Goal: Task Accomplishment & Management: Manage account settings

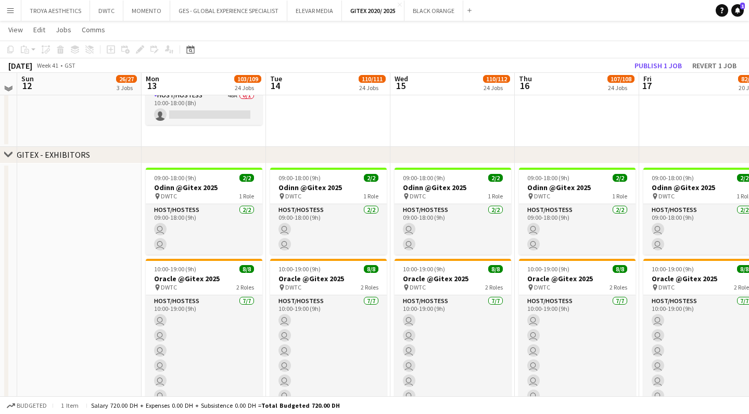
scroll to position [233, 0]
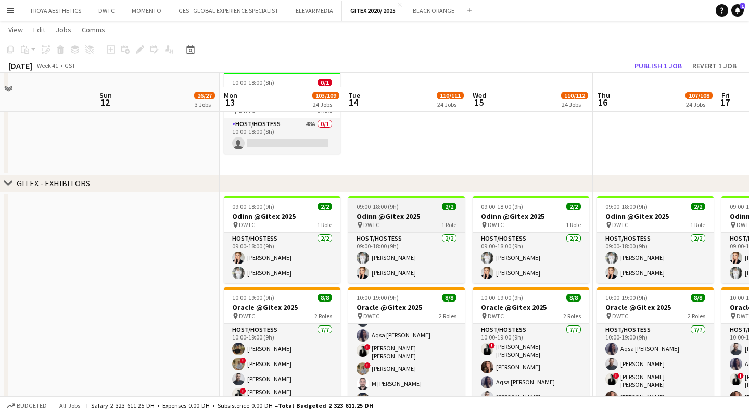
scroll to position [221, 0]
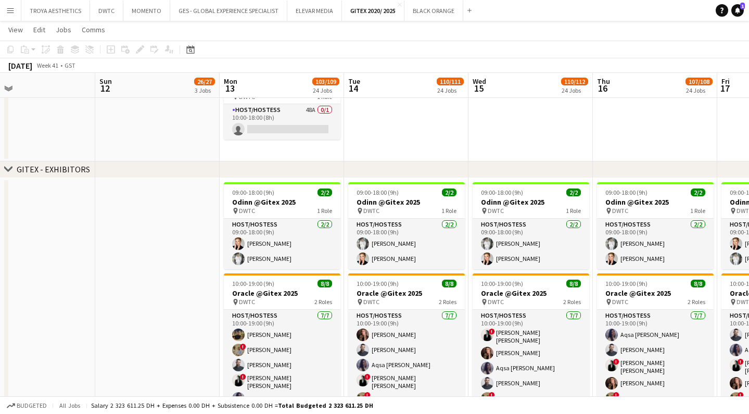
click at [607, 0] on app-navbar "Menu Boards Boards Boards All jobs Status Workforce Workforce My Workforce Recr…" at bounding box center [374, 10] width 749 height 21
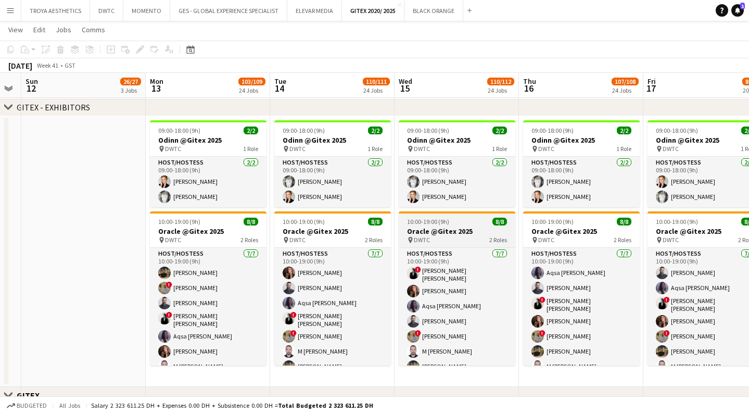
scroll to position [0, 477]
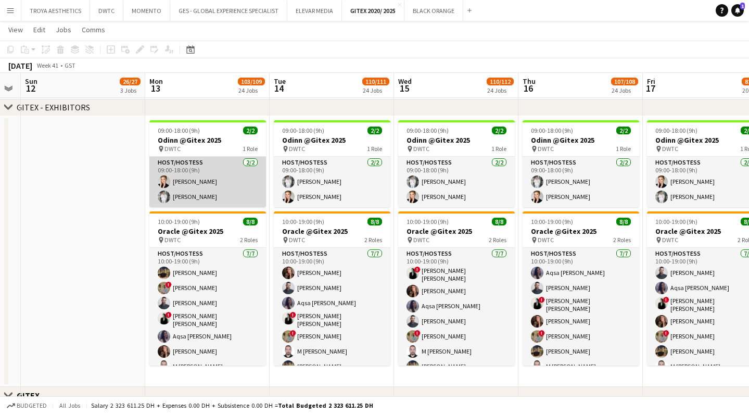
click at [201, 184] on app-card-role "Host/Hostess [DATE] 09:00-18:00 (9h) [PERSON_NAME] [PERSON_NAME]" at bounding box center [207, 182] width 117 height 50
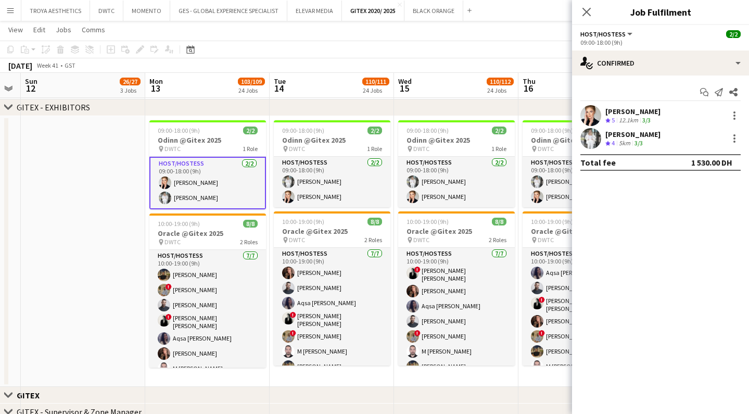
click at [650, 110] on div "[PERSON_NAME]" at bounding box center [632, 111] width 55 height 9
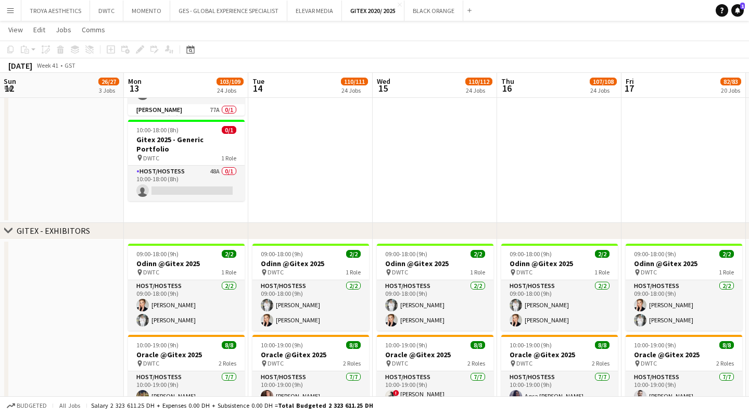
scroll to position [181, 0]
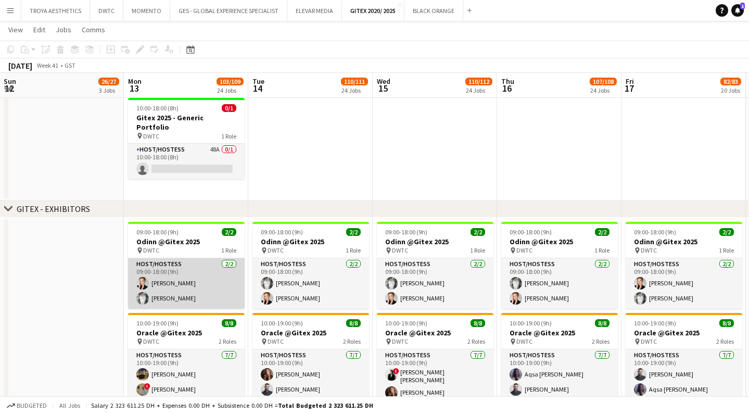
click at [178, 273] on app-card-role "Host/Hostess [DATE] 09:00-18:00 (9h) [PERSON_NAME] [PERSON_NAME]" at bounding box center [186, 283] width 117 height 50
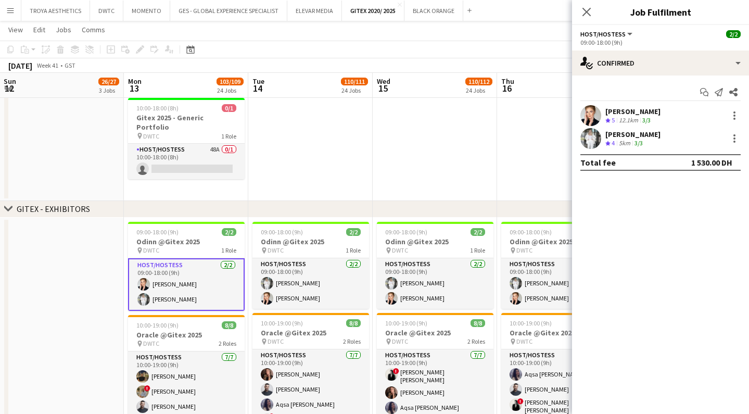
click at [643, 116] on app-skills-label "3/3" at bounding box center [646, 120] width 8 height 8
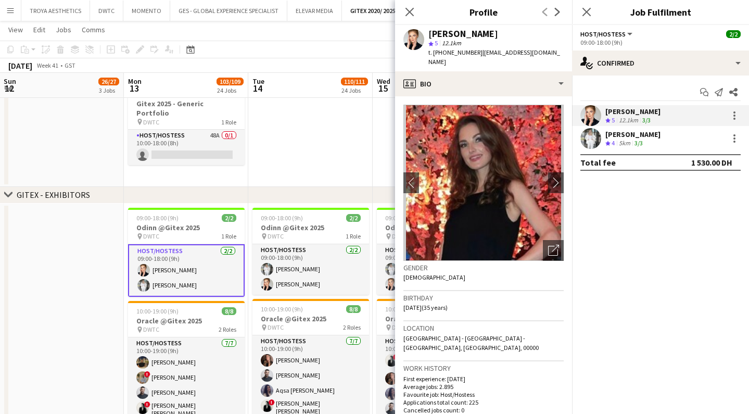
scroll to position [0, 0]
click at [614, 132] on div "[PERSON_NAME]" at bounding box center [632, 134] width 55 height 9
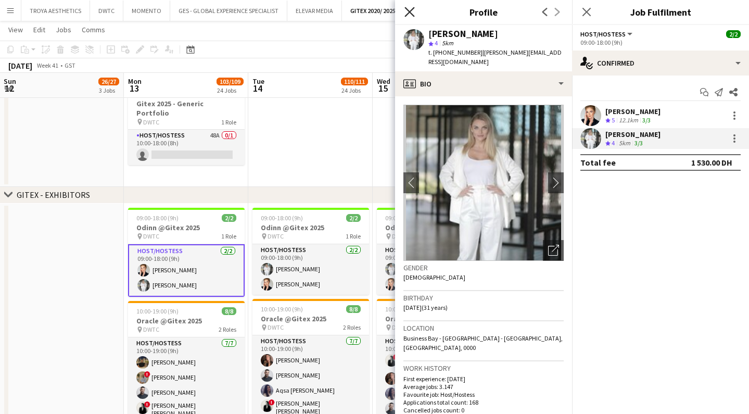
click at [413, 15] on icon "Close pop-in" at bounding box center [409, 12] width 10 height 10
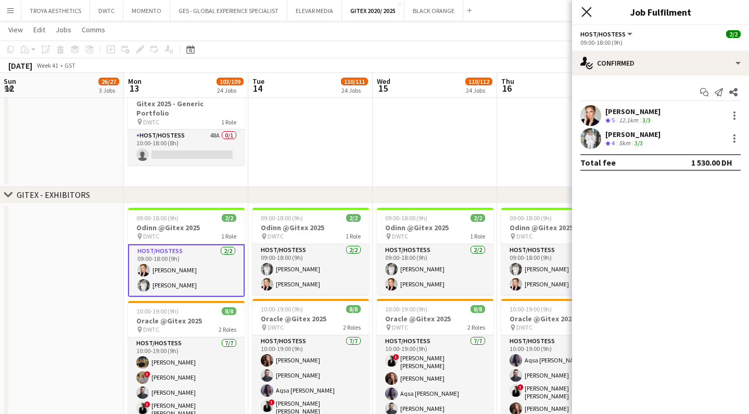
click at [587, 13] on icon "Close pop-in" at bounding box center [586, 12] width 10 height 10
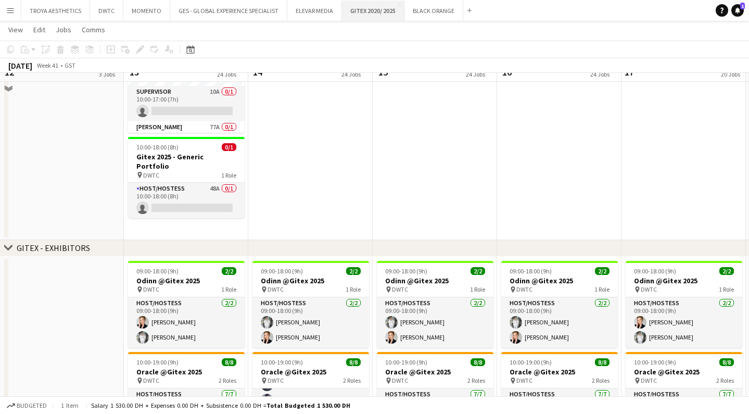
scroll to position [117, 0]
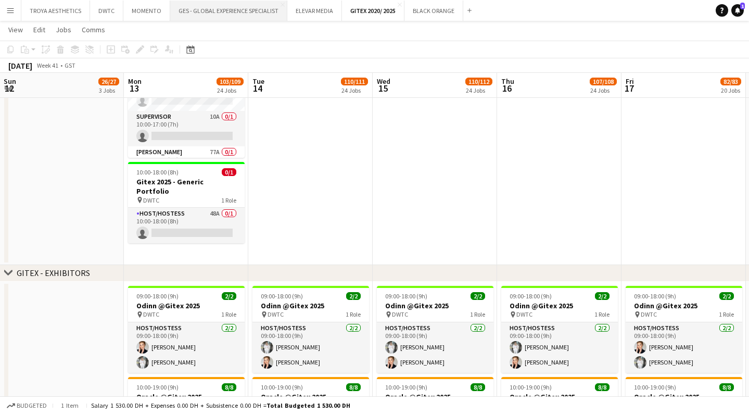
click at [240, 13] on button "GES - GLOBAL EXPERIENCE SPECIALIST Close" at bounding box center [228, 11] width 117 height 20
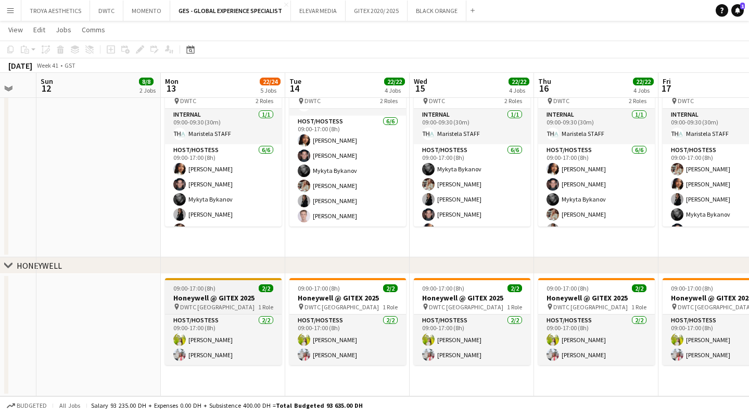
scroll to position [540, 0]
click at [207, 297] on h3 "Honeywell @ GITEX 2025" at bounding box center [223, 297] width 117 height 9
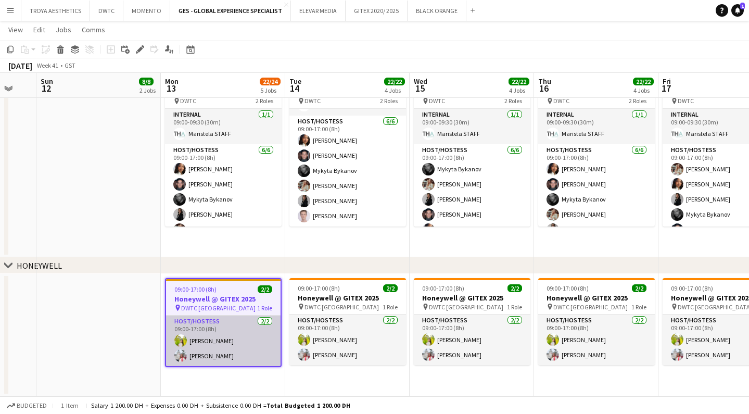
click at [202, 358] on app-card-role "Host/Hostess [DATE] 09:00-17:00 (8h) Naya Talas [PERSON_NAME]" at bounding box center [223, 340] width 115 height 50
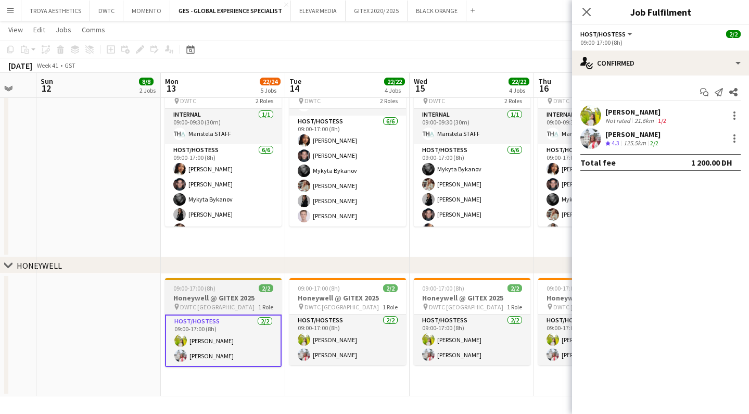
click at [203, 300] on h3 "Honeywell @ GITEX 2025" at bounding box center [223, 297] width 117 height 9
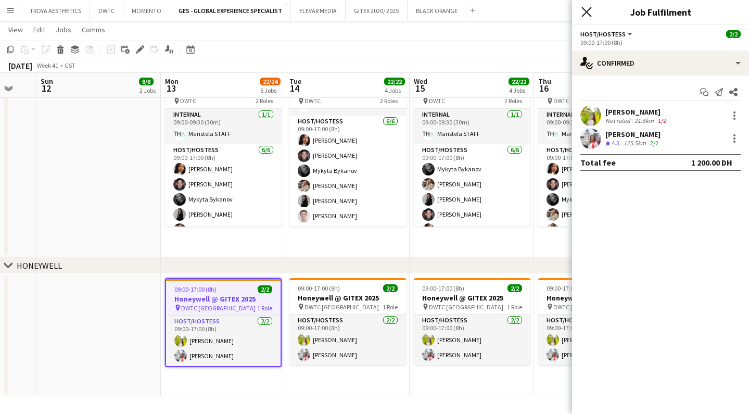
click at [587, 11] on icon at bounding box center [586, 12] width 10 height 10
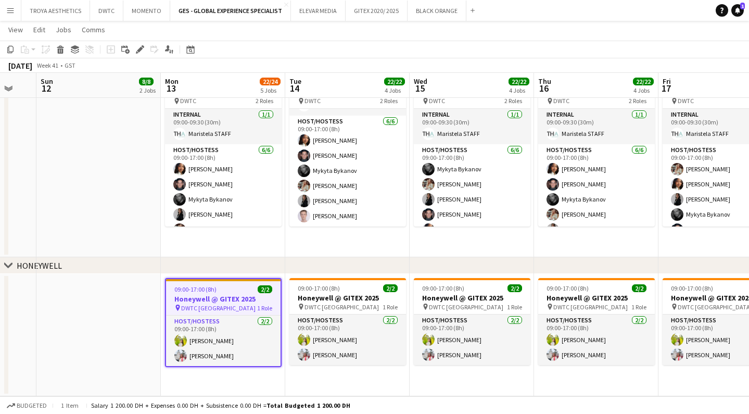
click at [194, 310] on span "DWTC [GEOGRAPHIC_DATA]" at bounding box center [218, 308] width 74 height 8
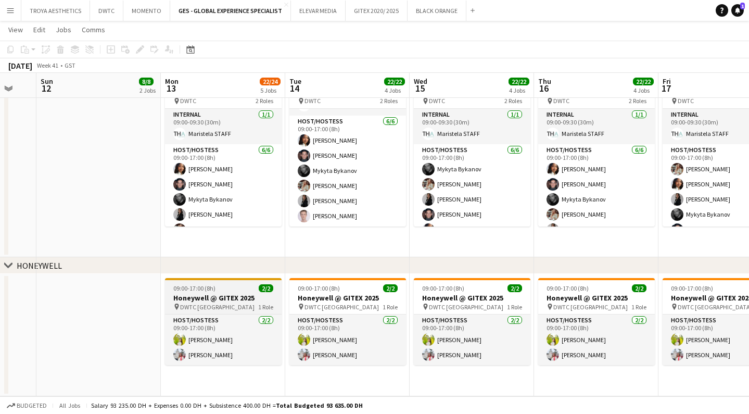
click at [195, 304] on span "DWTC [GEOGRAPHIC_DATA]" at bounding box center [217, 307] width 74 height 8
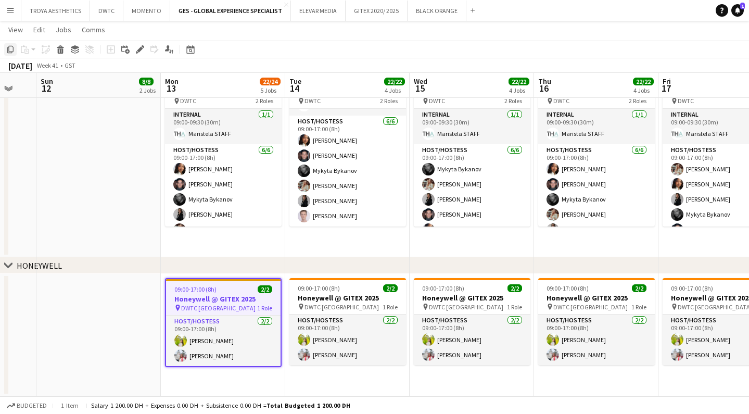
click at [9, 52] on icon "Copy" at bounding box center [10, 49] width 8 height 8
click at [87, 294] on app-date-cell at bounding box center [98, 335] width 124 height 122
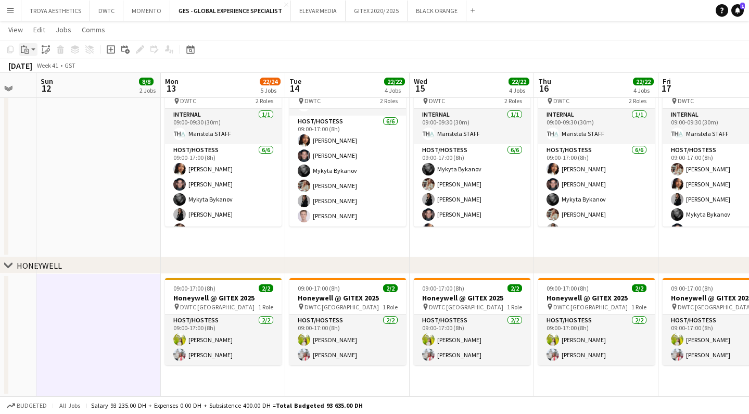
click at [34, 50] on app-action-btn "Paste" at bounding box center [28, 49] width 19 height 12
click at [54, 85] on link "Paste with crew Command Shift V" at bounding box center [69, 86] width 82 height 9
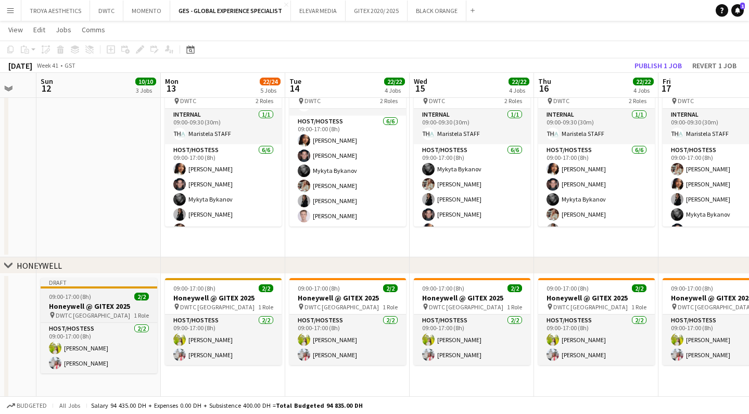
click at [86, 309] on h3 "Honeywell @ GITEX 2025" at bounding box center [99, 305] width 117 height 9
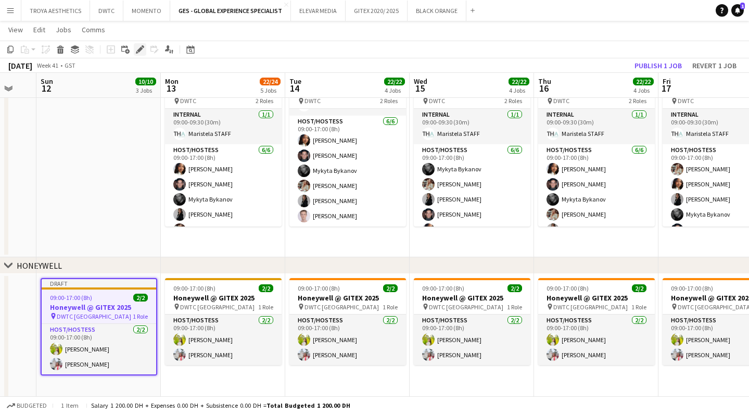
click at [140, 49] on icon at bounding box center [140, 50] width 6 height 6
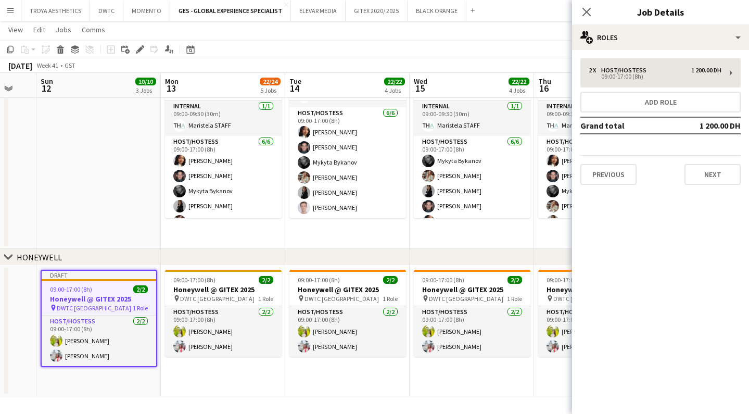
scroll to position [550, 1]
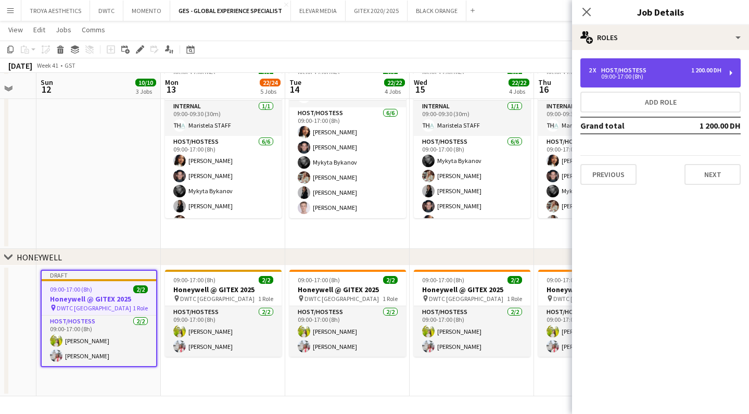
click at [696, 79] on div "2 x Host/Hostess 1 200.00 DH 09:00-17:00 (8h)" at bounding box center [660, 72] width 160 height 29
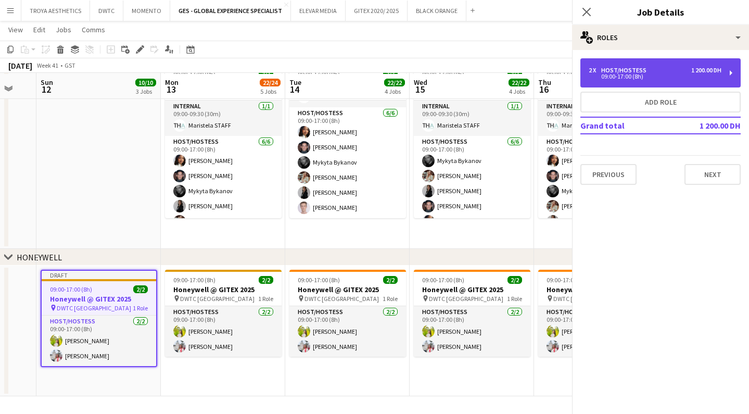
scroll to position [549, 0]
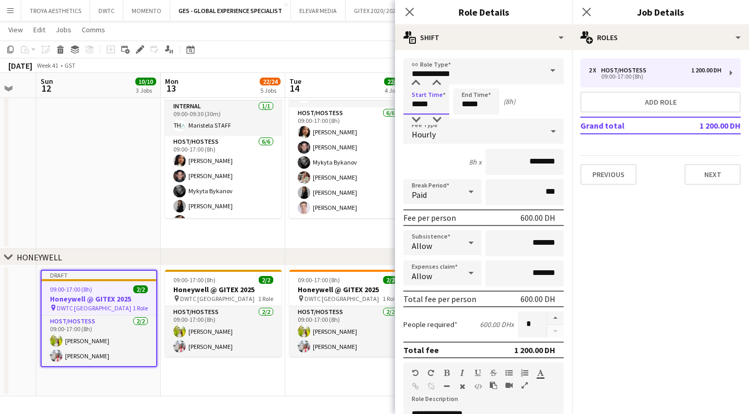
click at [439, 108] on input "*****" at bounding box center [426, 101] width 46 height 26
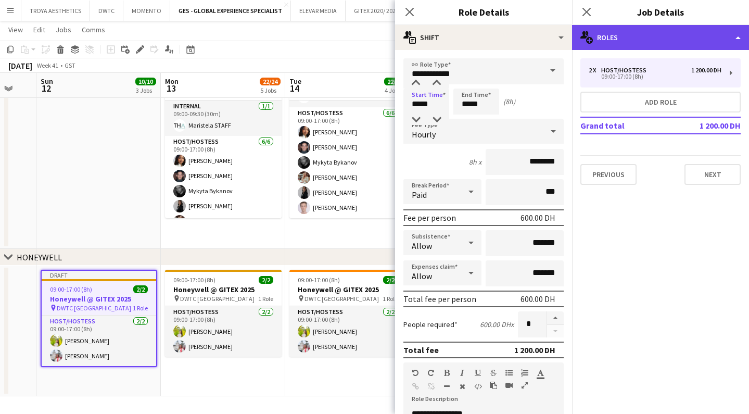
click at [625, 41] on div "multiple-users-add Roles" at bounding box center [660, 37] width 177 height 25
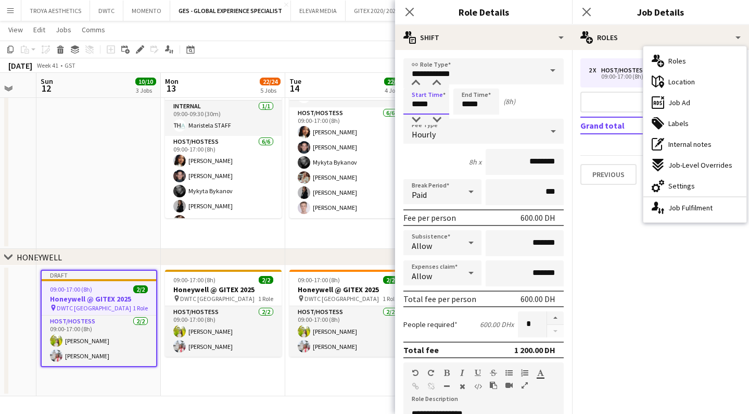
click at [421, 103] on input "*****" at bounding box center [426, 101] width 46 height 26
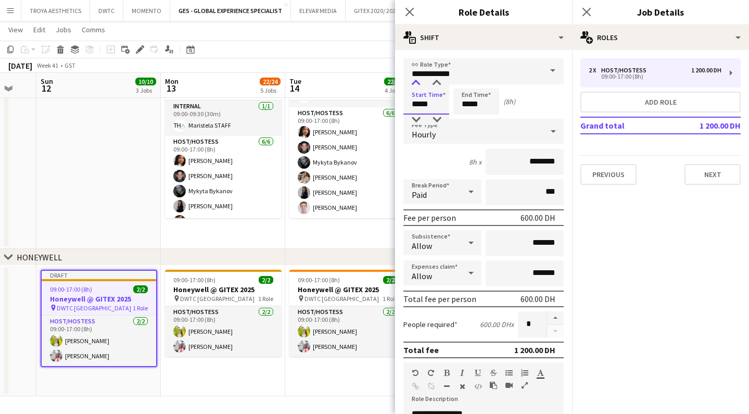
click at [419, 81] on div at bounding box center [416, 83] width 21 height 10
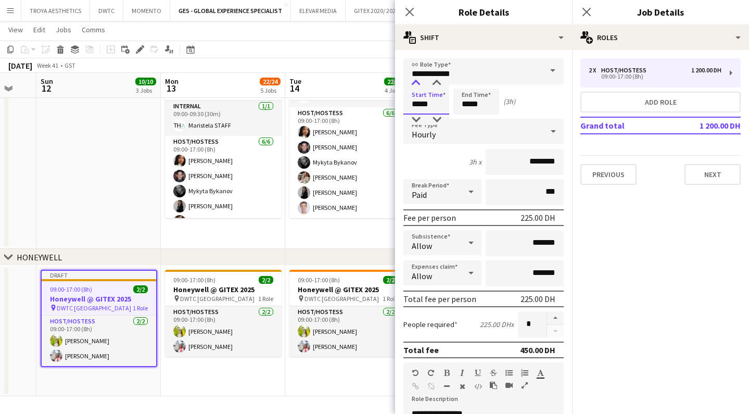
type input "*****"
click at [419, 81] on div at bounding box center [416, 83] width 21 height 10
click at [476, 105] on input "*****" at bounding box center [476, 101] width 46 height 26
click at [555, 103] on div "Start Time ***** End Time ***** (2h)" at bounding box center [483, 101] width 160 height 26
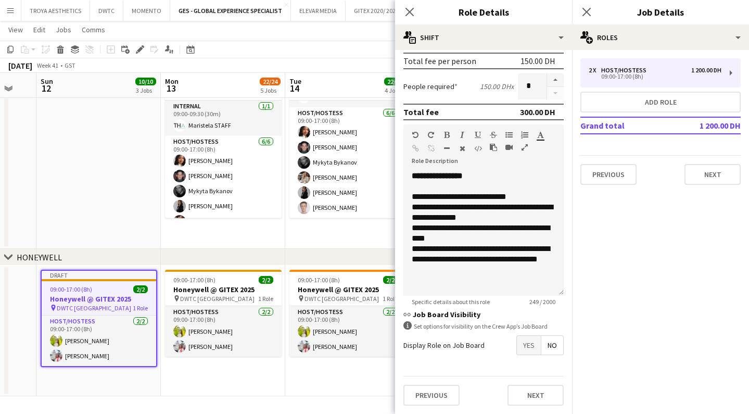
scroll to position [238, 0]
click at [415, 191] on div "**********" at bounding box center [484, 222] width 144 height 83
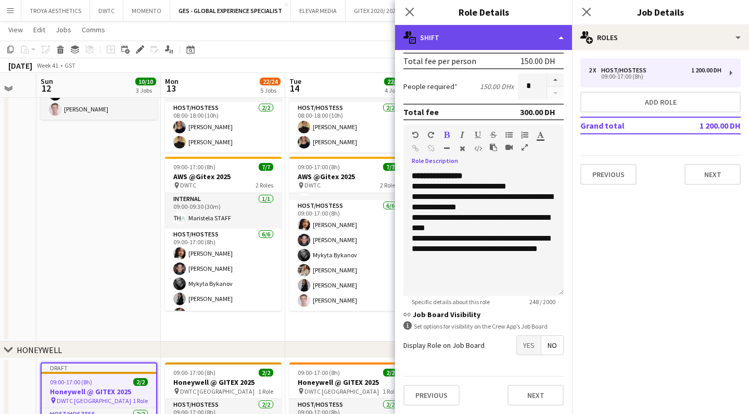
click at [547, 32] on div "multiple-actions-text Shift" at bounding box center [483, 37] width 177 height 25
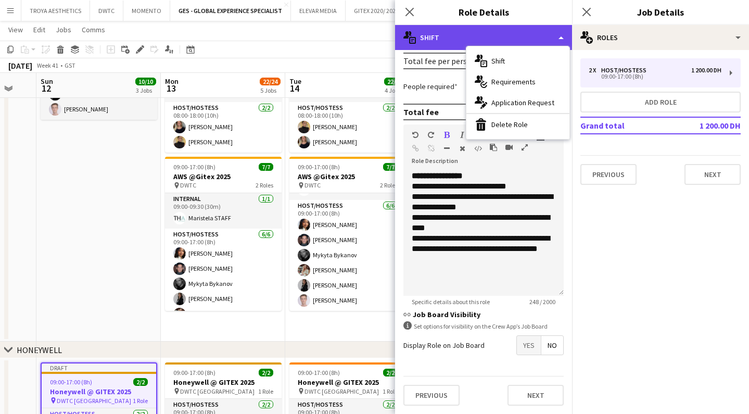
click at [445, 38] on div "multiple-actions-text Shift" at bounding box center [483, 37] width 177 height 25
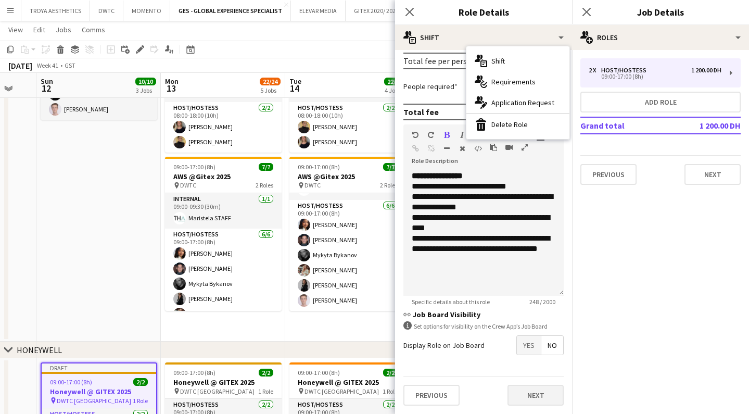
click at [529, 400] on button "Next" at bounding box center [536, 395] width 56 height 21
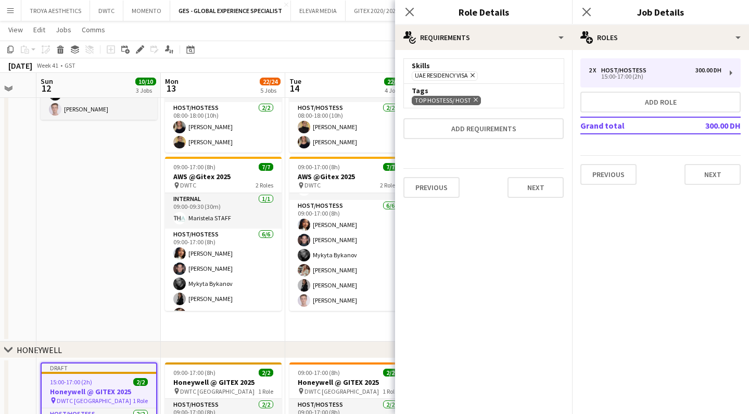
scroll to position [0, 0]
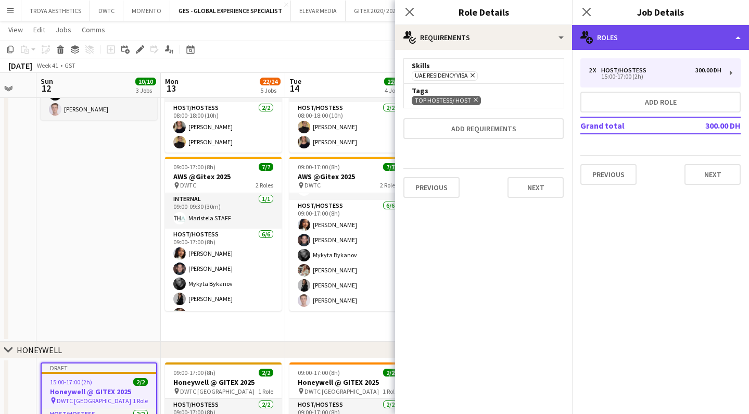
click at [643, 38] on div "multiple-users-add Roles" at bounding box center [660, 37] width 177 height 25
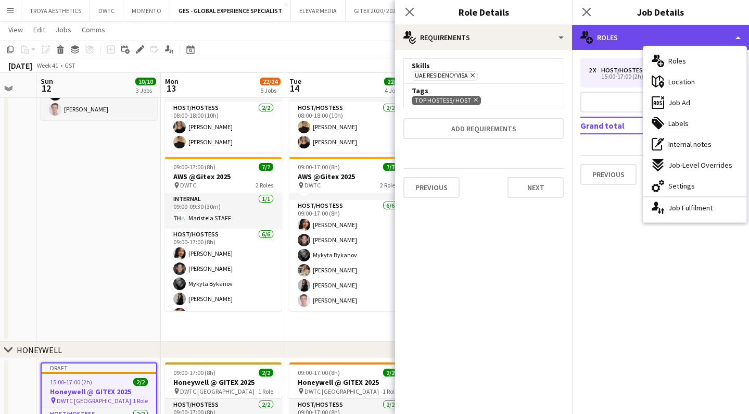
click at [631, 35] on div "multiple-users-add Roles" at bounding box center [660, 37] width 177 height 25
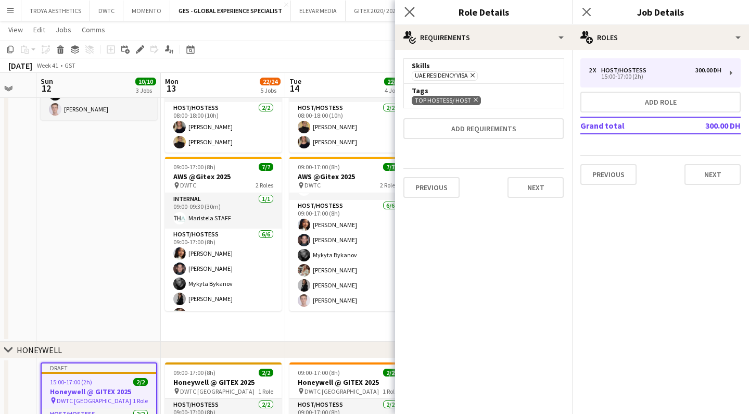
click at [414, 15] on icon "Close pop-in" at bounding box center [409, 12] width 10 height 10
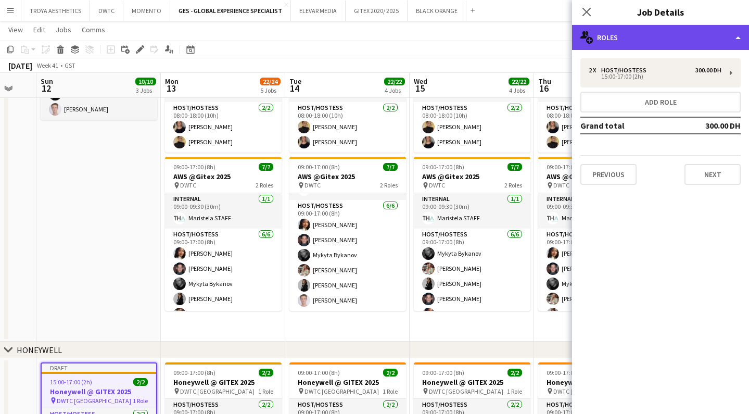
click at [642, 40] on div "multiple-users-add Roles" at bounding box center [660, 37] width 177 height 25
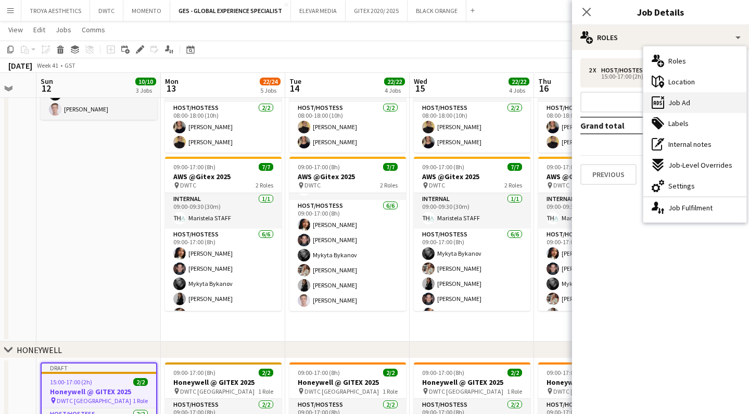
click at [689, 100] on span "Job Ad" at bounding box center [679, 102] width 22 height 9
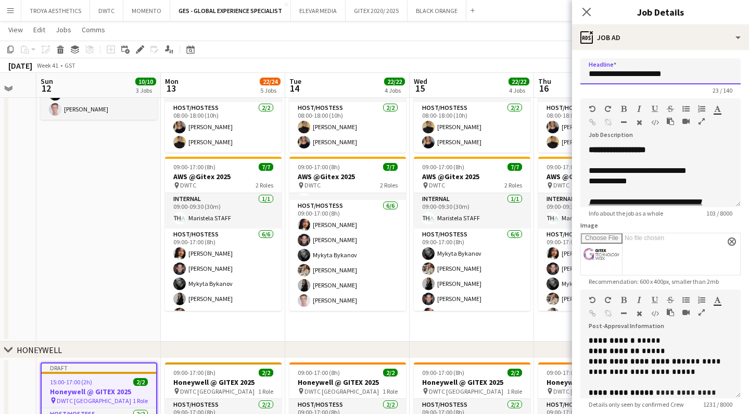
drag, startPoint x: 599, startPoint y: 77, endPoint x: 610, endPoint y: 76, distance: 10.9
click at [599, 77] on input "**********" at bounding box center [660, 71] width 160 height 26
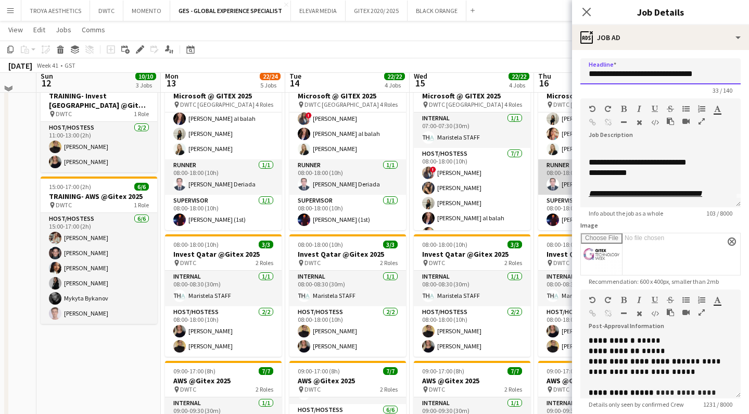
scroll to position [247, 0]
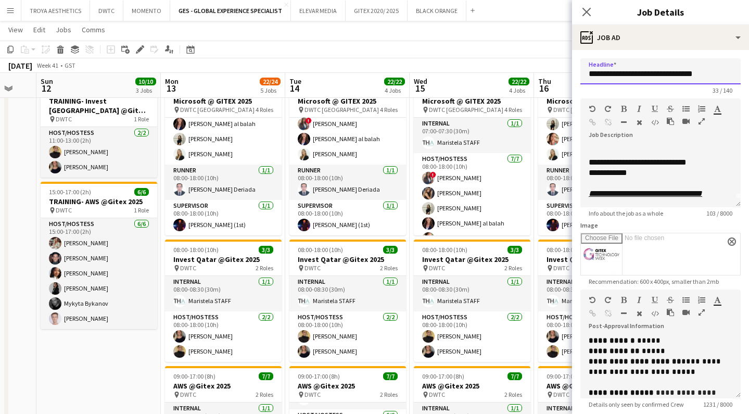
type input "**********"
click at [595, 175] on div "**********" at bounding box center [661, 173] width 144 height 10
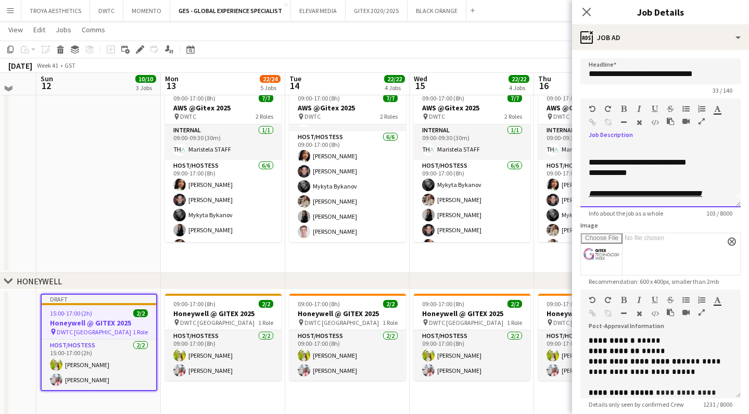
scroll to position [526, 0]
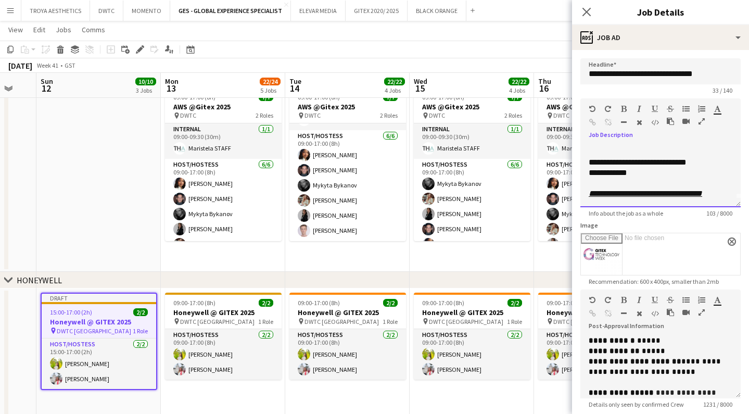
click at [627, 174] on div "**********" at bounding box center [661, 173] width 144 height 10
click at [661, 172] on div "**********" at bounding box center [661, 173] width 144 height 10
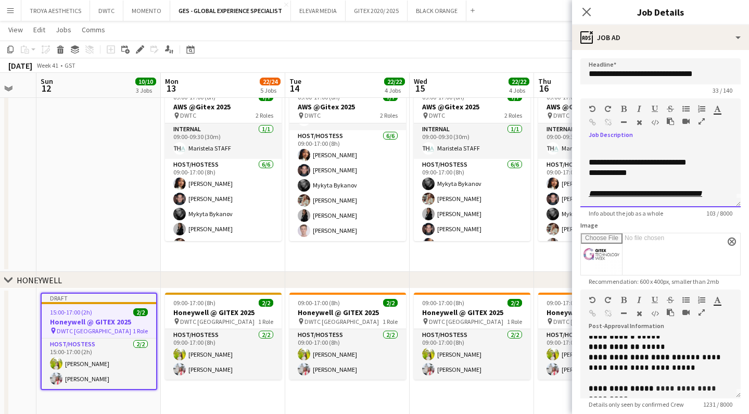
scroll to position [6, 0]
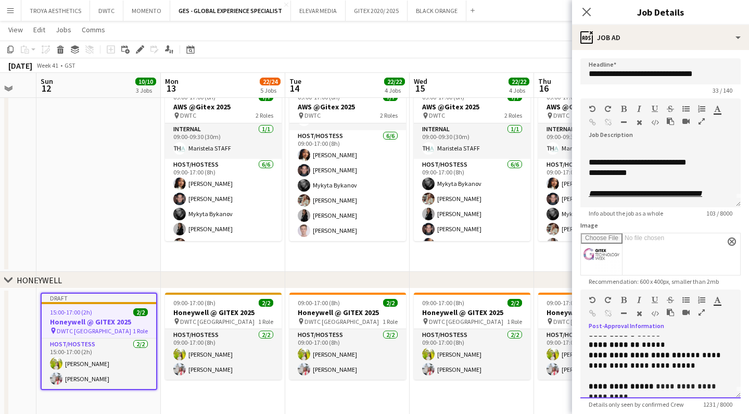
click at [648, 373] on p at bounding box center [661, 376] width 144 height 10
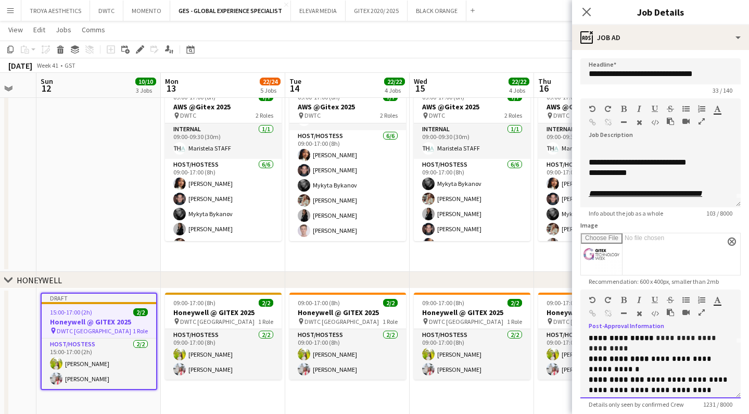
scroll to position [69, 0]
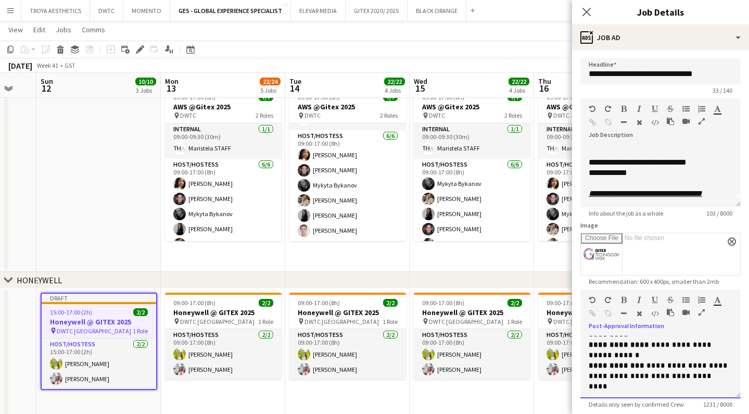
click at [691, 374] on span "**********" at bounding box center [659, 376] width 141 height 28
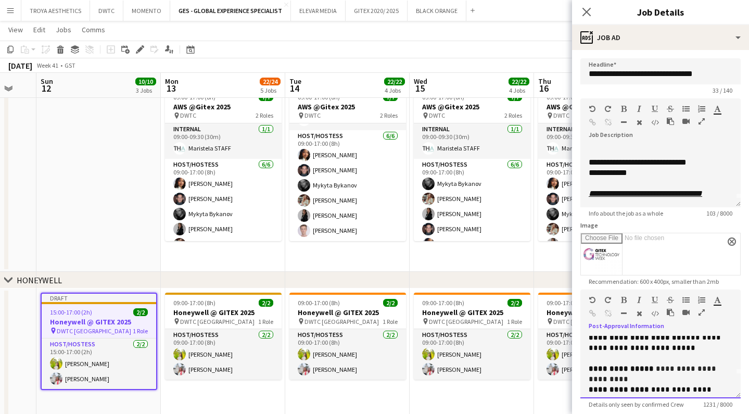
scroll to position [26, 0]
click at [636, 379] on p "**********" at bounding box center [661, 372] width 144 height 21
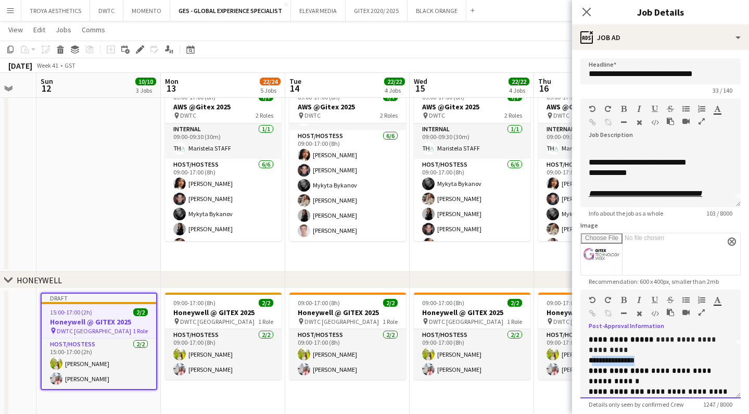
drag, startPoint x: 642, startPoint y: 361, endPoint x: 591, endPoint y: 361, distance: 50.5
click at [591, 361] on p "**********" at bounding box center [661, 361] width 144 height 10
click at [622, 302] on icon "button" at bounding box center [624, 299] width 6 height 7
click at [667, 356] on p "**********" at bounding box center [661, 361] width 144 height 10
drag, startPoint x: 665, startPoint y: 357, endPoint x: 586, endPoint y: 359, distance: 79.2
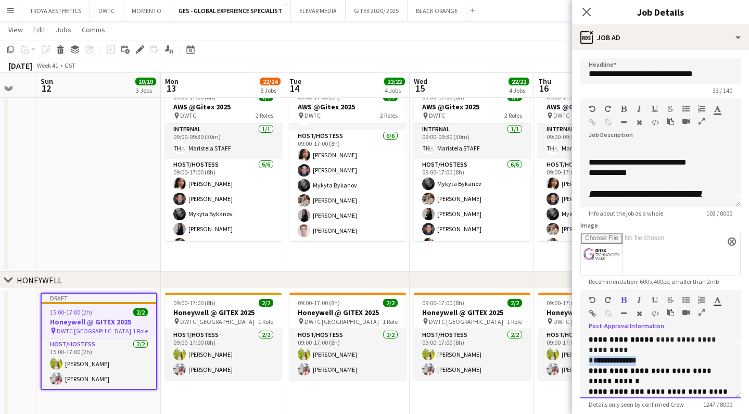
click at [583, 362] on div "**********" at bounding box center [660, 367] width 160 height 62
click at [623, 301] on icon "button" at bounding box center [624, 299] width 6 height 7
click at [663, 361] on p "**********" at bounding box center [661, 361] width 144 height 10
click at [621, 299] on icon "button" at bounding box center [624, 299] width 6 height 7
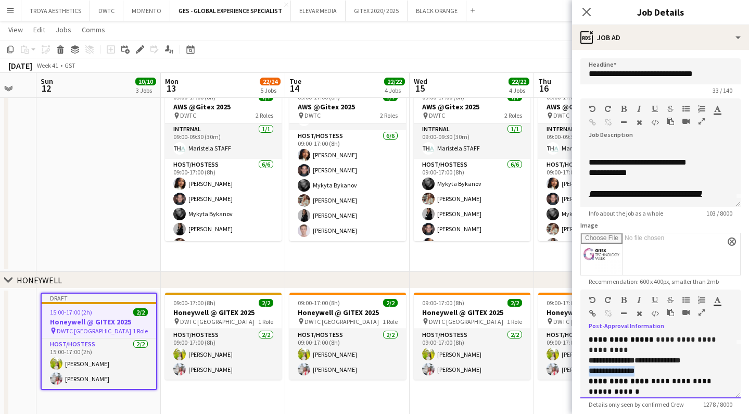
drag, startPoint x: 654, startPoint y: 370, endPoint x: 589, endPoint y: 353, distance: 67.7
click at [588, 371] on div "**********" at bounding box center [660, 367] width 160 height 62
click at [625, 301] on icon "button" at bounding box center [624, 299] width 6 height 7
click at [666, 369] on p "**********" at bounding box center [661, 371] width 144 height 10
drag, startPoint x: 667, startPoint y: 372, endPoint x: 652, endPoint y: 373, distance: 15.1
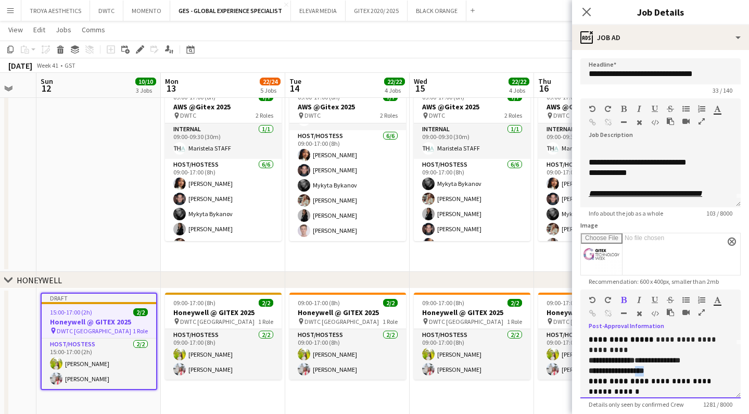
click at [652, 373] on p "**********" at bounding box center [661, 371] width 144 height 10
click at [670, 371] on p "**********" at bounding box center [661, 371] width 144 height 10
drag, startPoint x: 679, startPoint y: 371, endPoint x: 651, endPoint y: 372, distance: 28.6
click at [652, 374] on p "**********" at bounding box center [661, 371] width 144 height 10
click at [623, 299] on icon "button" at bounding box center [624, 299] width 6 height 7
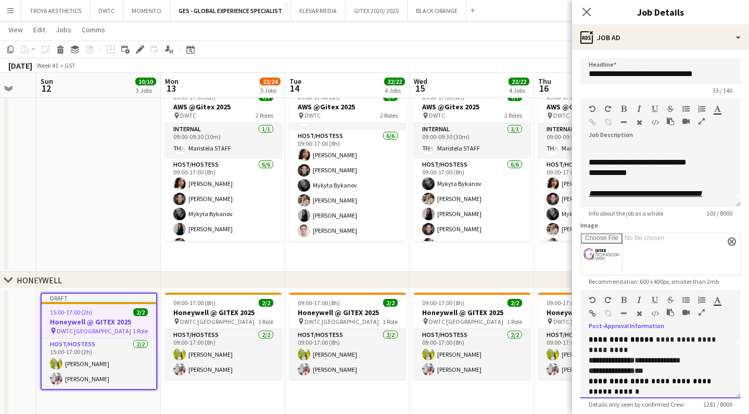
click at [669, 370] on p "**********" at bounding box center [661, 371] width 144 height 10
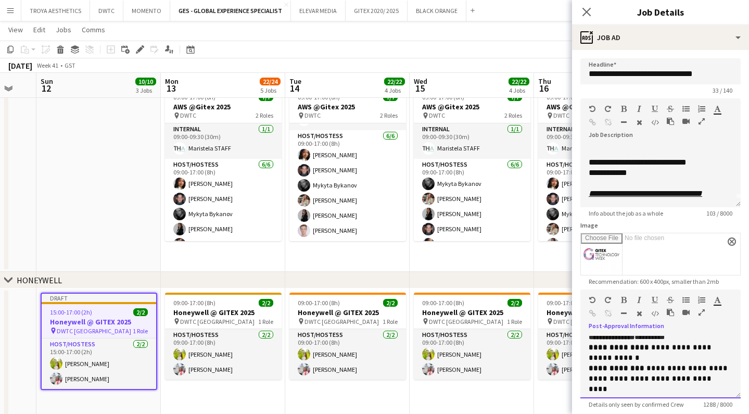
scroll to position [88, 0]
click at [663, 357] on p "**********" at bounding box center [661, 351] width 144 height 21
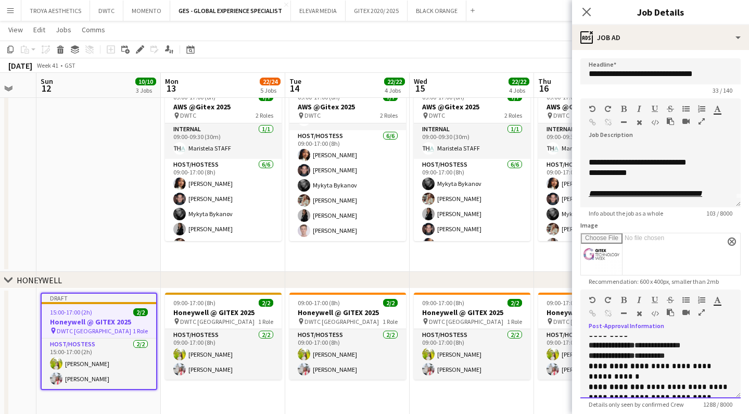
scroll to position [69, 0]
drag, startPoint x: 654, startPoint y: 366, endPoint x: 658, endPoint y: 370, distance: 6.3
click at [658, 370] on p "**********" at bounding box center [661, 370] width 144 height 21
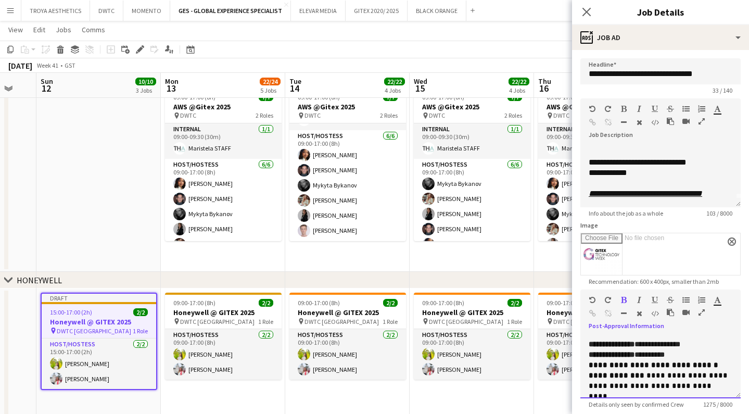
click at [711, 364] on span "**********" at bounding box center [654, 364] width 130 height 7
click at [624, 302] on icon "button" at bounding box center [624, 299] width 6 height 7
click at [685, 377] on span "**********" at bounding box center [659, 386] width 141 height 28
click at [662, 383] on span "**********" at bounding box center [659, 386] width 141 height 28
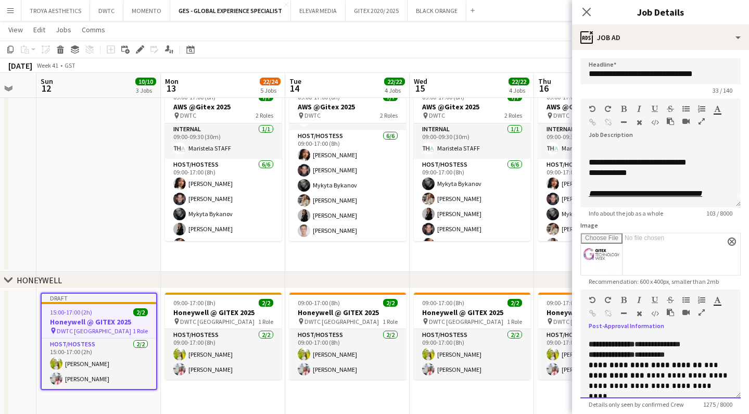
click at [661, 384] on span "**********" at bounding box center [659, 386] width 141 height 28
click at [698, 384] on span "**********" at bounding box center [662, 386] width 146 height 28
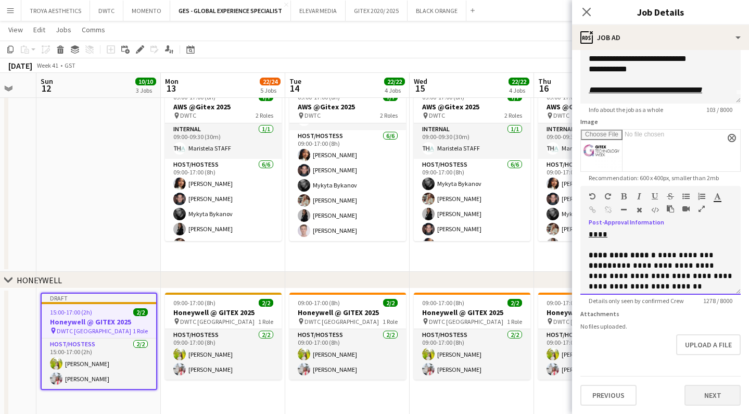
scroll to position [104, 0]
click at [710, 397] on button "Next" at bounding box center [713, 395] width 56 height 21
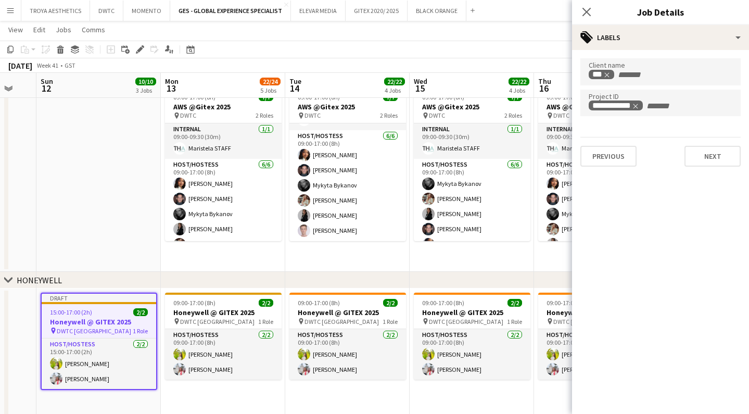
scroll to position [0, 0]
click at [707, 163] on button "Next" at bounding box center [713, 156] width 56 height 21
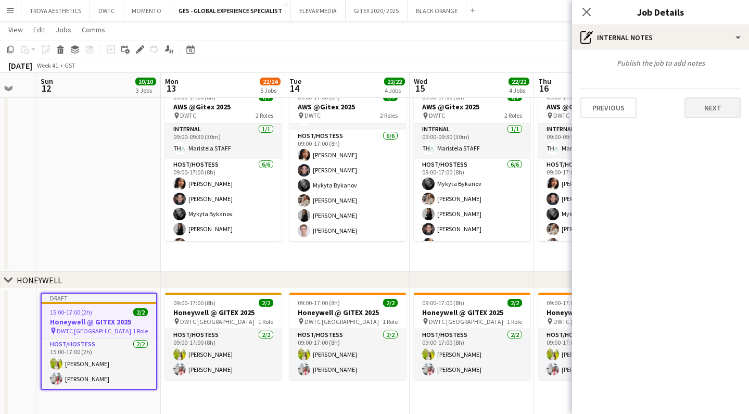
click at [707, 100] on button "Next" at bounding box center [713, 107] width 56 height 21
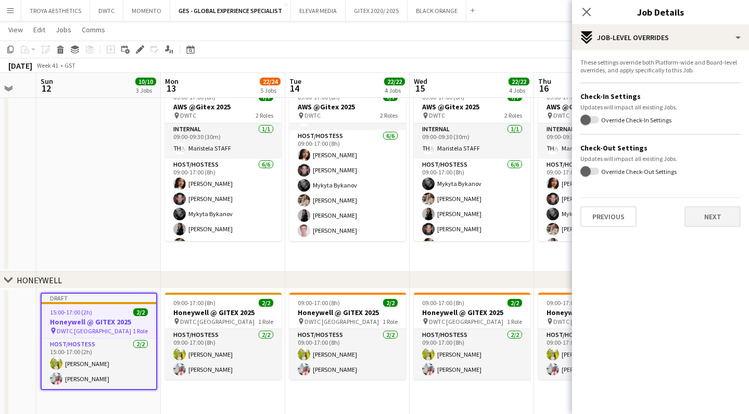
click at [714, 214] on button "Next" at bounding box center [713, 216] width 56 height 21
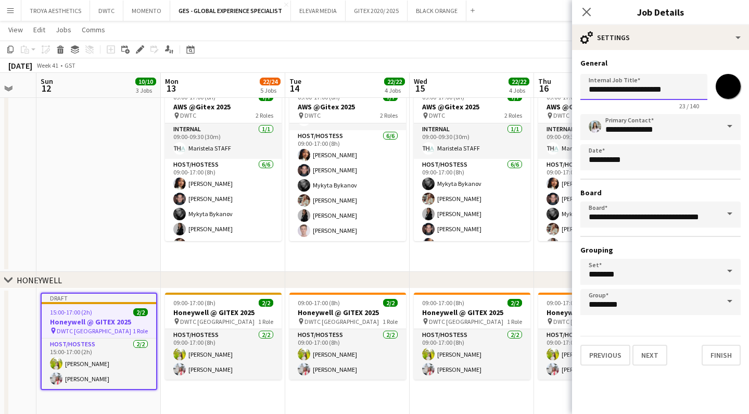
click at [589, 93] on input "**********" at bounding box center [643, 87] width 127 height 26
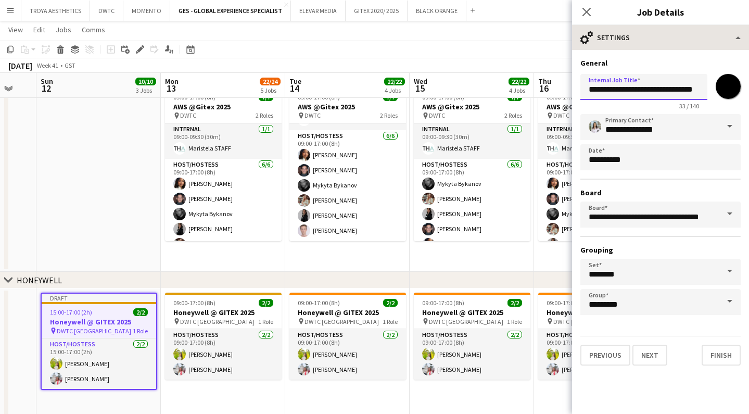
type input "**********"
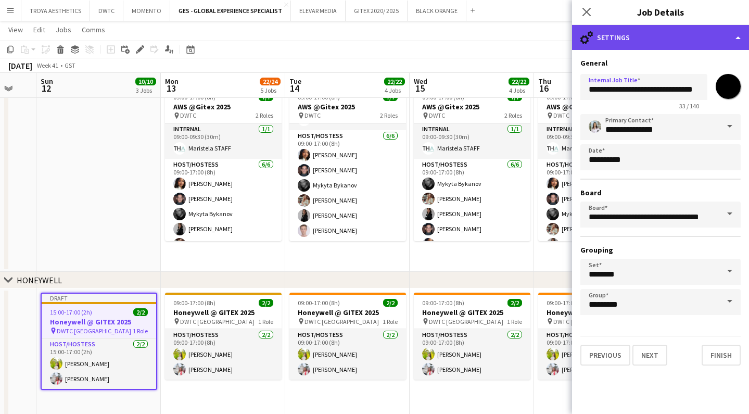
click at [616, 40] on div "cog-double-3 Settings" at bounding box center [660, 37] width 177 height 25
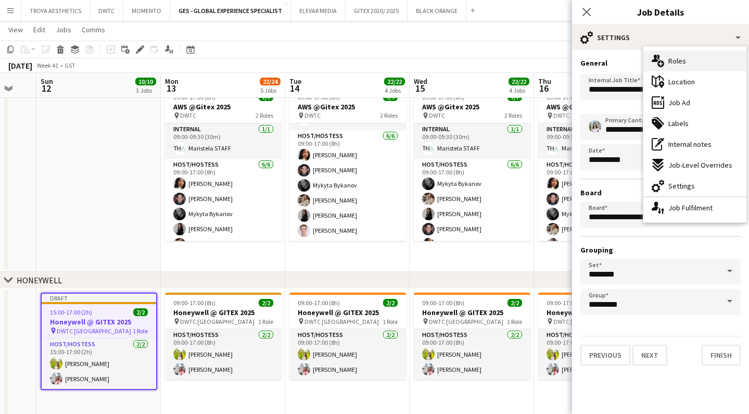
click at [668, 61] on span "Roles" at bounding box center [677, 60] width 18 height 9
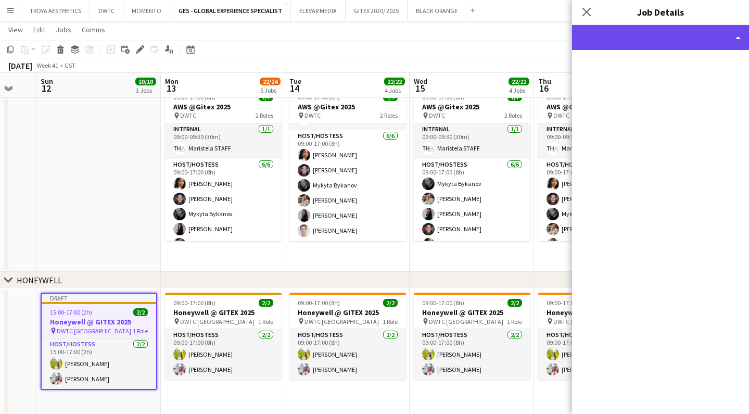
click at [652, 31] on div at bounding box center [660, 37] width 177 height 25
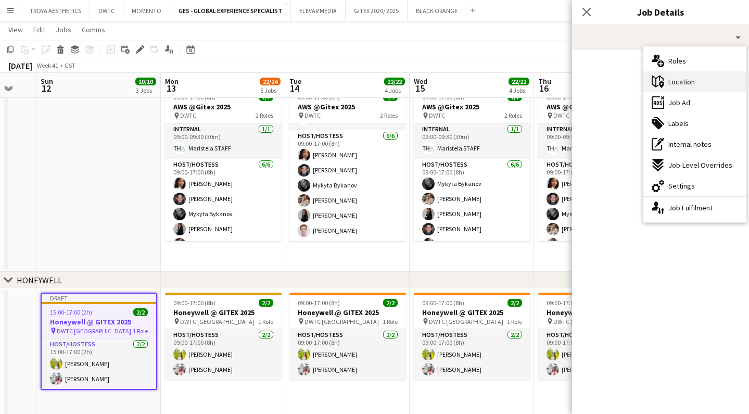
click at [686, 86] on span "Location" at bounding box center [681, 81] width 27 height 9
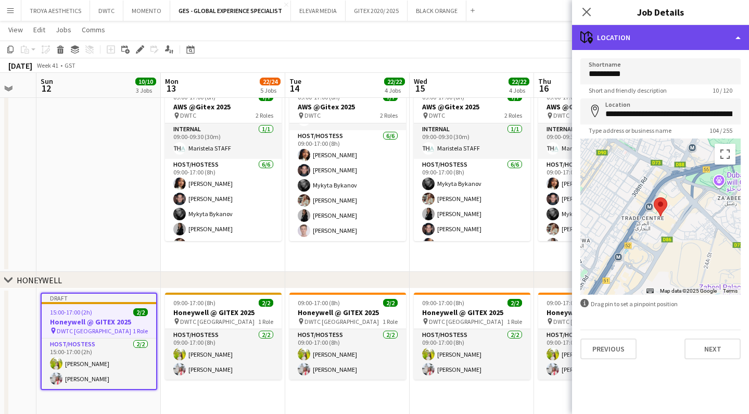
click at [656, 40] on div "maps-pin-1 Location" at bounding box center [660, 37] width 177 height 25
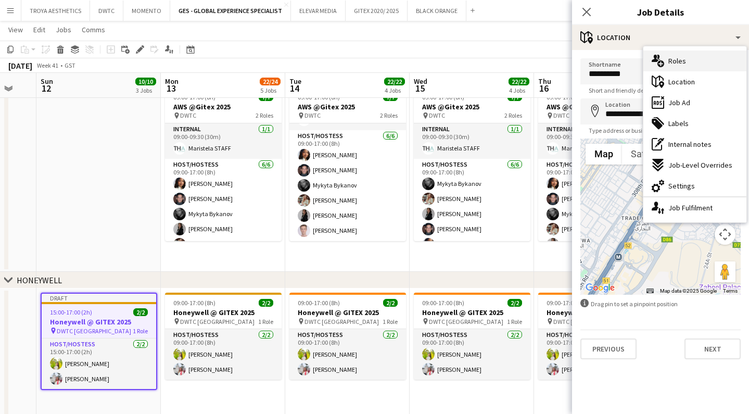
click at [681, 62] on span "Roles" at bounding box center [677, 60] width 18 height 9
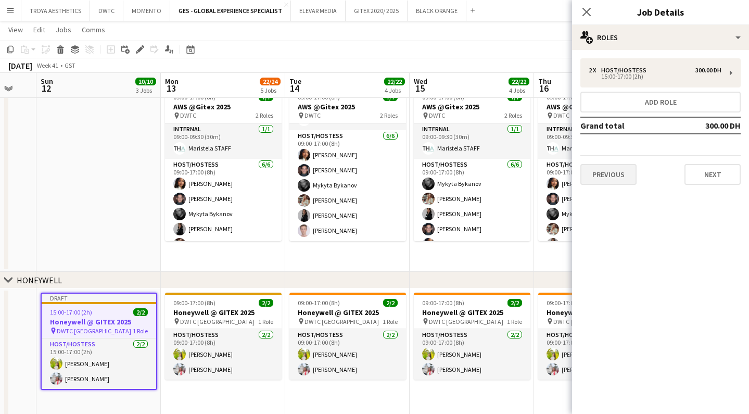
click at [605, 176] on button "Previous" at bounding box center [608, 174] width 56 height 21
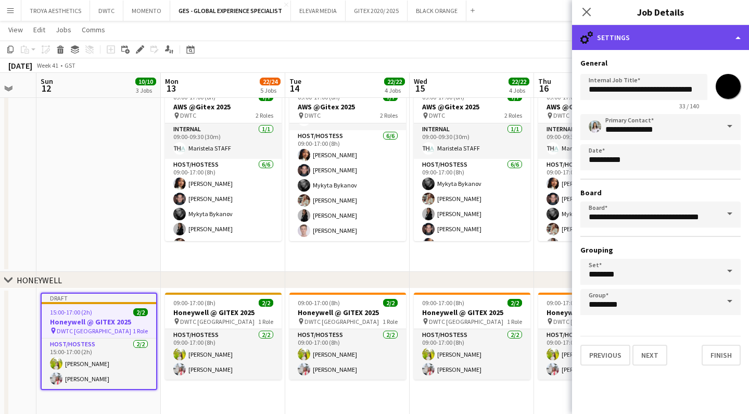
click at [658, 41] on div "cog-double-3 Settings" at bounding box center [660, 37] width 177 height 25
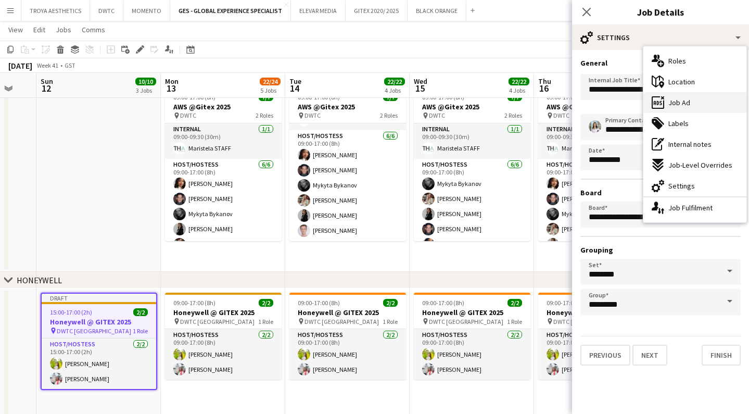
click at [684, 100] on span "Job Ad" at bounding box center [679, 102] width 22 height 9
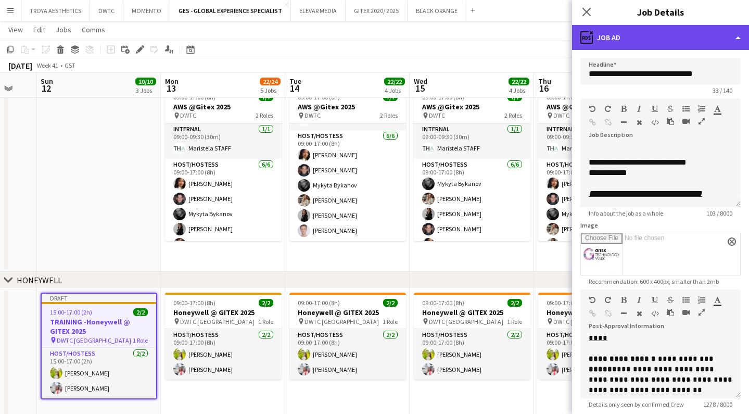
click at [655, 39] on div "ads-window Job Ad" at bounding box center [660, 37] width 177 height 25
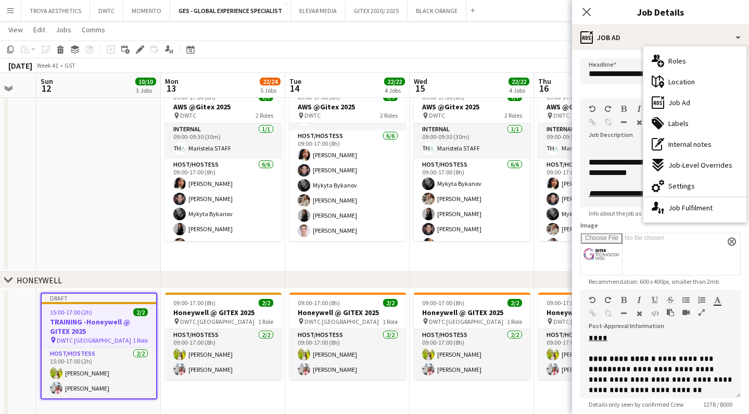
click at [596, 88] on div "33 / 140" at bounding box center [660, 90] width 160 height 8
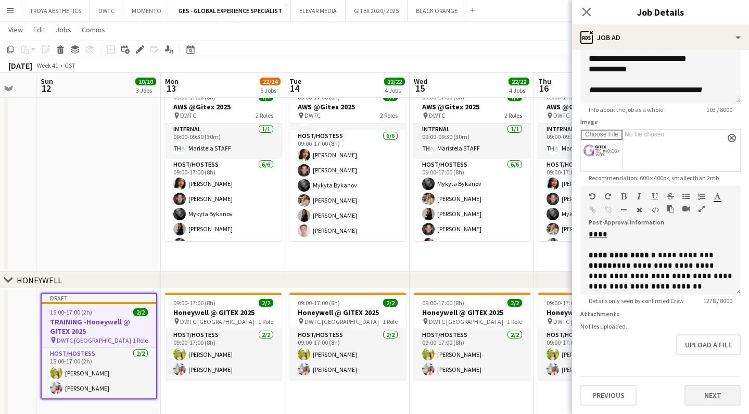
scroll to position [104, 0]
click at [709, 398] on button "Next" at bounding box center [713, 395] width 56 height 21
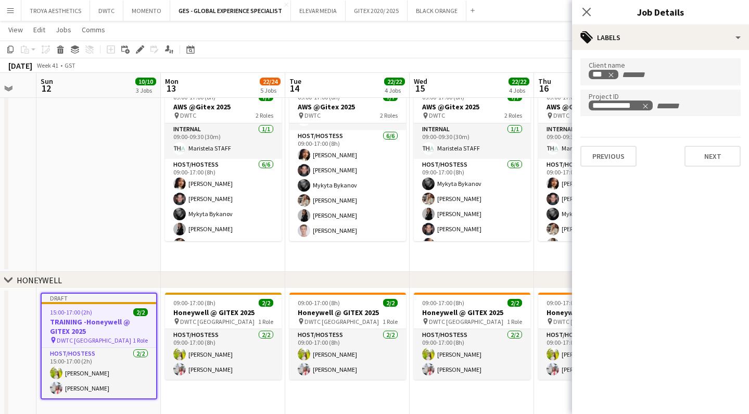
scroll to position [0, 0]
click at [591, 9] on icon "Close pop-in" at bounding box center [586, 12] width 10 height 10
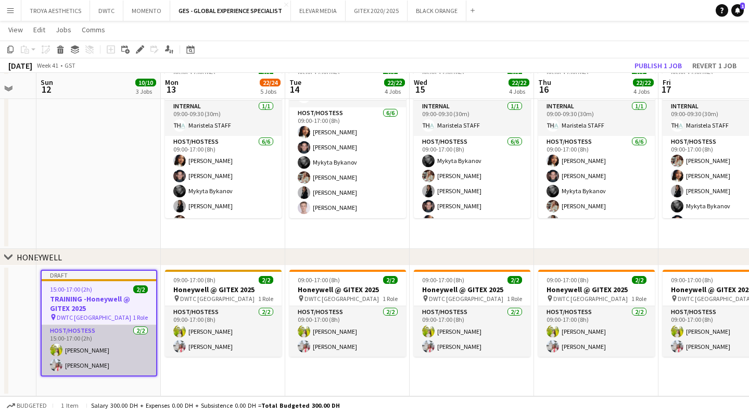
scroll to position [549, 0]
click at [79, 365] on app-card-role "Host/Hostess [DATE] 15:00-17:00 (2h) Naya Talas [PERSON_NAME]" at bounding box center [99, 350] width 115 height 50
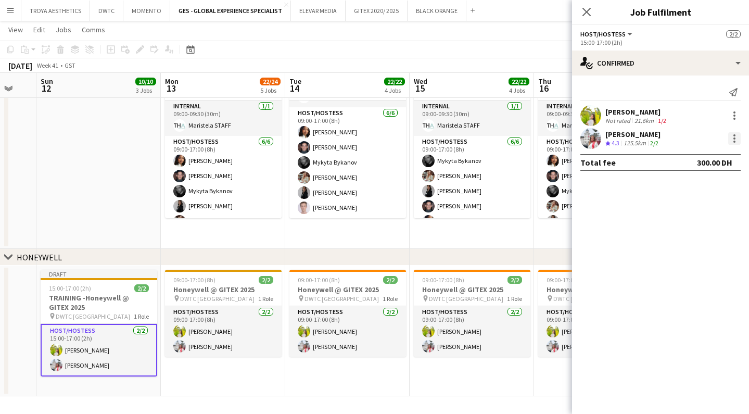
click at [734, 141] on div at bounding box center [734, 142] width 2 height 2
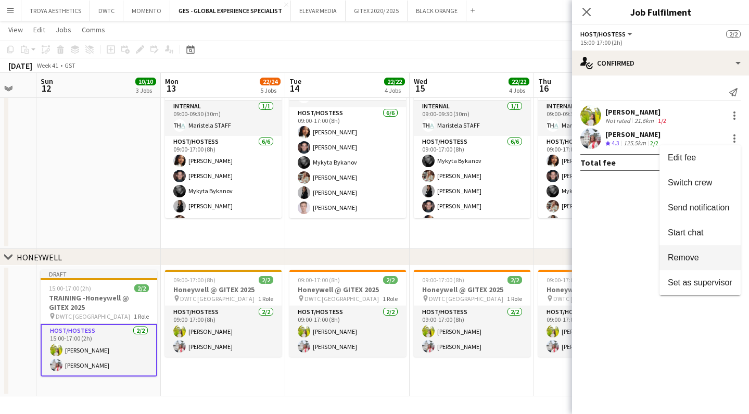
click at [695, 252] on button "Remove" at bounding box center [700, 257] width 81 height 25
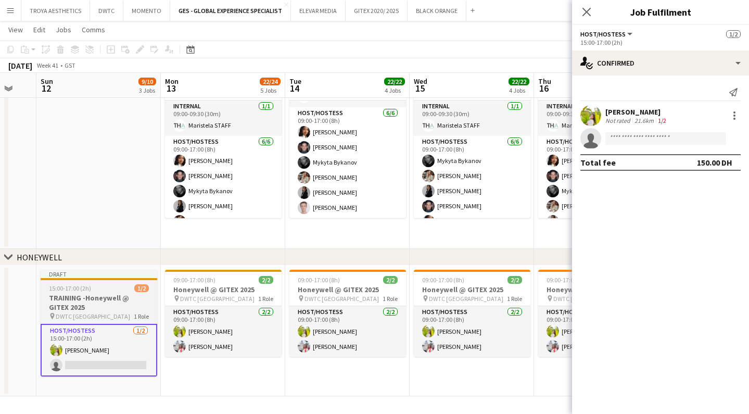
click at [116, 310] on h3 "TRAINING -Honeywell @ GITEX 2025" at bounding box center [99, 302] width 117 height 19
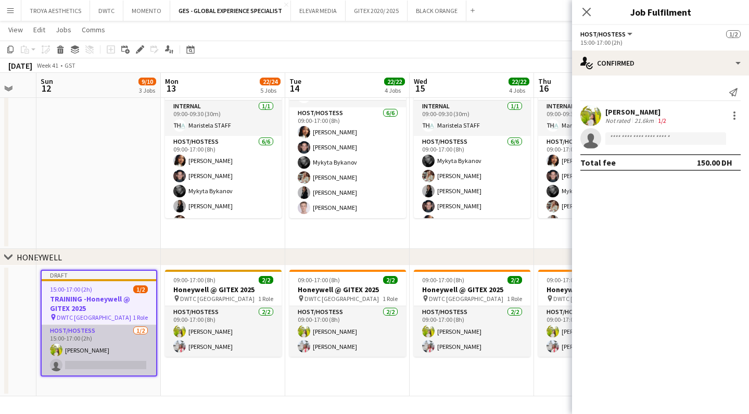
click at [95, 348] on app-card-role "Host/Hostess [DATE] 15:00-17:00 (2h) [PERSON_NAME] single-neutral-actions" at bounding box center [99, 350] width 115 height 50
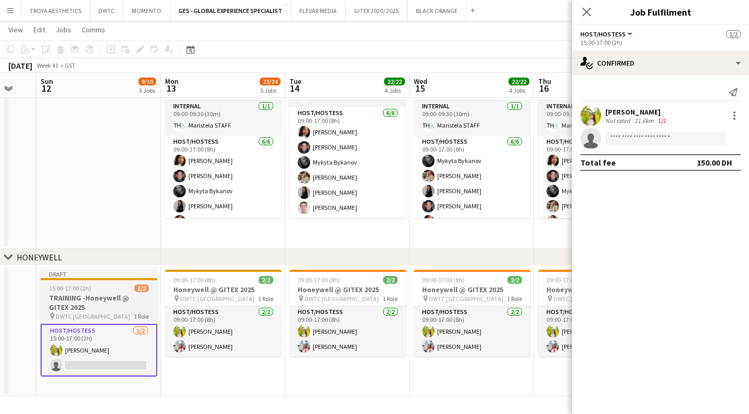
click at [111, 299] on h3 "TRAINING -Honeywell @ GITEX 2025" at bounding box center [99, 302] width 117 height 19
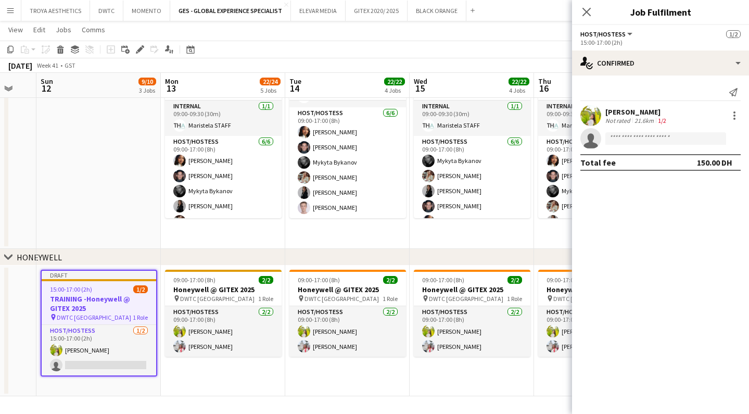
click at [106, 389] on app-date-cell "Draft 15:00-17:00 (2h) 1/2 TRAINING -Honeywell @ GITEX 2025 pin DWTC Dubai 1 Ro…" at bounding box center [98, 330] width 124 height 131
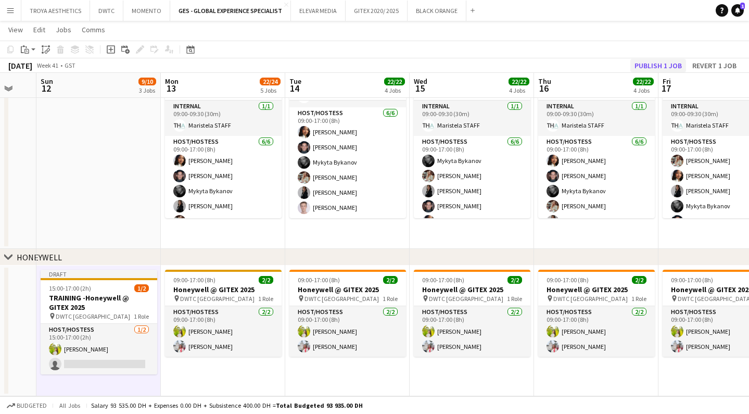
click at [669, 67] on button "Publish 1 job" at bounding box center [658, 66] width 56 height 14
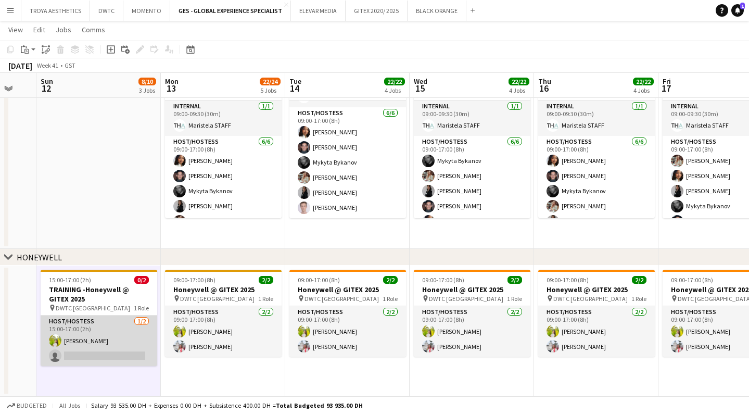
click at [106, 351] on app-card-role "Host/Hostess [DATE] 15:00-17:00 (2h) [PERSON_NAME] single-neutral-actions" at bounding box center [99, 340] width 117 height 50
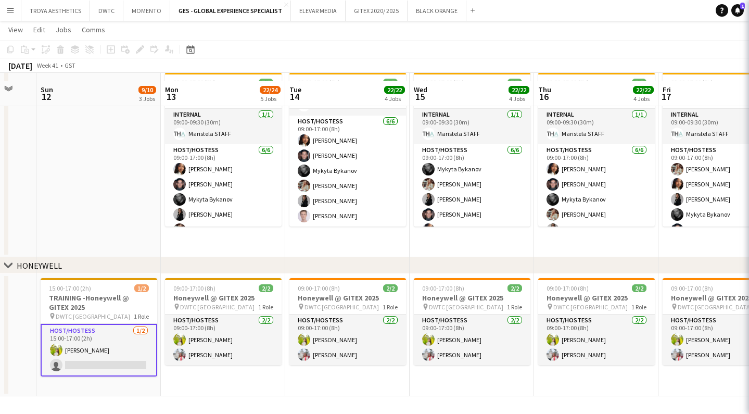
scroll to position [540, 0]
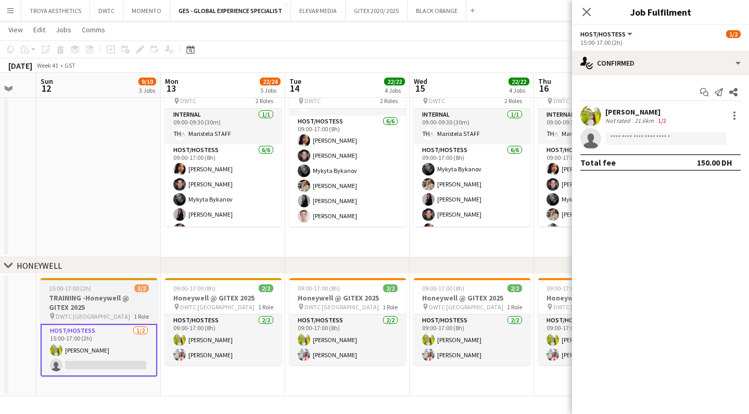
click at [92, 301] on h3 "TRAINING -Honeywell @ GITEX 2025" at bounding box center [99, 302] width 117 height 19
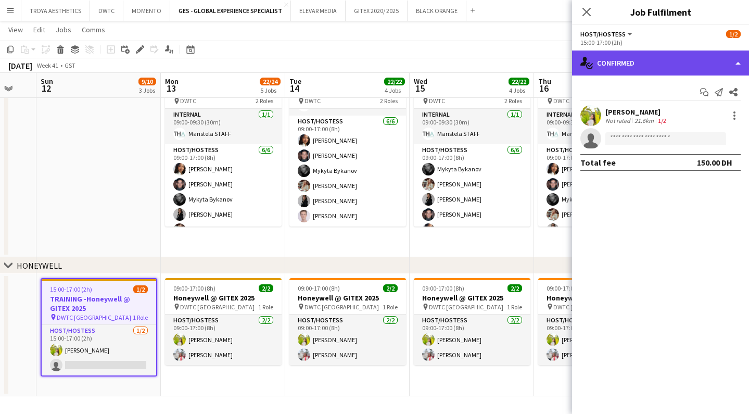
click at [612, 64] on div "single-neutral-actions-check-2 Confirmed" at bounding box center [660, 62] width 177 height 25
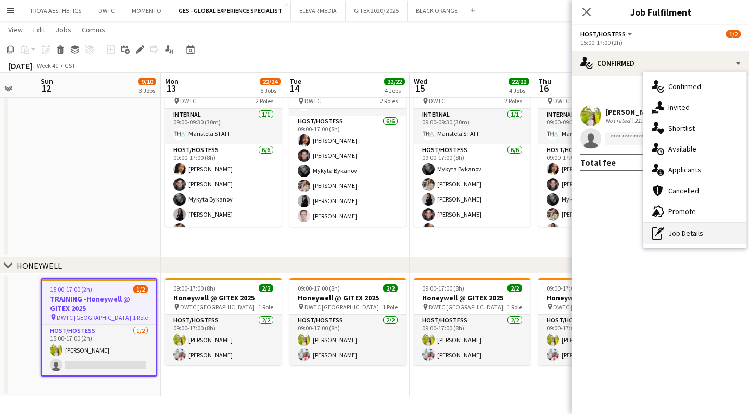
click at [679, 231] on div "pen-write Job Details" at bounding box center [694, 233] width 103 height 21
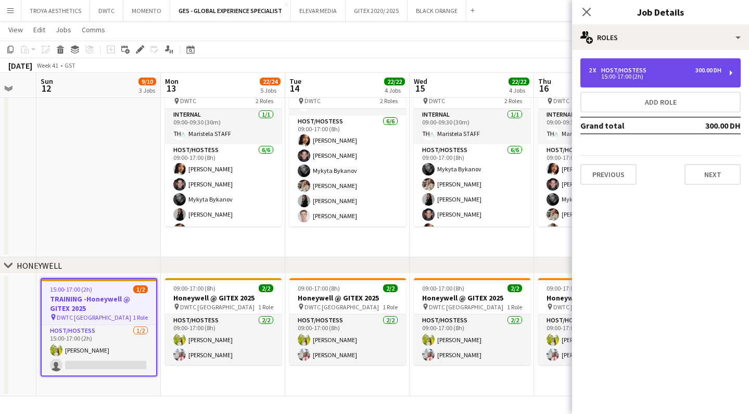
click at [642, 70] on div "Host/Hostess" at bounding box center [625, 70] width 49 height 7
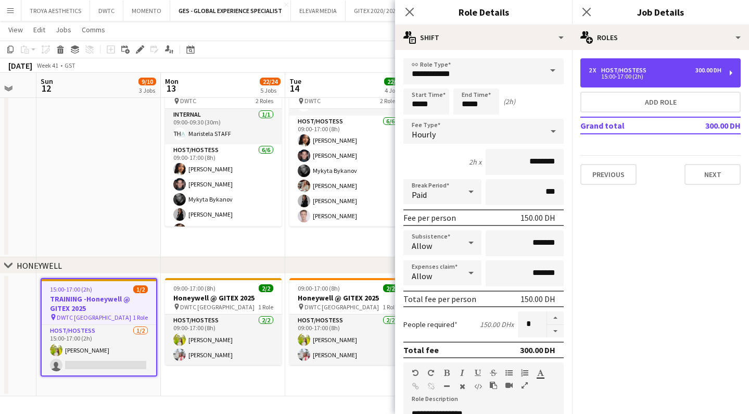
scroll to position [0, 0]
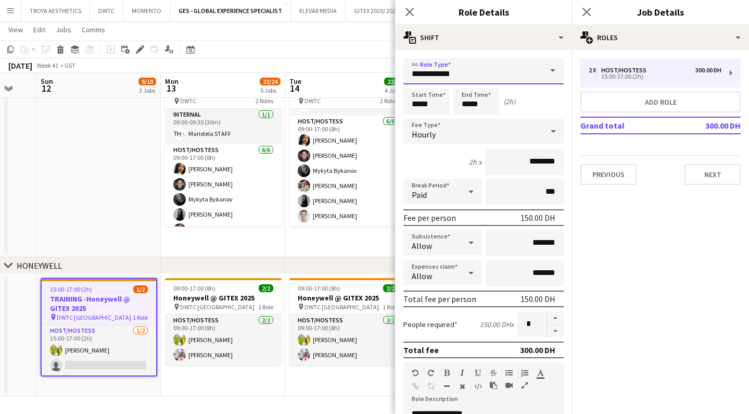
click at [530, 76] on input "**********" at bounding box center [483, 71] width 160 height 26
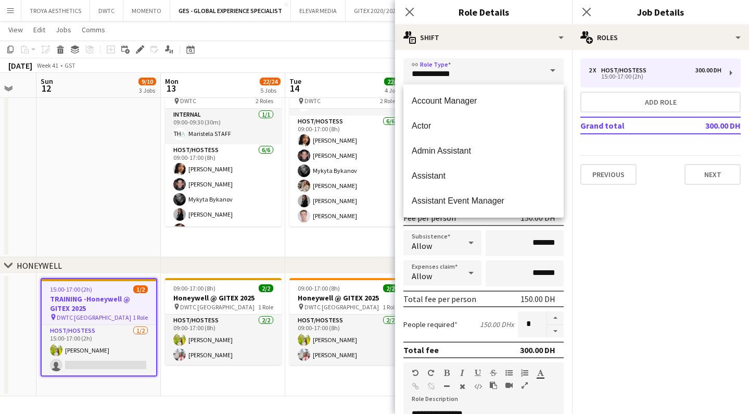
click at [526, 53] on div "**********" at bounding box center [483, 351] width 177 height 602
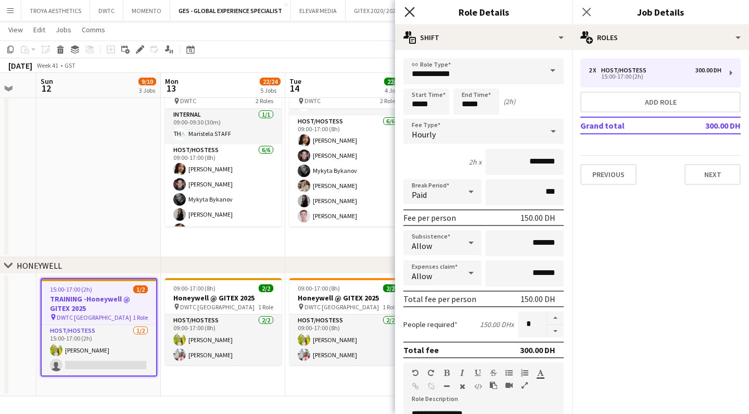
click at [409, 16] on icon "Close pop-in" at bounding box center [409, 12] width 10 height 10
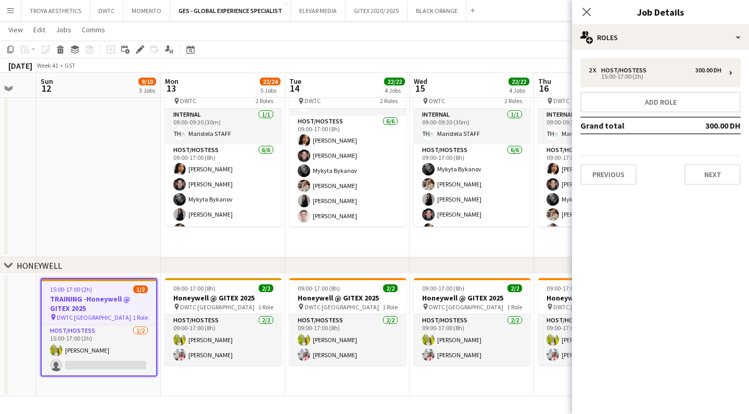
click at [682, 236] on mat-expansion-panel "pencil3 General details 2 x Host/Hostess 300.00 DH 15:00-17:00 (2h) Add role Gr…" at bounding box center [660, 232] width 177 height 364
click at [586, 14] on icon "Close pop-in" at bounding box center [586, 12] width 10 height 10
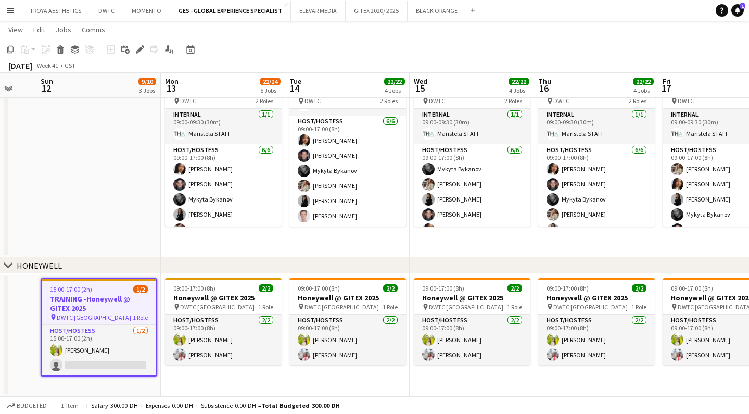
click at [85, 249] on app-date-cell "11:00-13:00 (2h) 2/2 TRAINING- Invest [GEOGRAPHIC_DATA] @Gitex 2025 pin DWTC 1 …" at bounding box center [98, 20] width 124 height 474
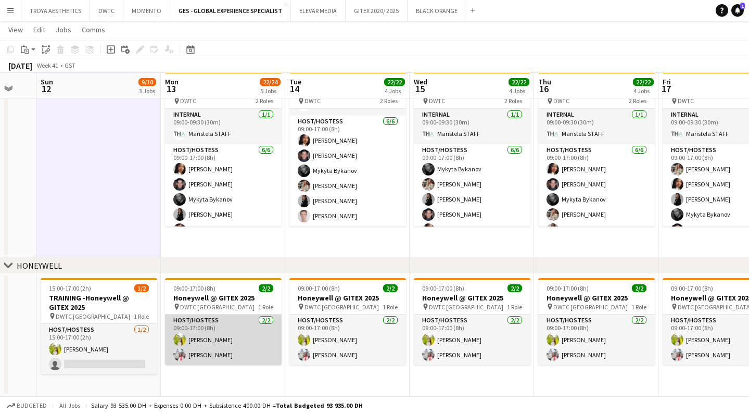
click at [223, 352] on app-card-role "Host/Hostess [DATE] 09:00-17:00 (8h) Naya Talas [PERSON_NAME]" at bounding box center [223, 339] width 117 height 50
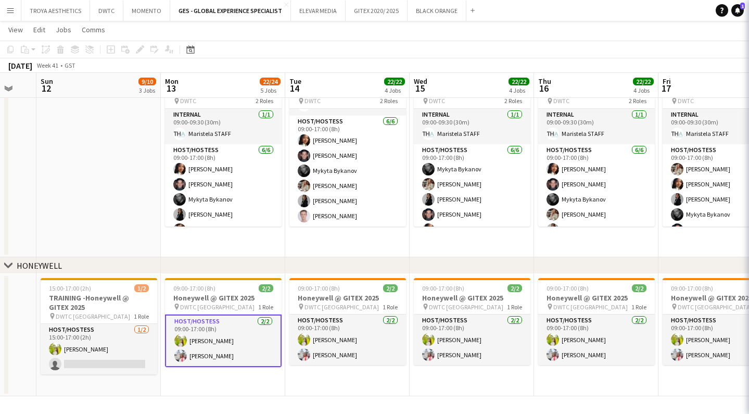
scroll to position [540, 0]
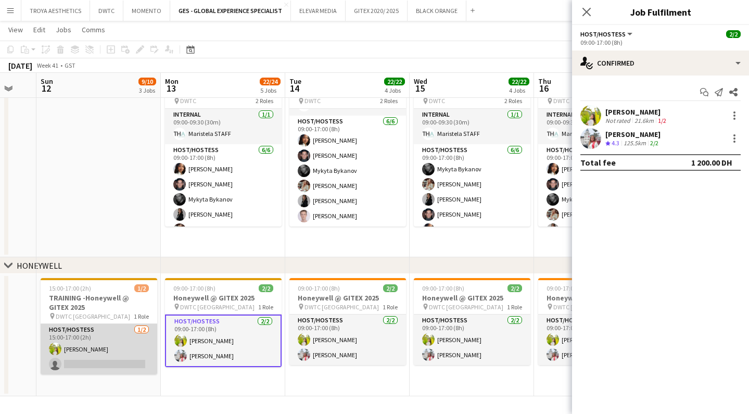
click at [109, 353] on app-card-role "Host/Hostess [DATE] 15:00-17:00 (2h) [PERSON_NAME] single-neutral-actions" at bounding box center [99, 349] width 117 height 50
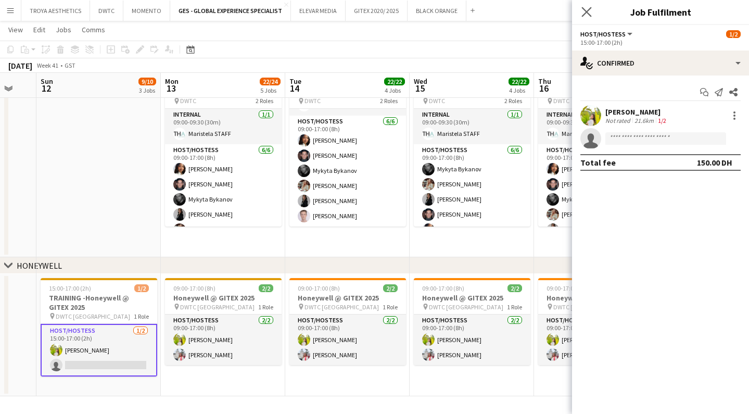
click at [591, 13] on icon "Close pop-in" at bounding box center [586, 12] width 10 height 10
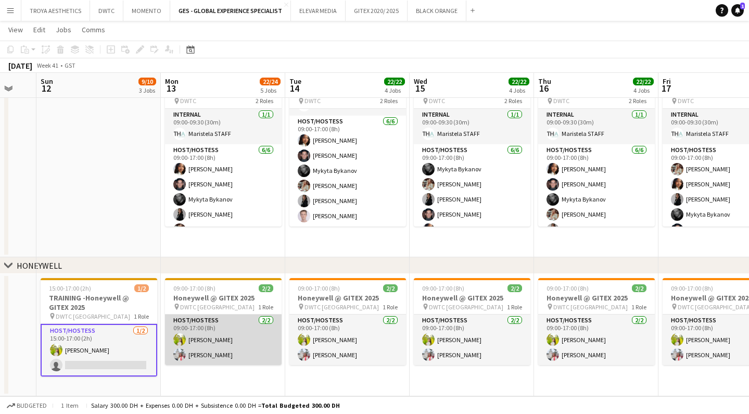
click at [246, 335] on app-card-role "Host/Hostess [DATE] 09:00-17:00 (8h) Naya Talas [PERSON_NAME]" at bounding box center [223, 339] width 117 height 50
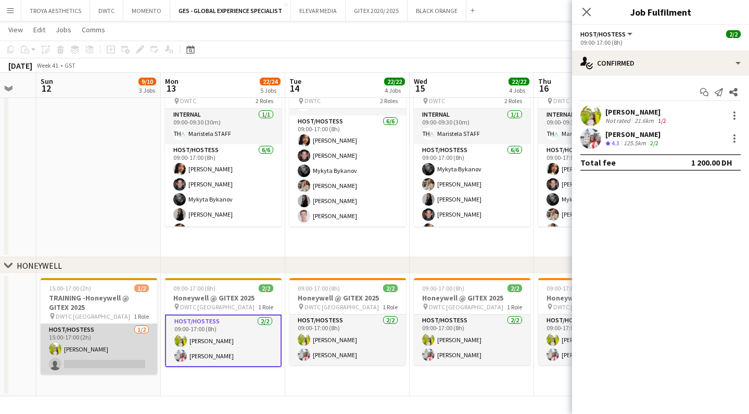
click at [135, 348] on app-card-role "Host/Hostess [DATE] 15:00-17:00 (2h) [PERSON_NAME] single-neutral-actions" at bounding box center [99, 349] width 117 height 50
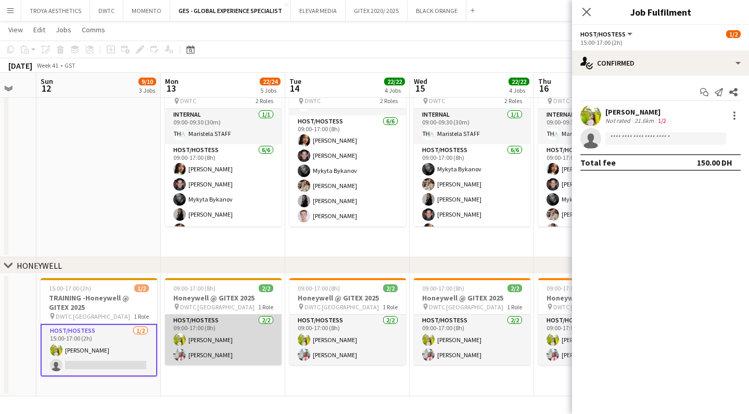
click at [199, 346] on app-card-role "Host/Hostess [DATE] 09:00-17:00 (8h) Naya Talas [PERSON_NAME]" at bounding box center [223, 339] width 117 height 50
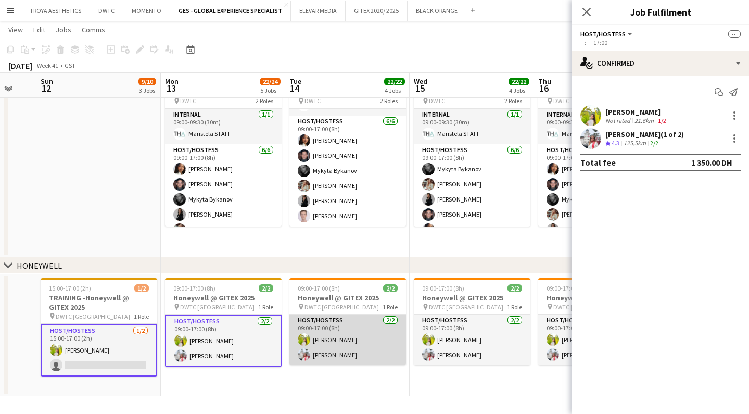
click at [316, 345] on app-card-role "Host/Hostess [DATE] 09:00-17:00 (8h) Naya Talas [PERSON_NAME]" at bounding box center [347, 339] width 117 height 50
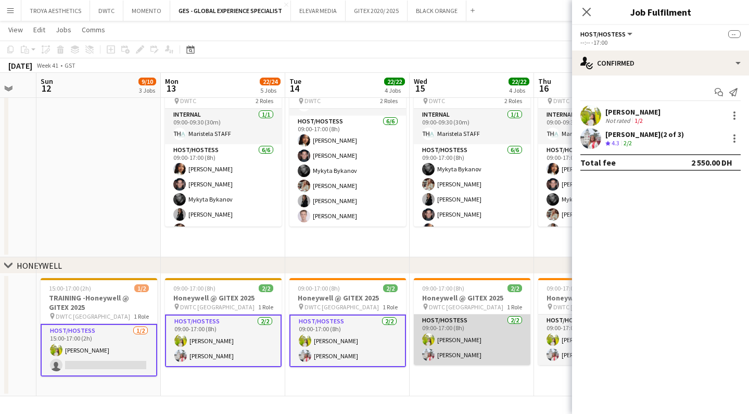
click at [446, 342] on app-card-role "Host/Hostess [DATE] 09:00-17:00 (8h) Naya Talas [PERSON_NAME]" at bounding box center [472, 339] width 117 height 50
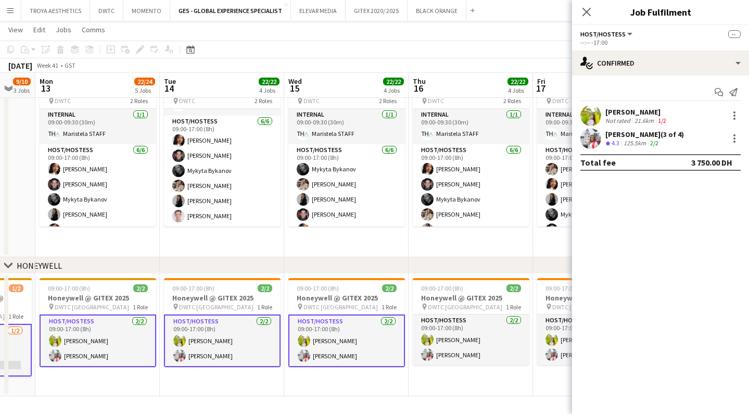
scroll to position [0, 351]
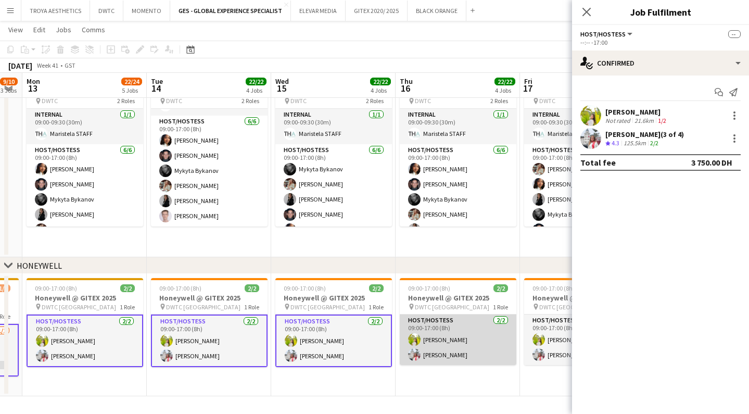
click at [446, 342] on app-card-role "Host/Hostess [DATE] 09:00-17:00 (8h) Naya Talas [PERSON_NAME]" at bounding box center [458, 339] width 117 height 50
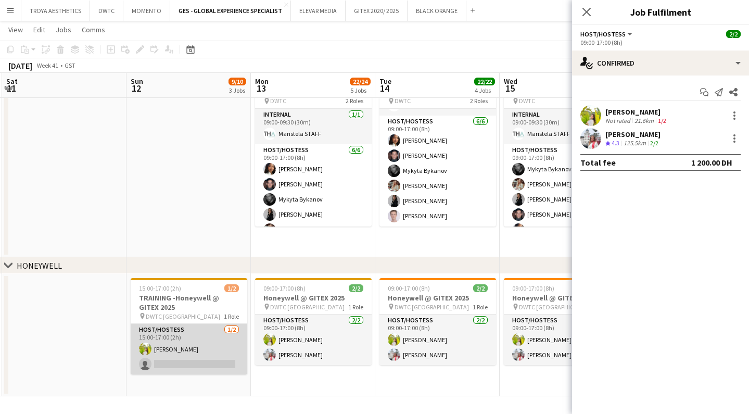
scroll to position [0, 371]
click at [205, 335] on app-card-role "Host/Hostess [DATE] 15:00-17:00 (2h) [PERSON_NAME] single-neutral-actions" at bounding box center [189, 349] width 117 height 50
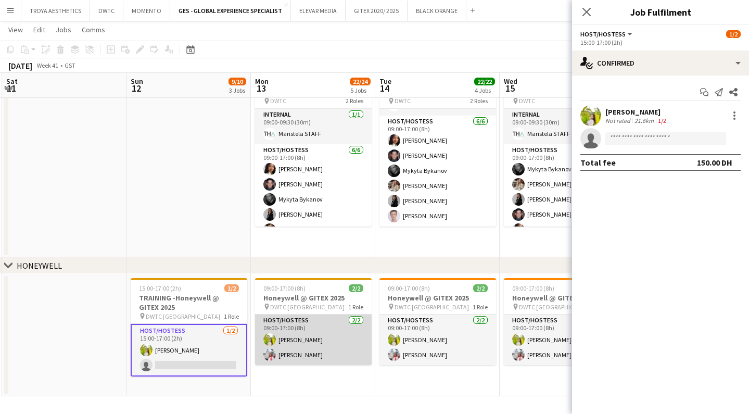
click at [328, 340] on app-card-role "Host/Hostess [DATE] 09:00-17:00 (8h) Naya Talas [PERSON_NAME]" at bounding box center [313, 339] width 117 height 50
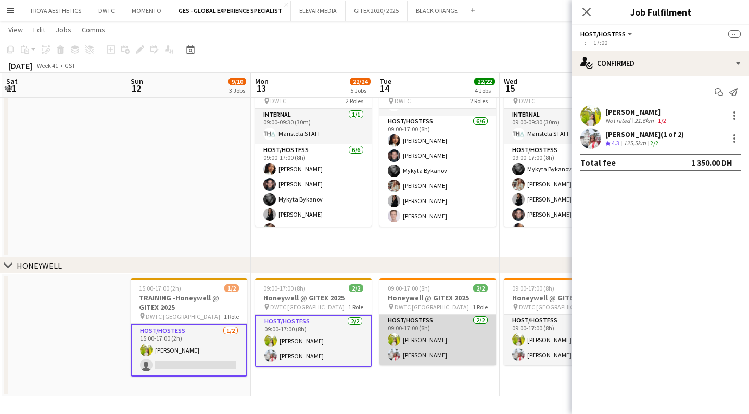
click at [421, 340] on app-card-role "Host/Hostess [DATE] 09:00-17:00 (8h) Naya Talas [PERSON_NAME]" at bounding box center [437, 339] width 117 height 50
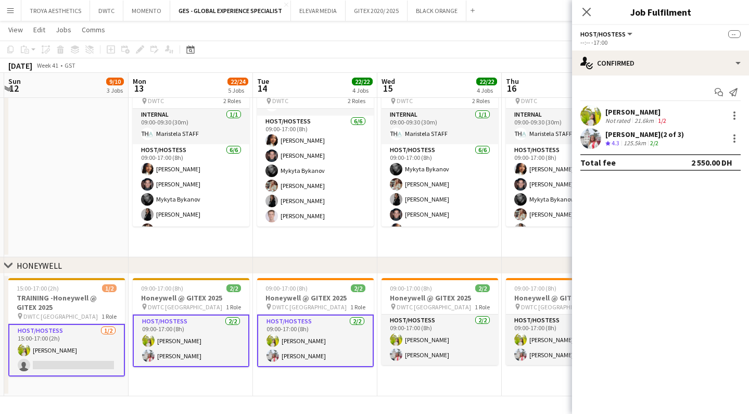
scroll to position [0, 494]
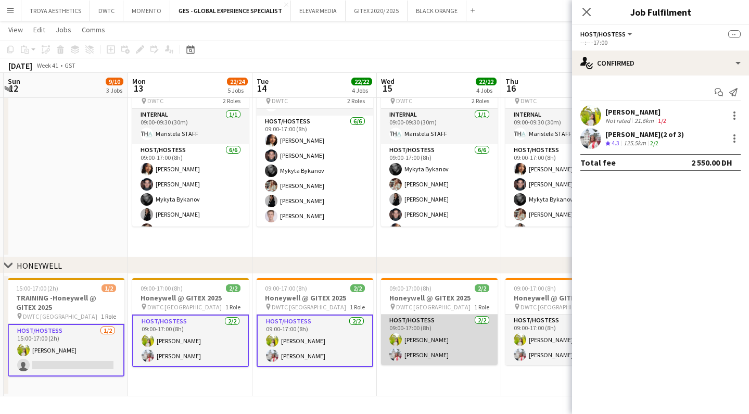
click at [421, 340] on app-card-role "Host/Hostess [DATE] 09:00-17:00 (8h) Naya Talas [PERSON_NAME]" at bounding box center [439, 339] width 117 height 50
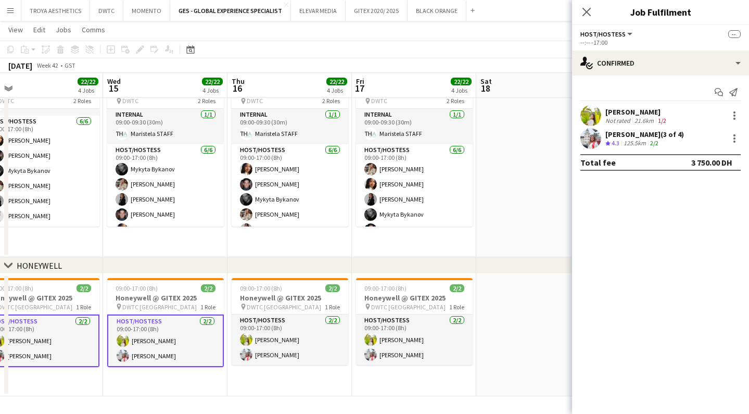
scroll to position [0, 269]
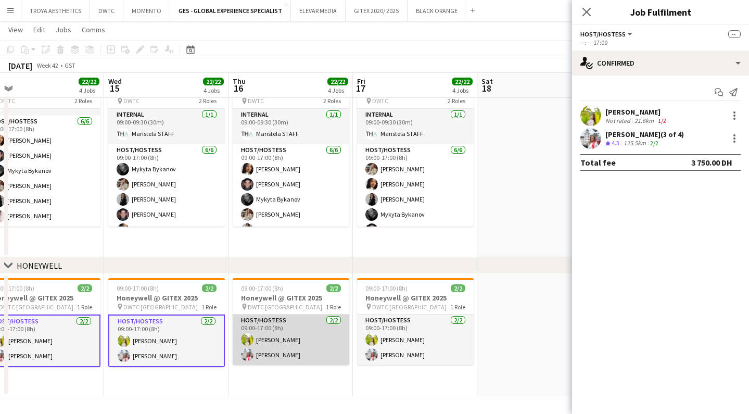
click at [275, 344] on app-card-role "Host/Hostess [DATE] 09:00-17:00 (8h) Naya Talas [PERSON_NAME]" at bounding box center [291, 339] width 117 height 50
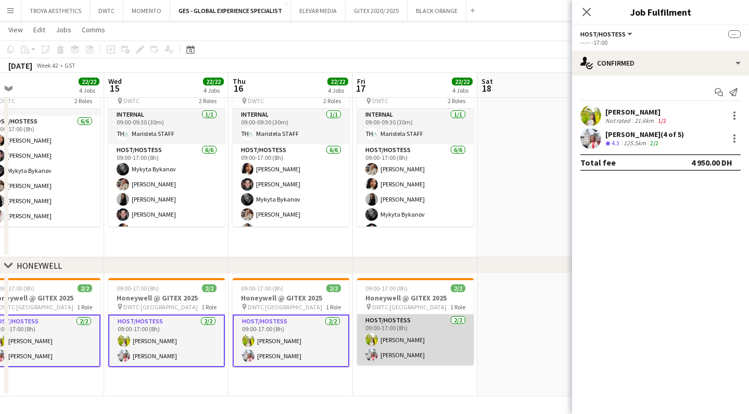
click at [398, 344] on app-card-role "Host/Hostess [DATE] 09:00-17:00 (8h) Naya Talas [PERSON_NAME]" at bounding box center [415, 339] width 117 height 50
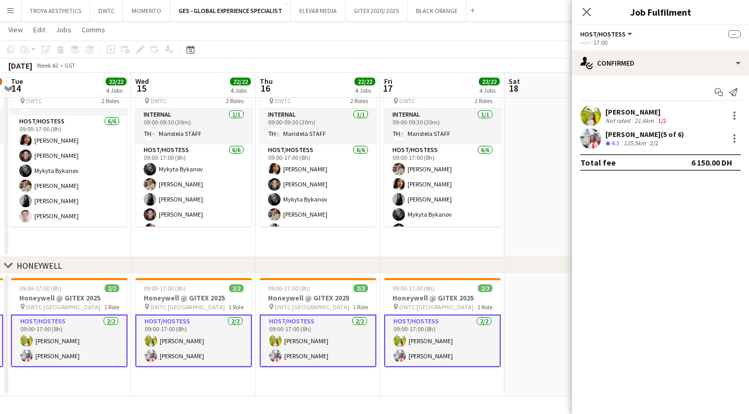
scroll to position [540, 0]
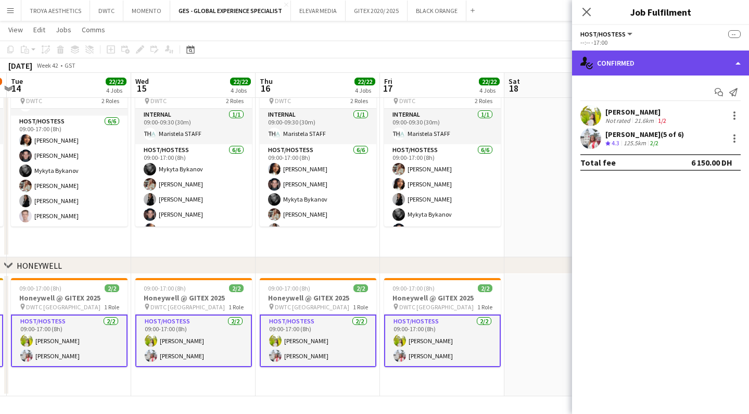
click at [600, 65] on div "single-neutral-actions-check-2 Confirmed" at bounding box center [660, 62] width 177 height 25
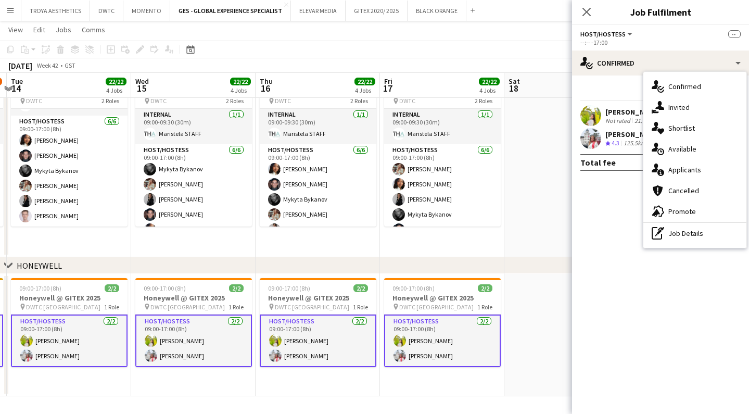
click at [568, 206] on app-date-cell at bounding box center [566, 20] width 124 height 474
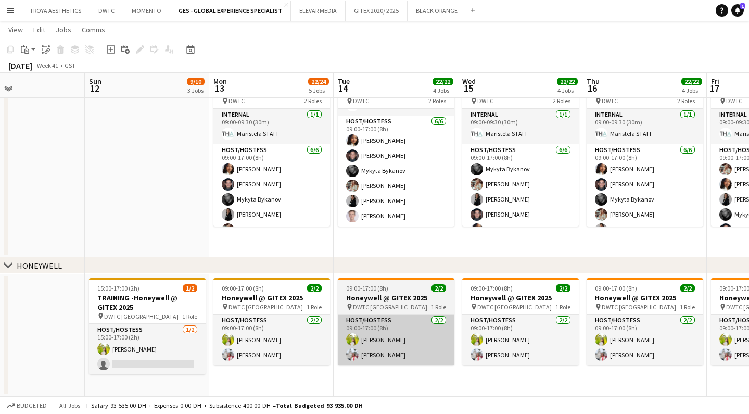
scroll to position [0, 416]
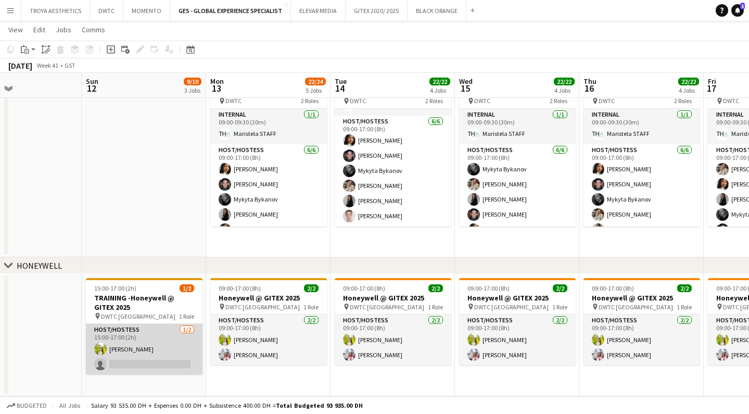
click at [175, 350] on app-card-role "Host/Hostess [DATE] 15:00-17:00 (2h) [PERSON_NAME] single-neutral-actions" at bounding box center [144, 349] width 117 height 50
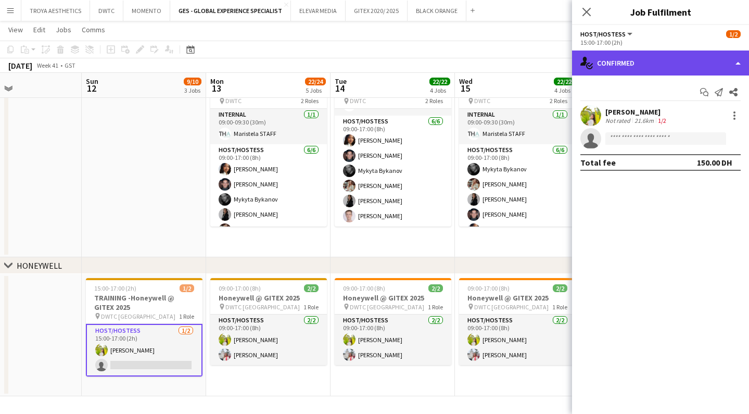
click at [617, 62] on div "single-neutral-actions-check-2 Confirmed" at bounding box center [660, 62] width 177 height 25
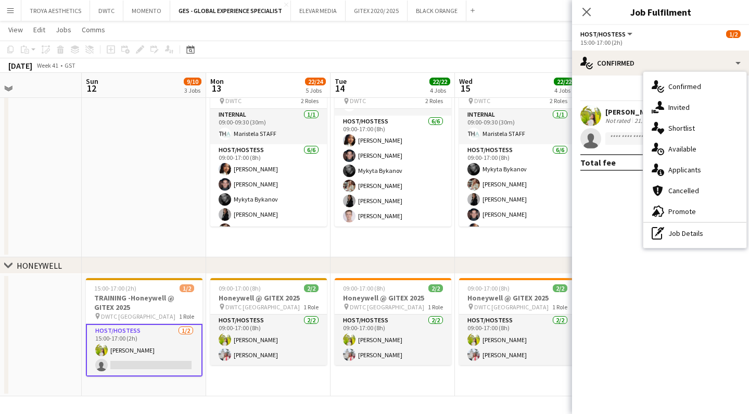
click at [589, 212] on mat-expansion-panel "check Confirmed Start chat Send notification Share Naya Talas Not rated 21.6km …" at bounding box center [660, 244] width 177 height 338
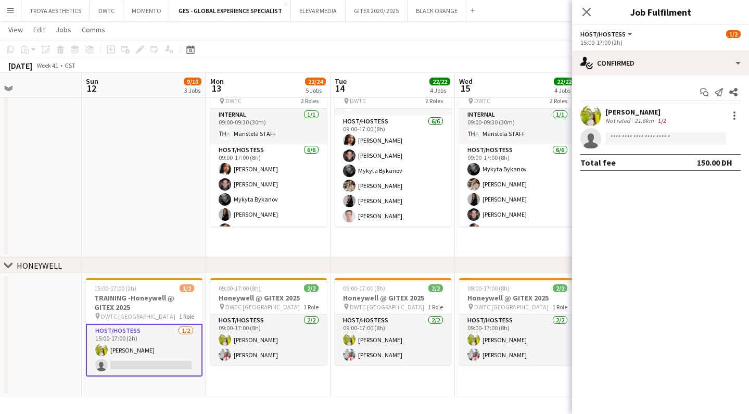
click at [611, 38] on div "Host/Hostess All roles Host/Hostess" at bounding box center [607, 33] width 54 height 9
click at [614, 35] on span "Host/Hostess" at bounding box center [602, 34] width 45 height 8
click at [613, 54] on li "All roles" at bounding box center [615, 51] width 52 height 9
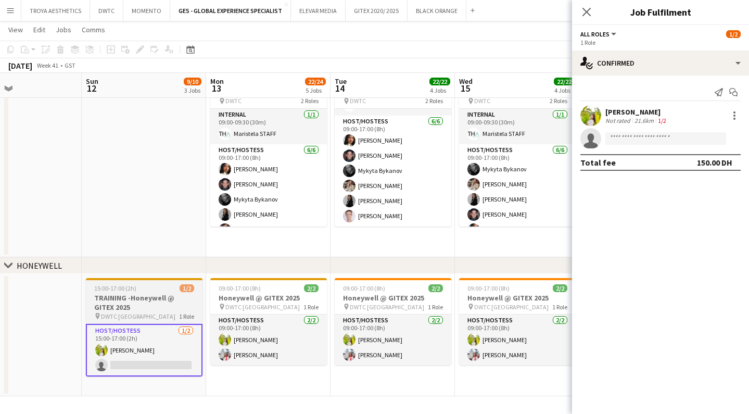
click at [135, 312] on div "pin DWTC Dubai 1 Role" at bounding box center [144, 316] width 117 height 8
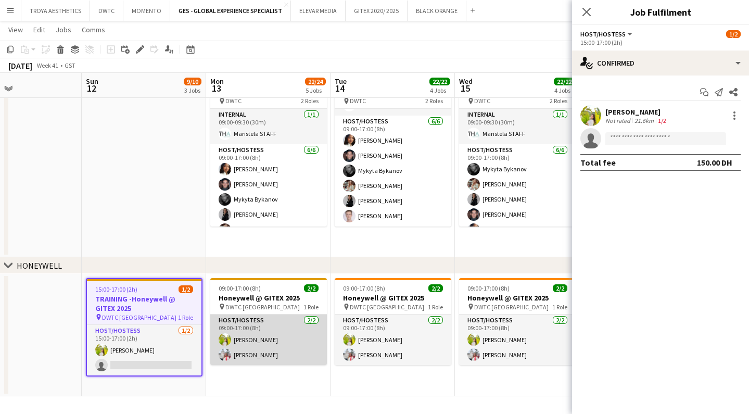
click at [265, 340] on app-card-role "Host/Hostess [DATE] 09:00-17:00 (8h) Naya Talas [PERSON_NAME]" at bounding box center [268, 339] width 117 height 50
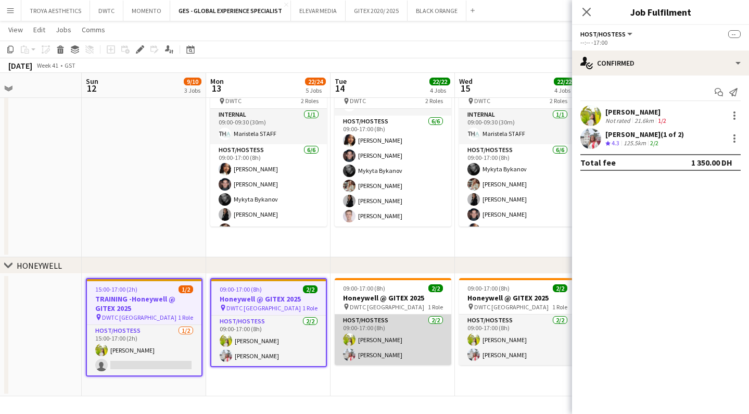
click at [379, 339] on app-card-role "Host/Hostess [DATE] 09:00-17:00 (8h) Naya Talas [PERSON_NAME]" at bounding box center [393, 339] width 117 height 50
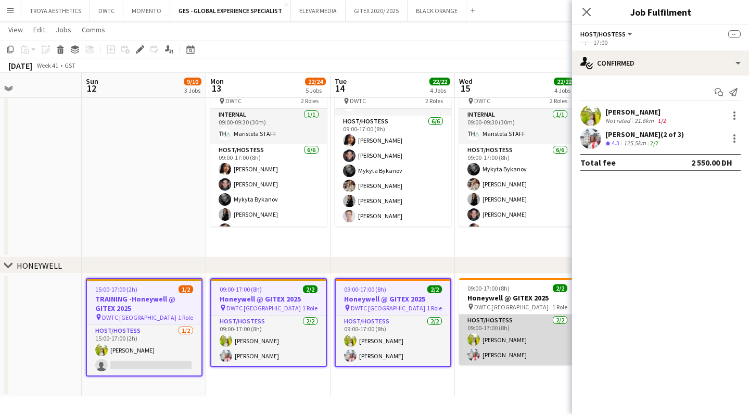
click at [521, 340] on app-card-role "Host/Hostess [DATE] 09:00-17:00 (8h) Naya Talas [PERSON_NAME]" at bounding box center [517, 339] width 117 height 50
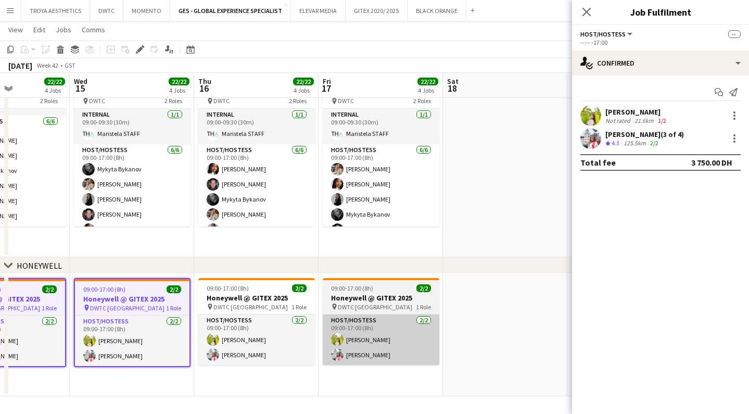
scroll to position [0, 277]
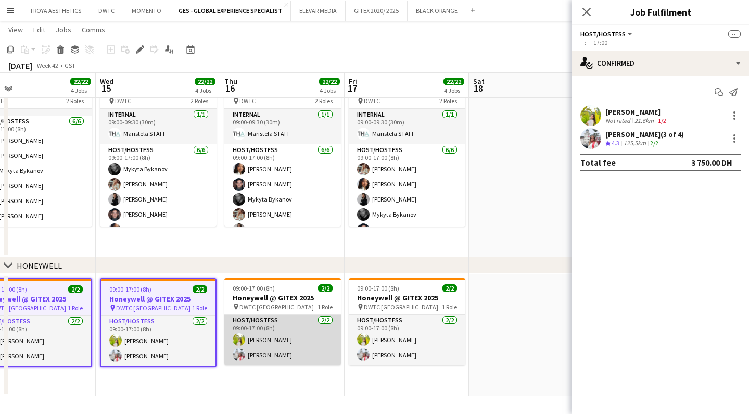
click at [297, 343] on app-card-role "Host/Hostess [DATE] 09:00-17:00 (8h) Naya Talas [PERSON_NAME]" at bounding box center [282, 339] width 117 height 50
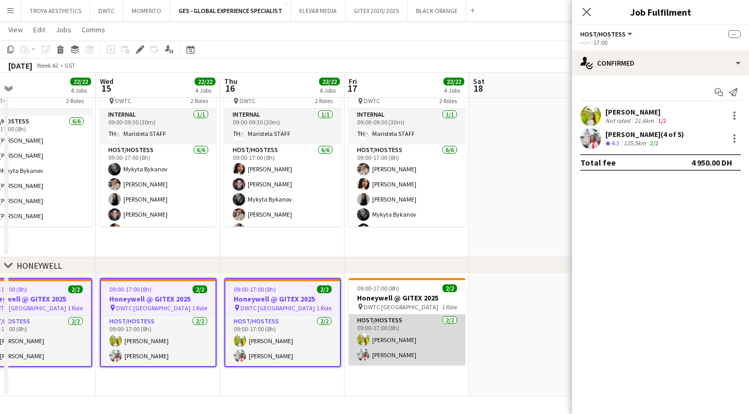
click at [379, 345] on app-card-role "Host/Hostess [DATE] 09:00-17:00 (8h) Naya Talas [PERSON_NAME]" at bounding box center [407, 339] width 117 height 50
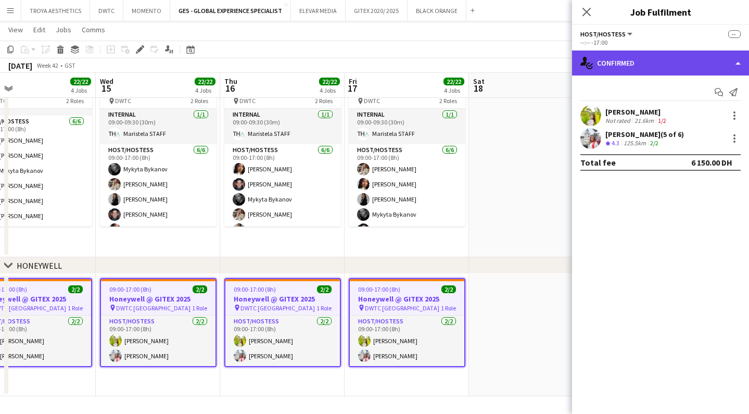
click at [635, 64] on div "single-neutral-actions-check-2 Confirmed" at bounding box center [660, 62] width 177 height 25
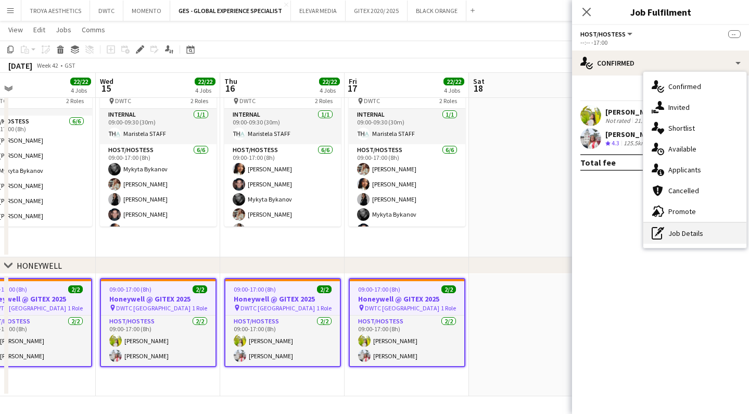
click at [686, 235] on div "pen-write Job Details" at bounding box center [694, 233] width 103 height 21
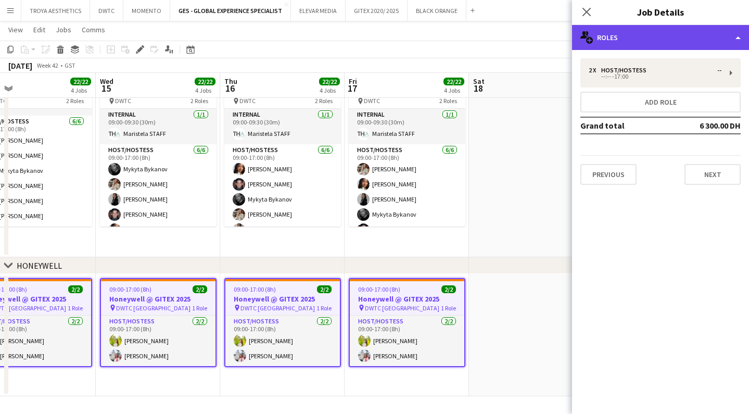
click at [636, 40] on div "multiple-users-add Roles" at bounding box center [660, 37] width 177 height 25
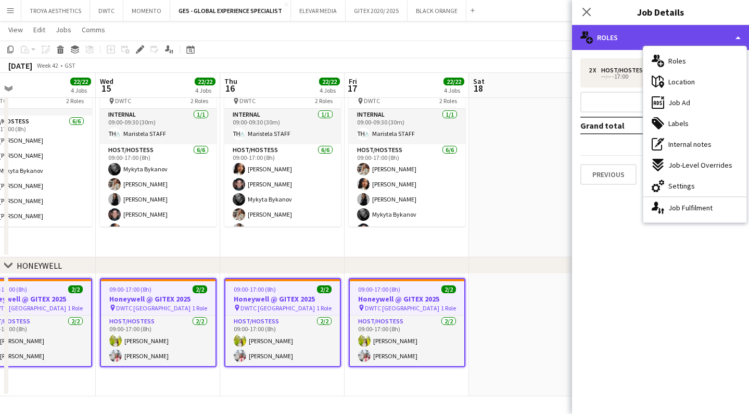
click at [630, 42] on div "multiple-users-add Roles" at bounding box center [660, 37] width 177 height 25
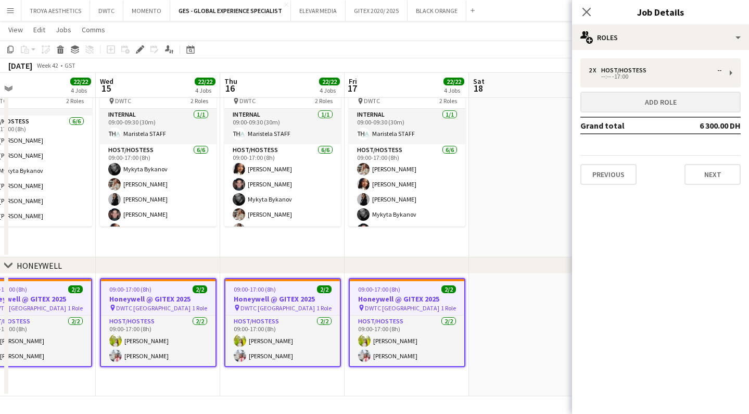
click at [675, 105] on button "Add role" at bounding box center [660, 102] width 160 height 21
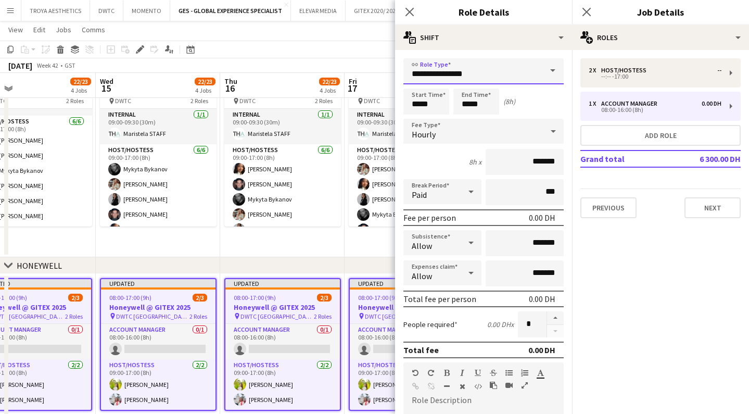
drag, startPoint x: 481, startPoint y: 73, endPoint x: 424, endPoint y: 73, distance: 56.7
click at [424, 73] on input "**********" at bounding box center [483, 71] width 160 height 26
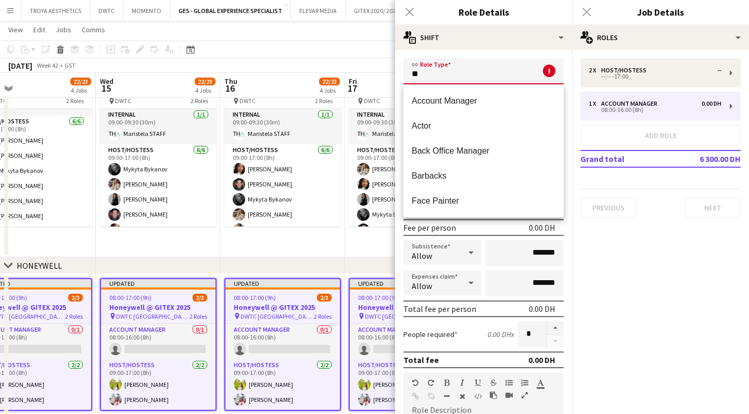
type input "*"
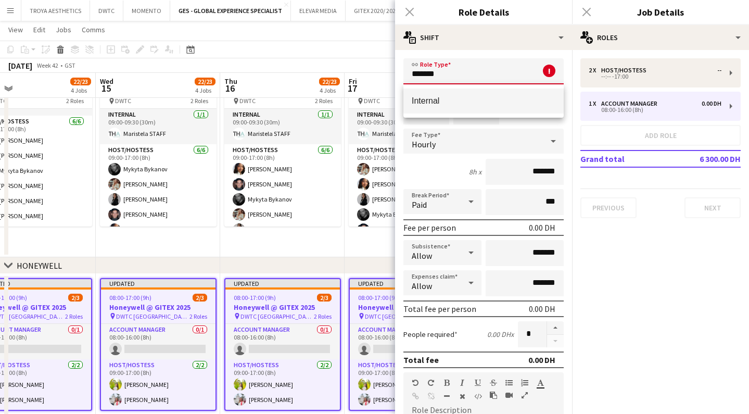
click at [436, 96] on span "Internal" at bounding box center [484, 101] width 144 height 10
type input "********"
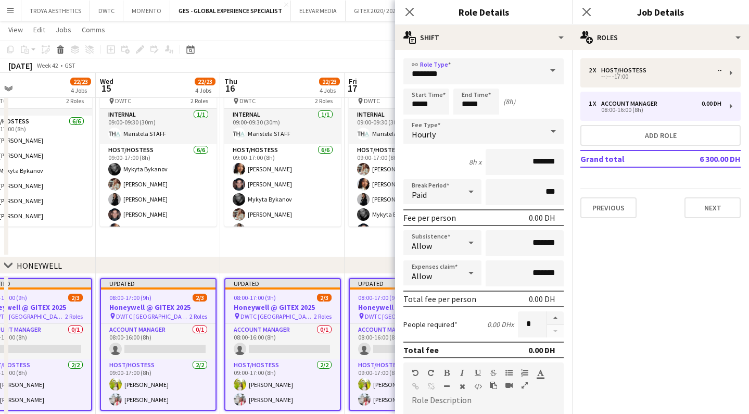
click at [475, 131] on div "Hourly" at bounding box center [473, 131] width 140 height 25
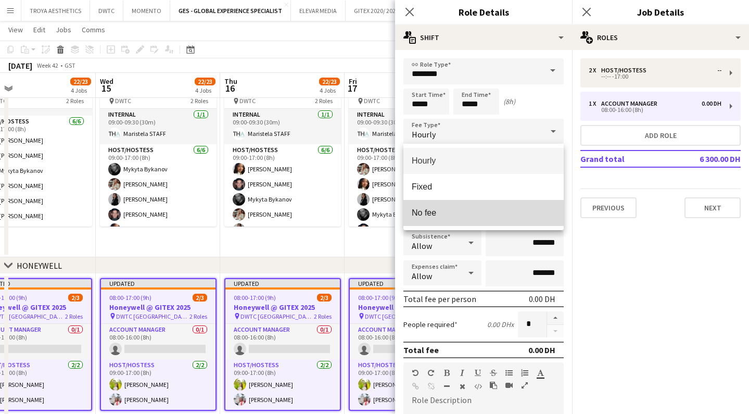
click at [429, 218] on span "No fee" at bounding box center [484, 213] width 144 height 10
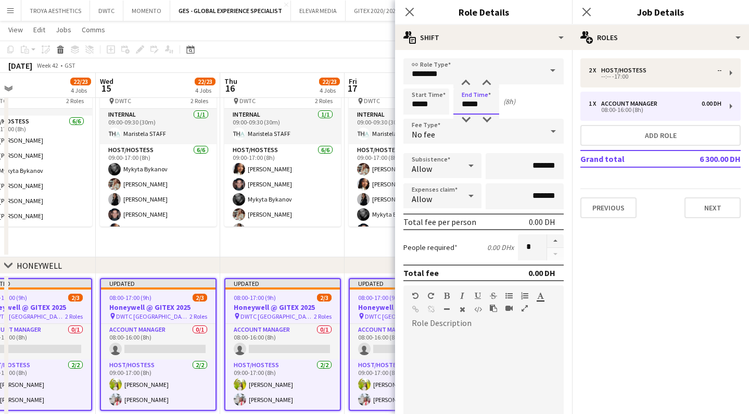
drag, startPoint x: 484, startPoint y: 107, endPoint x: 454, endPoint y: 103, distance: 30.0
click at [454, 103] on input "*****" at bounding box center [476, 101] width 46 height 26
drag, startPoint x: 439, startPoint y: 106, endPoint x: 412, endPoint y: 106, distance: 27.1
click at [412, 106] on input "*****" at bounding box center [426, 101] width 46 height 26
click at [434, 105] on input "*****" at bounding box center [426, 101] width 46 height 26
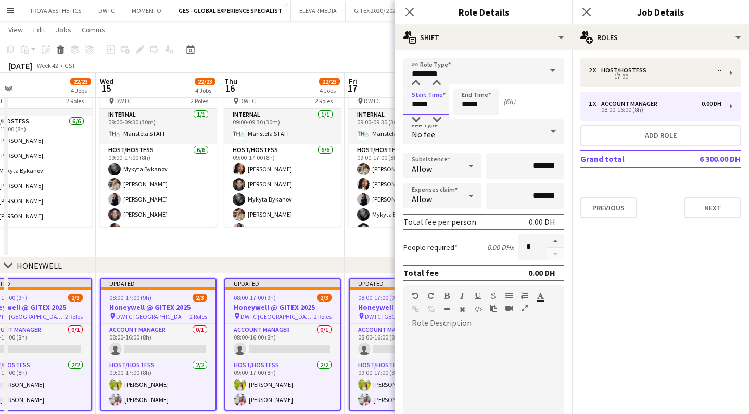
type input "*****"
drag, startPoint x: 482, startPoint y: 105, endPoint x: 462, endPoint y: 105, distance: 19.8
click at [462, 105] on input "*****" at bounding box center [476, 101] width 46 height 26
type input "*****"
click at [528, 110] on div "Start Time ***** End Time ***** (0h 30m)" at bounding box center [483, 101] width 160 height 26
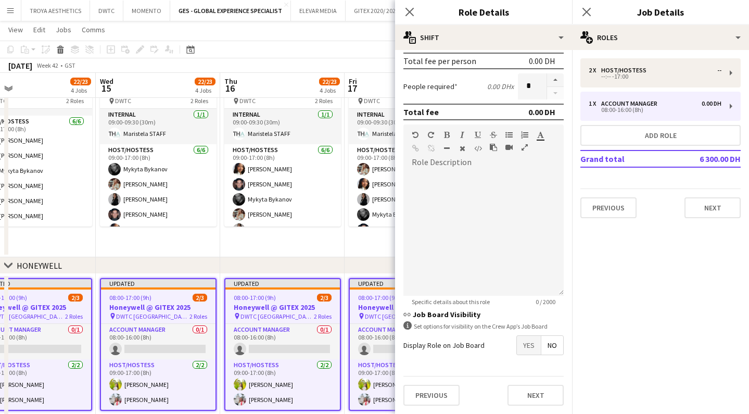
scroll to position [161, 0]
click at [536, 390] on button "Next" at bounding box center [536, 395] width 56 height 21
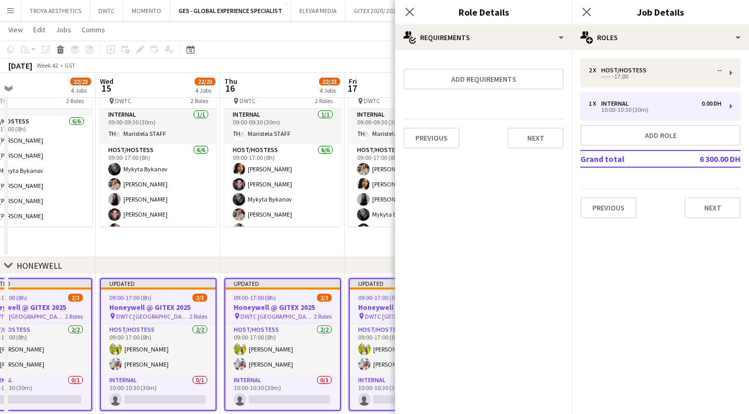
scroll to position [538, 0]
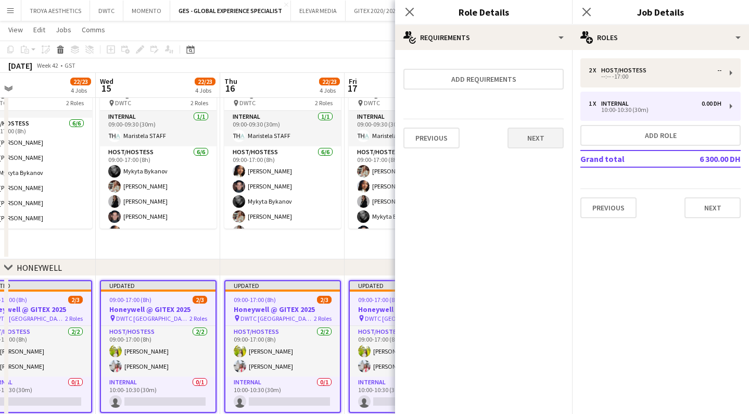
click at [528, 141] on button "Next" at bounding box center [536, 138] width 56 height 21
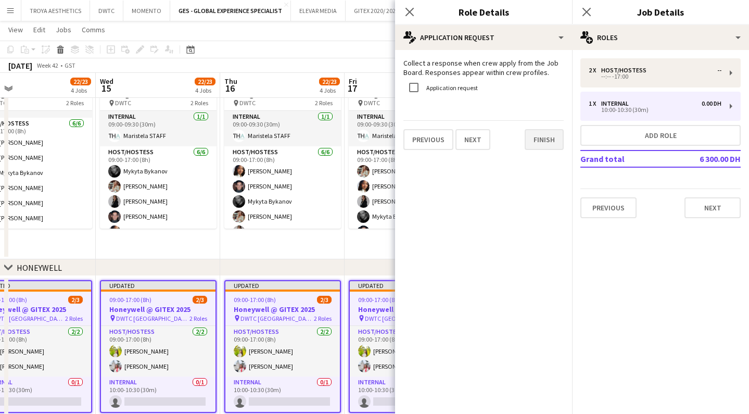
click at [534, 139] on button "Finish" at bounding box center [544, 139] width 39 height 21
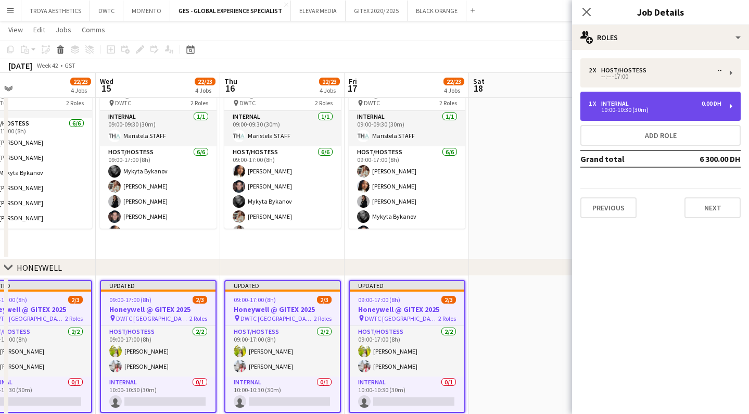
click at [632, 112] on div "10:00-10:30 (30m)" at bounding box center [655, 109] width 133 height 5
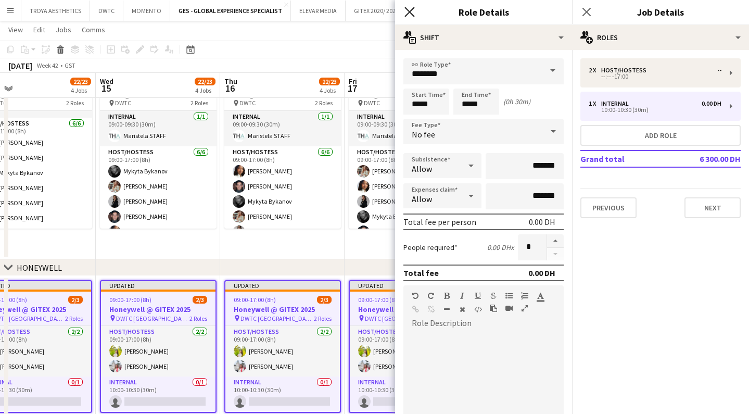
click at [413, 15] on icon at bounding box center [409, 12] width 10 height 10
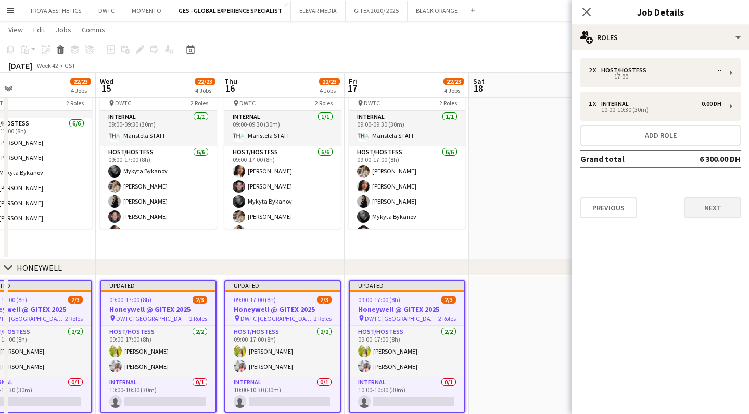
click at [704, 204] on button "Next" at bounding box center [713, 207] width 56 height 21
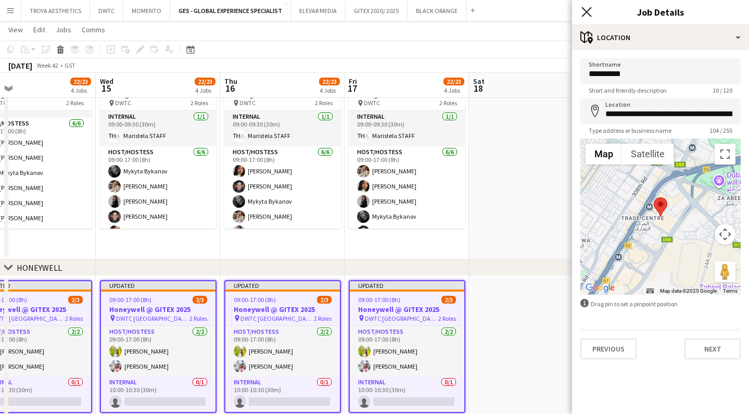
click at [585, 10] on icon at bounding box center [586, 12] width 10 height 10
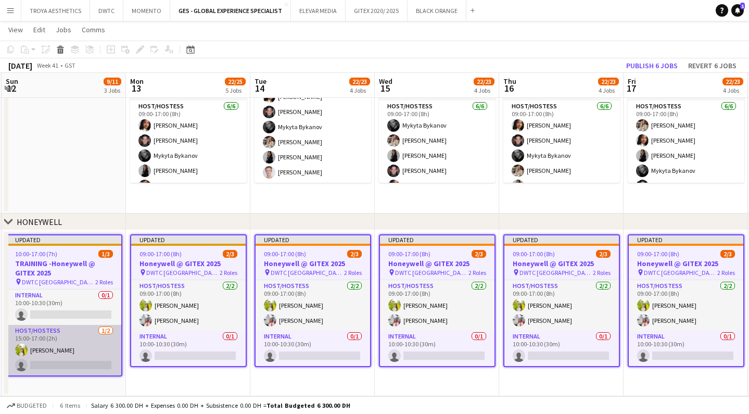
scroll to position [0, 242]
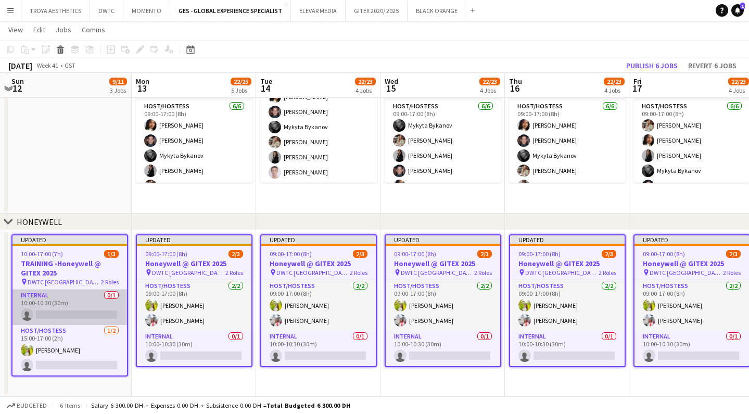
click at [85, 314] on app-card-role "Internal 0/1 10:00-10:30 (30m) single-neutral-actions" at bounding box center [69, 306] width 115 height 35
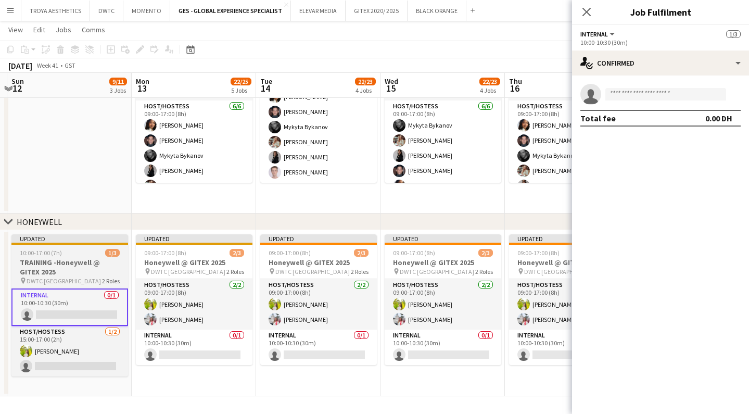
click at [80, 272] on h3 "TRAINING -Honeywell @ GITEX 2025" at bounding box center [69, 267] width 117 height 19
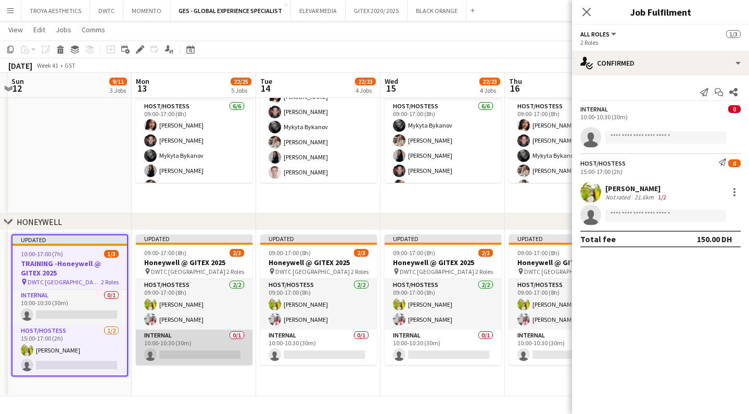
click at [200, 353] on app-card-role "Internal 0/1 10:00-10:30 (30m) single-neutral-actions" at bounding box center [194, 347] width 117 height 35
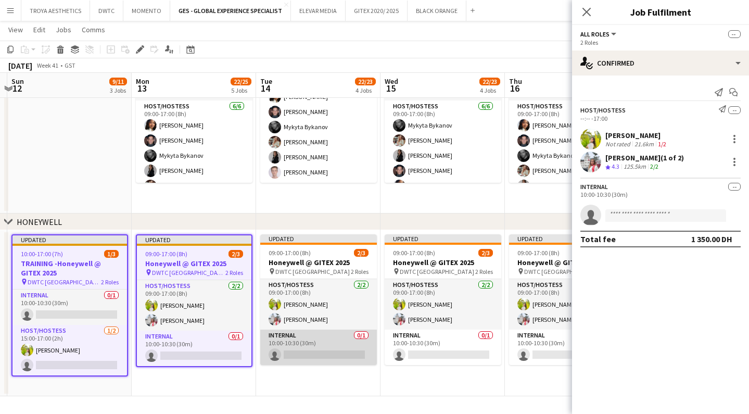
click at [324, 352] on app-card-role "Internal 0/1 10:00-10:30 (30m) single-neutral-actions" at bounding box center [318, 347] width 117 height 35
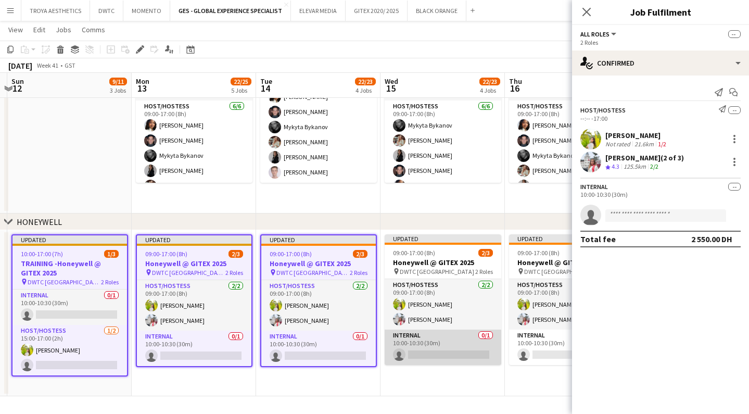
click at [434, 352] on app-card-role "Internal 0/1 10:00-10:30 (30m) single-neutral-actions" at bounding box center [443, 347] width 117 height 35
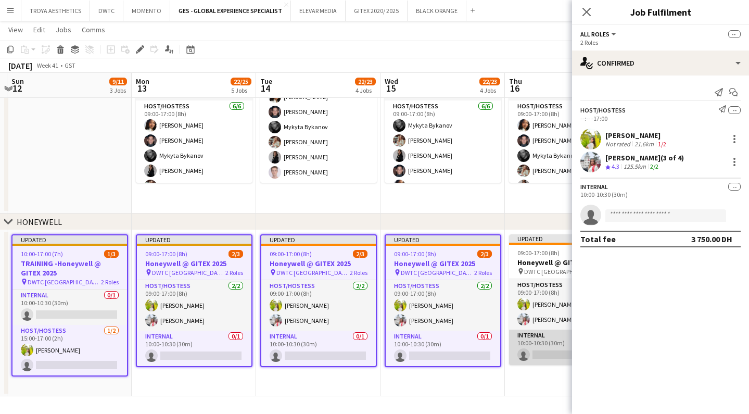
click at [543, 351] on app-card-role "Internal 0/1 10:00-10:30 (30m) single-neutral-actions" at bounding box center [567, 347] width 117 height 35
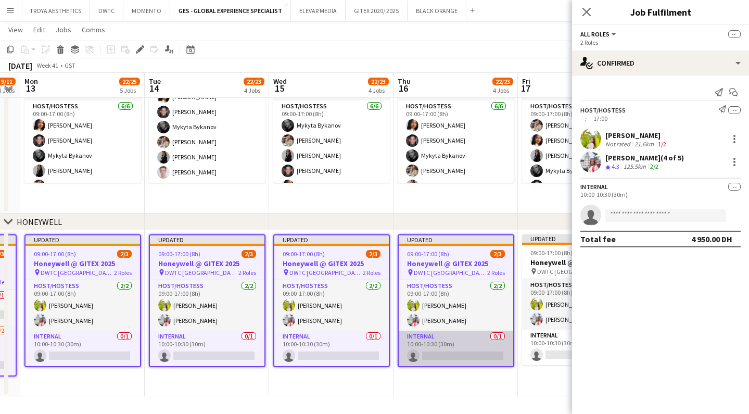
scroll to position [0, 356]
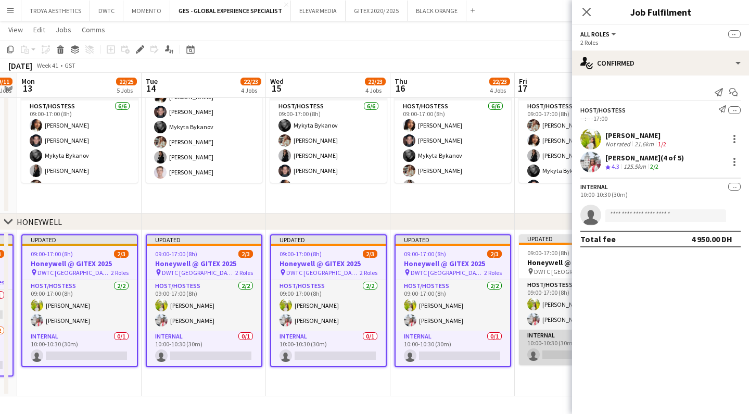
click at [556, 351] on app-card-role "Internal 0/1 10:00-10:30 (30m) single-neutral-actions" at bounding box center [577, 347] width 117 height 35
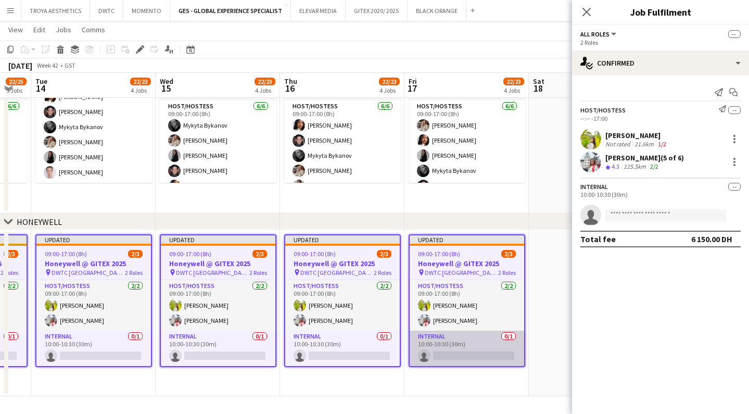
scroll to position [0, 467]
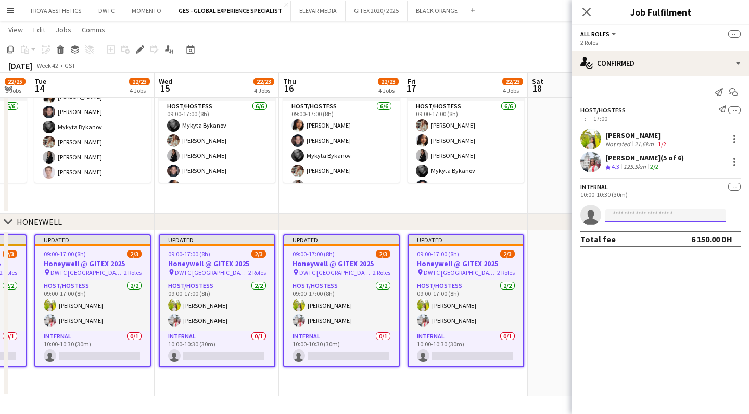
click at [631, 211] on input at bounding box center [665, 215] width 121 height 12
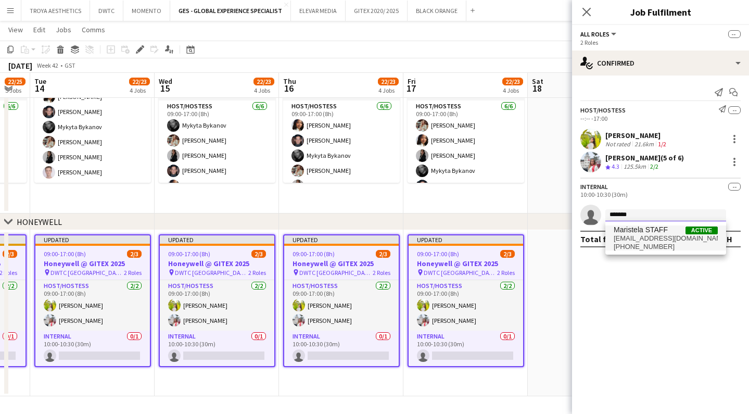
type input "*******"
click at [643, 246] on span "[PHONE_NUMBER]" at bounding box center [666, 247] width 104 height 8
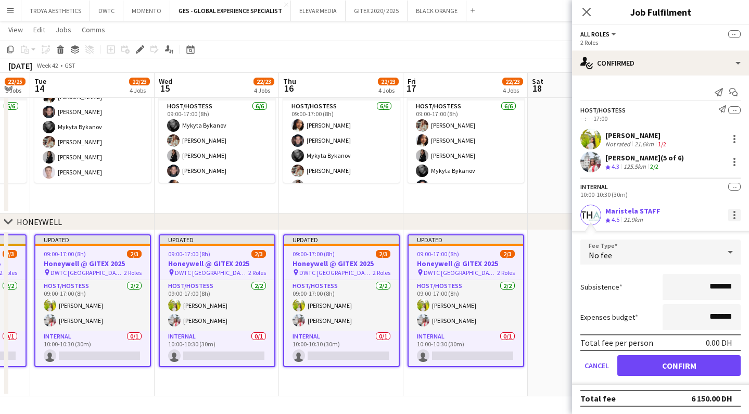
click at [736, 217] on div at bounding box center [734, 215] width 12 height 12
click at [706, 305] on span "Remove" at bounding box center [700, 309] width 65 height 9
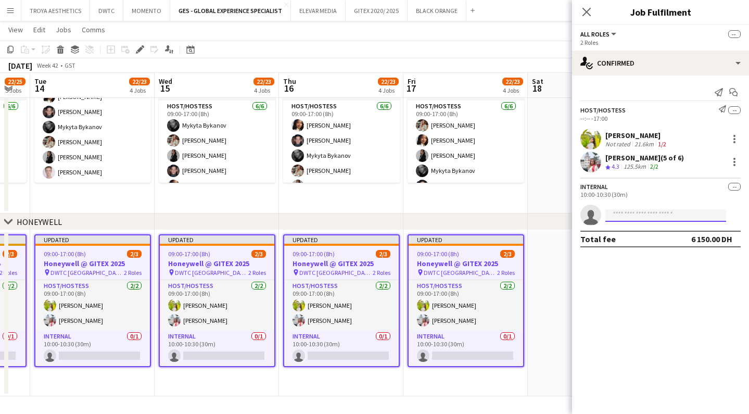
click at [628, 216] on input at bounding box center [665, 215] width 121 height 12
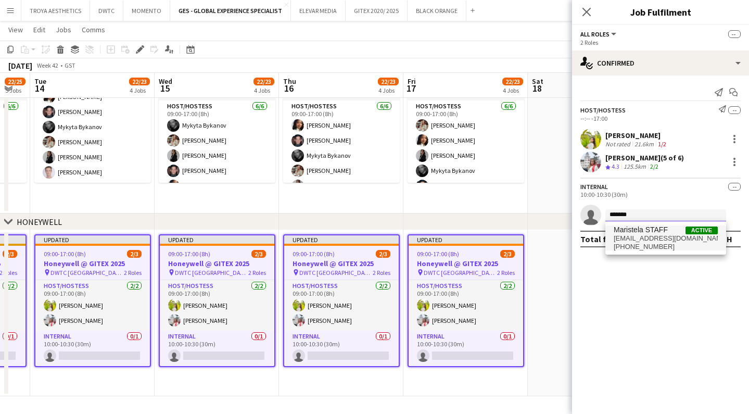
type input "*******"
click at [642, 249] on span "[PHONE_NUMBER]" at bounding box center [666, 247] width 104 height 8
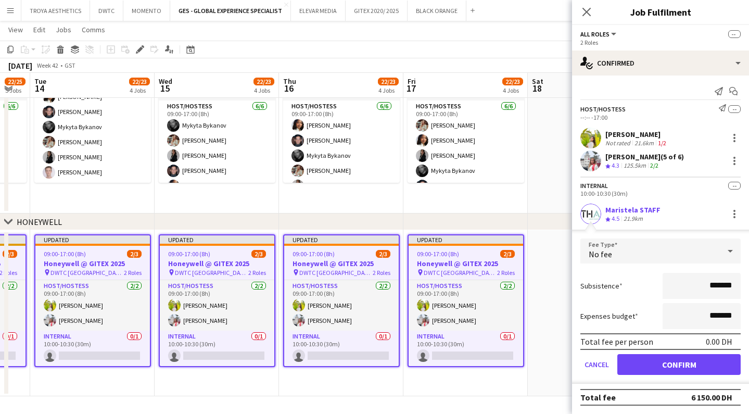
scroll to position [584, 0]
click at [734, 214] on div at bounding box center [734, 214] width 2 height 2
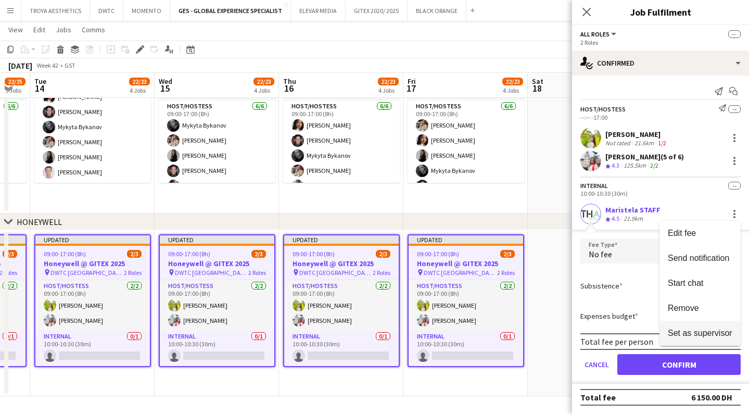
click at [716, 327] on button "Set as supervisor" at bounding box center [700, 333] width 81 height 25
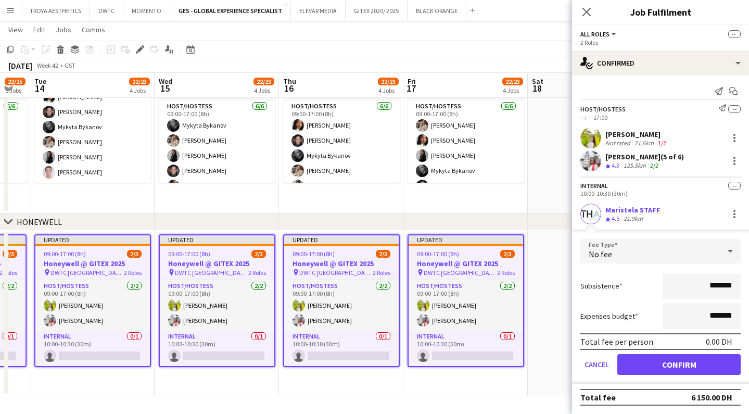
click at [685, 367] on button "Confirm" at bounding box center [678, 364] width 123 height 21
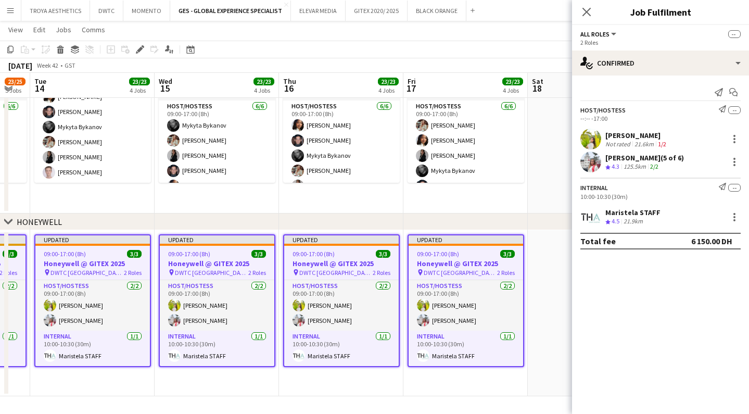
scroll to position [0, 0]
click at [588, 15] on icon "Close pop-in" at bounding box center [586, 12] width 10 height 10
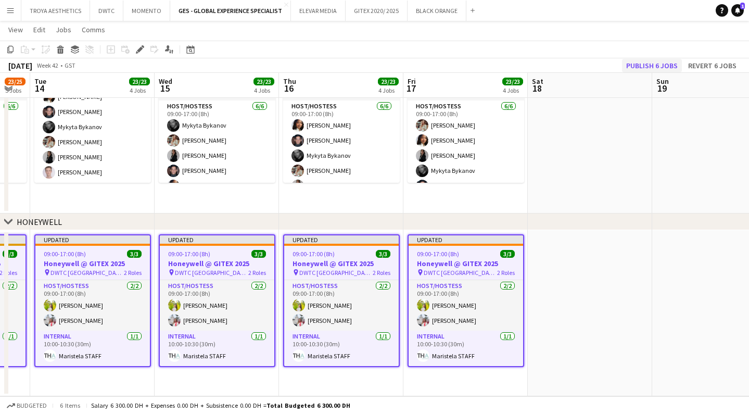
click at [646, 64] on button "Publish 6 jobs" at bounding box center [652, 66] width 60 height 14
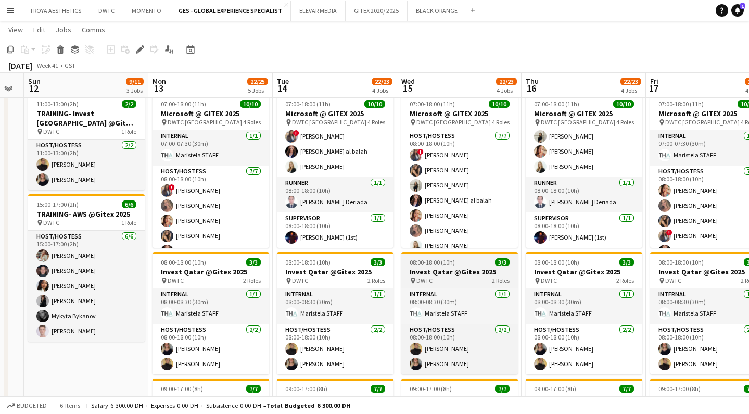
scroll to position [0, 224]
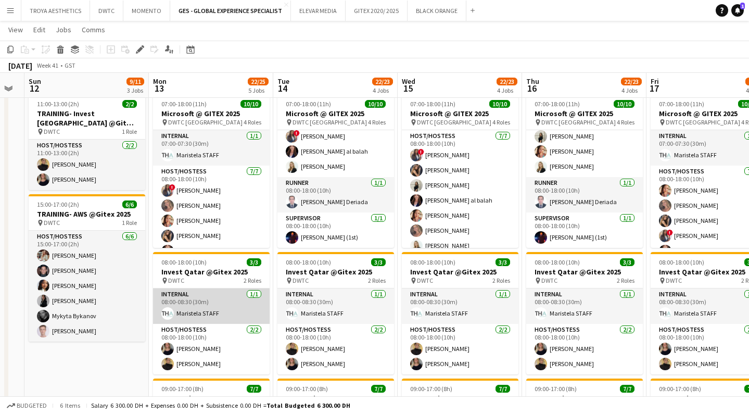
click at [175, 303] on app-card-role "Internal [DATE] 08:00-08:30 (30m) Maristela STAFF" at bounding box center [211, 305] width 117 height 35
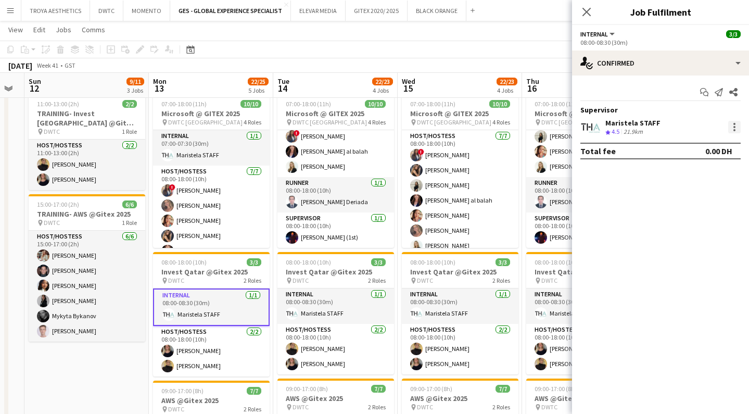
click at [731, 130] on div at bounding box center [734, 127] width 12 height 12
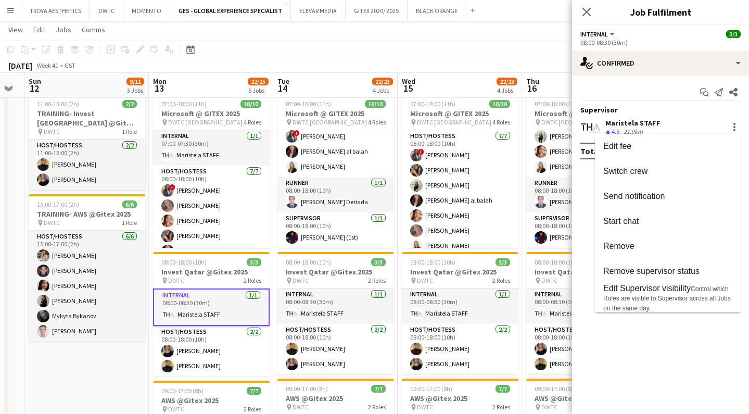
click at [589, 14] on div at bounding box center [374, 207] width 749 height 414
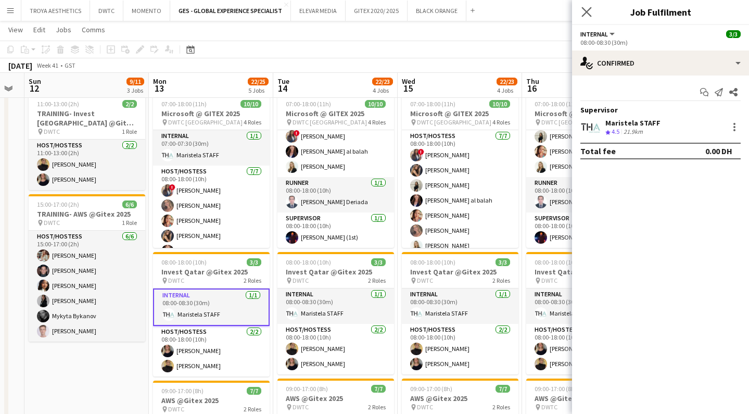
click at [587, 17] on app-icon "Close pop-in" at bounding box center [586, 12] width 15 height 15
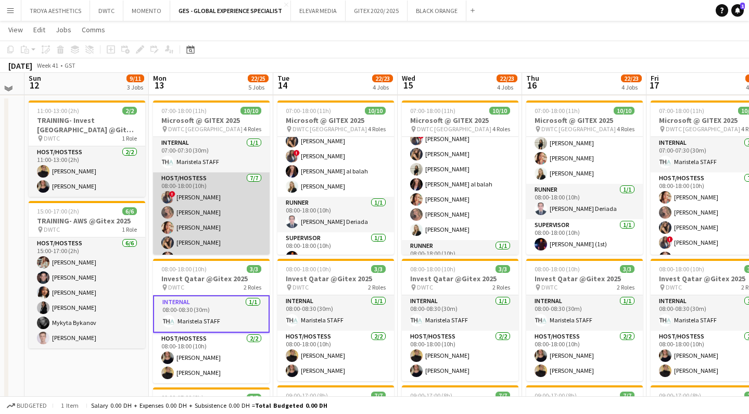
scroll to position [224, 0]
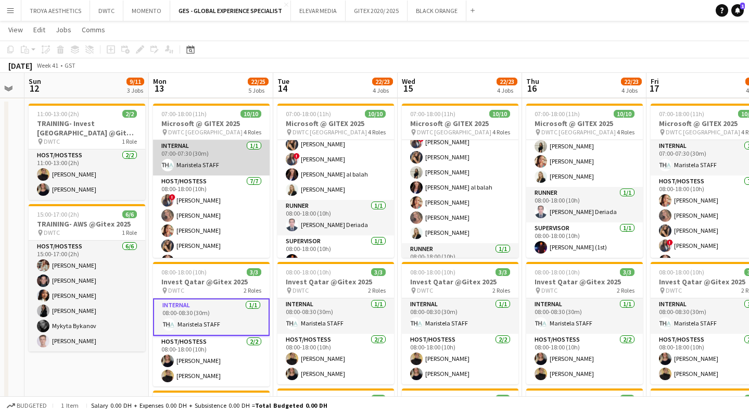
click at [213, 165] on app-card-role "Internal [DATE] 07:00-07:30 (30m) Maristela STAFF" at bounding box center [211, 157] width 117 height 35
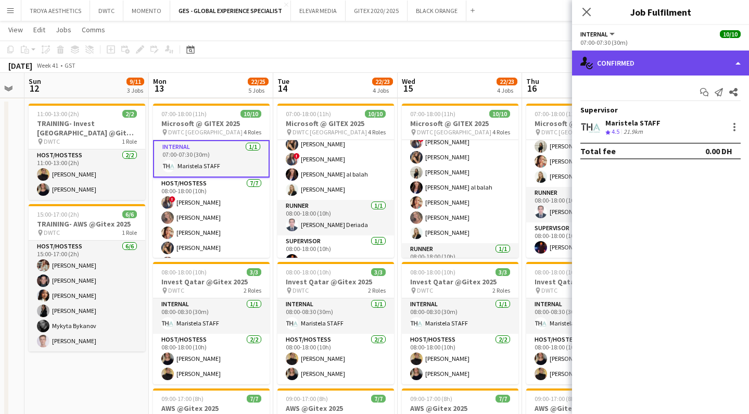
click at [728, 68] on div "single-neutral-actions-check-2 Confirmed" at bounding box center [660, 62] width 177 height 25
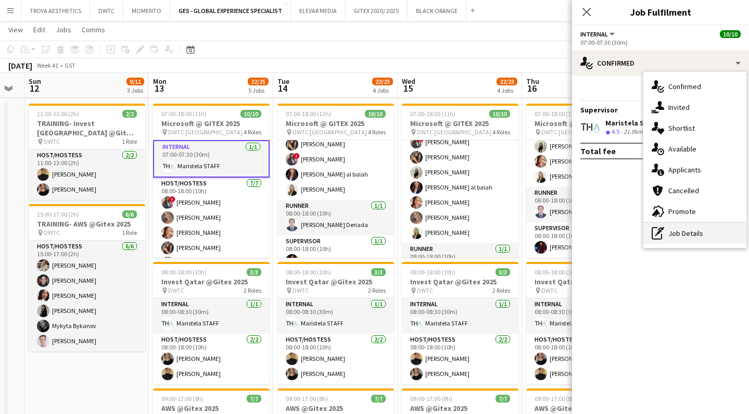
click at [690, 232] on div "pen-write Job Details" at bounding box center [694, 233] width 103 height 21
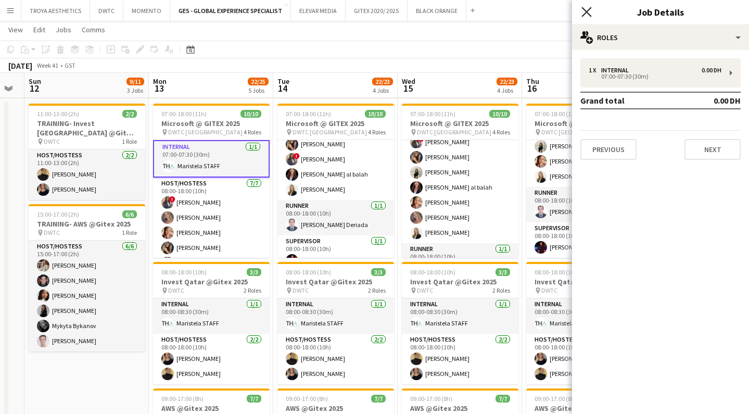
click at [588, 12] on icon at bounding box center [586, 12] width 10 height 10
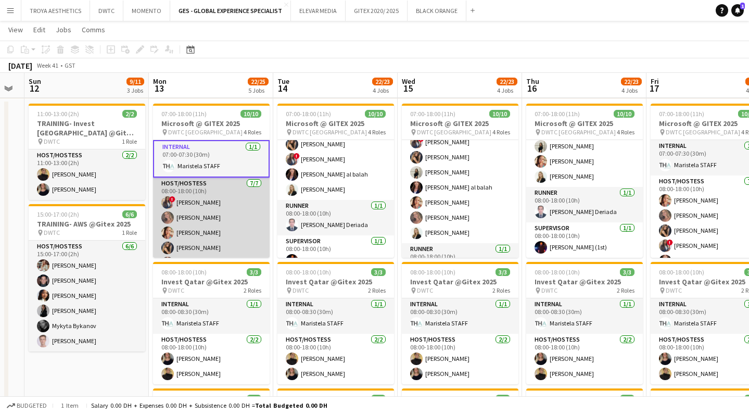
click at [212, 229] on app-card-role "Host/Hostess [DATE] 08:00-18:00 (10h) ! [PERSON_NAME] [PERSON_NAME] Punchita [P…" at bounding box center [211, 241] width 117 height 126
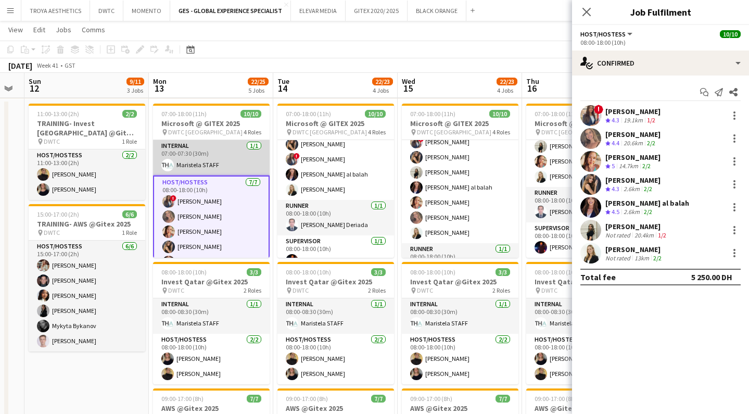
click at [206, 164] on app-card-role "Internal [DATE] 07:00-07:30 (30m) Maristela STAFF" at bounding box center [211, 157] width 117 height 35
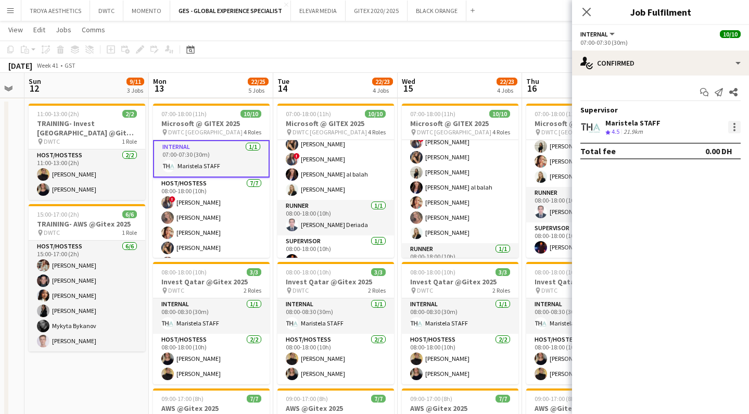
click at [731, 127] on div at bounding box center [734, 127] width 12 height 12
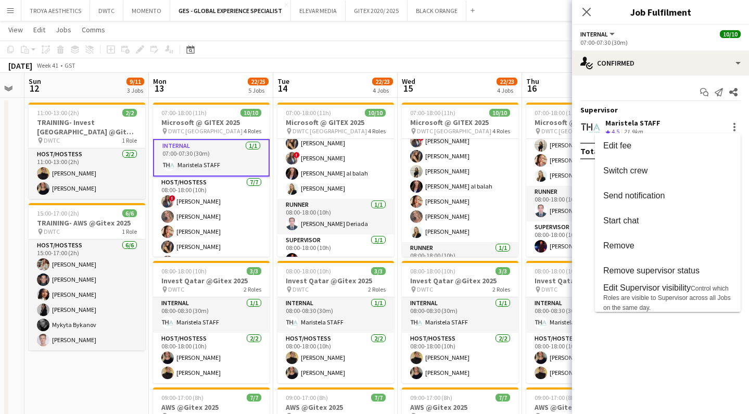
scroll to position [225, 0]
click at [588, 12] on div at bounding box center [374, 207] width 749 height 414
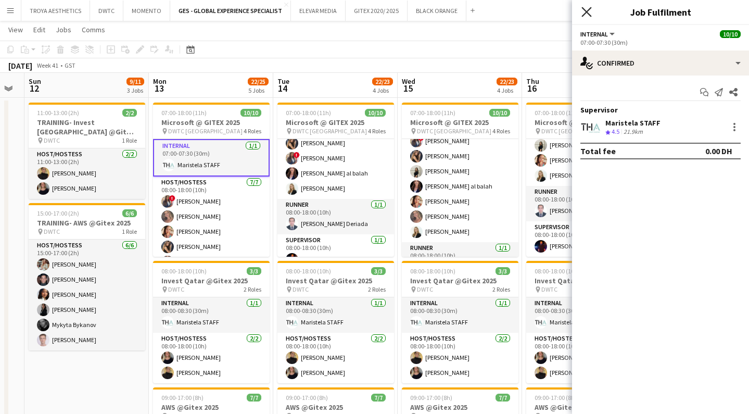
click at [587, 15] on icon "Close pop-in" at bounding box center [586, 12] width 10 height 10
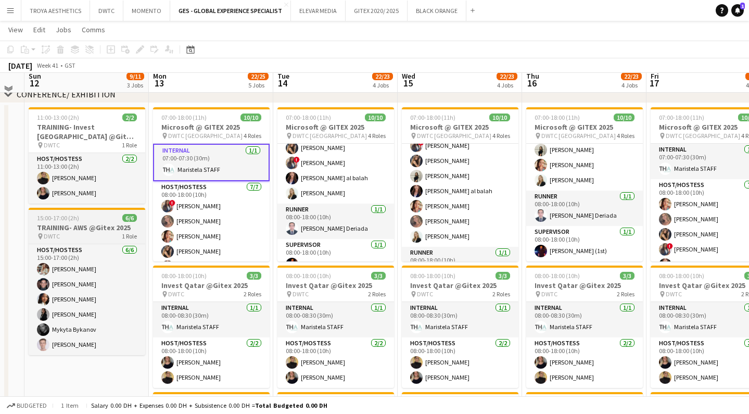
scroll to position [226, 0]
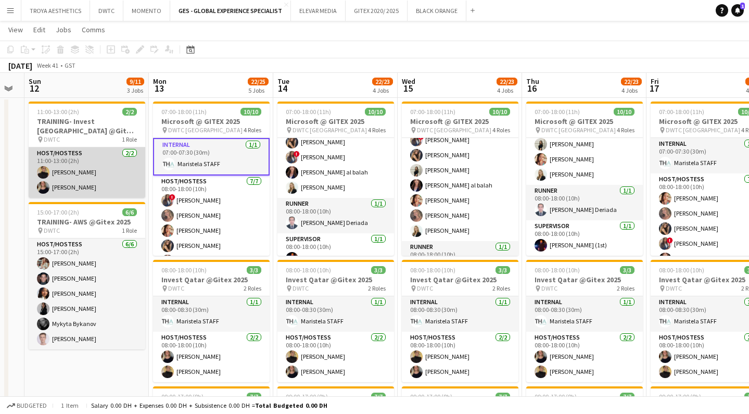
click at [77, 184] on app-card-role "Host/Hostess [DATE] 11:00-13:00 (2h) [PERSON_NAME] [PERSON_NAME]" at bounding box center [87, 172] width 117 height 50
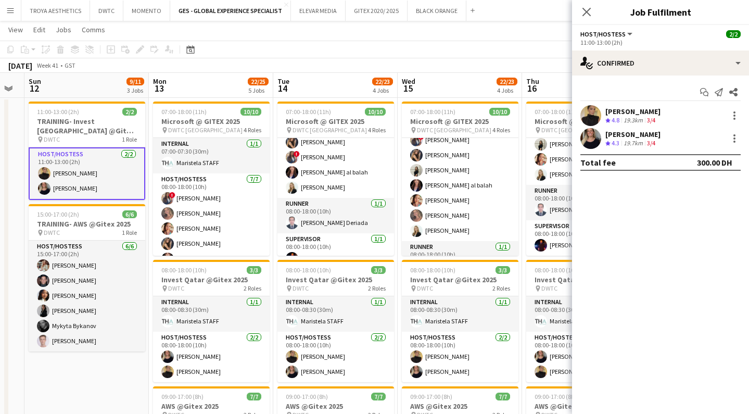
click at [617, 38] on div "Host/Hostess All roles Host/Hostess" at bounding box center [607, 33] width 54 height 9
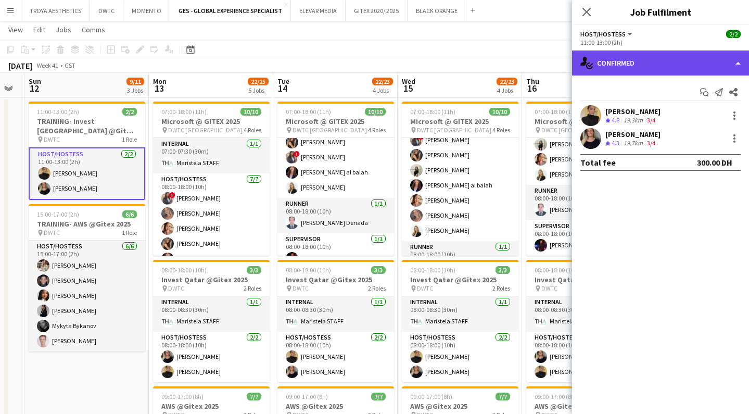
click at [625, 60] on div "single-neutral-actions-check-2 Confirmed" at bounding box center [660, 62] width 177 height 25
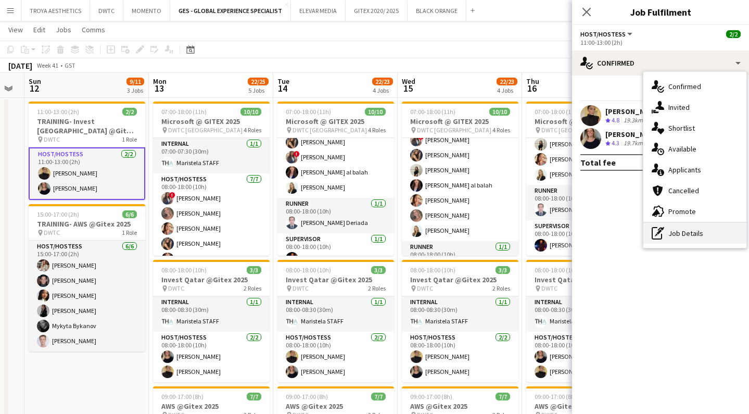
click at [682, 233] on div "pen-write Job Details" at bounding box center [694, 233] width 103 height 21
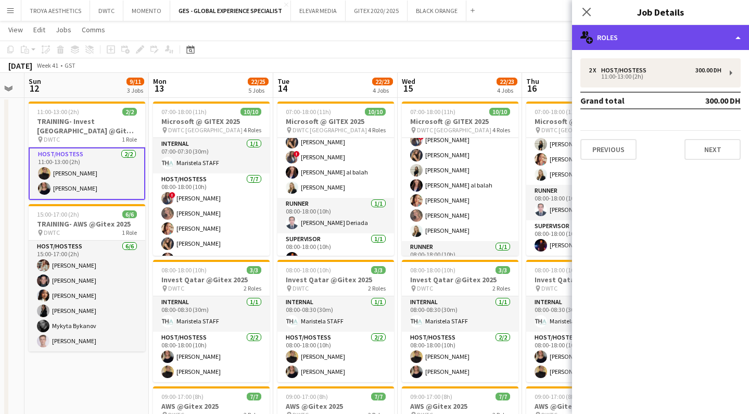
click at [624, 41] on div "multiple-users-add Roles" at bounding box center [660, 37] width 177 height 25
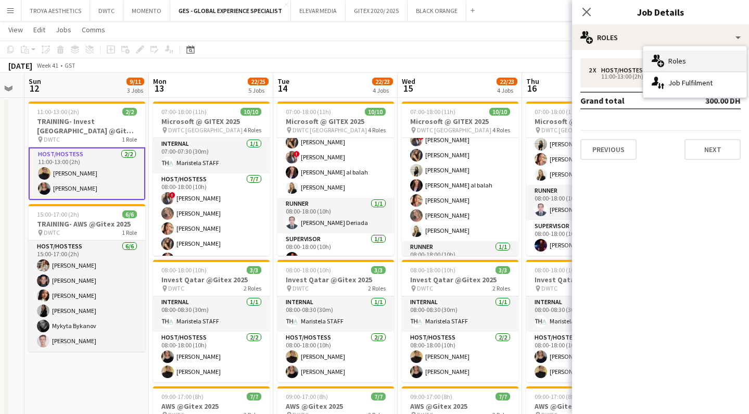
click at [685, 64] on span "Roles" at bounding box center [677, 60] width 18 height 9
click at [590, 14] on icon "Close pop-in" at bounding box center [586, 12] width 10 height 10
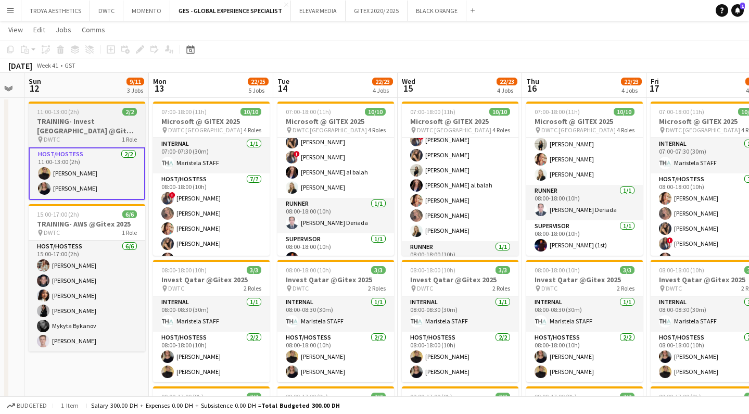
click at [83, 134] on h3 "TRAINING- Invest [GEOGRAPHIC_DATA] @Gitex 2025" at bounding box center [87, 126] width 117 height 19
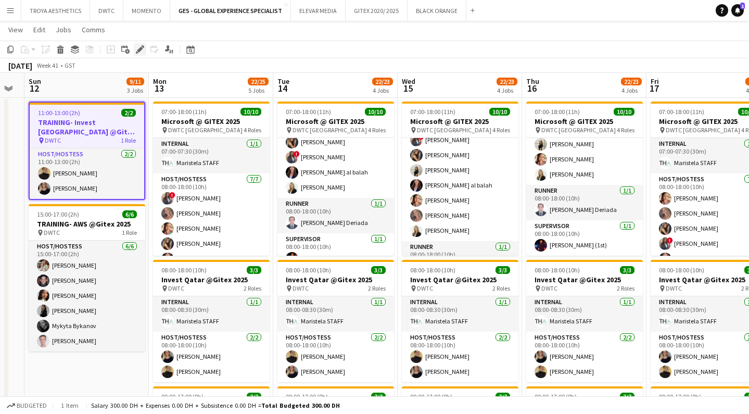
click at [140, 54] on div "Edit" at bounding box center [140, 49] width 12 height 12
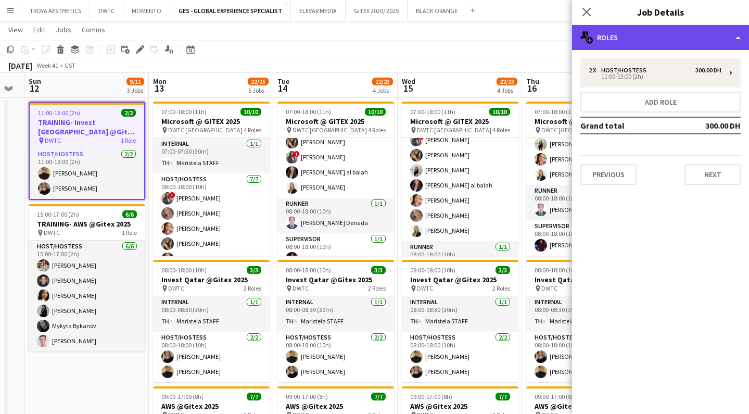
click at [640, 42] on div "multiple-users-add Roles" at bounding box center [660, 37] width 177 height 25
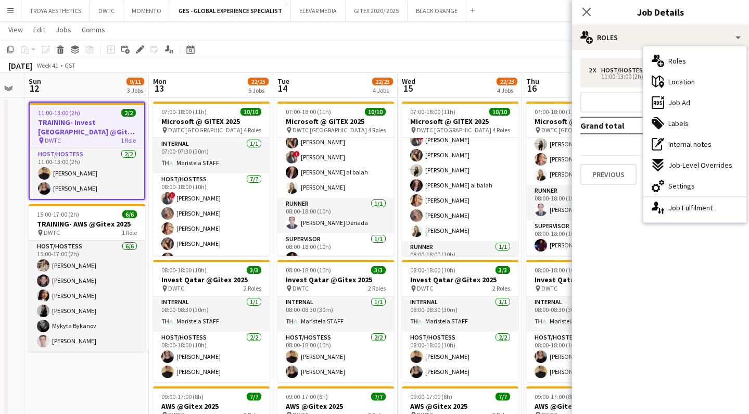
click at [621, 213] on mat-expansion-panel "pencil3 General details 2 x Host/Hostess 300.00 DH 11:00-13:00 (2h) Add role Gr…" at bounding box center [660, 232] width 177 height 364
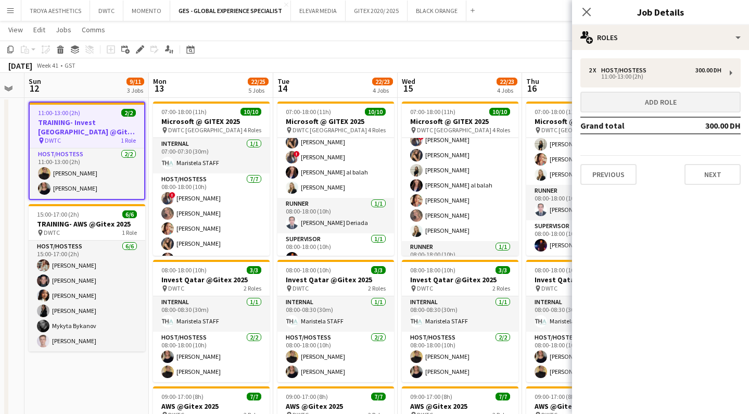
click at [678, 107] on button "Add role" at bounding box center [660, 102] width 160 height 21
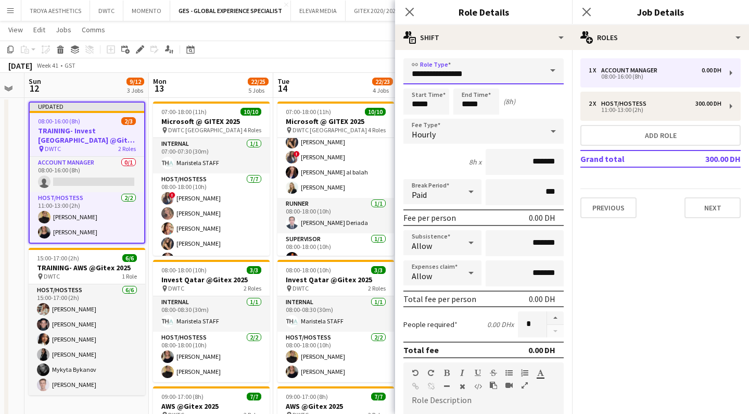
click at [471, 72] on input "**********" at bounding box center [483, 71] width 160 height 26
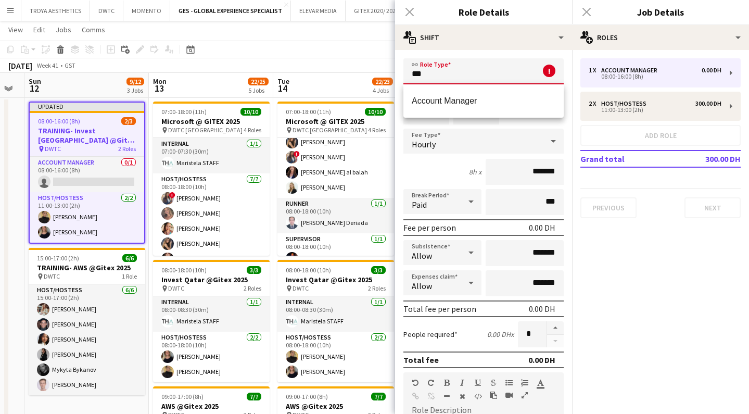
type input "*"
click at [495, 96] on span "Internal" at bounding box center [484, 101] width 144 height 10
type input "********"
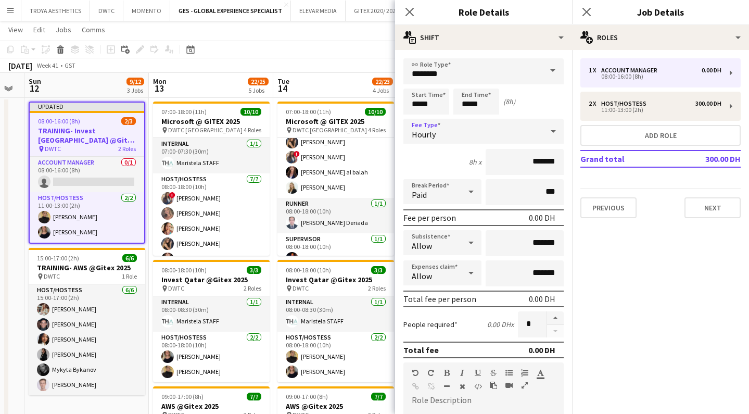
click at [445, 129] on div "Hourly" at bounding box center [473, 131] width 140 height 25
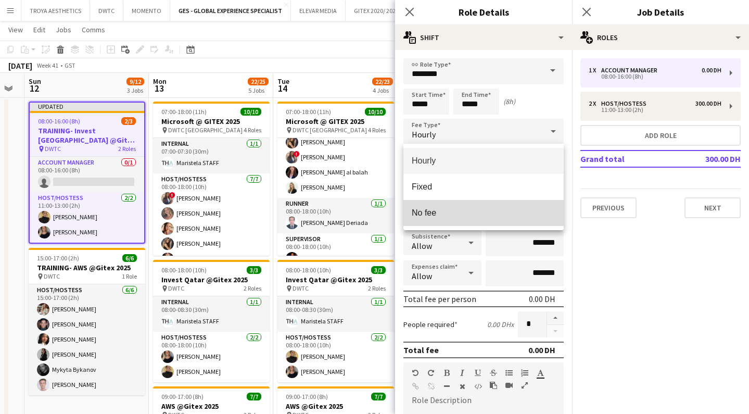
click at [477, 214] on span "No fee" at bounding box center [484, 213] width 144 height 10
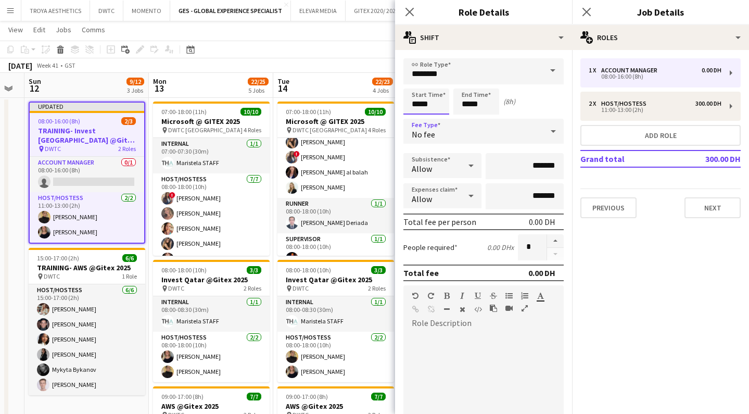
click at [432, 104] on input "*****" at bounding box center [426, 101] width 46 height 26
click at [421, 104] on input "*****" at bounding box center [426, 101] width 46 height 26
type input "*****"
click at [432, 105] on input "*****" at bounding box center [426, 101] width 46 height 26
click at [471, 106] on input "*****" at bounding box center [476, 101] width 46 height 26
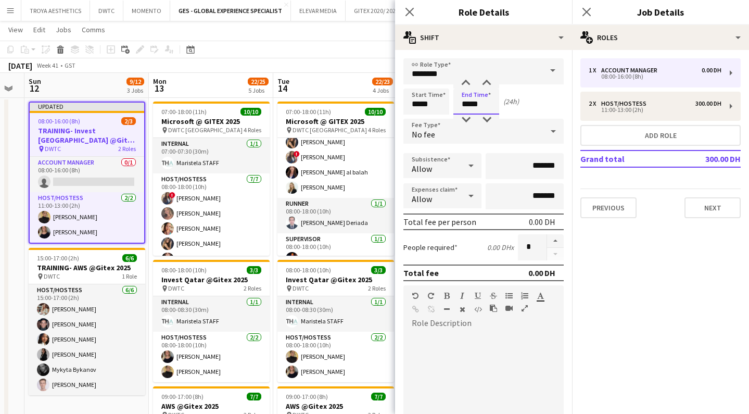
click at [483, 105] on input "*****" at bounding box center [476, 101] width 46 height 26
type input "*****"
click at [514, 110] on div "Start Time ***** End Time ***** (0h 30m)" at bounding box center [483, 101] width 160 height 26
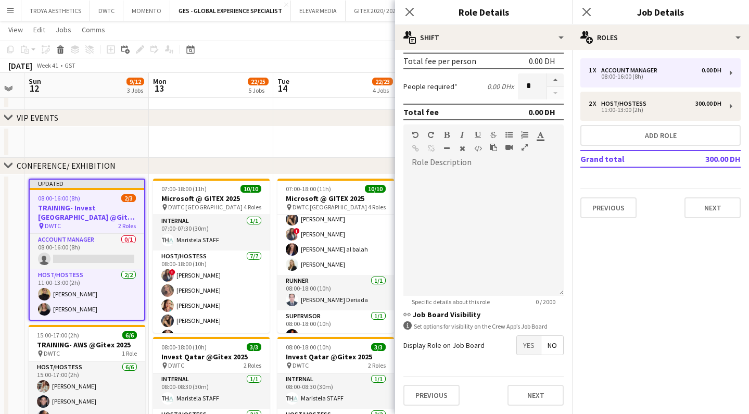
scroll to position [161, 0]
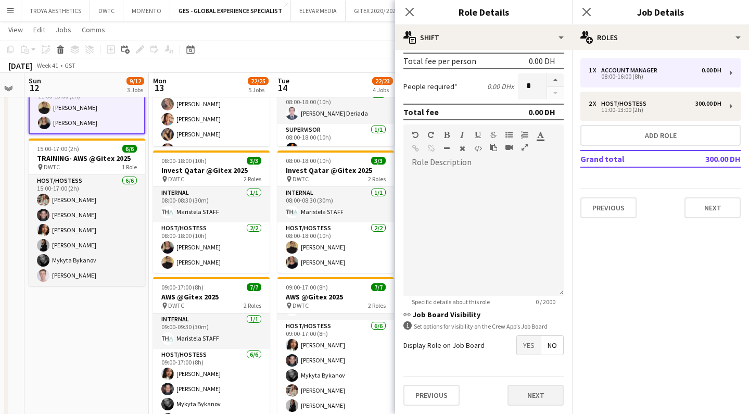
click at [541, 396] on button "Next" at bounding box center [536, 395] width 56 height 21
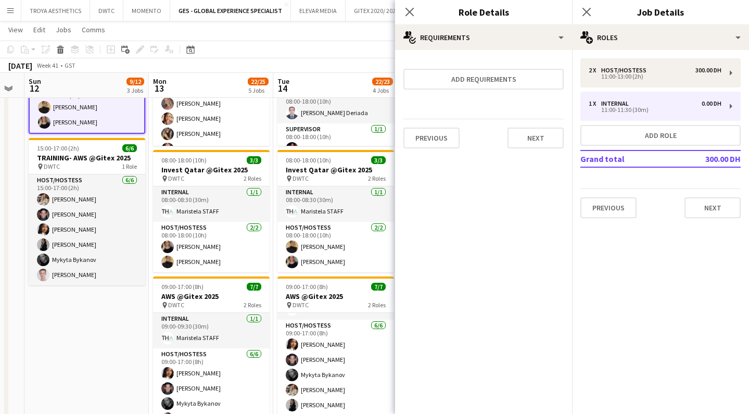
scroll to position [0, 0]
click at [712, 211] on button "Next" at bounding box center [713, 207] width 56 height 21
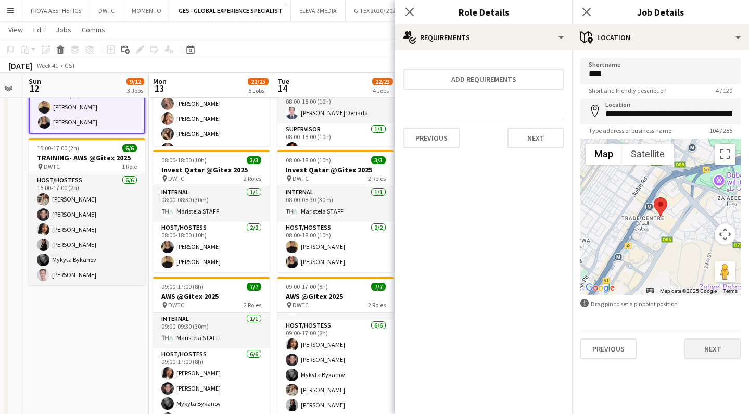
click at [723, 344] on button "Next" at bounding box center [713, 348] width 56 height 21
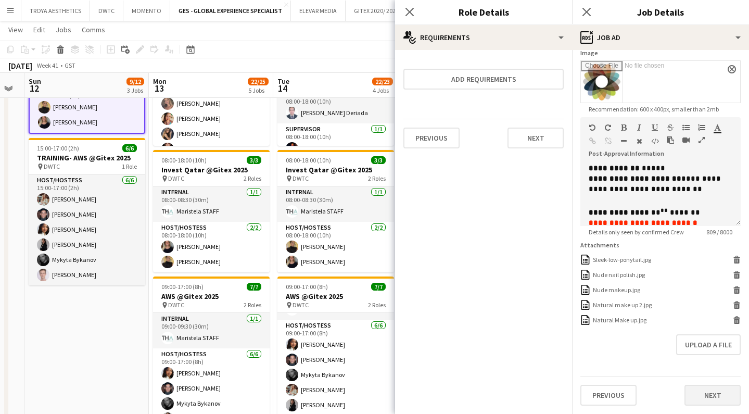
scroll to position [172, 0]
click at [702, 392] on button "Next" at bounding box center [713, 395] width 56 height 21
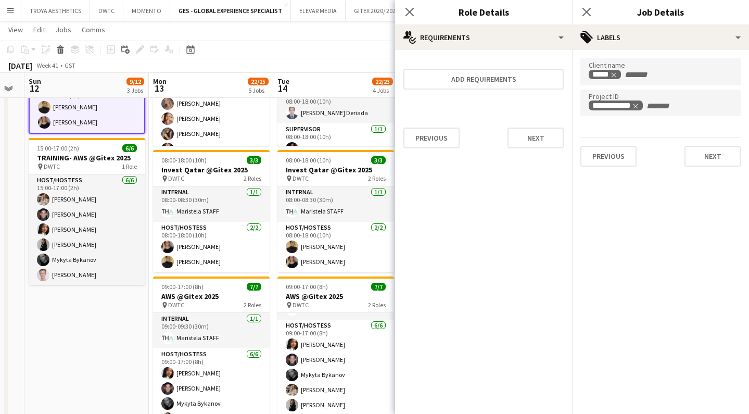
scroll to position [0, 0]
click at [410, 12] on icon at bounding box center [409, 12] width 10 height 10
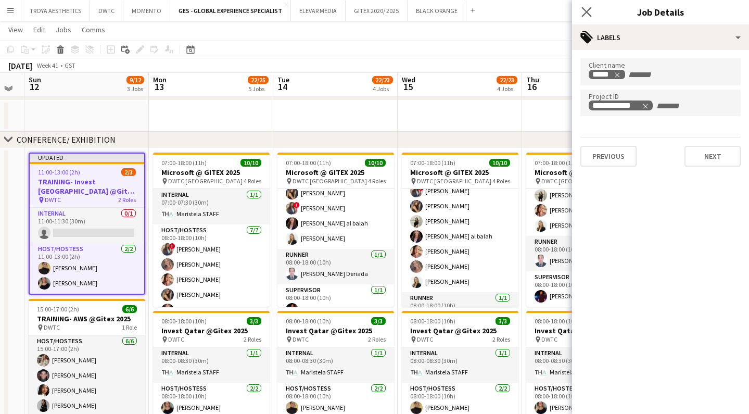
scroll to position [174, 0]
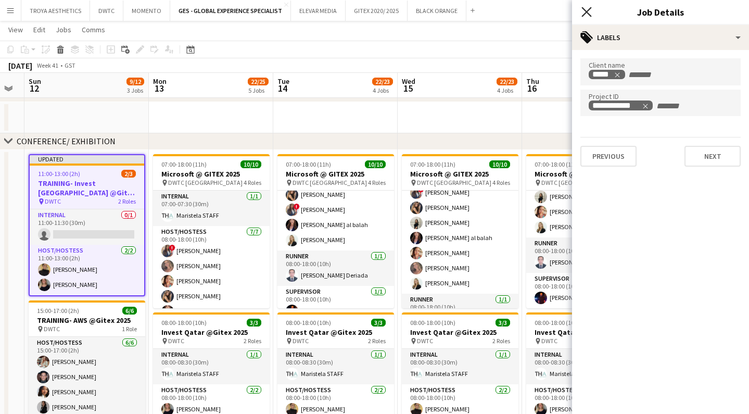
click at [582, 10] on icon "Close pop-in" at bounding box center [586, 12] width 10 height 10
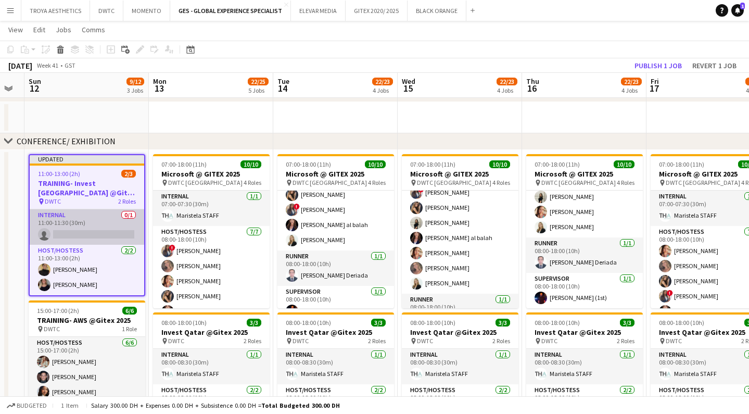
click at [82, 235] on app-card-role "Internal 0/1 11:00-11:30 (30m) single-neutral-actions" at bounding box center [87, 226] width 115 height 35
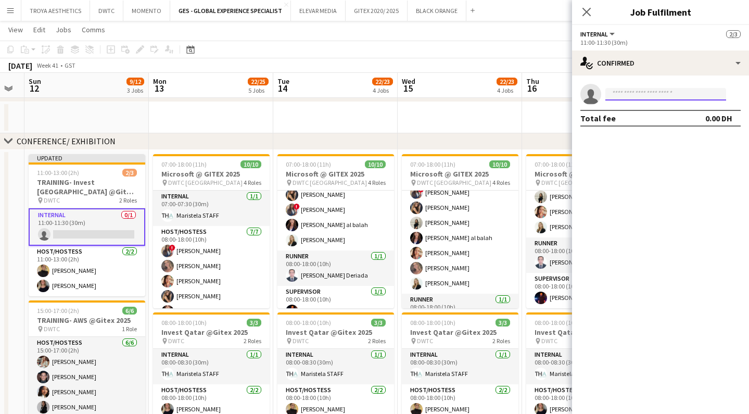
click at [618, 98] on input at bounding box center [665, 94] width 121 height 12
type input "*******"
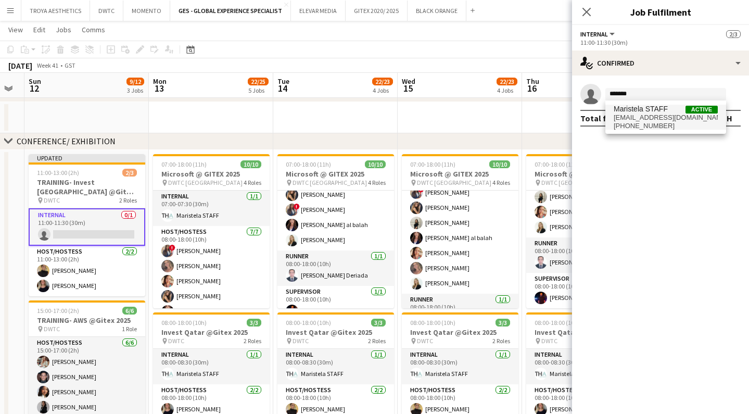
drag, startPoint x: 615, startPoint y: 105, endPoint x: 660, endPoint y: 129, distance: 50.3
click at [660, 129] on span "[PHONE_NUMBER]" at bounding box center [666, 126] width 104 height 8
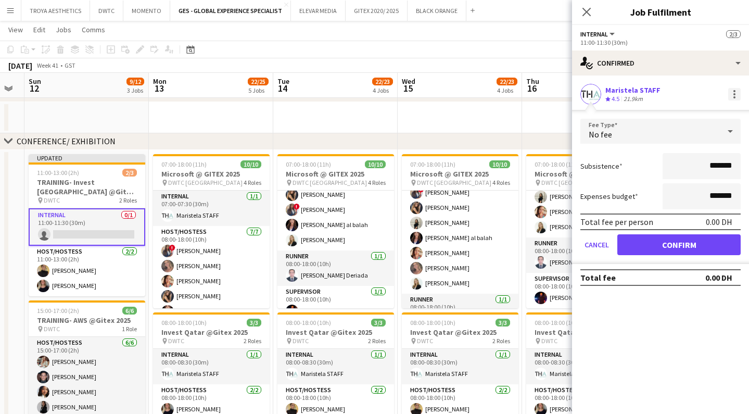
click at [732, 92] on div at bounding box center [734, 94] width 12 height 12
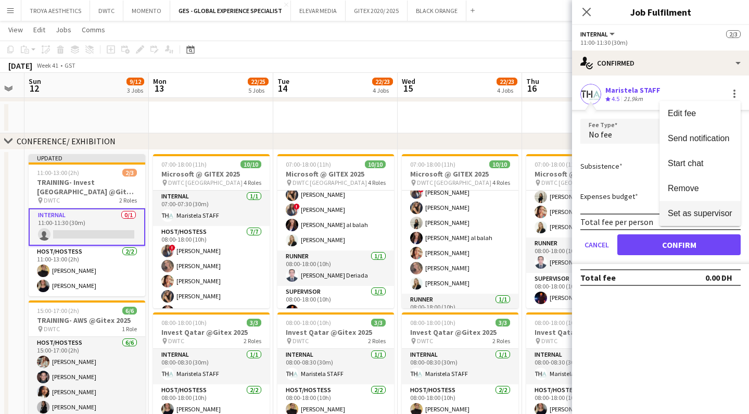
click at [717, 211] on span "Set as supervisor" at bounding box center [700, 213] width 65 height 9
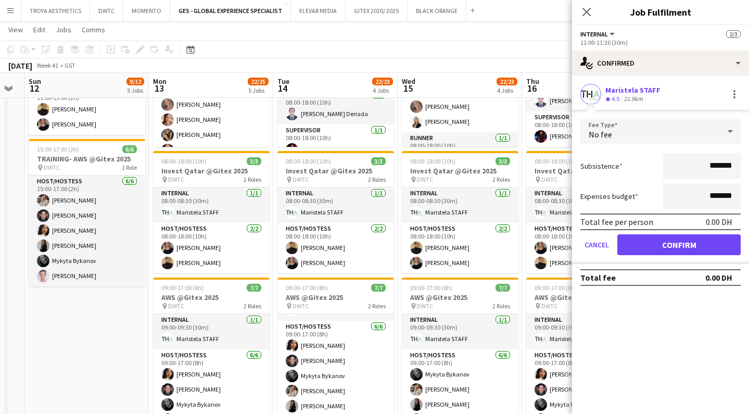
scroll to position [336, 0]
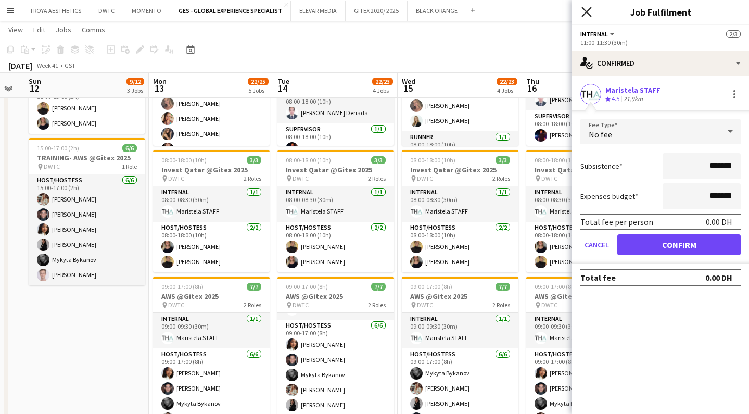
click at [588, 15] on icon "Close pop-in" at bounding box center [586, 12] width 10 height 10
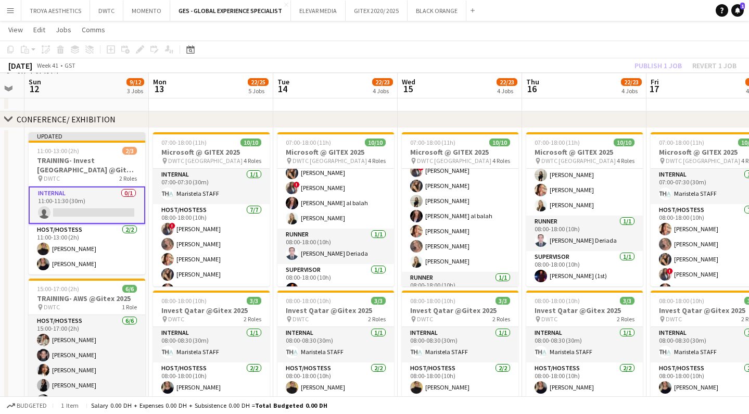
scroll to position [194, 0]
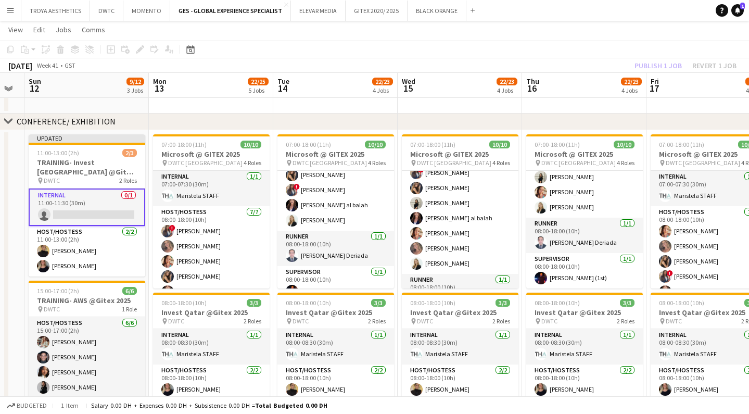
click at [82, 213] on app-card-role "Internal 0/1 11:00-11:30 (30m) single-neutral-actions" at bounding box center [87, 206] width 117 height 37
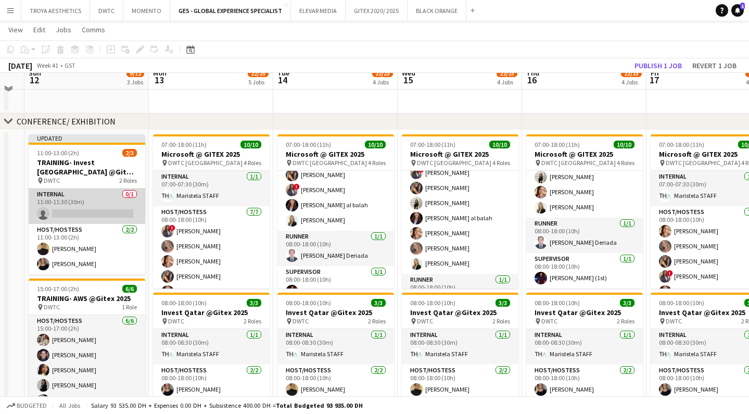
scroll to position [183, 0]
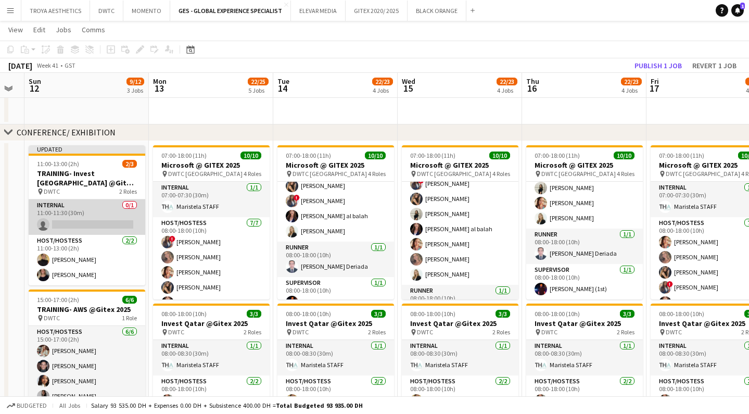
click at [104, 216] on app-card-role "Internal 0/1 11:00-11:30 (30m) single-neutral-actions" at bounding box center [87, 216] width 117 height 35
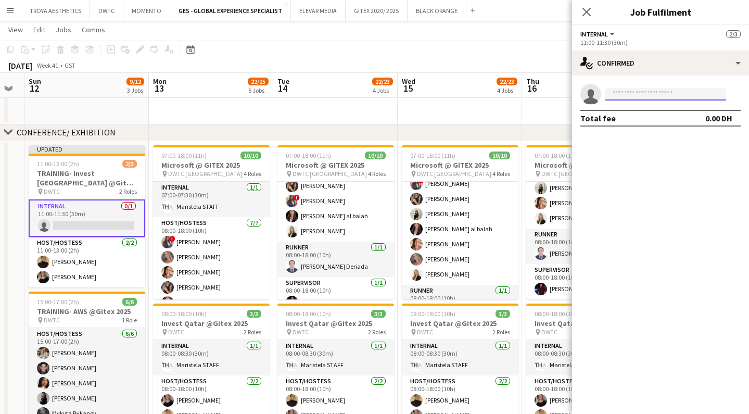
click at [676, 94] on input at bounding box center [665, 94] width 121 height 12
type input "*********"
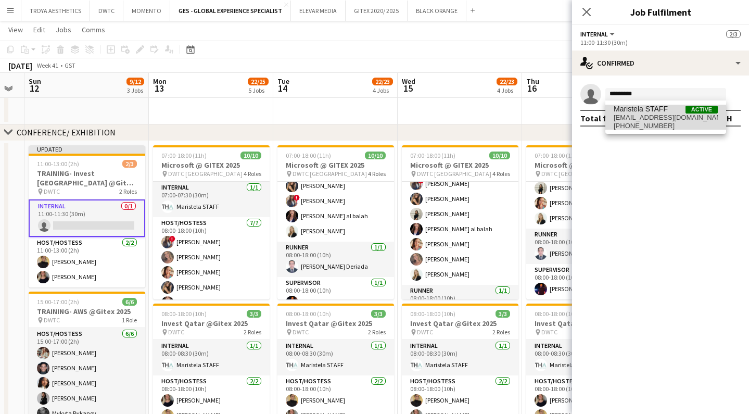
drag, startPoint x: 713, startPoint y: 121, endPoint x: 698, endPoint y: 126, distance: 15.5
click at [698, 126] on span "[PHONE_NUMBER]" at bounding box center [666, 126] width 104 height 8
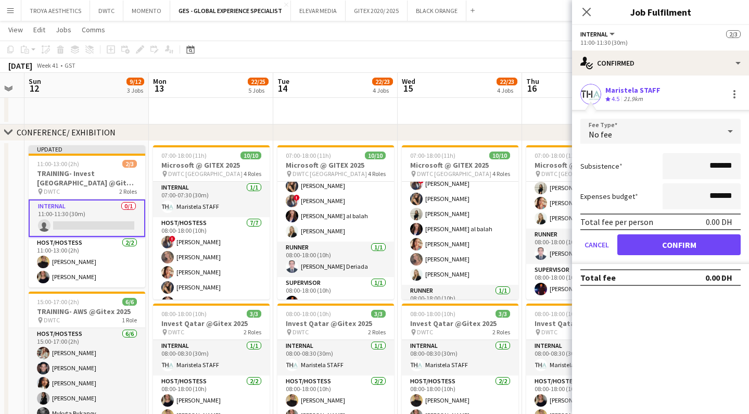
click at [664, 245] on button "Confirm" at bounding box center [678, 244] width 123 height 21
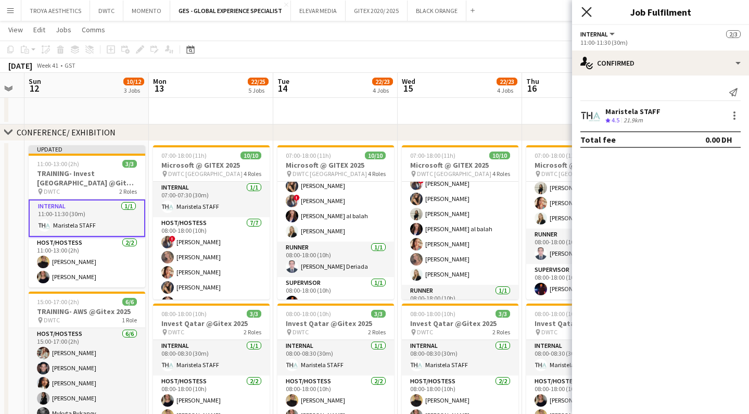
click at [586, 14] on icon at bounding box center [586, 12] width 10 height 10
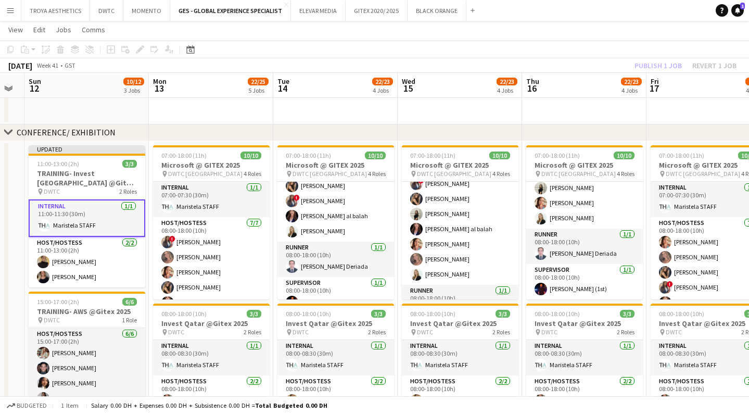
click at [660, 65] on div "Publish 1 job Revert 1 job" at bounding box center [685, 66] width 127 height 14
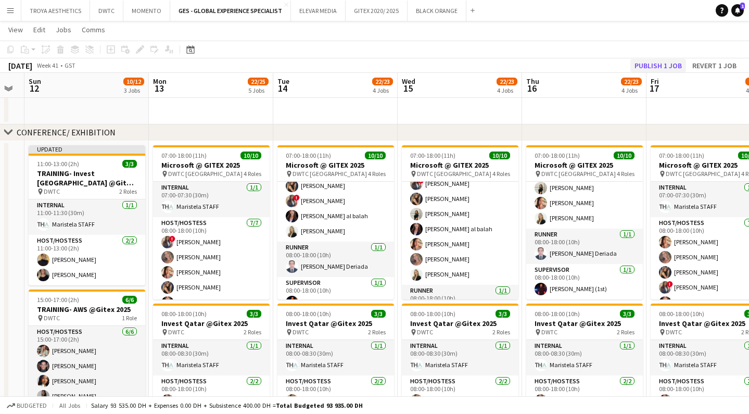
click at [654, 66] on button "Publish 1 job" at bounding box center [658, 66] width 56 height 14
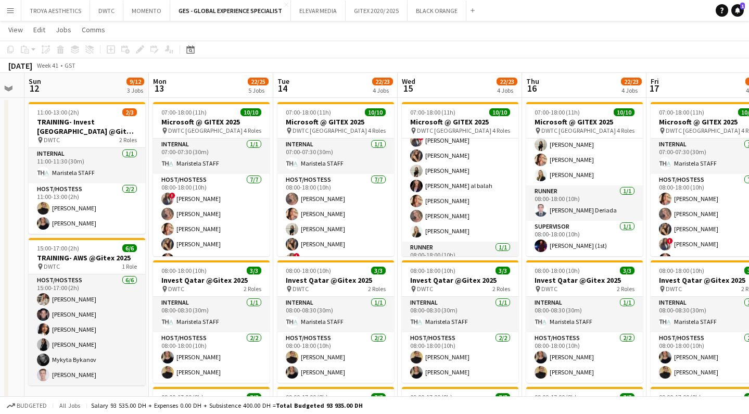
scroll to position [0, 0]
click at [220, 165] on app-card-role "Internal [DATE] 07:00-07:30 (30m) Maristela STAFF" at bounding box center [211, 155] width 117 height 35
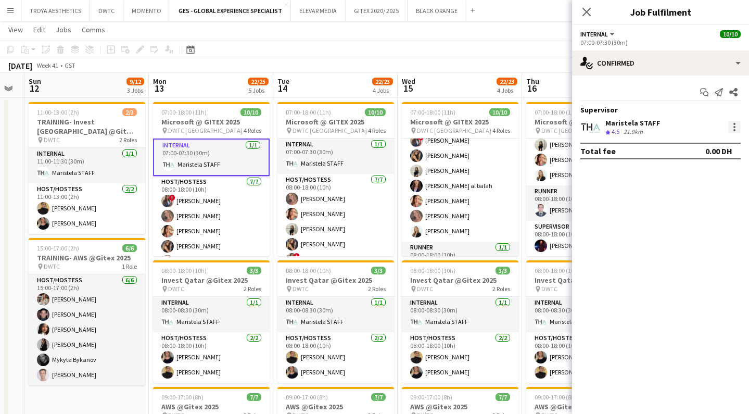
click at [732, 127] on div at bounding box center [734, 127] width 12 height 12
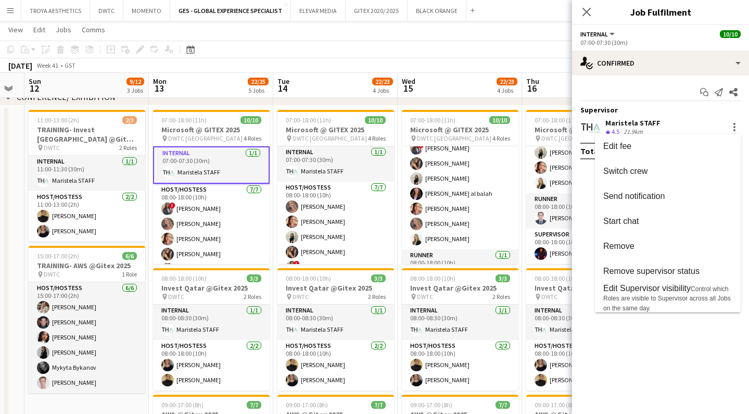
scroll to position [219, 0]
click at [587, 15] on div at bounding box center [374, 207] width 749 height 414
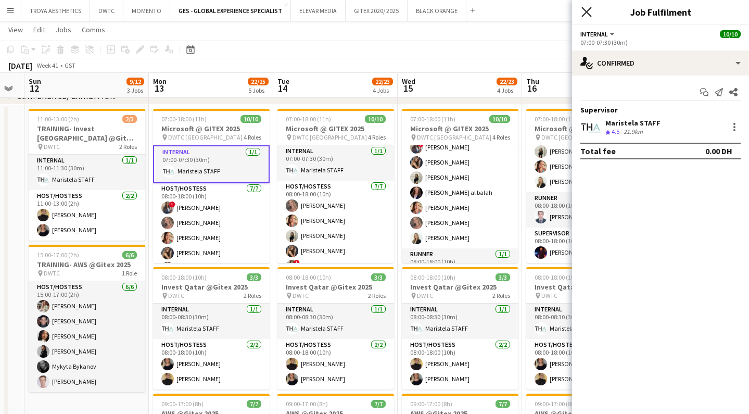
click at [587, 11] on icon at bounding box center [586, 12] width 10 height 10
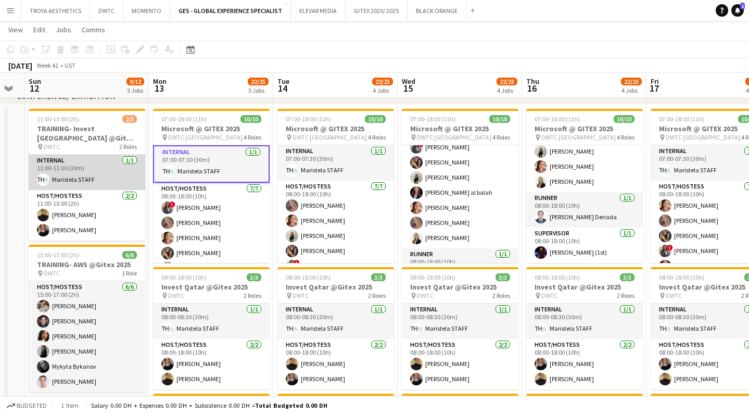
click at [85, 162] on app-card-role "Internal [DATE] 11:00-11:30 (30m) Maristela STAFF" at bounding box center [87, 172] width 117 height 35
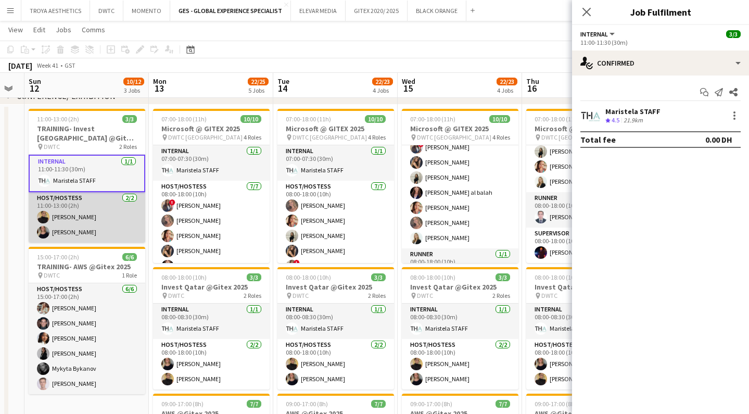
click at [81, 229] on app-card-role "Host/Hostess [DATE] 11:00-13:00 (2h) [PERSON_NAME] [PERSON_NAME]" at bounding box center [87, 217] width 117 height 50
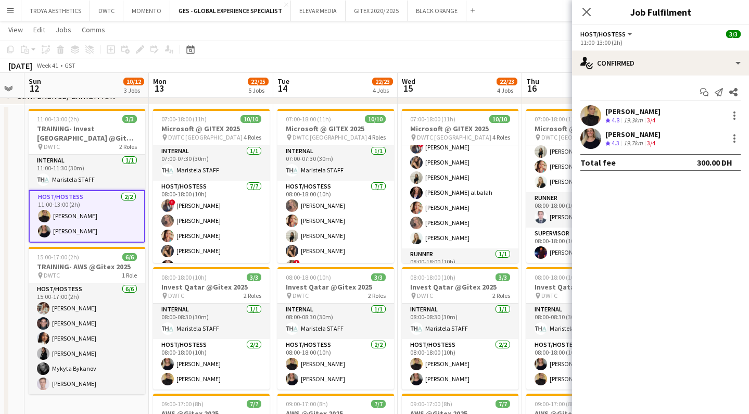
click at [695, 76] on div "Start chat Send notification Share [PERSON_NAME] Crew rating 4.8 19.3km 3/4 [PE…" at bounding box center [660, 127] width 177 height 104
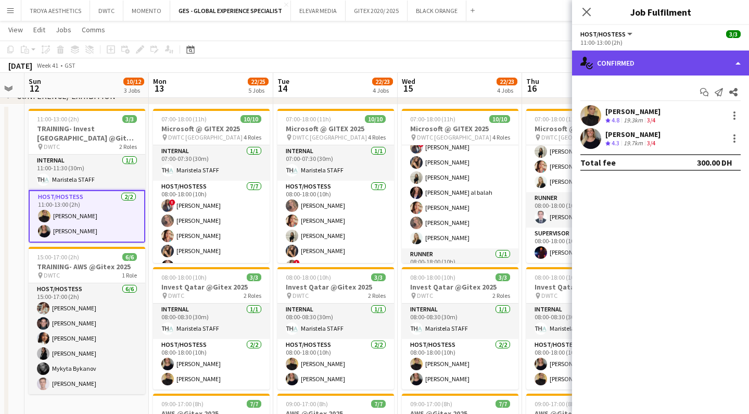
click at [686, 69] on div "single-neutral-actions-check-2 Confirmed" at bounding box center [660, 62] width 177 height 25
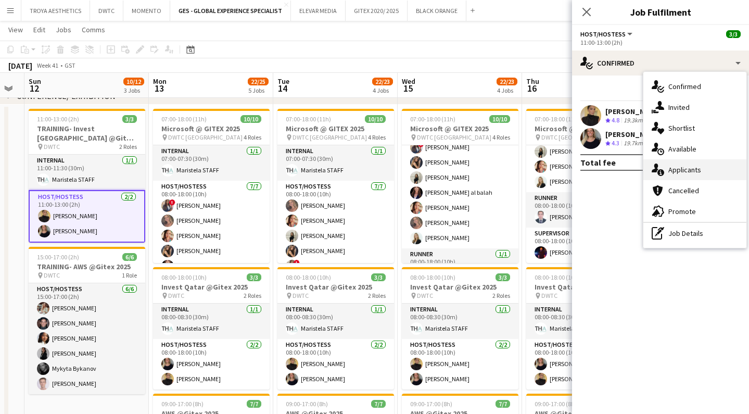
click at [692, 167] on span "Applicants" at bounding box center [684, 169] width 33 height 9
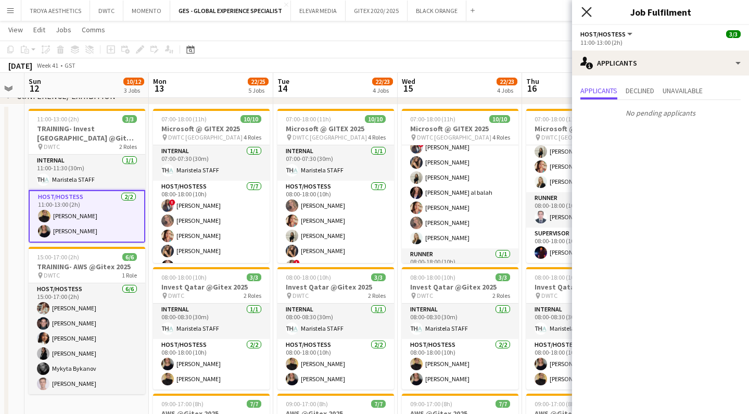
click at [589, 15] on icon "Close pop-in" at bounding box center [586, 12] width 10 height 10
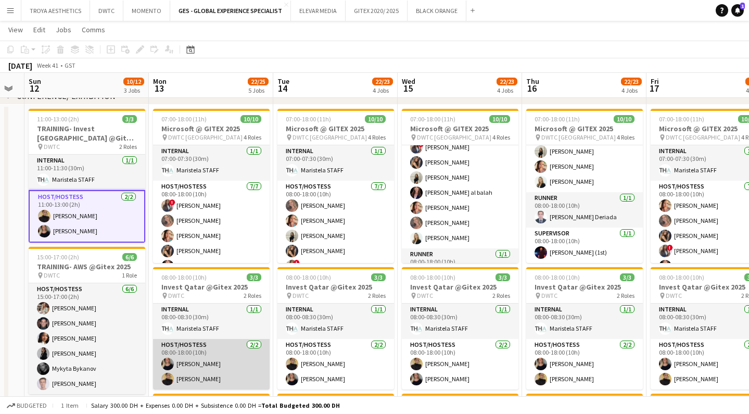
click at [210, 353] on app-card-role "Host/Hostess [DATE] 08:00-18:00 (10h) [PERSON_NAME] [PERSON_NAME]" at bounding box center [211, 364] width 117 height 50
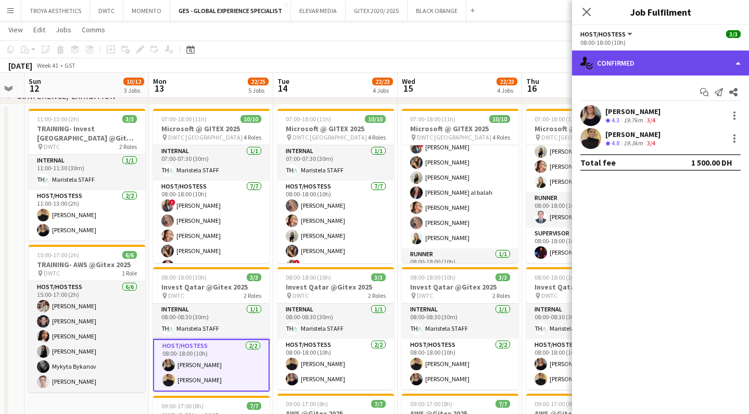
click at [688, 62] on div "single-neutral-actions-check-2 Confirmed" at bounding box center [660, 62] width 177 height 25
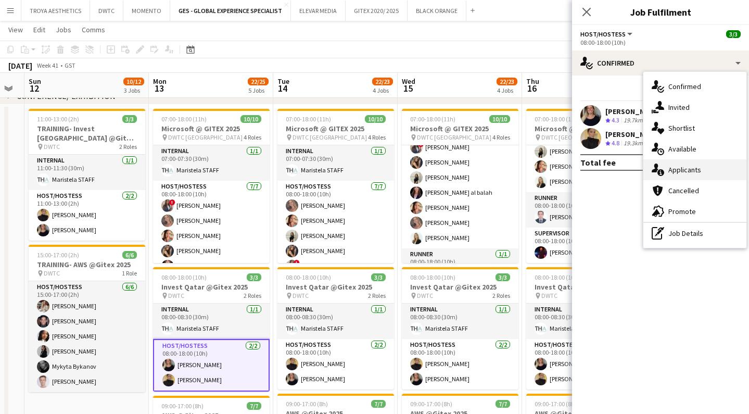
click at [692, 173] on span "Applicants" at bounding box center [684, 169] width 33 height 9
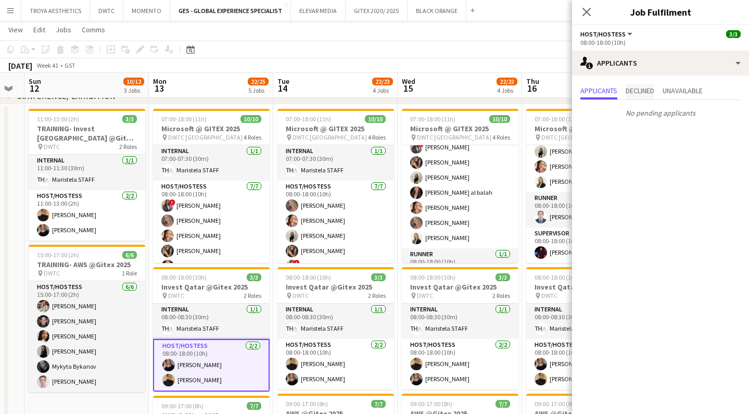
click at [640, 91] on span "Declined" at bounding box center [640, 90] width 29 height 7
click at [615, 92] on span "Applicants" at bounding box center [598, 90] width 37 height 7
click at [584, 12] on icon "Close pop-in" at bounding box center [586, 12] width 10 height 10
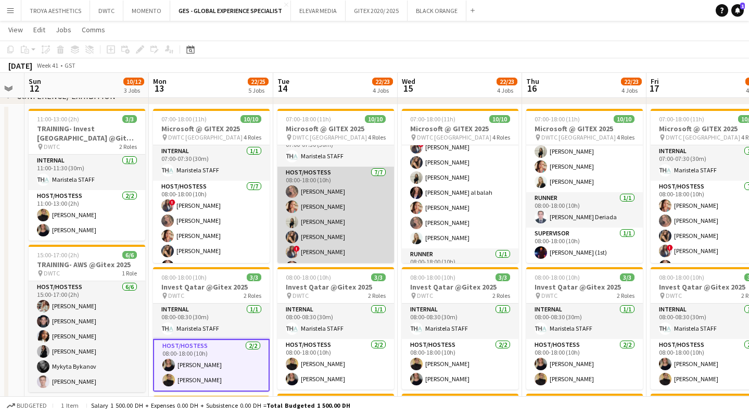
scroll to position [15, 0]
click at [341, 208] on app-card-role "Host/Hostess [DATE] 08:00-18:00 (10h) [PERSON_NAME] Punchita [PERSON_NAME] [PER…" at bounding box center [335, 229] width 117 height 126
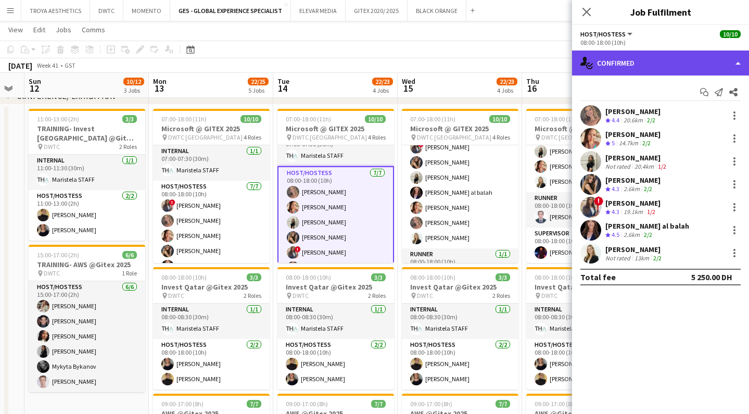
click at [632, 68] on div "single-neutral-actions-check-2 Confirmed" at bounding box center [660, 62] width 177 height 25
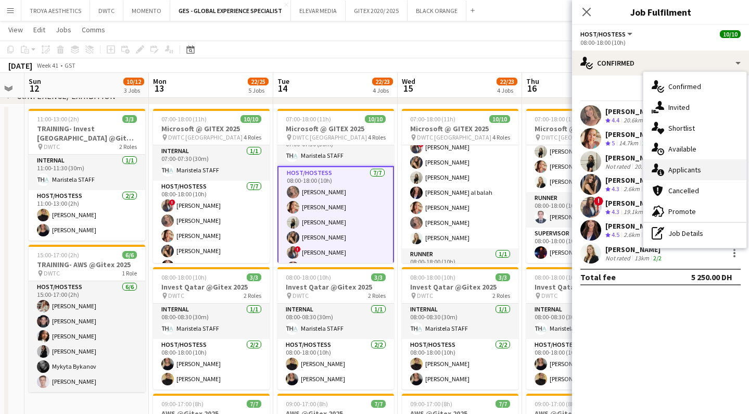
click at [694, 170] on span "Applicants" at bounding box center [684, 169] width 33 height 9
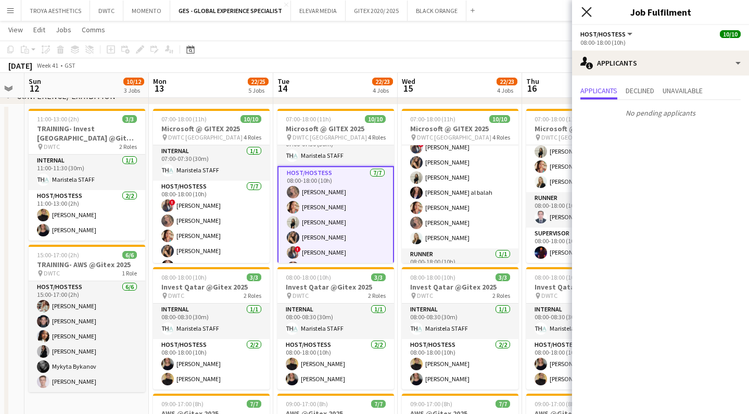
click at [589, 9] on icon at bounding box center [586, 12] width 10 height 10
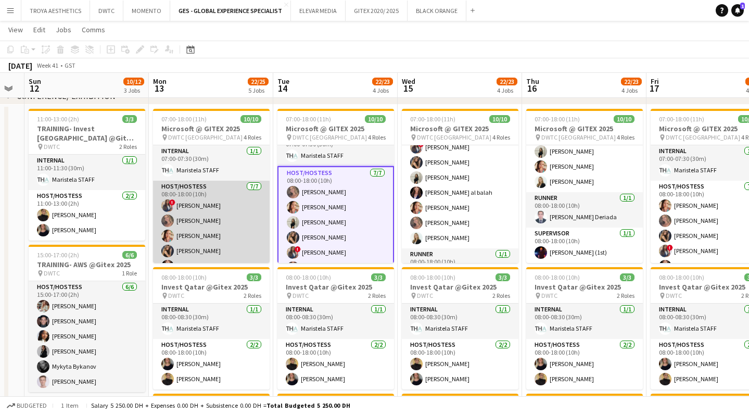
click at [209, 207] on app-card-role "Host/Hostess [DATE] 08:00-18:00 (10h) ! [PERSON_NAME] [PERSON_NAME] Punchita [P…" at bounding box center [211, 244] width 117 height 126
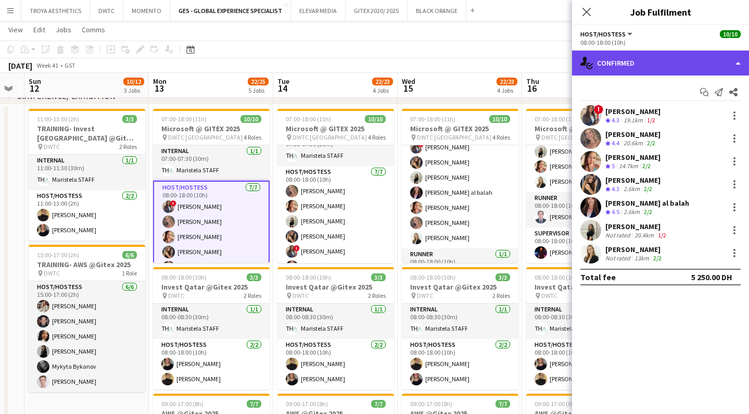
click at [639, 64] on div "single-neutral-actions-check-2 Confirmed" at bounding box center [660, 62] width 177 height 25
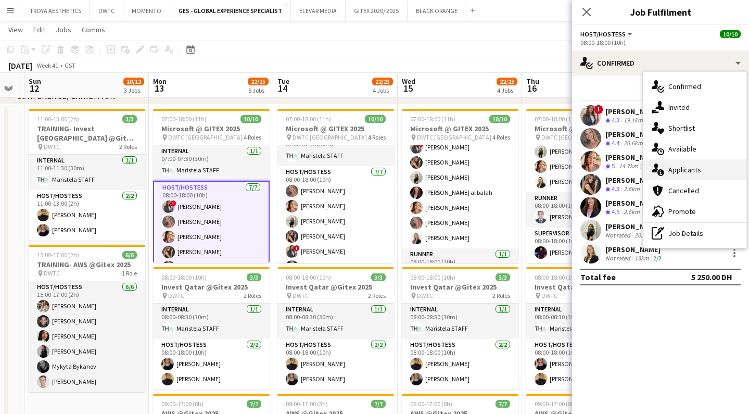
click at [690, 172] on span "Applicants" at bounding box center [684, 169] width 33 height 9
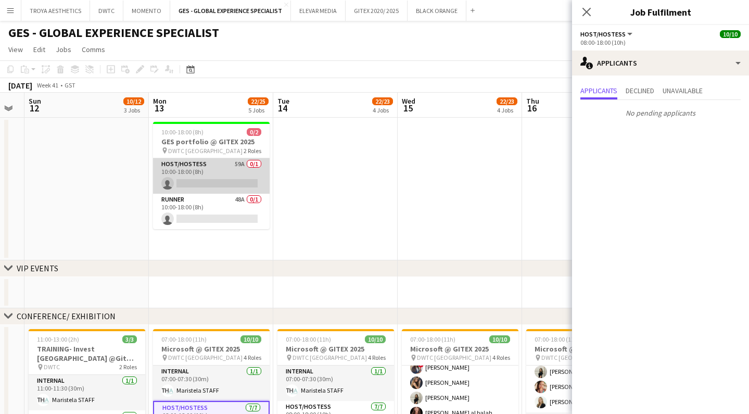
scroll to position [0, 0]
click at [204, 167] on app-card-role "Host/Hostess 59A 0/1 10:00-18:00 (8h) single-neutral-actions" at bounding box center [211, 175] width 117 height 35
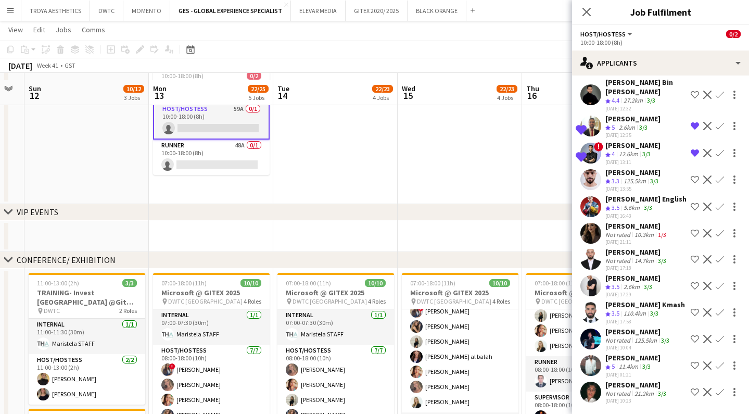
scroll to position [94, 0]
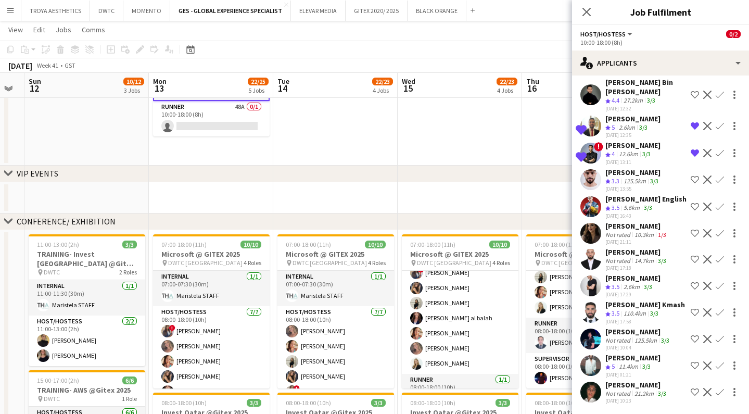
click at [589, 10] on icon at bounding box center [586, 12] width 8 height 8
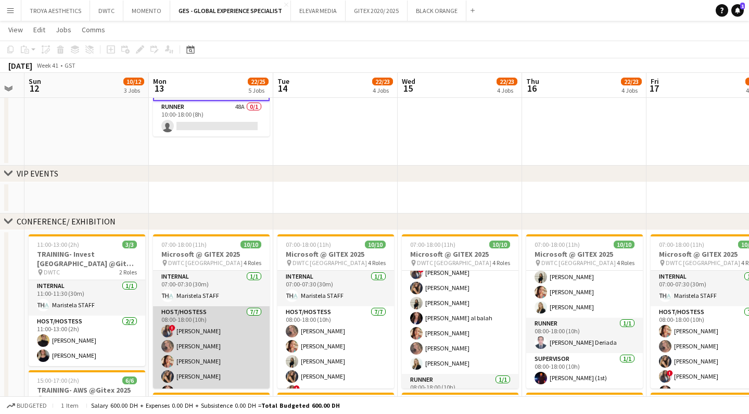
click at [191, 331] on app-card-role "Host/Hostess [DATE] 08:00-18:00 (10h) ! [PERSON_NAME] [PERSON_NAME] Punchita [P…" at bounding box center [211, 369] width 117 height 126
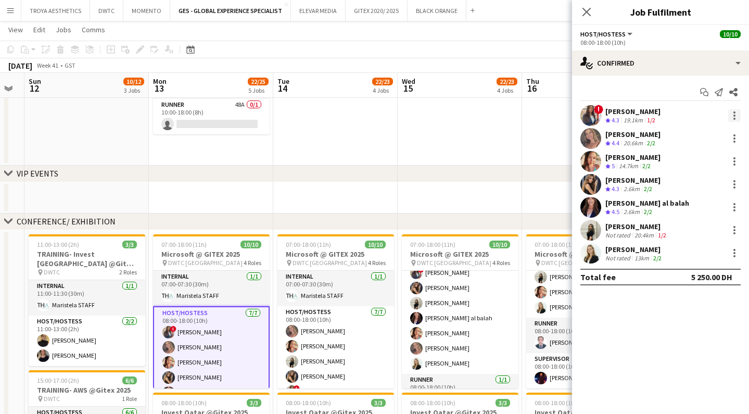
click at [731, 118] on div at bounding box center [734, 115] width 12 height 12
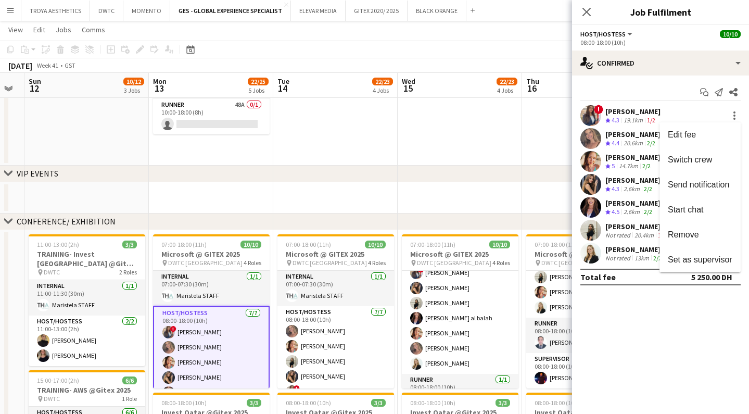
click at [585, 14] on div at bounding box center [374, 207] width 749 height 414
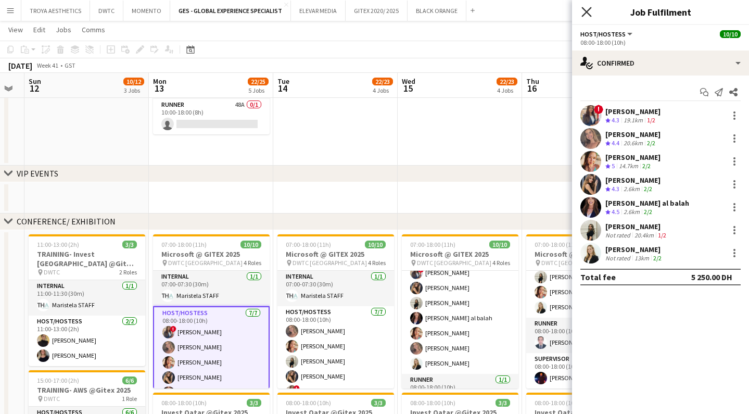
click at [586, 12] on icon at bounding box center [586, 12] width 10 height 10
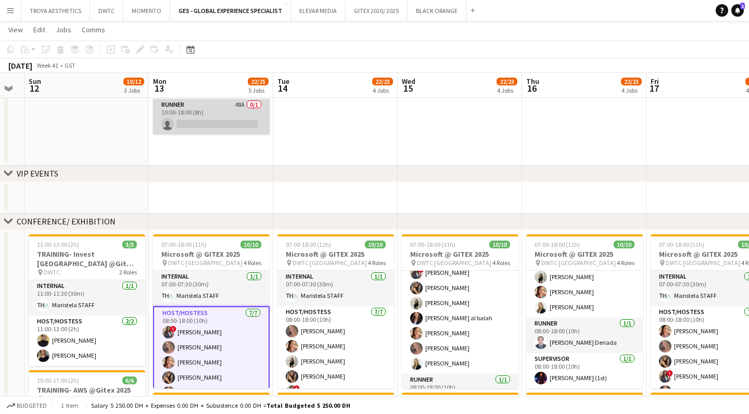
click at [239, 116] on app-card-role "Runner 48A 0/1 10:00-18:00 (8h) single-neutral-actions" at bounding box center [211, 116] width 117 height 35
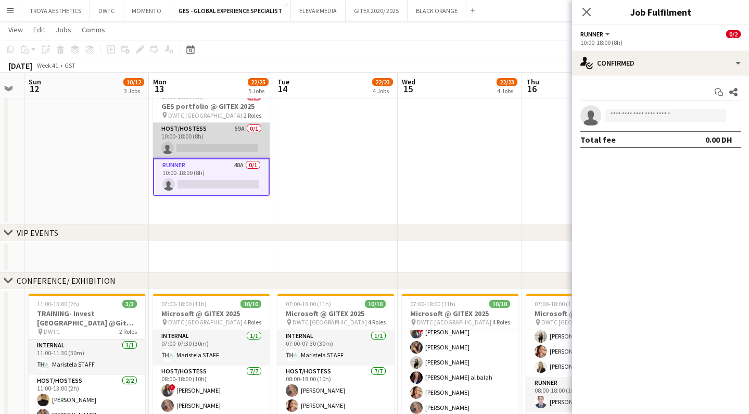
scroll to position [31, 0]
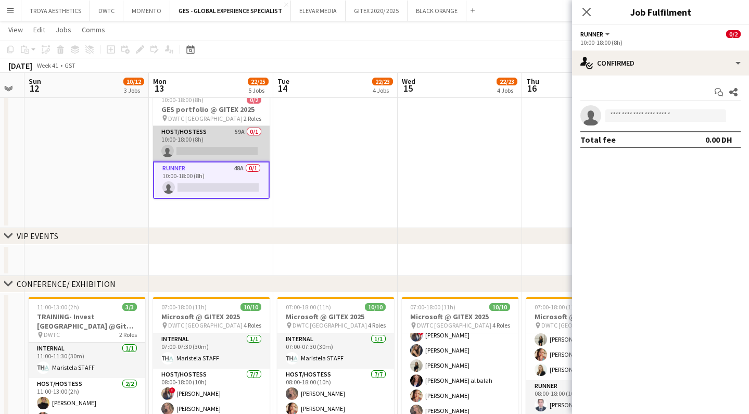
click at [218, 138] on app-card-role "Host/Hostess 59A 0/1 10:00-18:00 (8h) single-neutral-actions" at bounding box center [211, 143] width 117 height 35
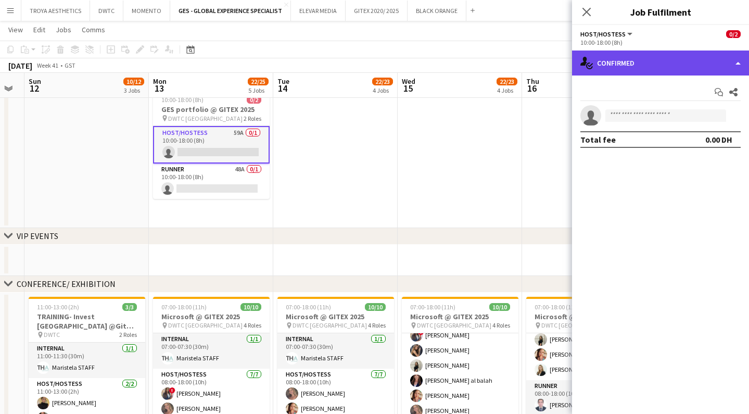
click at [619, 67] on div "single-neutral-actions-check-2 Confirmed" at bounding box center [660, 62] width 177 height 25
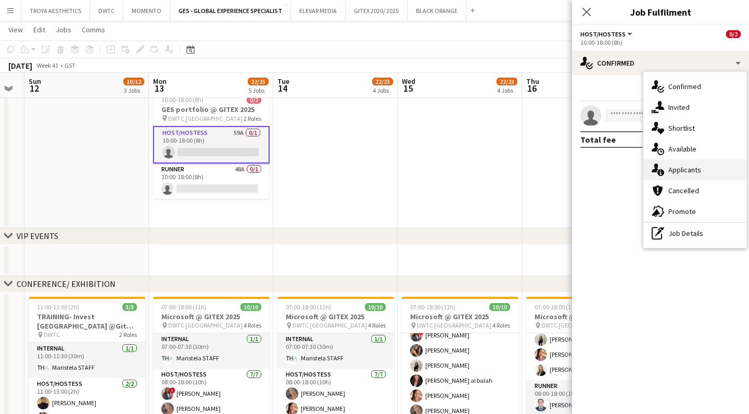
click at [688, 168] on span "Applicants" at bounding box center [684, 169] width 33 height 9
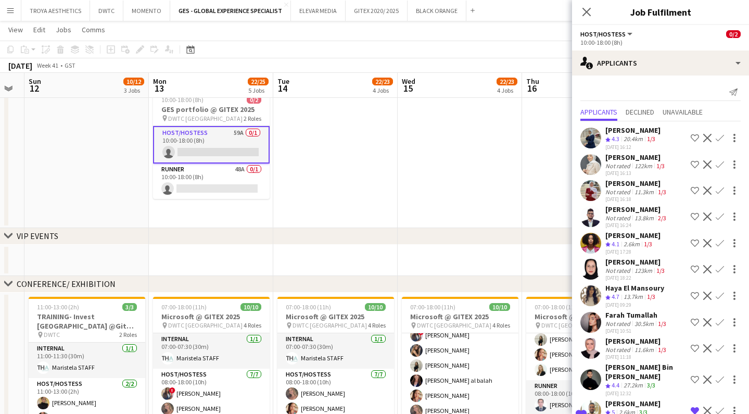
scroll to position [0, 0]
click at [625, 157] on div "[PERSON_NAME]" at bounding box center [635, 157] width 61 height 9
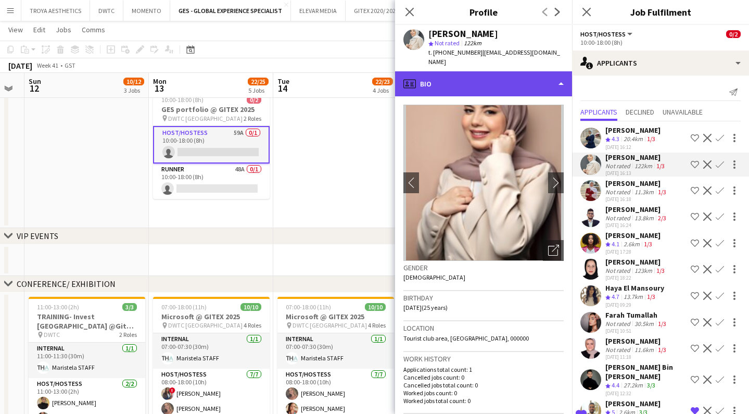
click at [541, 73] on div "profile Bio" at bounding box center [483, 83] width 177 height 25
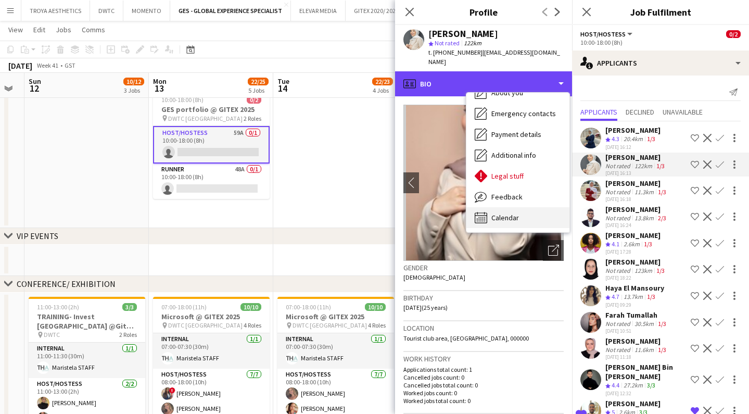
scroll to position [77, 0]
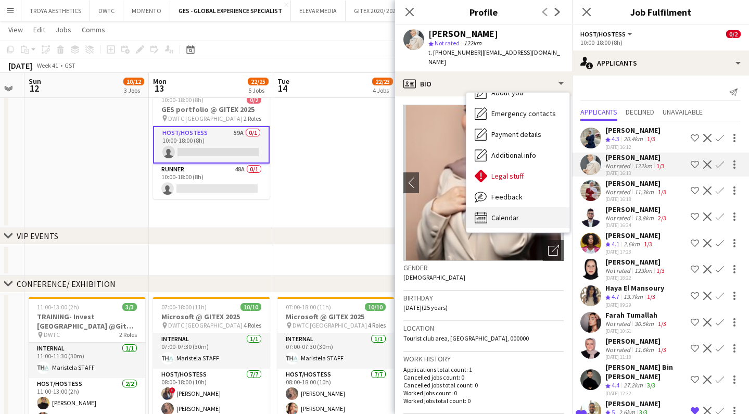
click at [518, 213] on span "Calendar" at bounding box center [505, 217] width 28 height 9
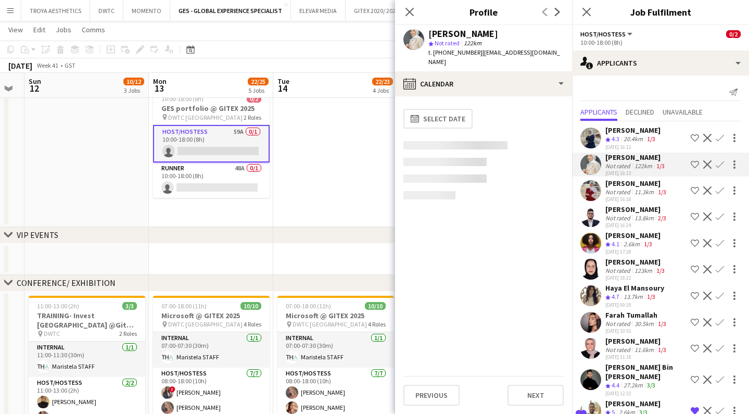
scroll to position [32, 0]
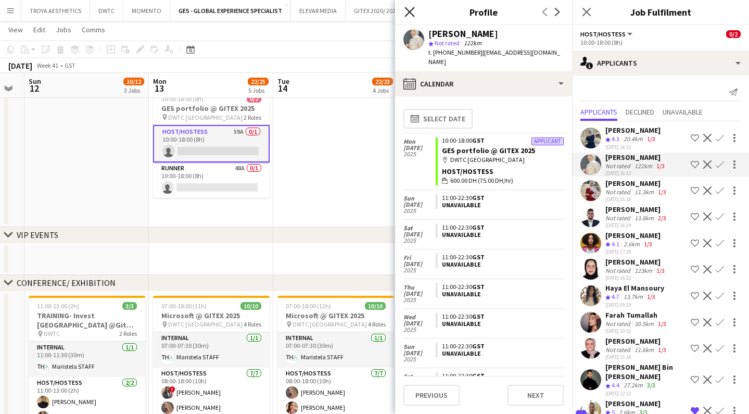
click at [407, 10] on icon "Close pop-in" at bounding box center [409, 12] width 10 height 10
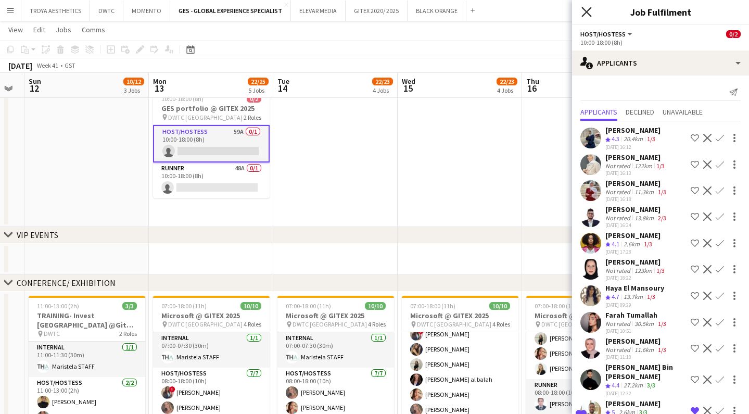
click at [589, 12] on icon "Close pop-in" at bounding box center [586, 12] width 10 height 10
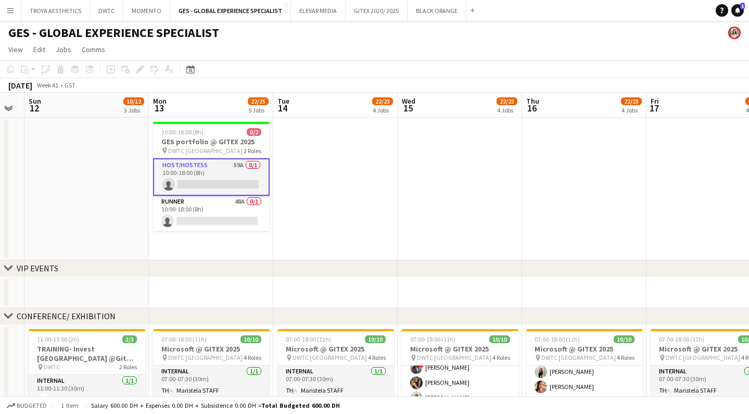
scroll to position [0, 0]
click at [368, 15] on button "GITEX 2020/ 2025 Close" at bounding box center [377, 11] width 62 height 20
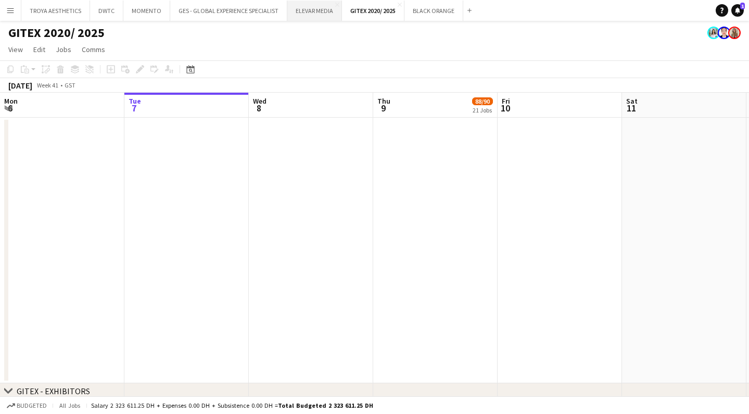
click at [307, 12] on button "ELEVAR MEDIA Close" at bounding box center [314, 11] width 55 height 20
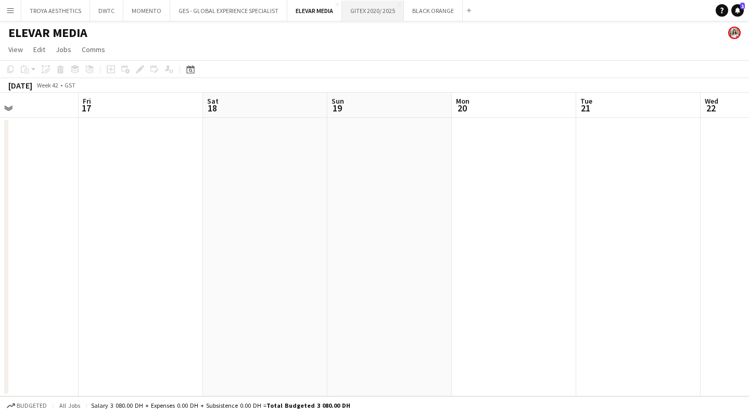
click at [368, 16] on button "GITEX 2020/ 2025 Close" at bounding box center [373, 11] width 62 height 20
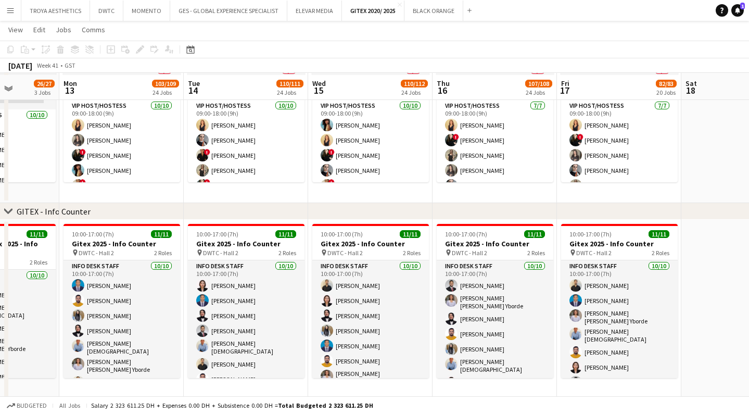
scroll to position [952, 0]
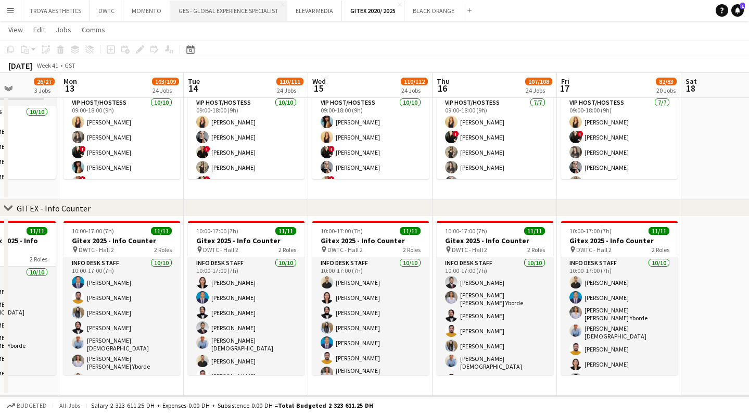
click at [234, 15] on button "GES - GLOBAL EXPERIENCE SPECIALIST Close" at bounding box center [228, 11] width 117 height 20
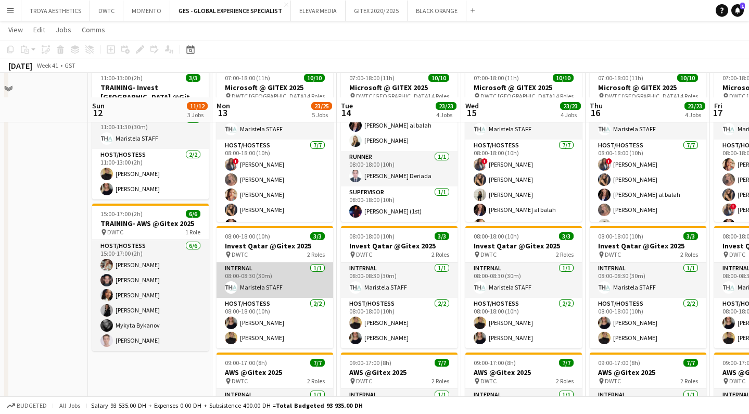
scroll to position [258, 0]
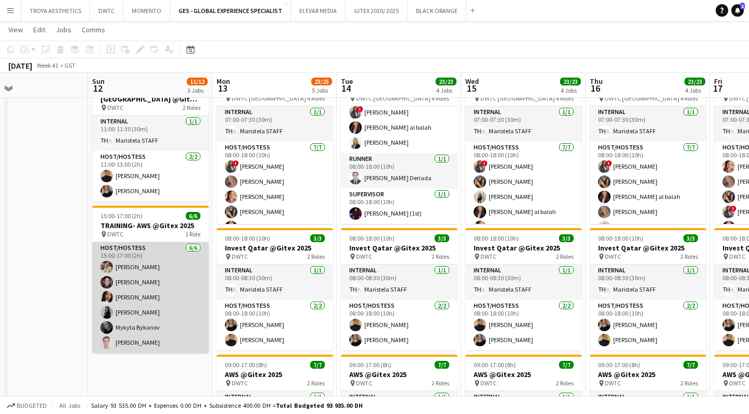
click at [170, 281] on app-card-role "Host/Hostess [DATE] 15:00-17:00 (2h) Maryna Tsypar [PERSON_NAME] [PERSON_NAME] …" at bounding box center [150, 297] width 117 height 111
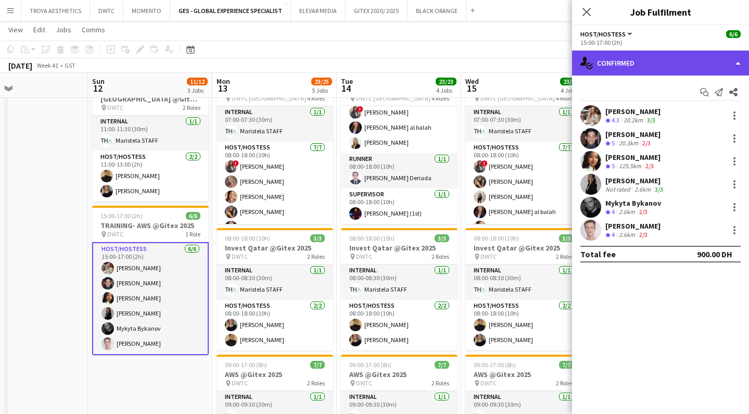
click at [627, 68] on div "single-neutral-actions-check-2 Confirmed" at bounding box center [660, 62] width 177 height 25
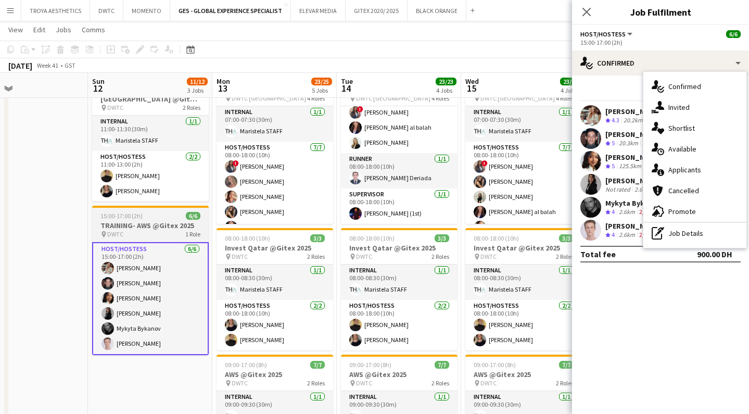
click at [156, 221] on h3 "TRAINING- AWS @Gitex 2025" at bounding box center [150, 225] width 117 height 9
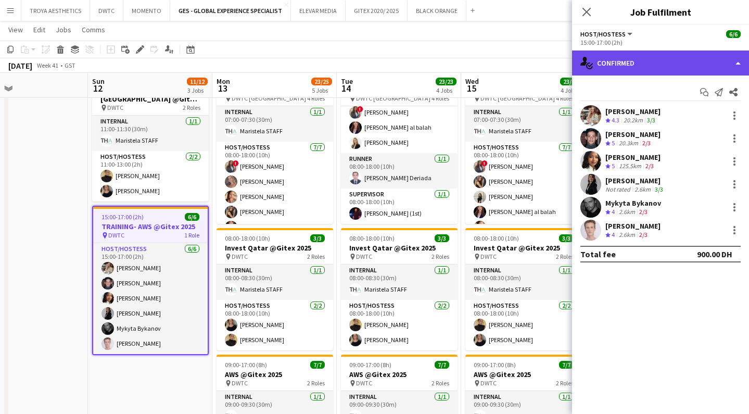
click at [623, 56] on div "single-neutral-actions-check-2 Confirmed" at bounding box center [660, 62] width 177 height 25
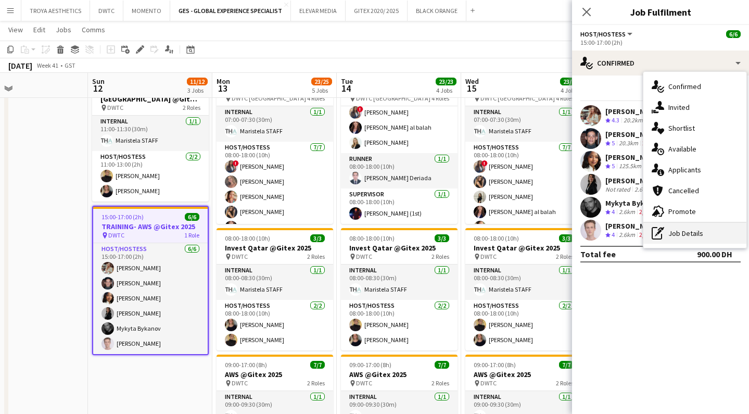
click at [675, 230] on div "pen-write Job Details" at bounding box center [694, 233] width 103 height 21
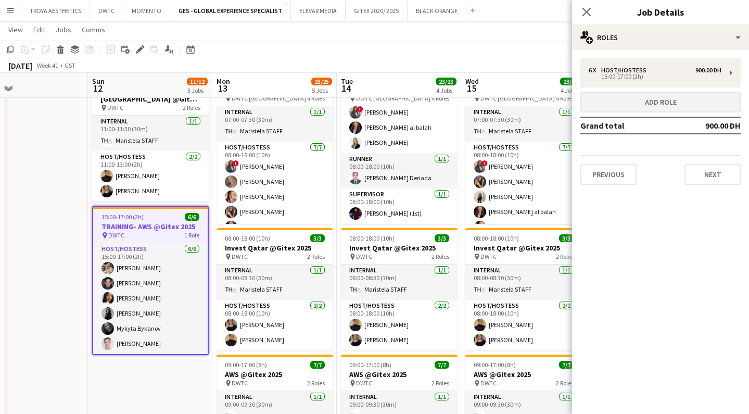
click at [640, 105] on button "Add role" at bounding box center [660, 102] width 160 height 21
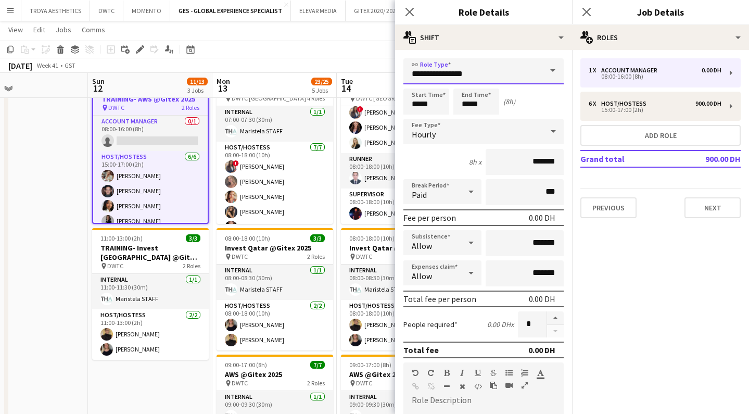
drag, startPoint x: 492, startPoint y: 72, endPoint x: 381, endPoint y: 62, distance: 111.3
click at [381, 62] on body "Menu Boards Boards Boards All jobs Status Workforce Workforce My Workforce Recr…" at bounding box center [374, 237] width 749 height 990
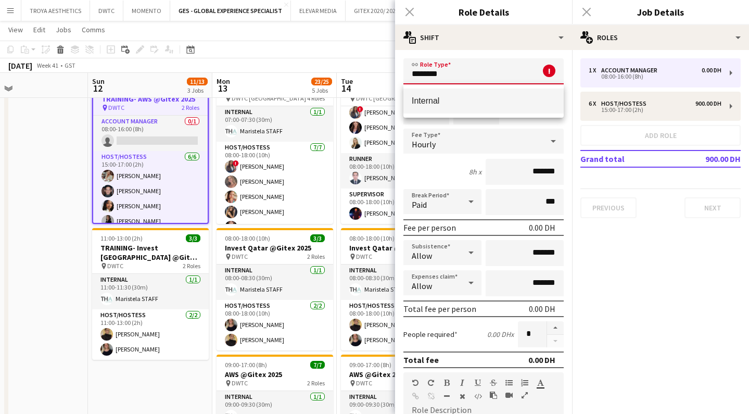
click at [416, 97] on span "Internal" at bounding box center [484, 101] width 144 height 10
type input "********"
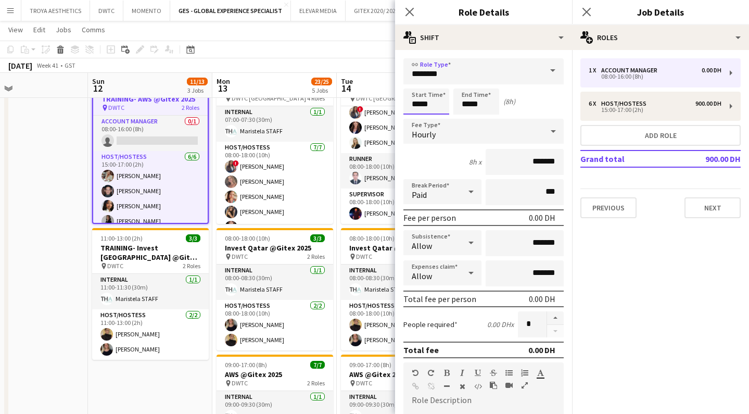
click at [427, 104] on input "*****" at bounding box center [426, 101] width 46 height 26
click at [419, 105] on input "*****" at bounding box center [426, 101] width 46 height 26
type input "*****"
click at [470, 104] on input "*****" at bounding box center [476, 101] width 46 height 26
type input "*****"
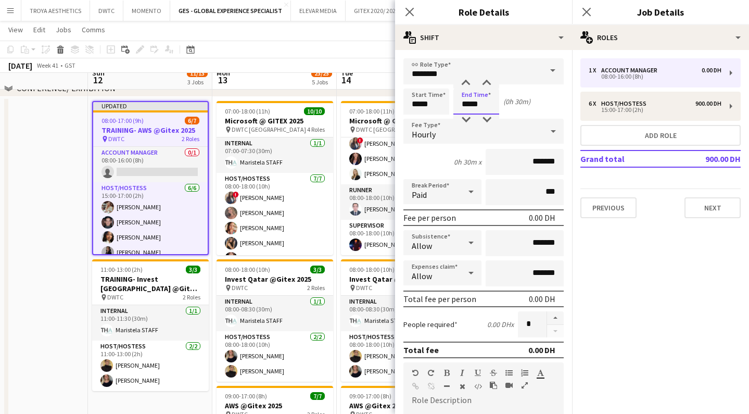
scroll to position [219, 0]
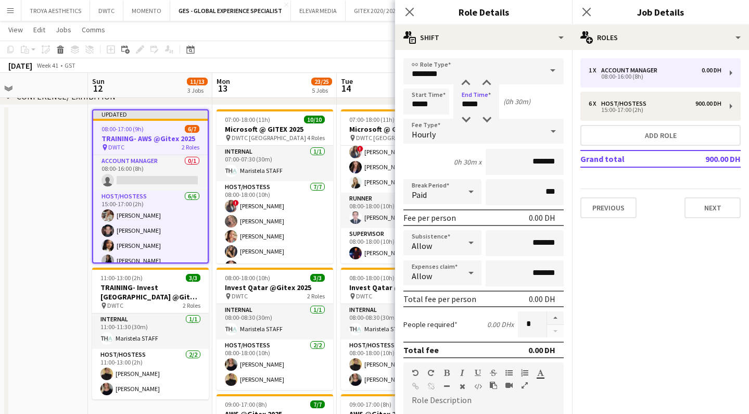
click at [544, 112] on div "Start Time ***** End Time ***** (0h 30m)" at bounding box center [483, 101] width 160 height 26
click at [478, 130] on div "Hourly" at bounding box center [473, 131] width 140 height 25
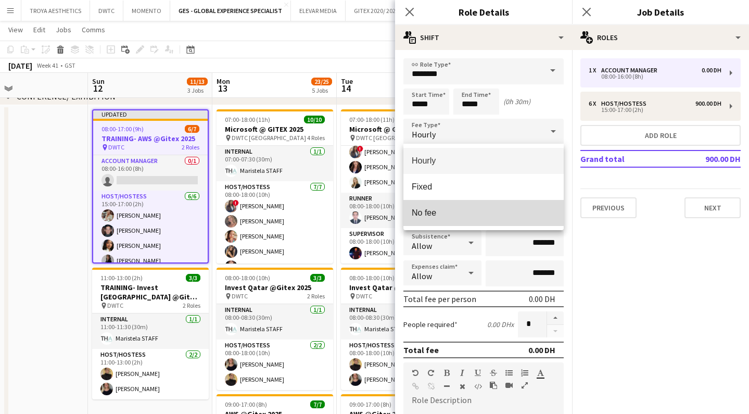
click at [466, 217] on span "No fee" at bounding box center [484, 213] width 144 height 10
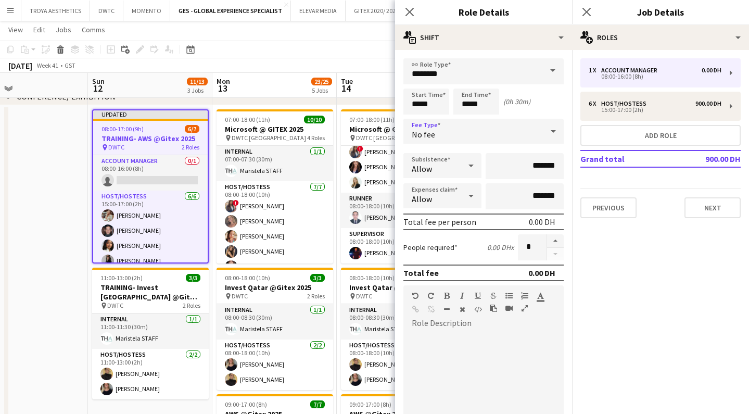
click at [542, 105] on div "Start Time ***** End Time ***** (0h 30m)" at bounding box center [483, 101] width 160 height 26
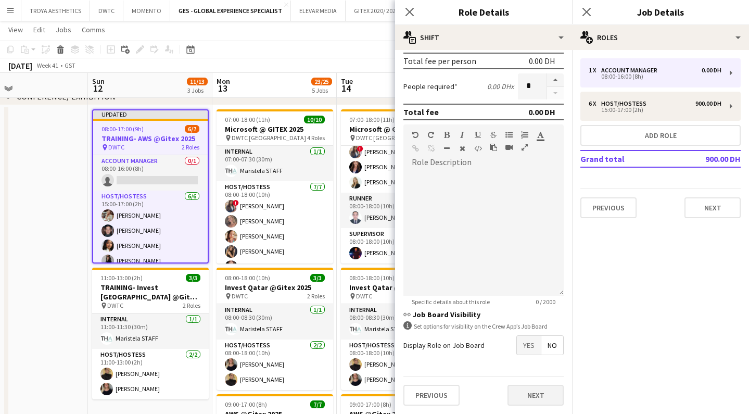
scroll to position [161, 0]
click at [542, 396] on button "Next" at bounding box center [536, 395] width 56 height 21
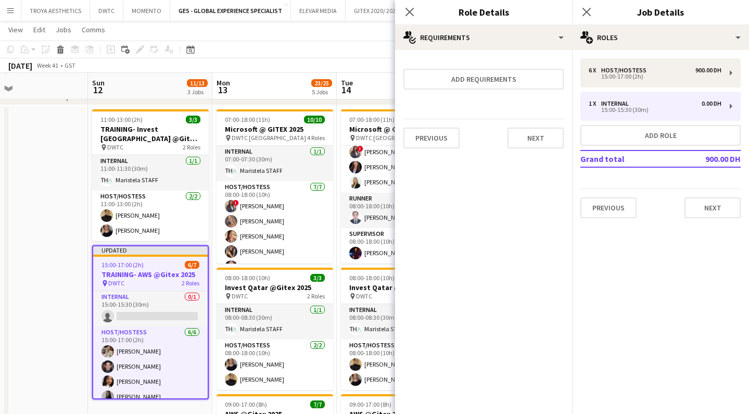
scroll to position [221, 0]
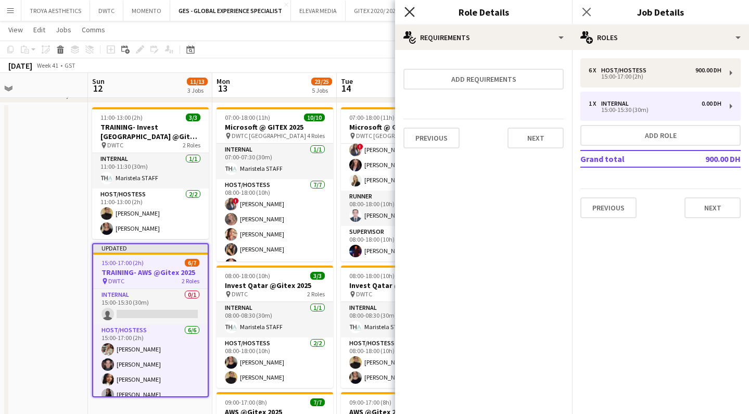
click at [410, 10] on icon "Close pop-in" at bounding box center [409, 12] width 10 height 10
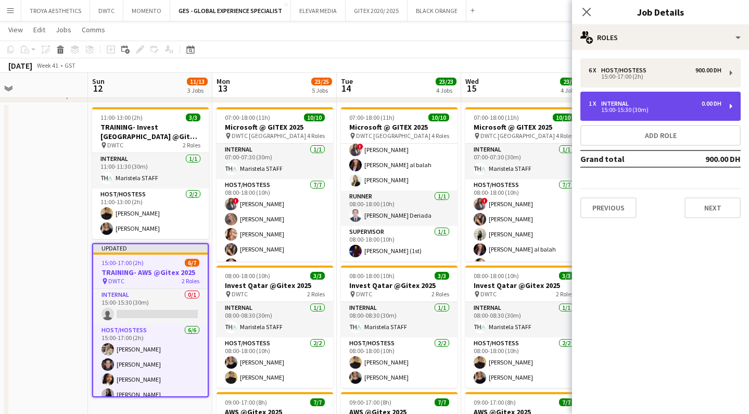
click at [642, 105] on div "1 x Internal 0.00 DH" at bounding box center [655, 103] width 133 height 7
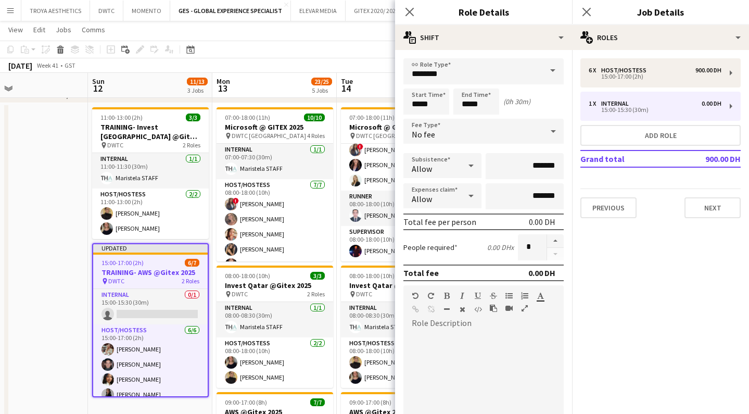
click at [416, 10] on div "Close pop-in" at bounding box center [409, 12] width 29 height 24
click at [407, 11] on icon "Close pop-in" at bounding box center [409, 12] width 10 height 10
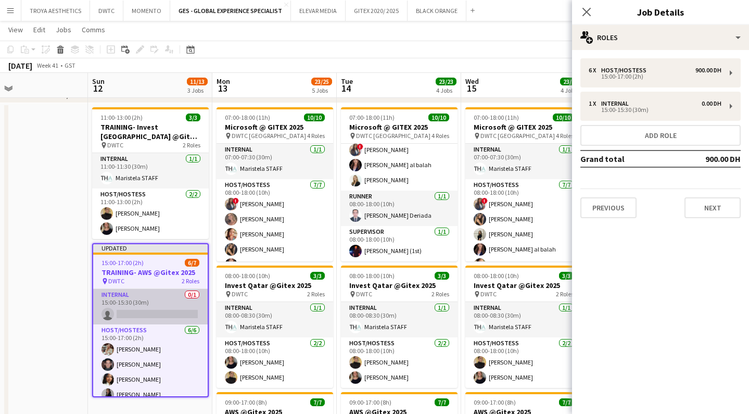
click at [124, 310] on app-card-role "Internal 0/1 15:00-15:30 (30m) single-neutral-actions" at bounding box center [150, 306] width 115 height 35
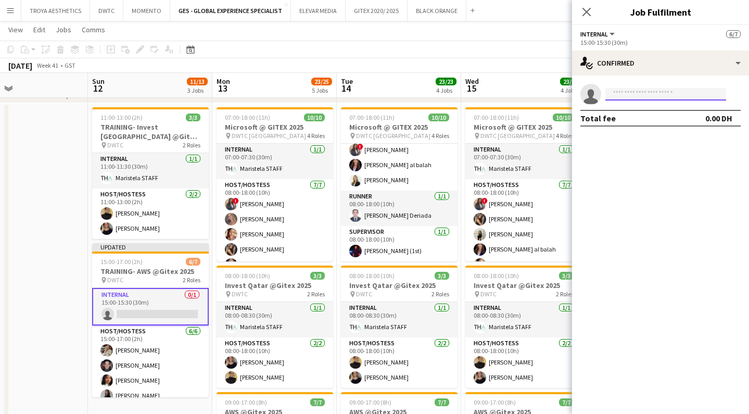
click at [615, 97] on input at bounding box center [665, 94] width 121 height 12
type input "*******"
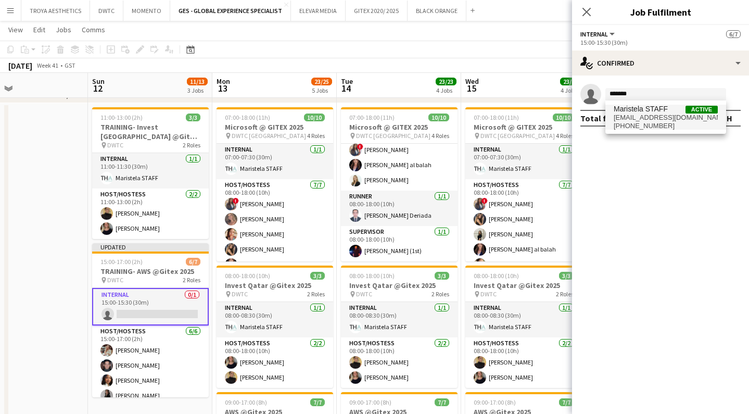
drag, startPoint x: 641, startPoint y: 124, endPoint x: 654, endPoint y: 129, distance: 13.5
click at [654, 129] on span "[PHONE_NUMBER]" at bounding box center [666, 126] width 104 height 8
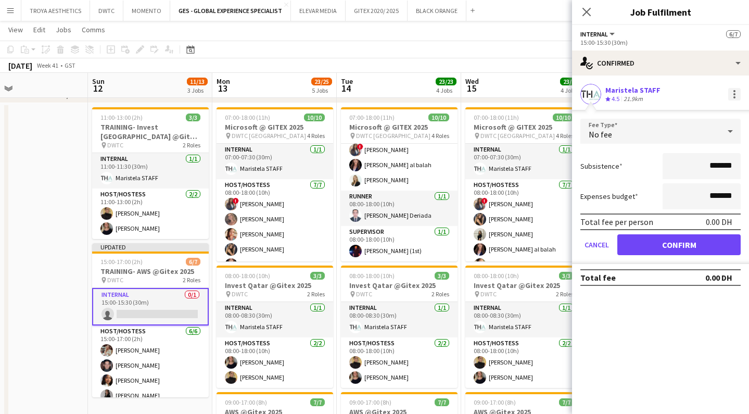
click at [739, 94] on div at bounding box center [734, 94] width 12 height 12
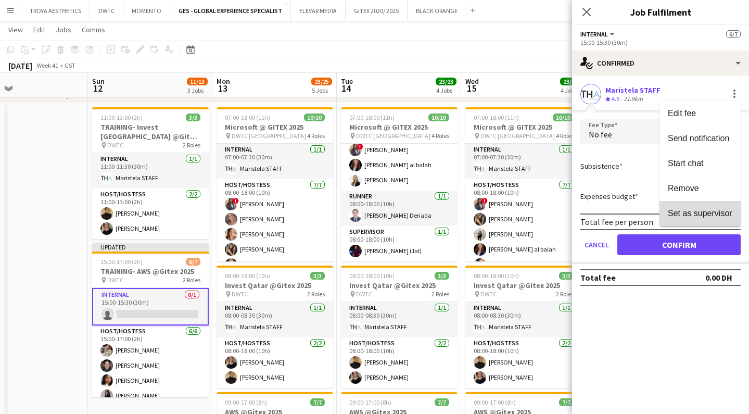
click at [689, 216] on span "Set as supervisor" at bounding box center [700, 213] width 65 height 9
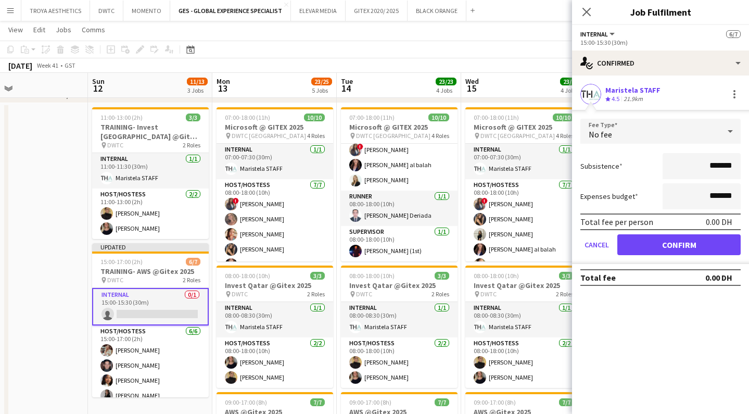
click at [666, 246] on button "Confirm" at bounding box center [678, 244] width 123 height 21
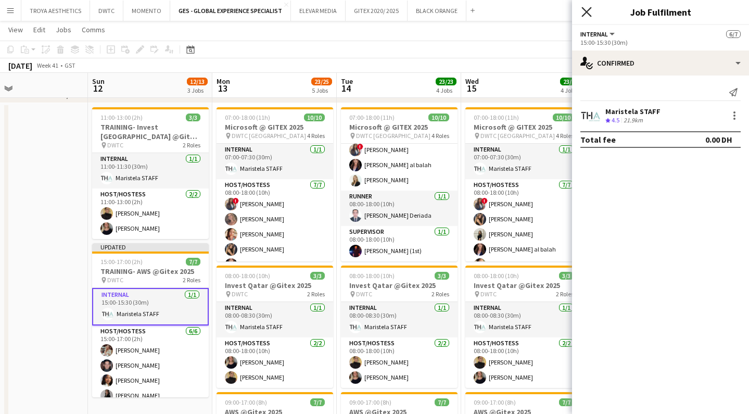
click at [589, 13] on icon "Close pop-in" at bounding box center [586, 12] width 10 height 10
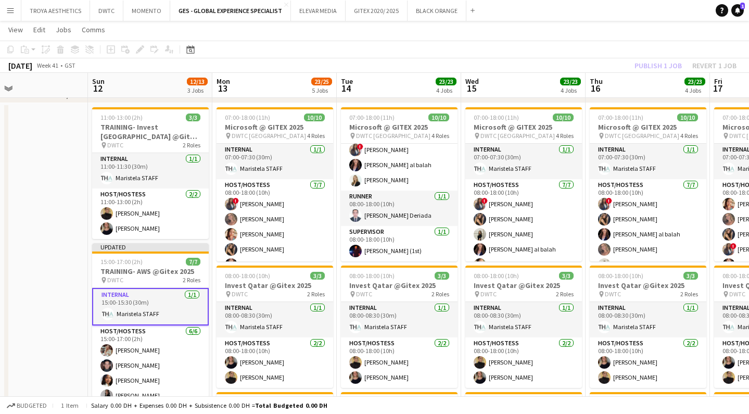
click at [612, 72] on div "[DATE] Week 41 • GST Publish 1 job Revert 1 job" at bounding box center [374, 65] width 749 height 15
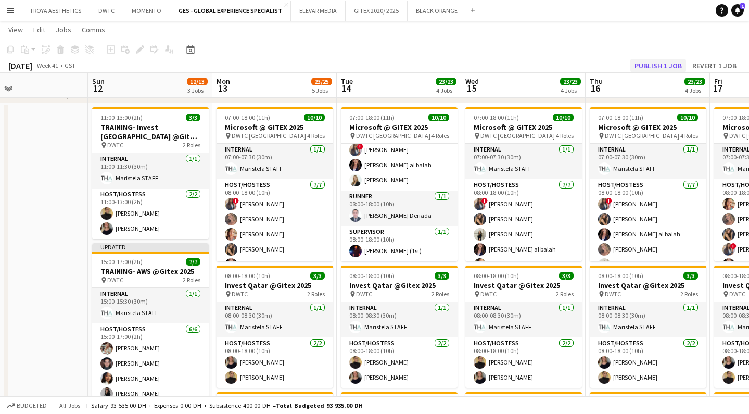
click at [643, 66] on button "Publish 1 job" at bounding box center [658, 66] width 56 height 14
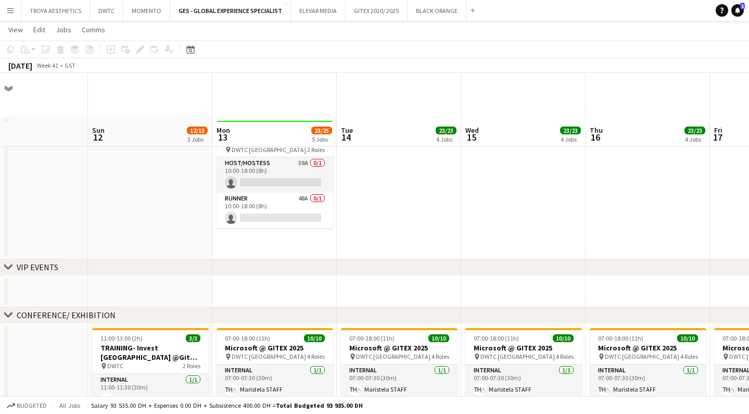
scroll to position [49, 0]
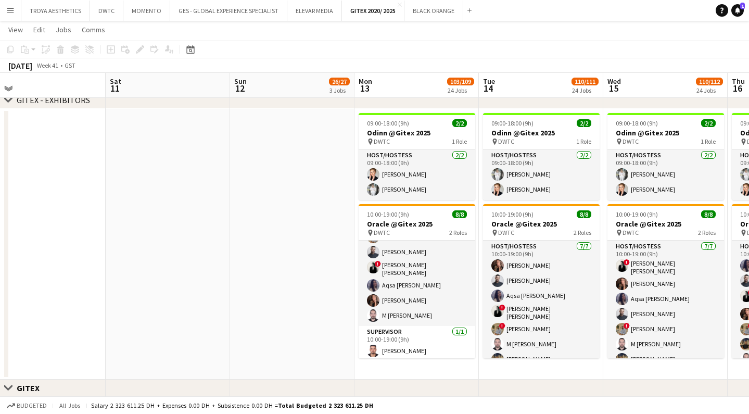
scroll to position [0, 515]
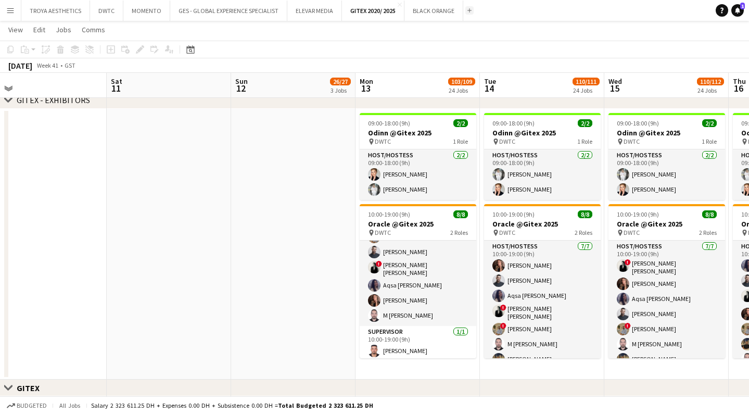
click at [467, 11] on app-icon "Add" at bounding box center [469, 10] width 4 height 4
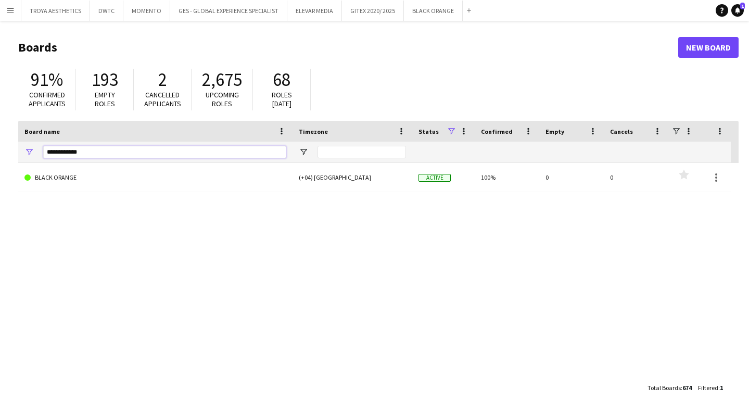
drag, startPoint x: 100, startPoint y: 151, endPoint x: 23, endPoint y: 146, distance: 76.7
click at [23, 146] on div "**********" at bounding box center [155, 152] width 274 height 21
type input "*"
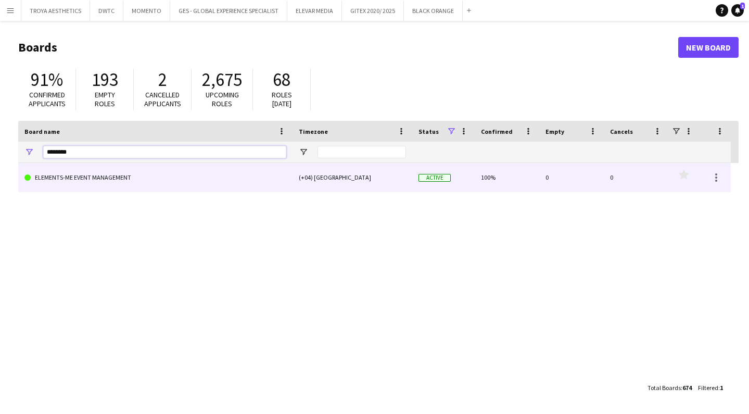
type input "********"
click at [128, 180] on link "ELEMENTS-ME EVENT MANAGEMENT" at bounding box center [155, 177] width 262 height 29
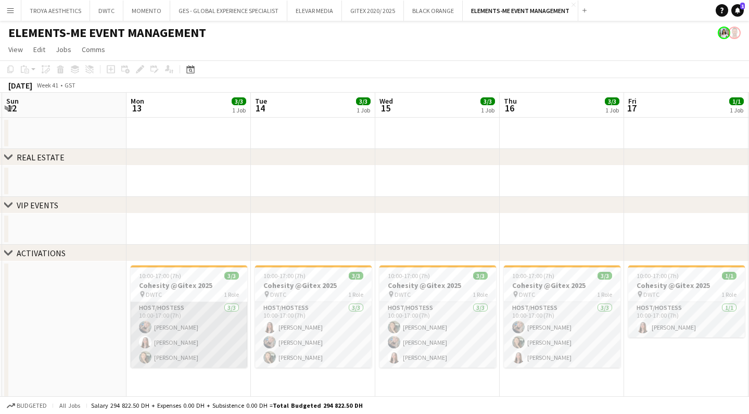
click at [174, 330] on app-card-role "Host/Hostess 3/3 10:00-17:00 (7h) amina ouechtati Yara Nehawi Yasmine Nizameddin" at bounding box center [189, 335] width 117 height 66
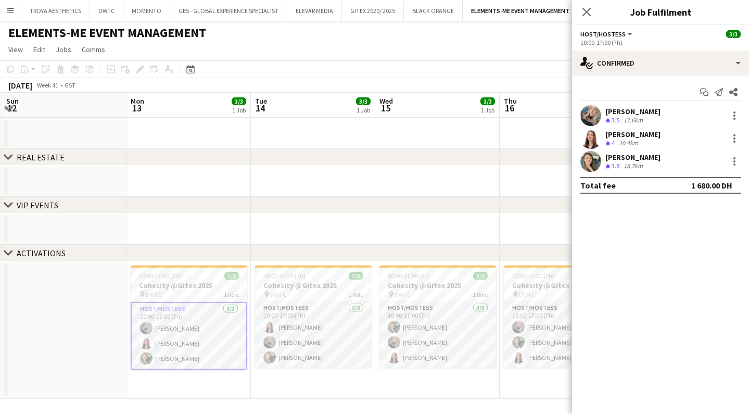
click at [640, 108] on div "amina ouechtati" at bounding box center [632, 111] width 55 height 9
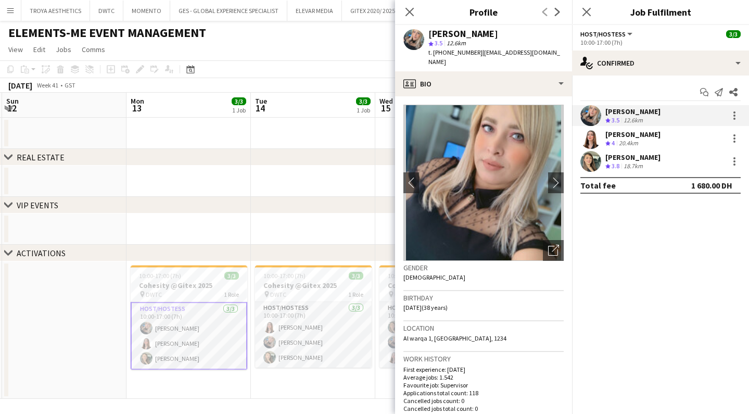
drag, startPoint x: 498, startPoint y: 33, endPoint x: 429, endPoint y: 34, distance: 68.7
click at [429, 34] on div "amina ouechtati" at bounding box center [495, 33] width 135 height 9
copy div "amina ouechtati"
drag, startPoint x: 551, startPoint y: 53, endPoint x: 478, endPoint y: 54, distance: 72.4
click at [478, 54] on div "amina ouechtati star 3.5 12.6km t. +971552367267 | ouechtatiamina@yahoo.fr" at bounding box center [483, 48] width 177 height 46
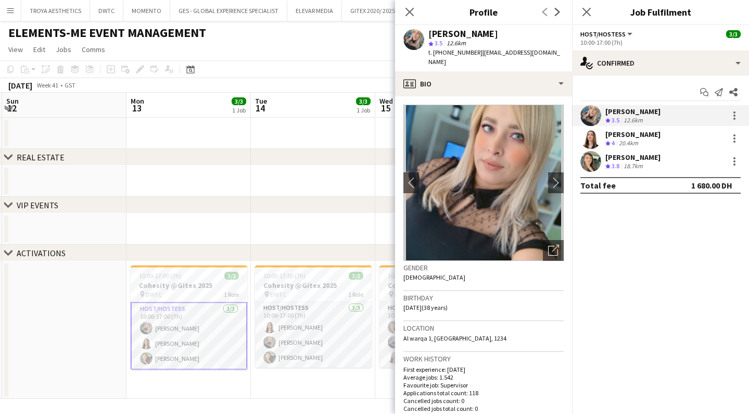
copy span "ouechtatiamina@yahoo.fr"
drag, startPoint x: 473, startPoint y: 53, endPoint x: 447, endPoint y: 53, distance: 26.6
click at [447, 53] on span "t. +971552367267" at bounding box center [455, 52] width 54 height 8
copy span "552367267"
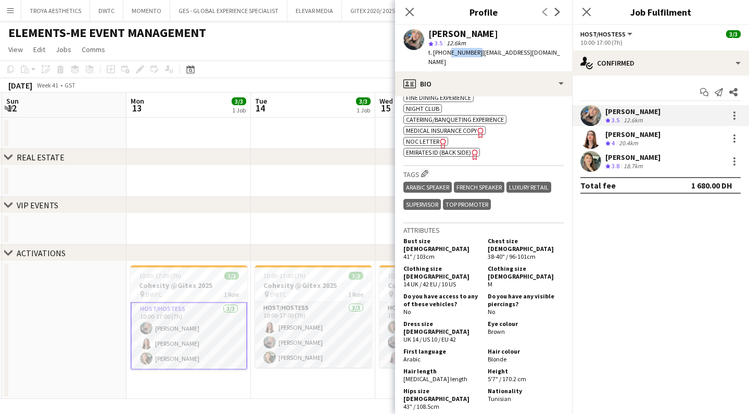
scroll to position [1002, 0]
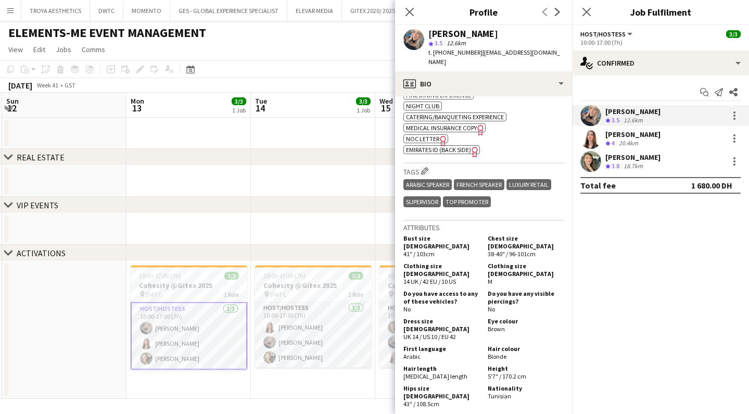
click at [552, 12] on app-icon "Next" at bounding box center [557, 12] width 12 height 12
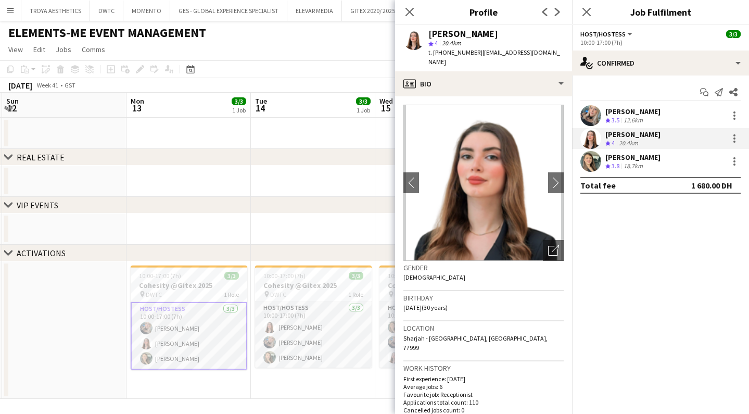
click at [467, 33] on div "Yara Nehawi" at bounding box center [463, 33] width 70 height 9
copy div "Nehawi"
drag, startPoint x: 547, startPoint y: 53, endPoint x: 478, endPoint y: 55, distance: 69.3
click at [478, 55] on div "Yara Nehawi star 4 20.4km t. +971506200912 | yaraalnehawi@gmail.com" at bounding box center [483, 48] width 177 height 46
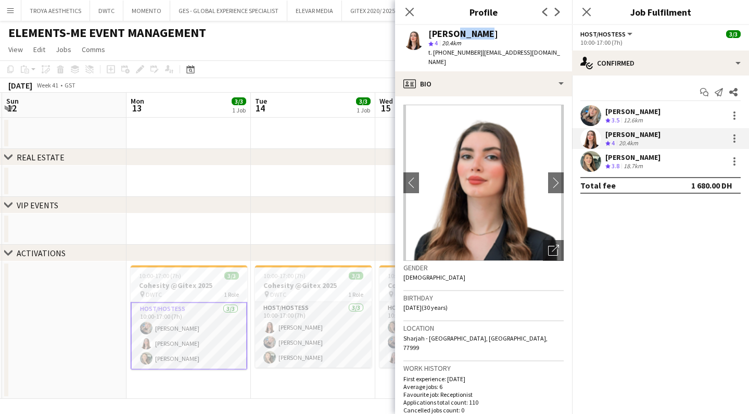
copy span "yaraalnehawi@gmail.com"
drag, startPoint x: 474, startPoint y: 53, endPoint x: 447, endPoint y: 55, distance: 27.1
click at [447, 55] on span "t. +971506200912" at bounding box center [455, 52] width 54 height 8
copy span "506200912"
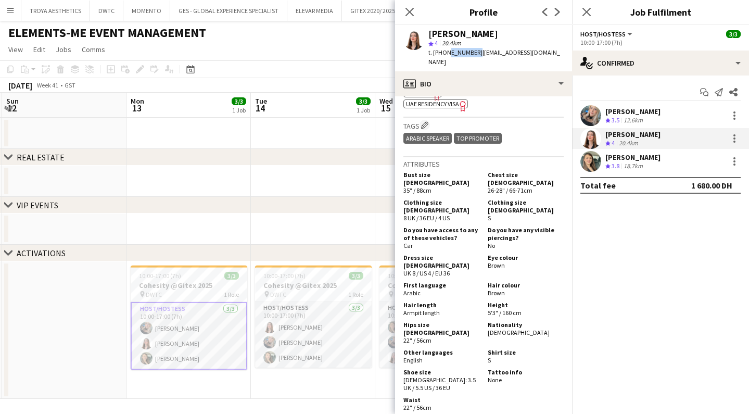
scroll to position [502, 0]
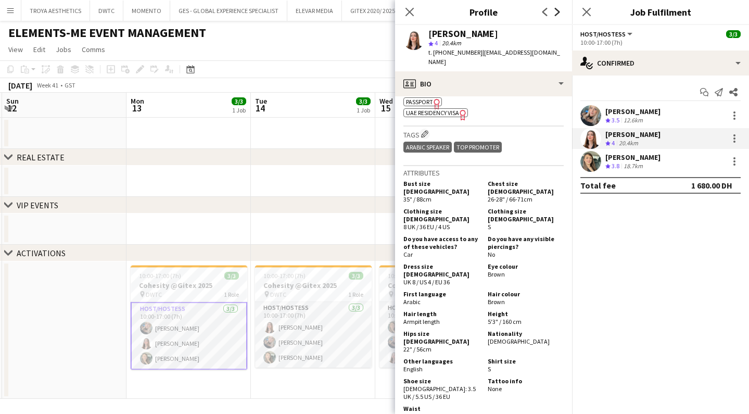
click at [559, 13] on icon at bounding box center [557, 12] width 5 height 8
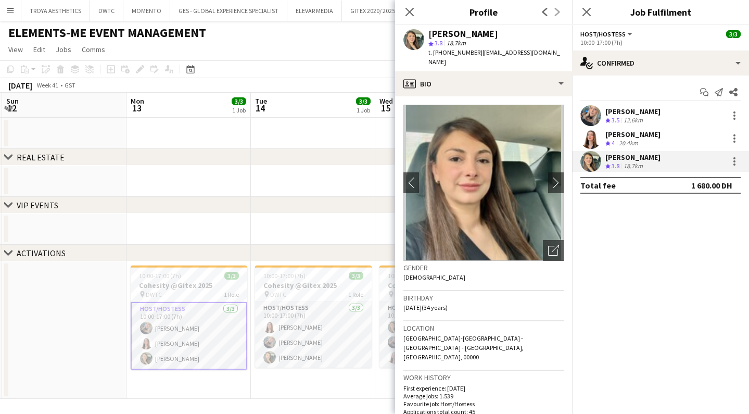
click at [496, 33] on div "Yasmine Nizameddin" at bounding box center [463, 33] width 70 height 9
copy div "Nizameddin"
click at [498, 37] on div "Yasmine Nizameddin" at bounding box center [463, 33] width 70 height 9
drag, startPoint x: 563, startPoint y: 53, endPoint x: 479, endPoint y: 56, distance: 84.4
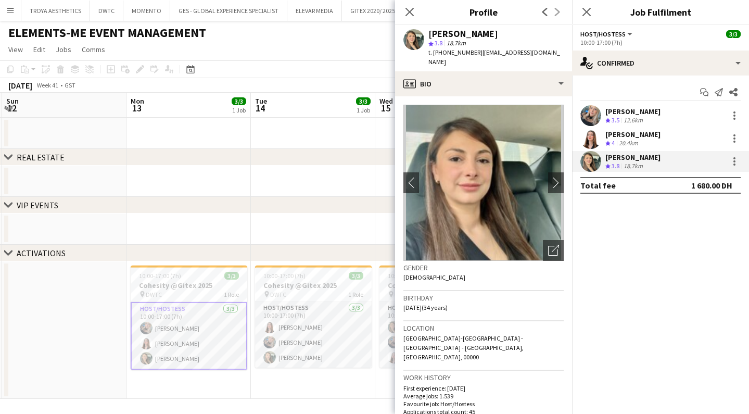
click at [479, 56] on div "Yasmine Nizameddin star 3.8 18.7km t. +971582748892 | yasminenizameddin@gmail.c…" at bounding box center [483, 48] width 177 height 46
copy span "yasminenizameddin@gmail.com"
drag, startPoint x: 474, startPoint y: 53, endPoint x: 446, endPoint y: 53, distance: 28.1
click at [446, 53] on span "t. +971582748892" at bounding box center [455, 52] width 54 height 8
copy span "582748892"
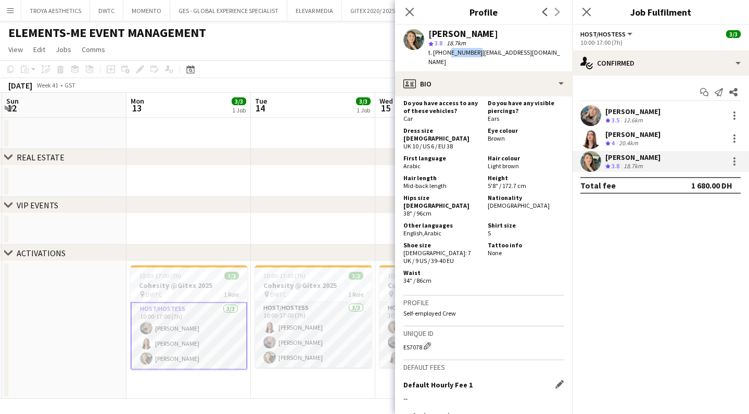
scroll to position [773, 0]
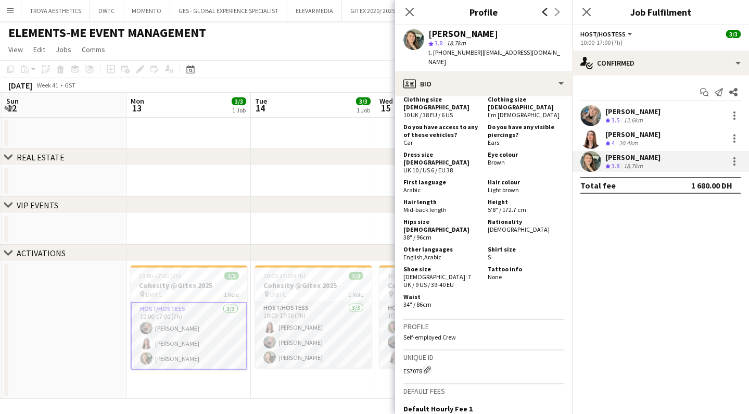
click at [548, 14] on icon "Previous" at bounding box center [545, 12] width 8 height 8
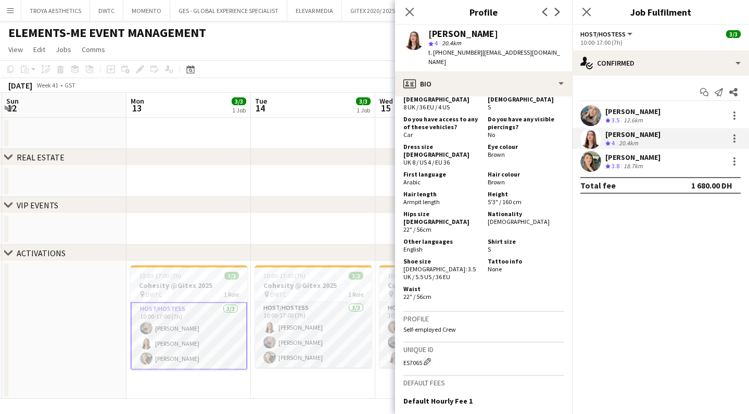
scroll to position [619, 0]
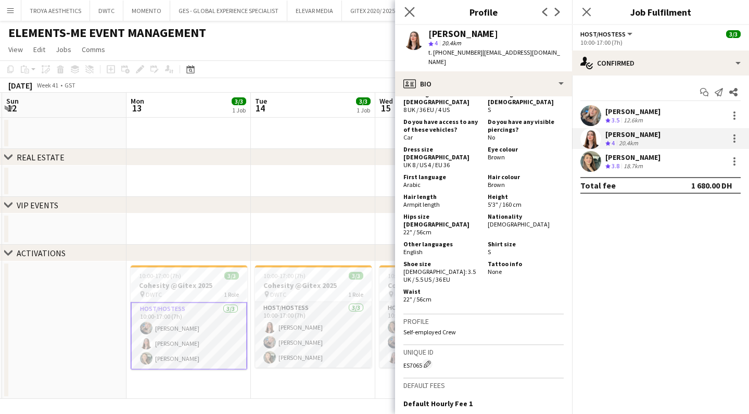
click at [417, 10] on app-icon "Close pop-in" at bounding box center [409, 12] width 15 height 15
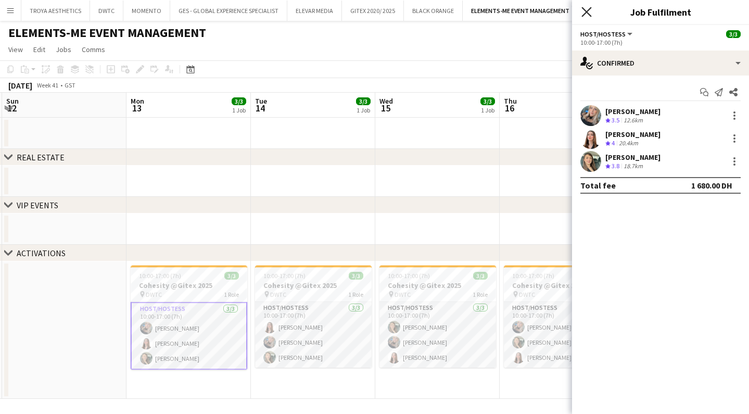
click at [585, 14] on icon at bounding box center [586, 12] width 10 height 10
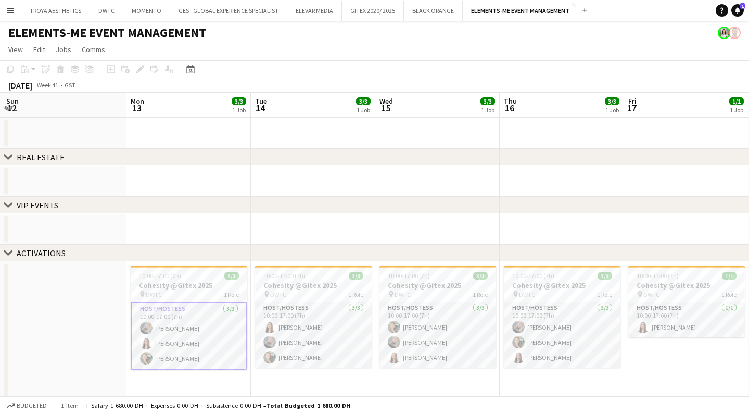
click at [186, 349] on app-card-role "Host/Hostess 3/3 10:00-17:00 (7h) amina ouechtati Yara Nehawi Yasmine Nizameddin" at bounding box center [189, 336] width 117 height 68
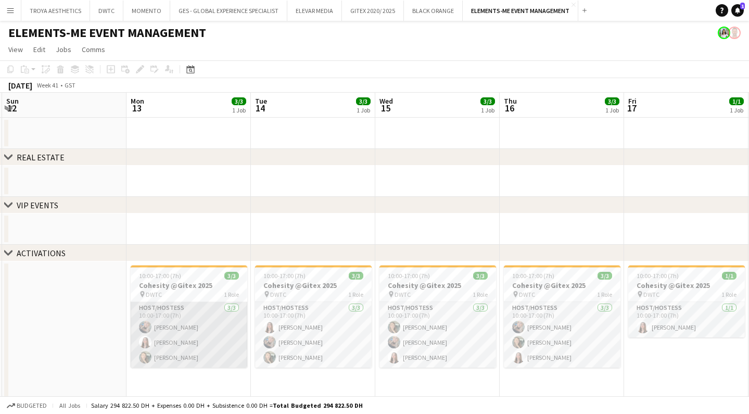
click at [158, 320] on app-card-role "Host/Hostess 3/3 10:00-17:00 (7h) amina ouechtati Yara Nehawi Yasmine Nizameddin" at bounding box center [189, 335] width 117 height 66
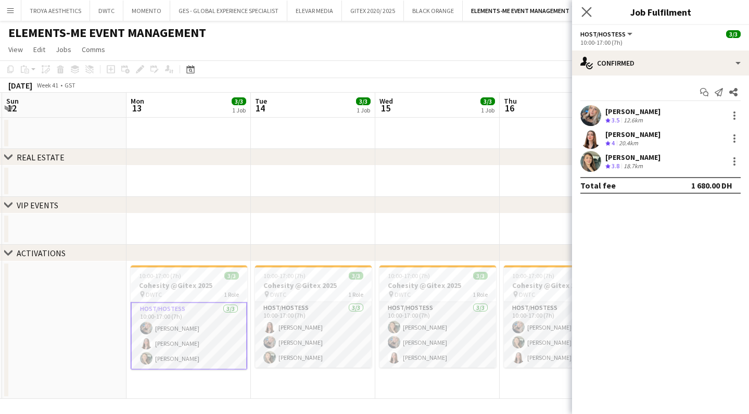
click at [581, 14] on app-icon "Close pop-in" at bounding box center [586, 12] width 15 height 15
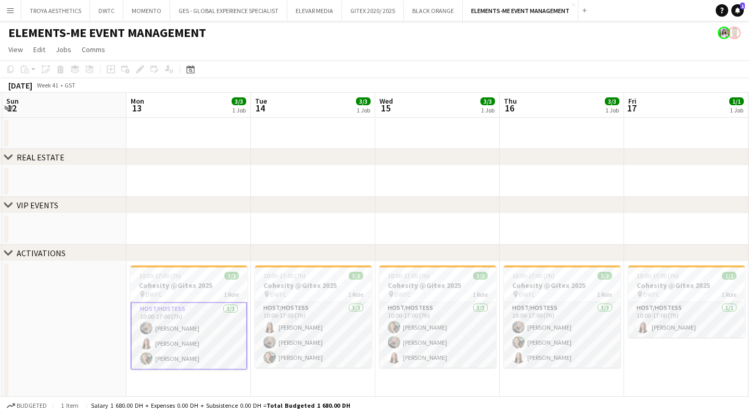
click at [204, 315] on app-card-role "Host/Hostess 3/3 10:00-17:00 (7h) amina ouechtati Yara Nehawi Yasmine Nizameddin" at bounding box center [189, 336] width 117 height 68
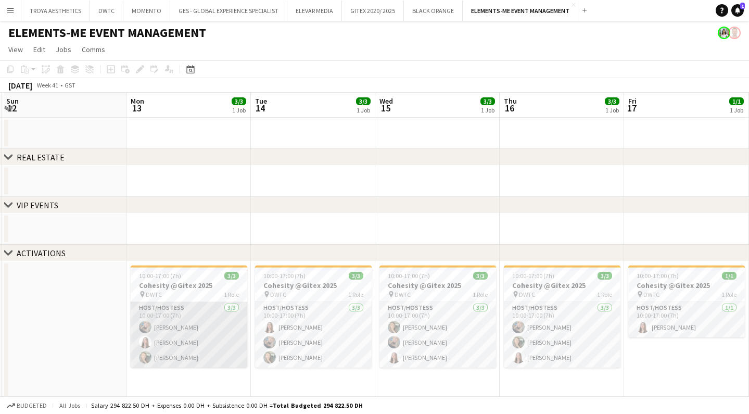
click at [189, 323] on app-card-role "Host/Hostess 3/3 10:00-17:00 (7h) amina ouechtati Yara Nehawi Yasmine Nizameddin" at bounding box center [189, 335] width 117 height 66
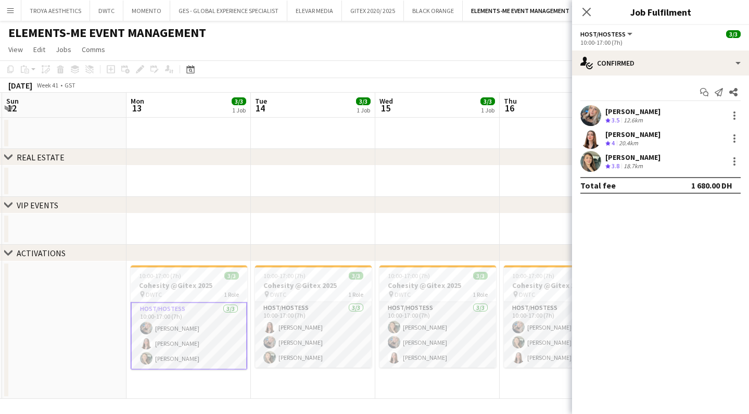
click at [641, 109] on div "amina ouechtati" at bounding box center [632, 111] width 55 height 9
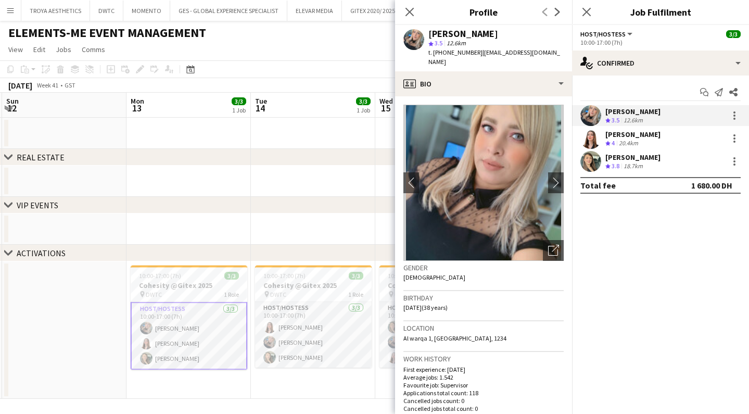
click at [630, 136] on div "Yara Nehawi" at bounding box center [632, 134] width 55 height 9
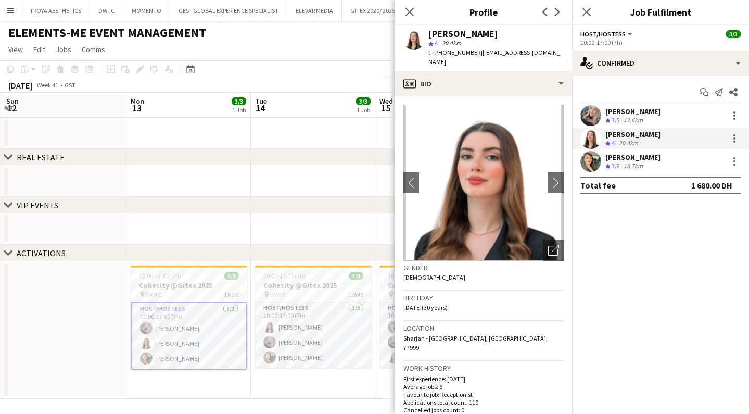
click at [632, 155] on div "Yasmine Nizameddin" at bounding box center [632, 157] width 55 height 9
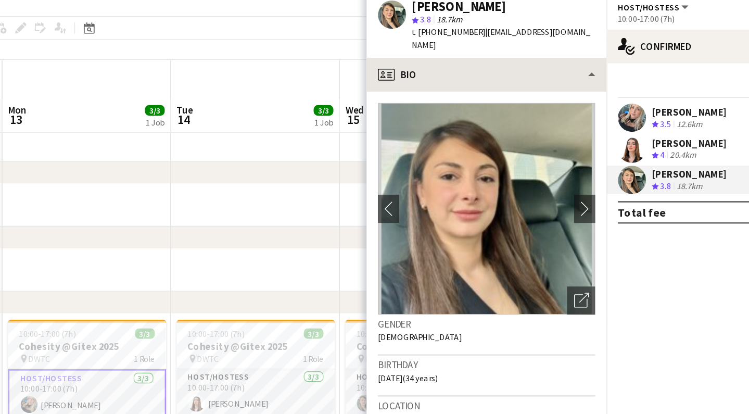
scroll to position [1, 0]
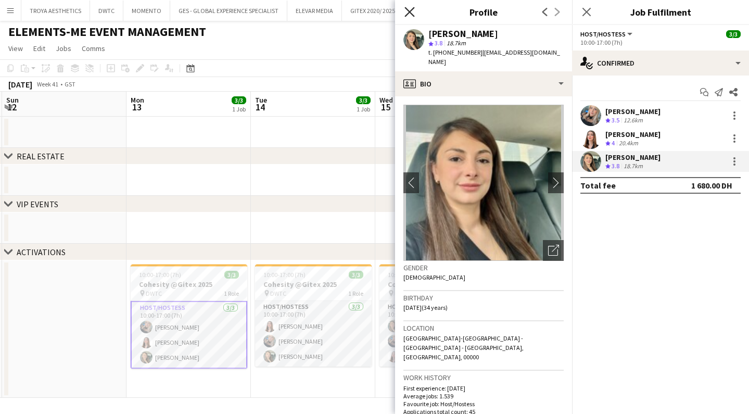
click at [409, 13] on icon at bounding box center [409, 12] width 10 height 10
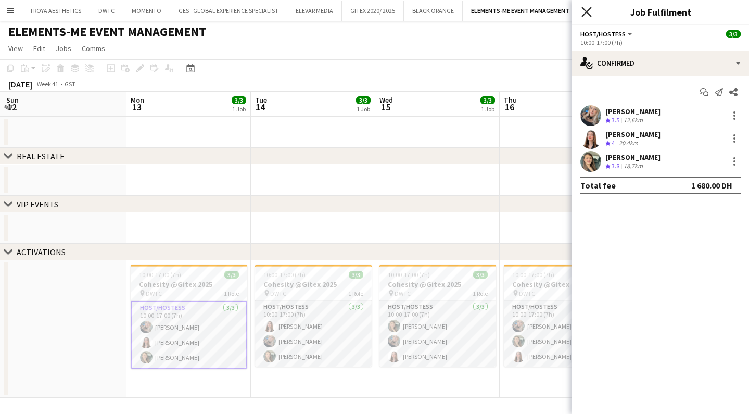
click at [587, 11] on icon at bounding box center [586, 12] width 10 height 10
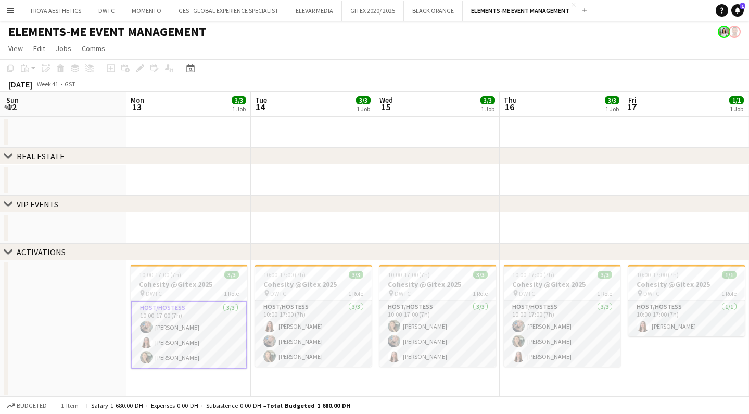
click at [704, 4] on app-navbar "Menu Boards Boards Boards All jobs Status Workforce Workforce My Workforce Recr…" at bounding box center [374, 10] width 749 height 21
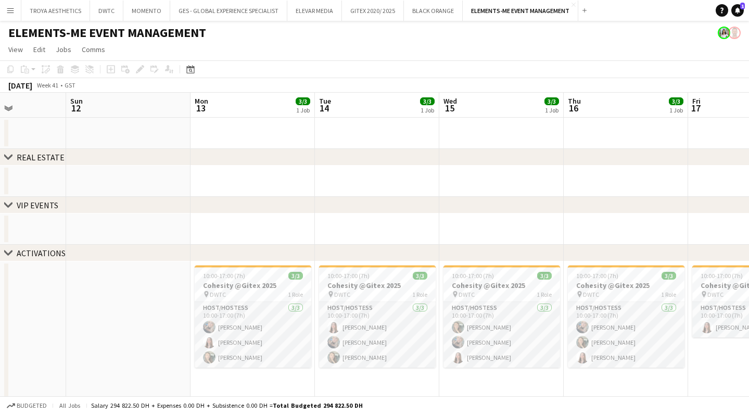
scroll to position [0, 0]
click at [229, 6] on button "GES - GLOBAL EXPERIENCE SPECIALIST Close" at bounding box center [228, 11] width 117 height 20
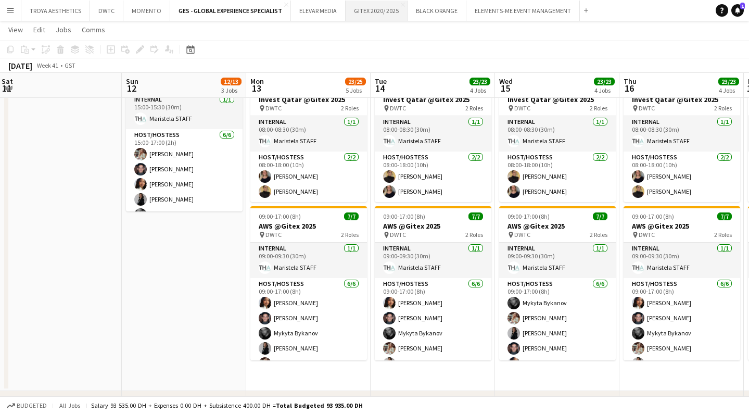
click at [368, 13] on button "GITEX 2020/ 2025 Close" at bounding box center [377, 11] width 62 height 20
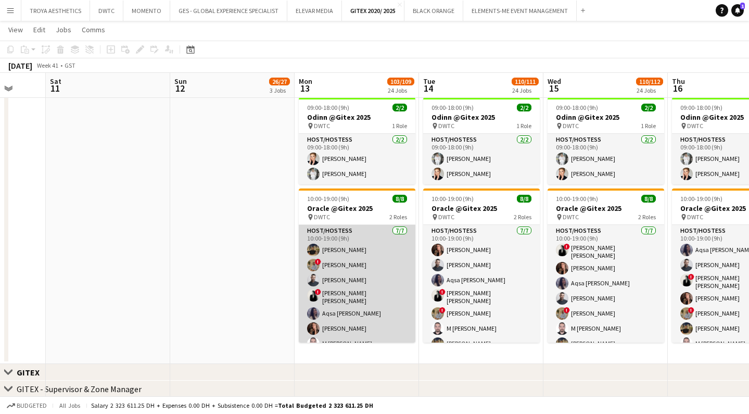
click at [371, 281] on app-card-role "Host/Hostess 7/7 10:00-19:00 (9h) Mohanad Ahmed ! Hussain Almeshal Amine Chaoui…" at bounding box center [357, 289] width 117 height 129
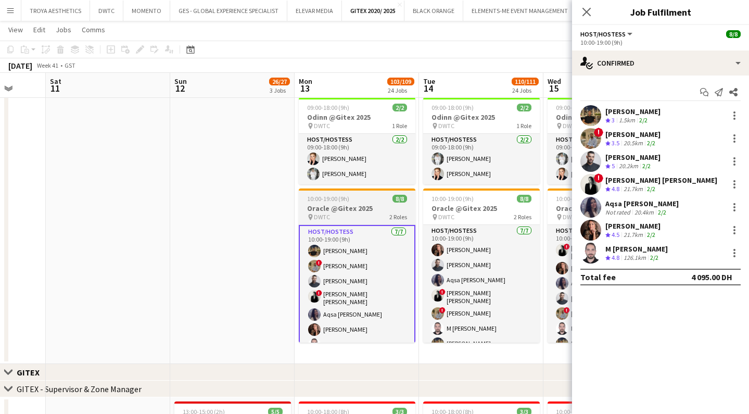
click at [337, 211] on h3 "Oracle @Gitex 2025" at bounding box center [357, 208] width 117 height 9
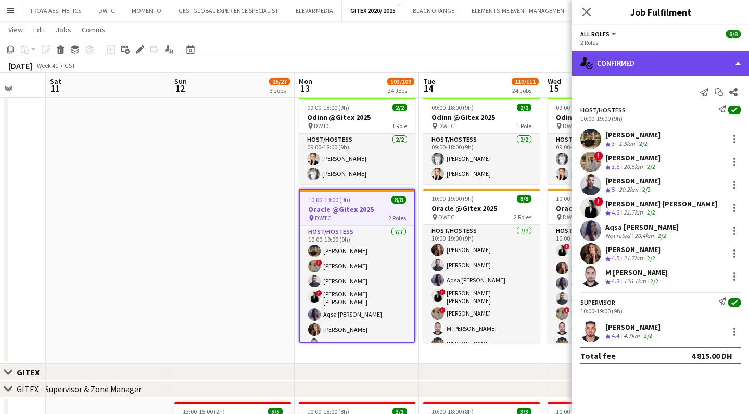
click at [635, 69] on div "single-neutral-actions-check-2 Confirmed" at bounding box center [660, 62] width 177 height 25
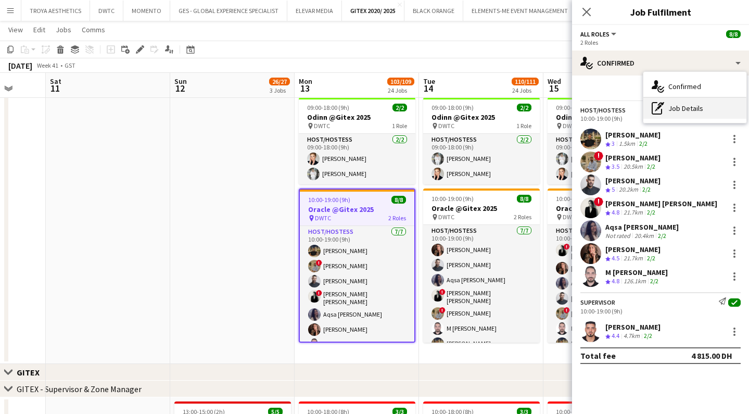
click at [678, 113] on div "pen-write Job Details" at bounding box center [694, 108] width 103 height 21
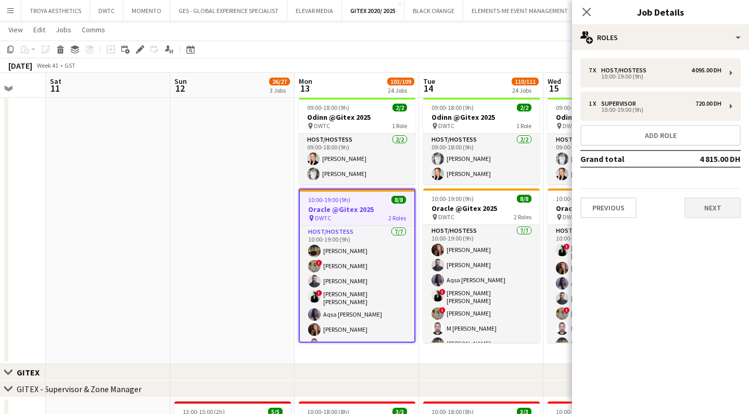
click at [718, 209] on button "Next" at bounding box center [713, 207] width 56 height 21
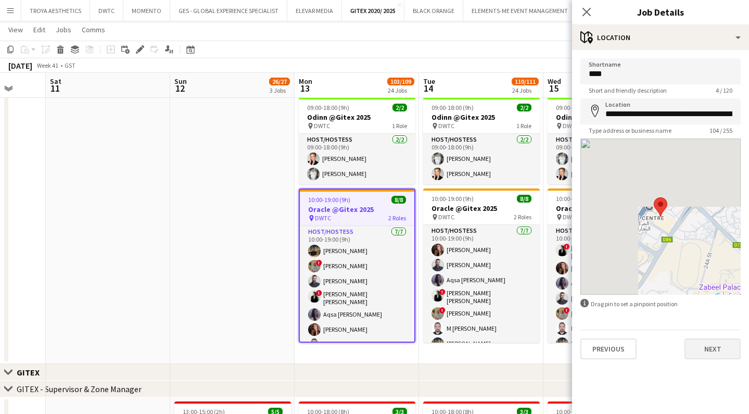
click at [710, 343] on button "Next" at bounding box center [713, 348] width 56 height 21
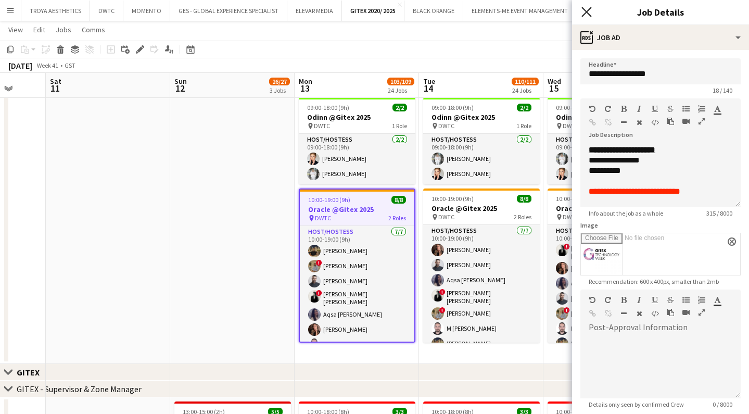
click at [588, 9] on icon "Close pop-in" at bounding box center [586, 12] width 10 height 10
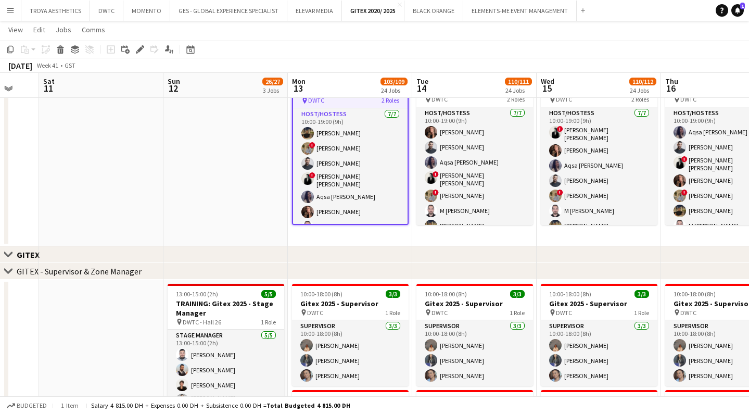
scroll to position [31, 0]
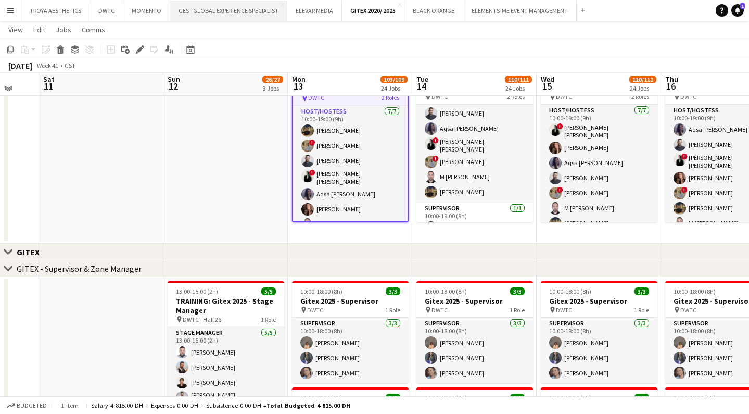
click at [249, 12] on button "GES - GLOBAL EXPERIENCE SPECIALIST Close" at bounding box center [228, 11] width 117 height 20
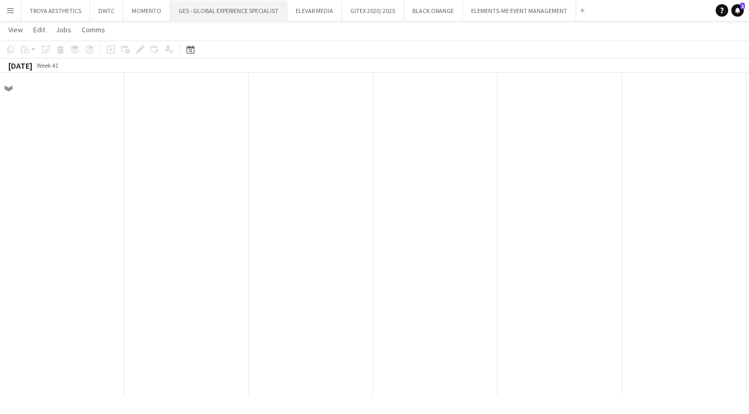
scroll to position [0, 249]
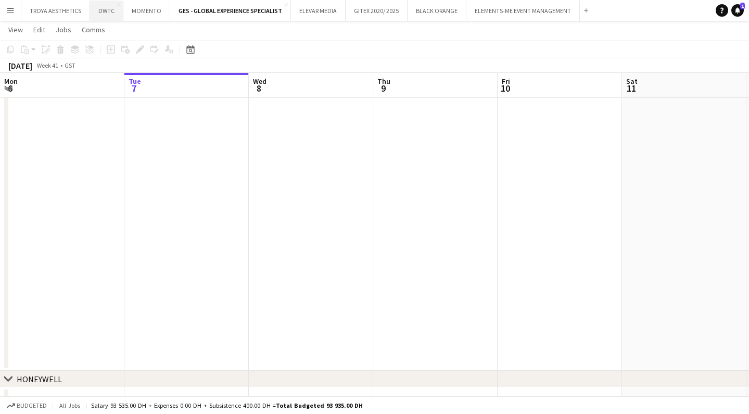
click at [107, 12] on button "DWTC Close" at bounding box center [106, 11] width 33 height 20
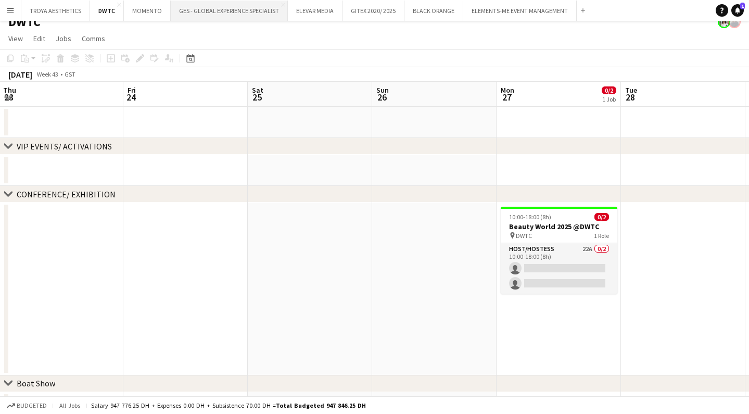
scroll to position [0, 499]
click at [118, 5] on app-icon "Close" at bounding box center [119, 5] width 4 height 4
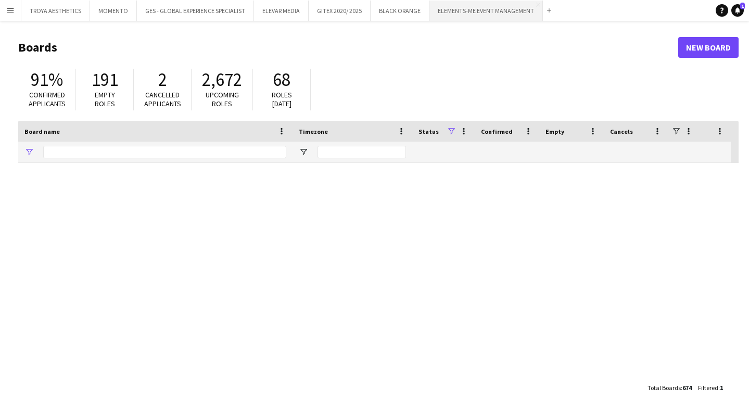
type input "********"
click at [456, 10] on button "ELEMENTS-ME EVENT MANAGEMENT Close" at bounding box center [485, 11] width 113 height 20
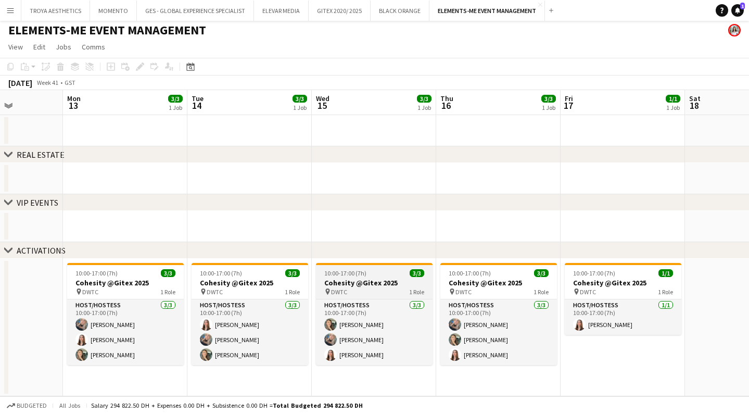
scroll to position [3, 0]
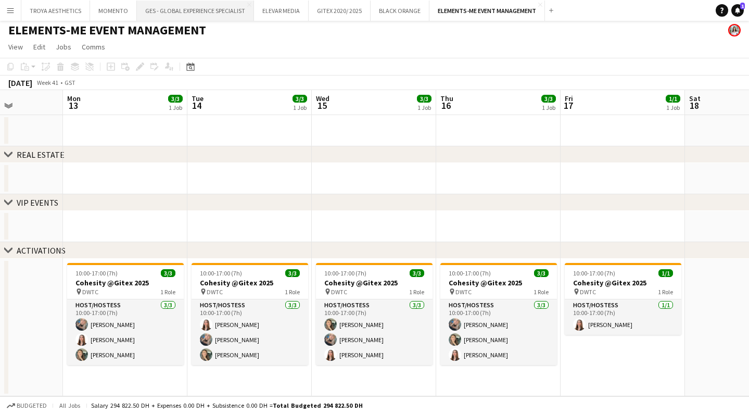
click at [188, 14] on button "GES - GLOBAL EXPERIENCE SPECIALIST Close" at bounding box center [195, 11] width 117 height 20
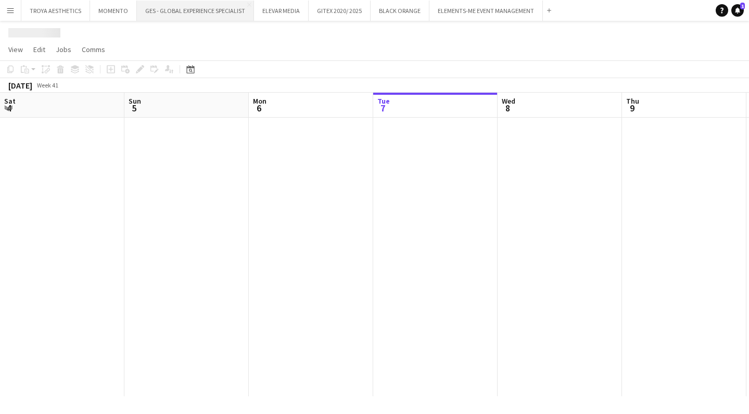
scroll to position [0, 249]
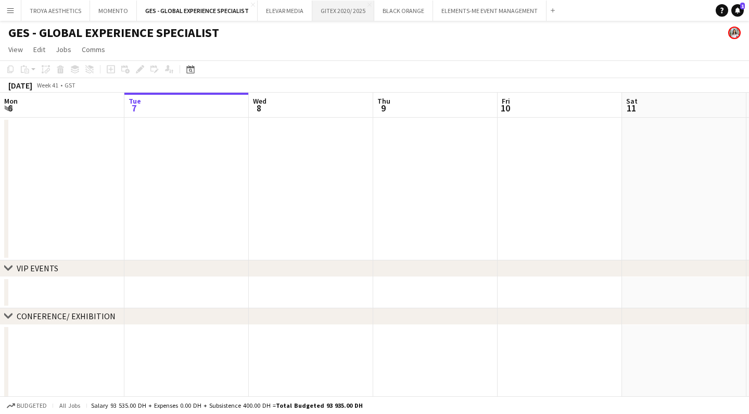
click at [336, 14] on button "GITEX 2020/ 2025 Close" at bounding box center [343, 11] width 62 height 20
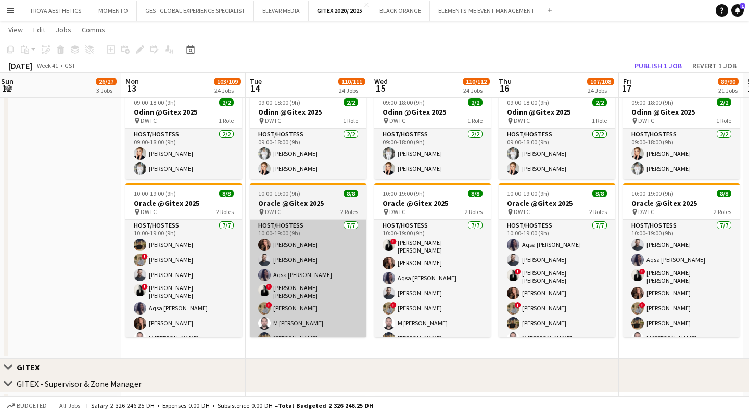
scroll to position [0, 377]
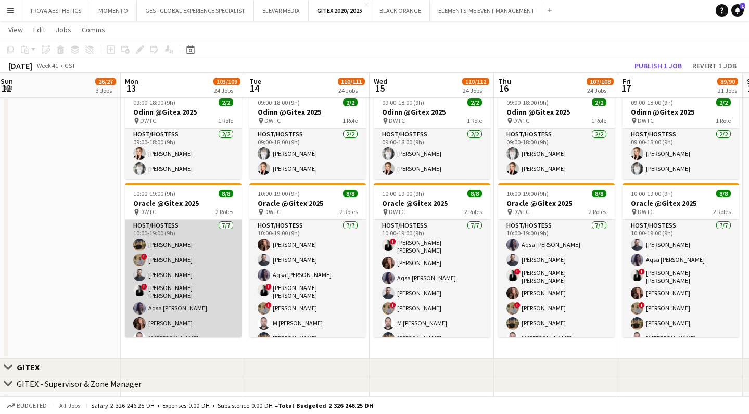
click at [225, 262] on app-card-role "Host/Hostess 7/7 10:00-19:00 (9h) Mohanad Ahmed ! Hussain Almeshal Amine Chaoui…" at bounding box center [183, 284] width 117 height 129
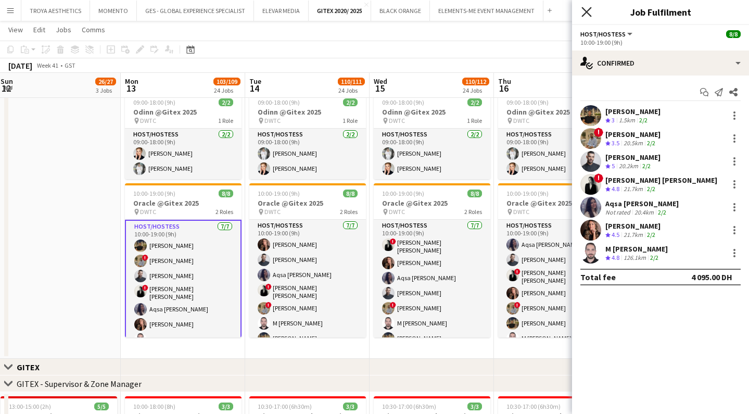
click at [588, 14] on icon at bounding box center [586, 12] width 10 height 10
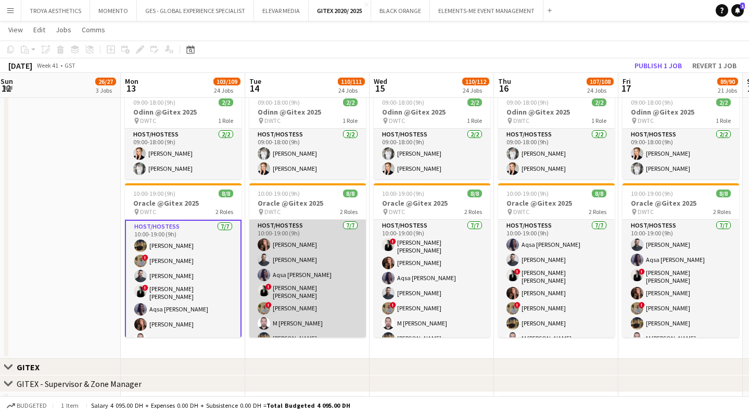
click at [325, 276] on app-card-role "Host/Hostess 7/7 10:00-19:00 (9h) Julia Drumond Amine Chaoui Aqsa Urooj Zahid !…" at bounding box center [307, 284] width 117 height 129
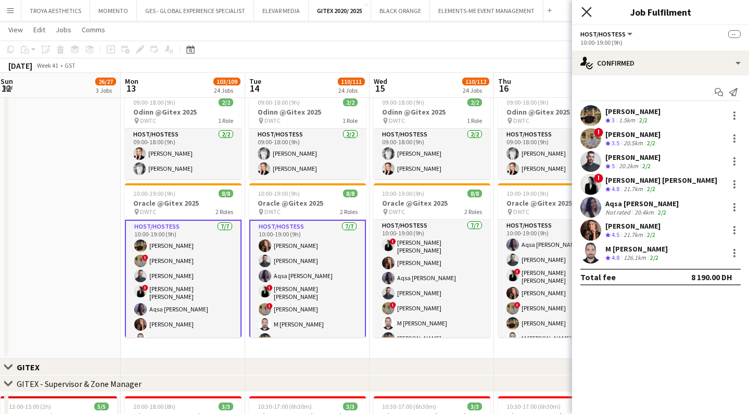
click at [588, 10] on icon at bounding box center [586, 12] width 10 height 10
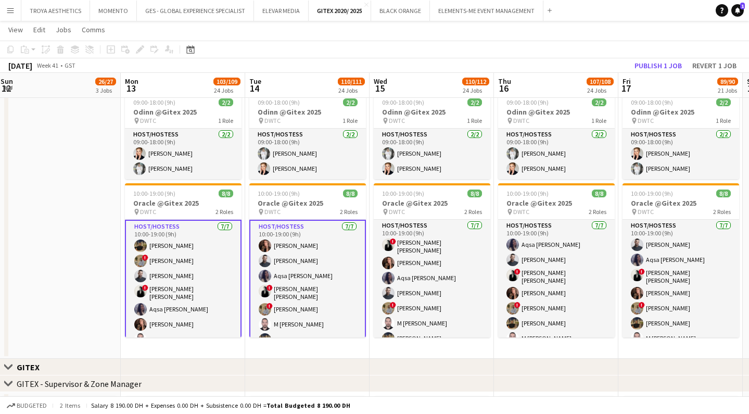
click at [199, 265] on app-card-role "Host/Hostess 7/7 10:00-19:00 (9h) Mohanad Ahmed ! Hussain Almeshal Amine Chaoui…" at bounding box center [183, 285] width 117 height 131
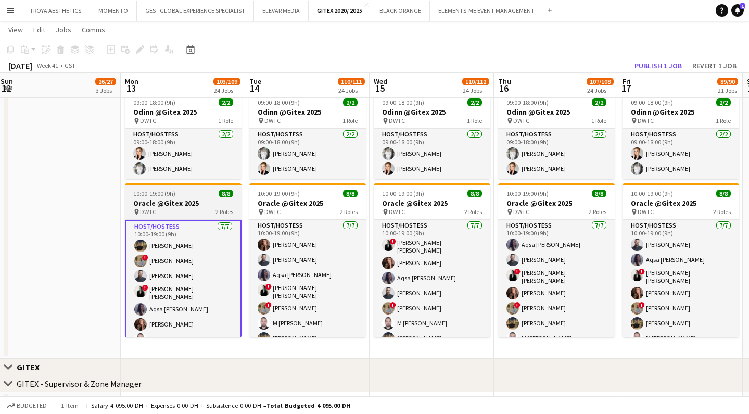
click at [185, 208] on div "pin DWTC 2 Roles" at bounding box center [183, 212] width 117 height 8
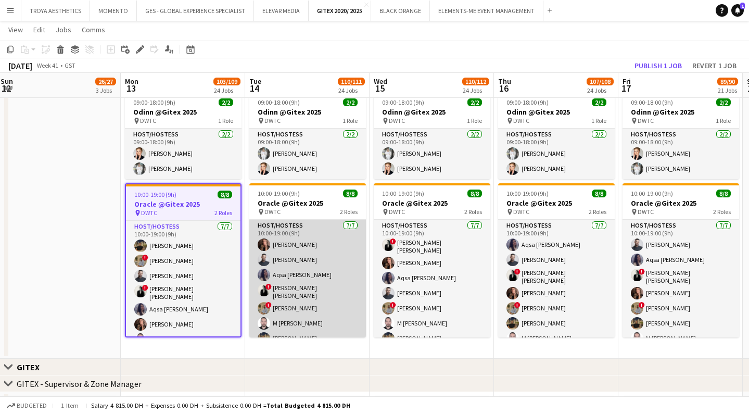
click at [295, 262] on app-card-role "Host/Hostess 7/7 10:00-19:00 (9h) Julia Drumond Amine Chaoui Aqsa Urooj Zahid !…" at bounding box center [307, 284] width 117 height 129
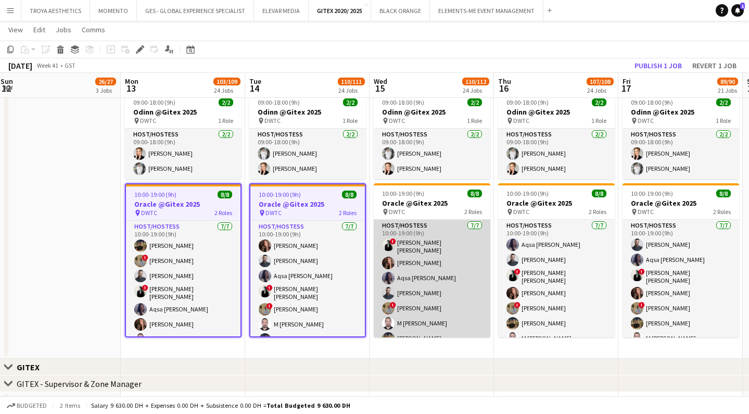
click at [422, 268] on app-card-role "Host/Hostess 7/7 10:00-19:00 (9h) ! Ana Marija Dekovic Julia Drumond Aqsa Urooj…" at bounding box center [432, 284] width 117 height 129
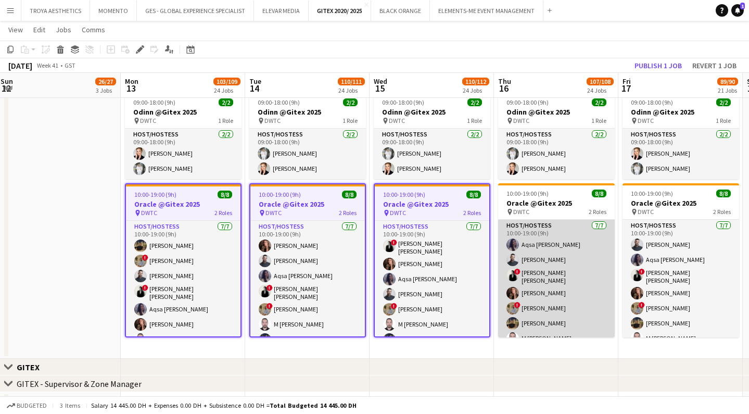
click at [521, 263] on app-card-role "Host/Hostess 7/7 10:00-19:00 (9h) Aqsa Urooj Zahid Amine Chaoui ! Ana Marija De…" at bounding box center [556, 284] width 117 height 129
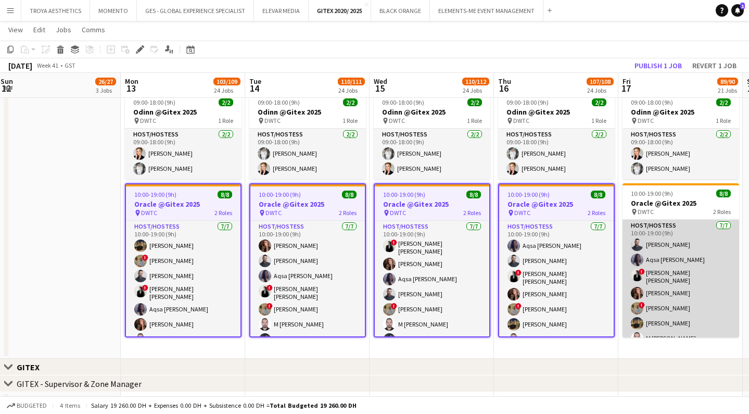
click at [678, 268] on app-card-role "Host/Hostess 7/7 10:00-19:00 (9h) Amine Chaoui Aqsa Urooj Zahid ! Ana Marija De…" at bounding box center [681, 284] width 117 height 129
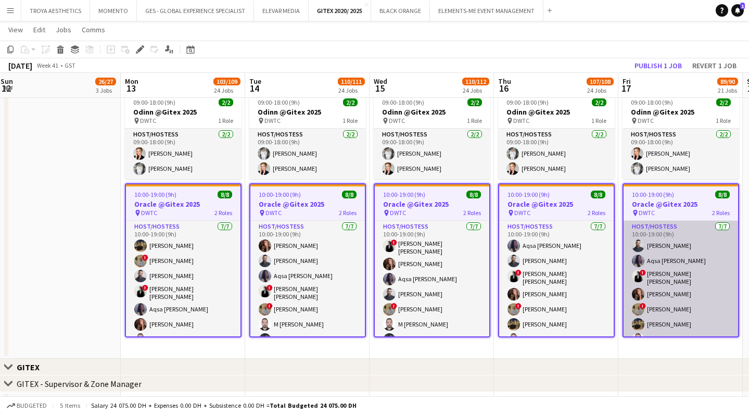
scroll to position [0, 407]
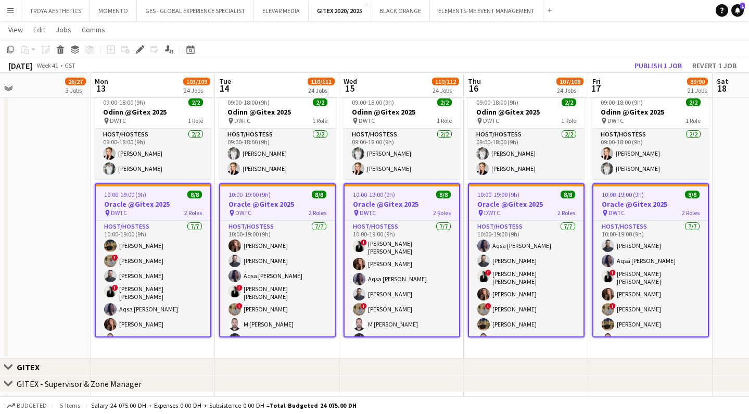
click at [86, 256] on app-date-cell at bounding box center [28, 223] width 124 height 271
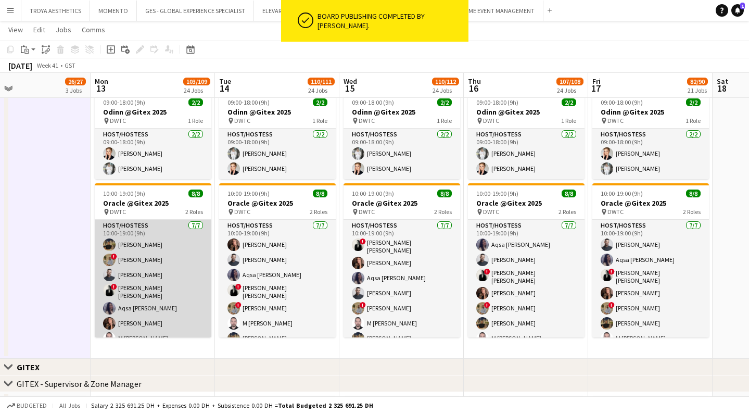
click at [142, 255] on app-card-role "Host/Hostess 7/7 10:00-19:00 (9h) Mohanad Ahmed ! Hussain Almeshal Amine Chaoui…" at bounding box center [153, 284] width 117 height 129
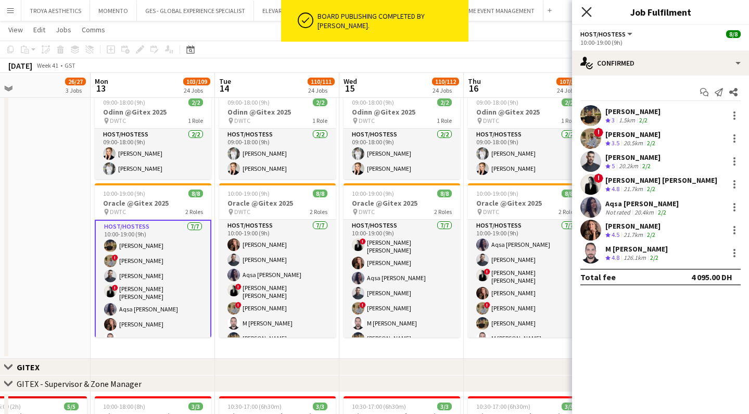
click at [586, 14] on icon "Close pop-in" at bounding box center [586, 12] width 10 height 10
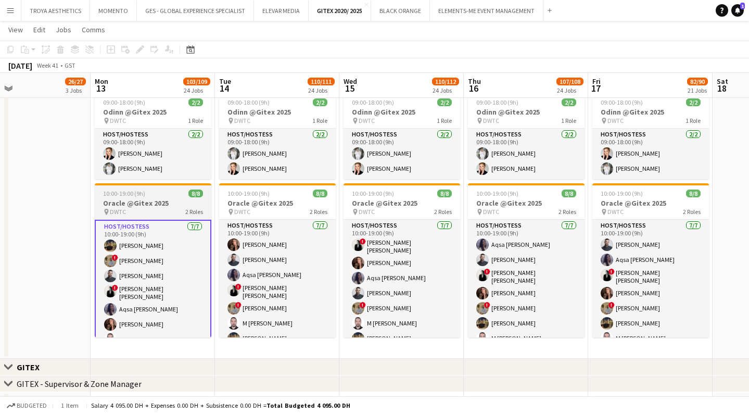
click at [142, 206] on h3 "Oracle @Gitex 2025" at bounding box center [153, 202] width 117 height 9
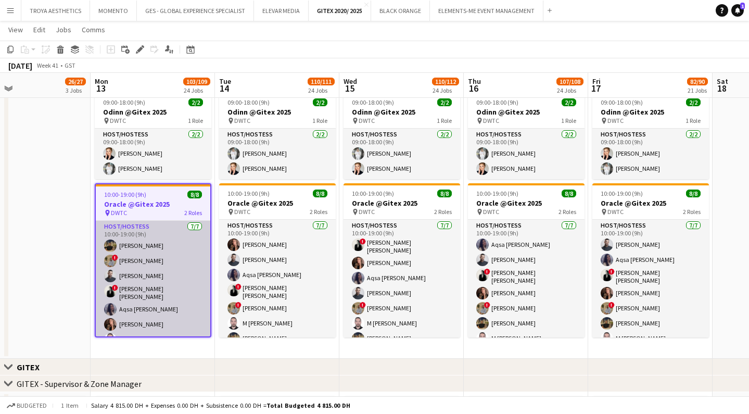
click at [141, 243] on app-card-role "Host/Hostess 7/7 10:00-19:00 (9h) Mohanad Ahmed ! Hussain Almeshal Amine Chaoui…" at bounding box center [153, 285] width 115 height 129
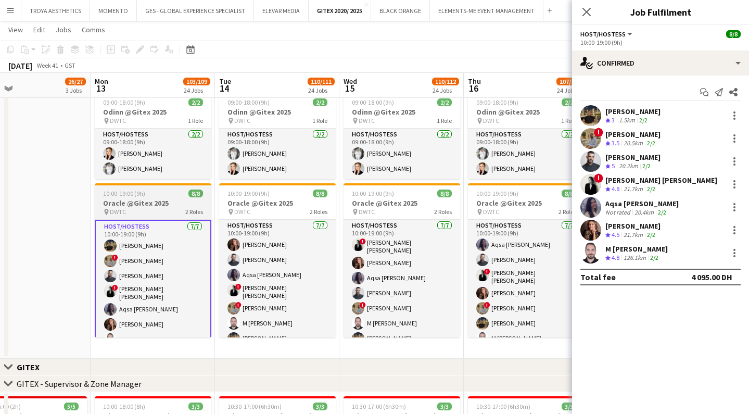
click at [159, 203] on h3 "Oracle @Gitex 2025" at bounding box center [153, 202] width 117 height 9
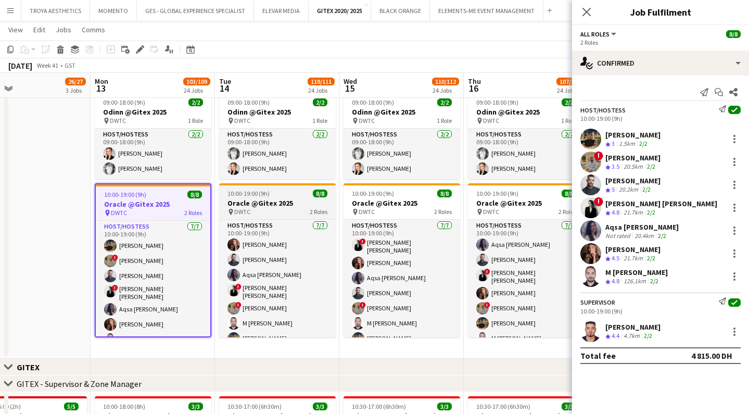
click at [250, 206] on h3 "Oracle @Gitex 2025" at bounding box center [277, 202] width 117 height 9
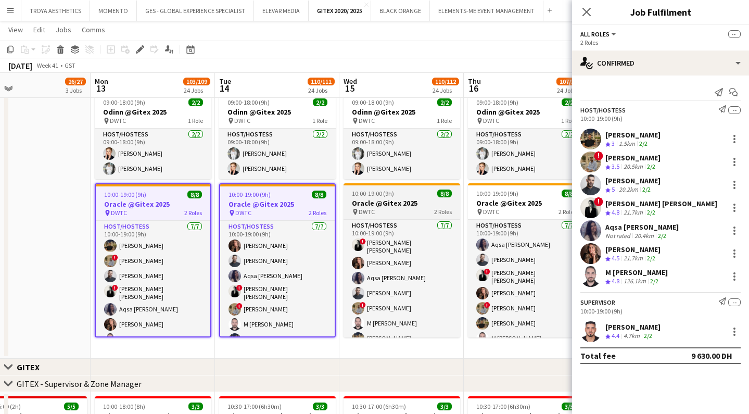
click at [374, 206] on h3 "Oracle @Gitex 2025" at bounding box center [402, 202] width 117 height 9
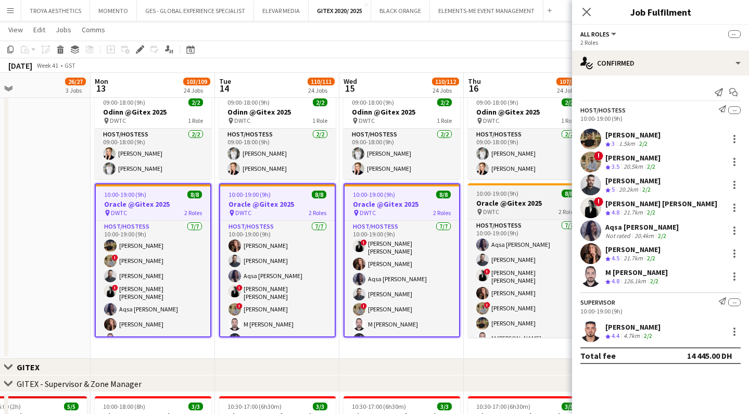
click at [485, 200] on h3 "Oracle @Gitex 2025" at bounding box center [526, 202] width 117 height 9
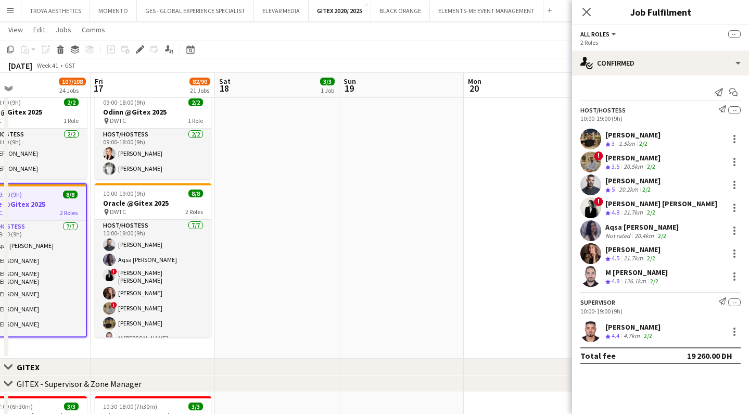
scroll to position [0, 295]
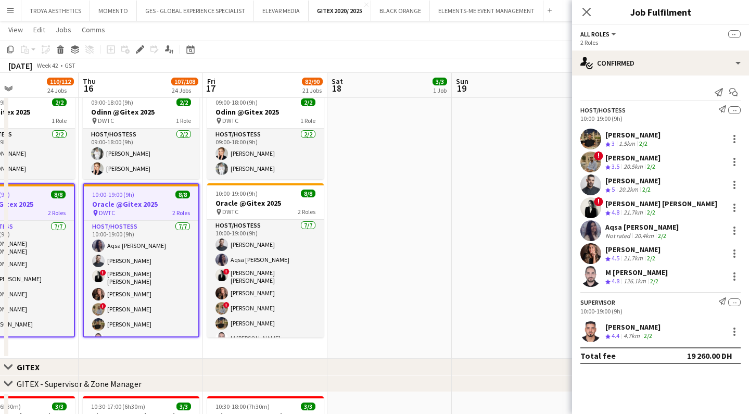
click at [485, 200] on app-date-cell at bounding box center [514, 223] width 124 height 271
click at [242, 203] on h3 "Oracle @Gitex 2025" at bounding box center [265, 202] width 117 height 9
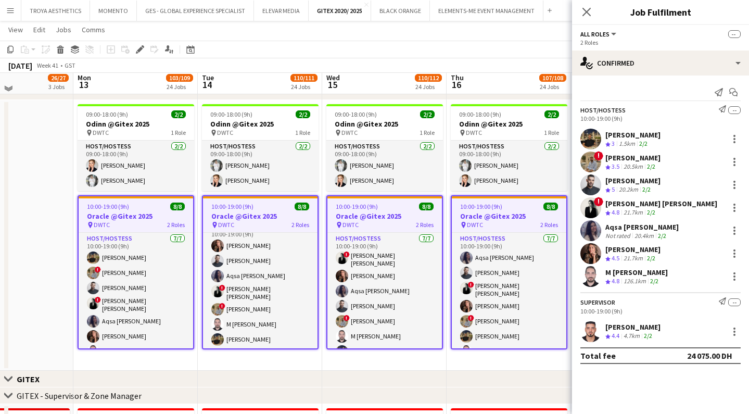
scroll to position [295, 0]
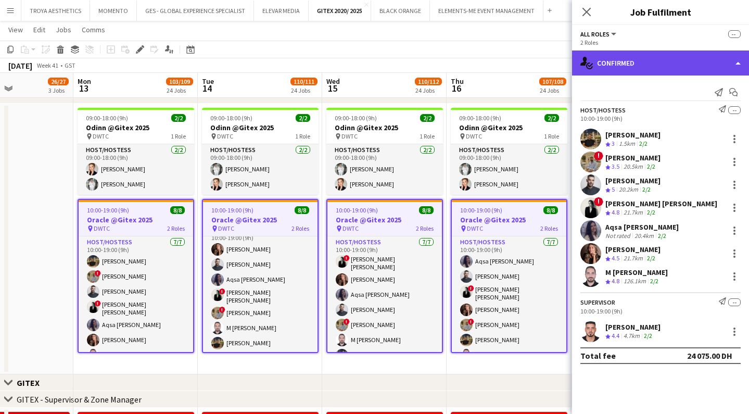
click at [615, 66] on div "single-neutral-actions-check-2 Confirmed" at bounding box center [660, 62] width 177 height 25
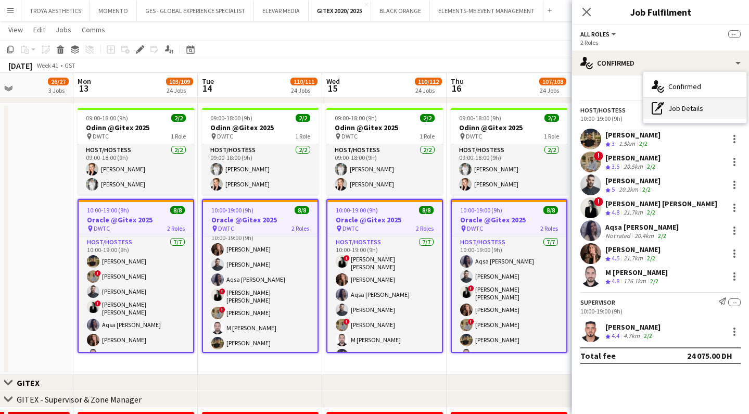
click at [697, 110] on div "pen-write Job Details" at bounding box center [694, 108] width 103 height 21
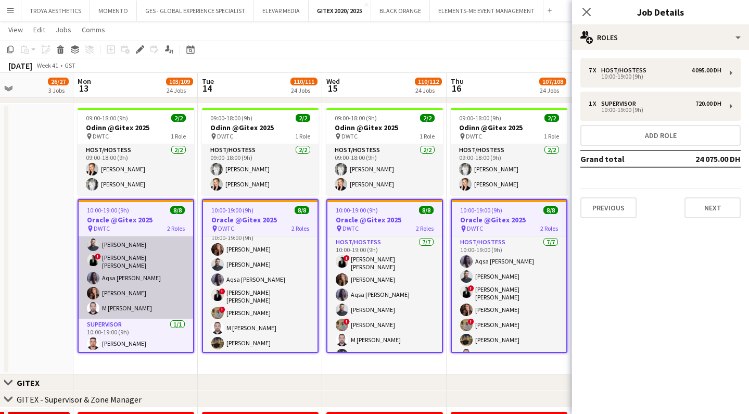
scroll to position [46, 0]
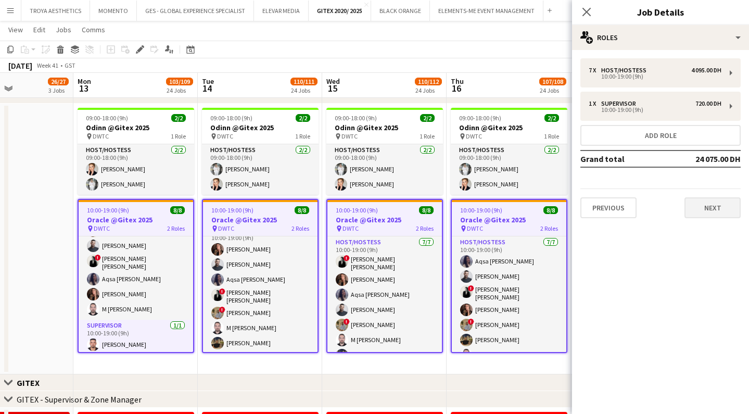
click at [728, 207] on button "Next" at bounding box center [713, 207] width 56 height 21
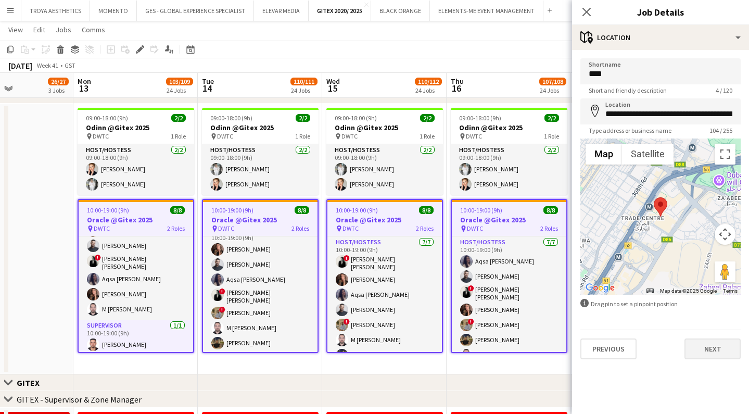
click at [713, 346] on button "Next" at bounding box center [713, 348] width 56 height 21
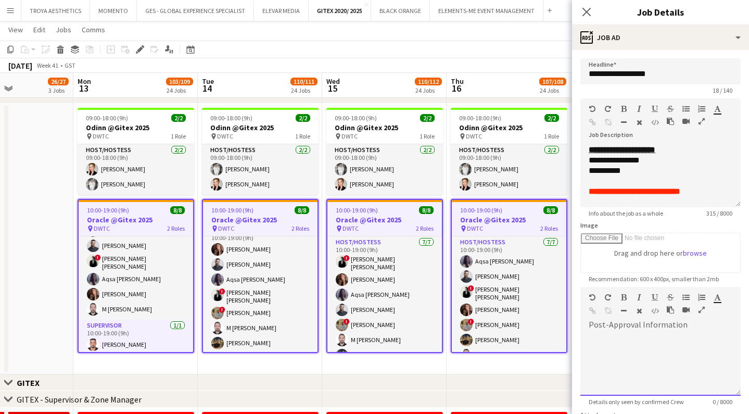
click at [613, 324] on div "default Heading 1 Heading 2 Heading 3 Heading 4 Heading 5 Heading 6 Heading 7 P…" at bounding box center [660, 306] width 160 height 39
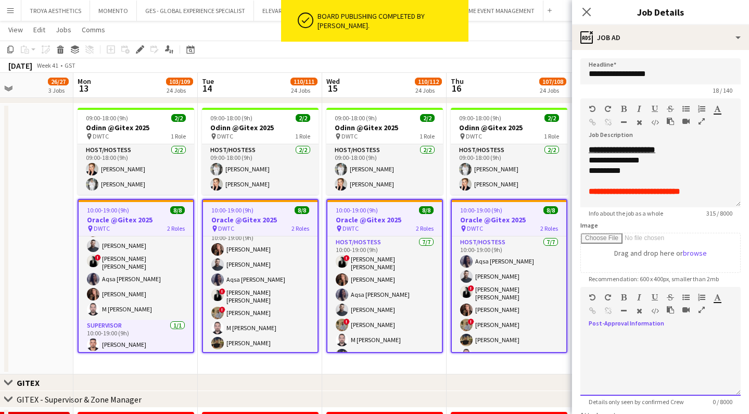
paste div
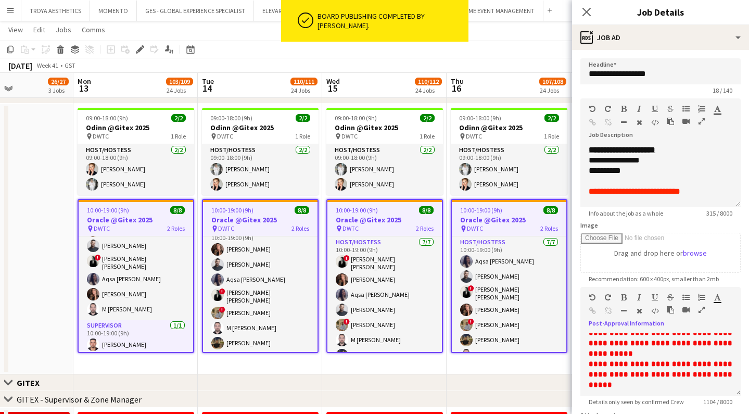
click at [699, 308] on icon "button" at bounding box center [702, 309] width 6 height 7
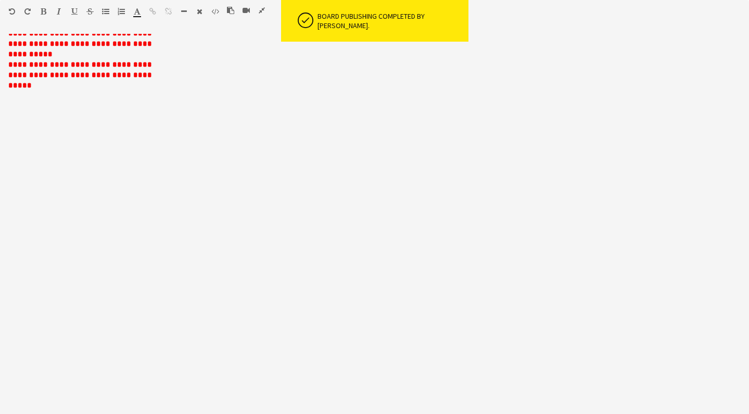
scroll to position [0, 0]
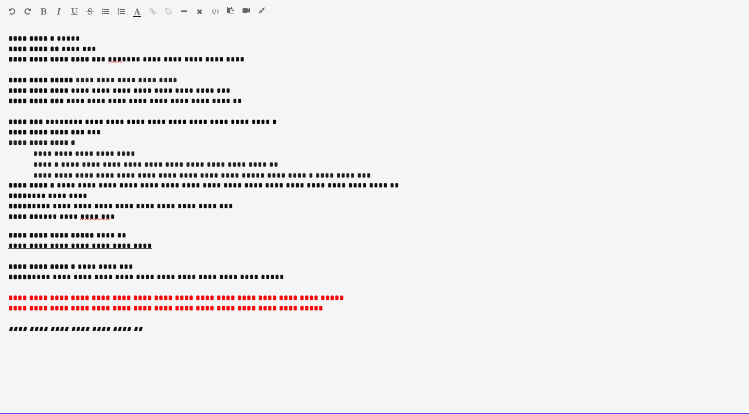
click at [119, 60] on span "***" at bounding box center [115, 60] width 14 height 8
click at [122, 61] on span "***" at bounding box center [115, 60] width 14 height 8
click at [249, 59] on p "**********" at bounding box center [374, 60] width 732 height 10
click at [103, 69] on p at bounding box center [374, 70] width 732 height 10
click at [56, 60] on span "**********" at bounding box center [54, 59] width 93 height 7
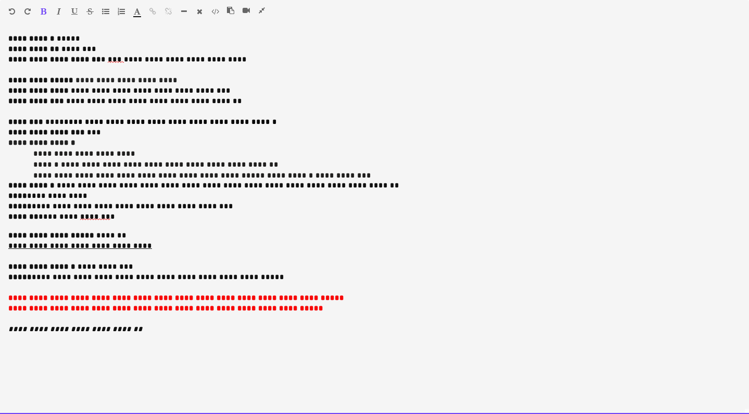
click at [56, 60] on span "**********" at bounding box center [54, 59] width 93 height 7
click at [130, 60] on span "**********" at bounding box center [185, 59] width 123 height 7
drag, startPoint x: 249, startPoint y: 55, endPoint x: 8, endPoint y: 58, distance: 241.0
click at [8, 58] on p "**********" at bounding box center [374, 60] width 732 height 10
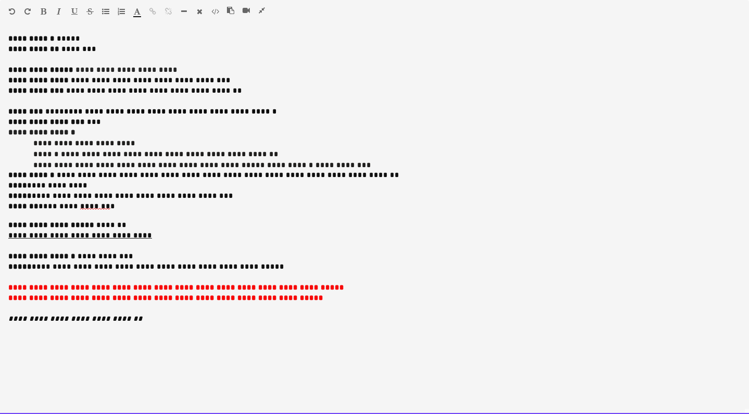
click at [177, 80] on span "**********" at bounding box center [150, 80] width 162 height 7
click at [118, 181] on p "**********" at bounding box center [374, 186] width 732 height 10
click at [187, 175] on span "**********" at bounding box center [228, 174] width 347 height 7
click at [260, 174] on span "**********" at bounding box center [228, 174] width 347 height 7
click at [317, 175] on span "**********" at bounding box center [228, 174] width 347 height 7
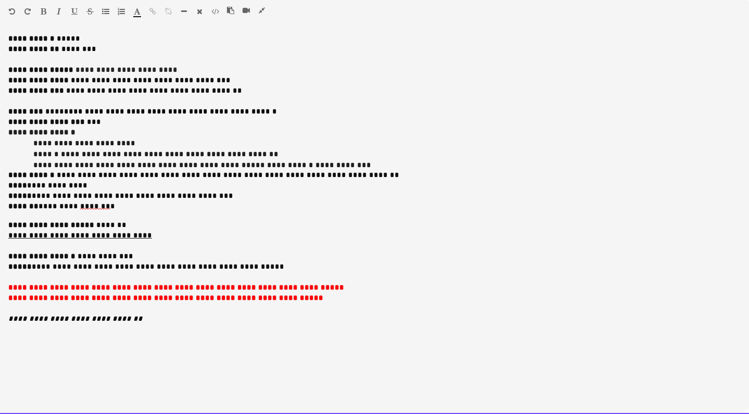
click at [230, 210] on p "******* ********* ******* *" at bounding box center [374, 206] width 732 height 10
click at [217, 89] on p "**********" at bounding box center [374, 91] width 732 height 10
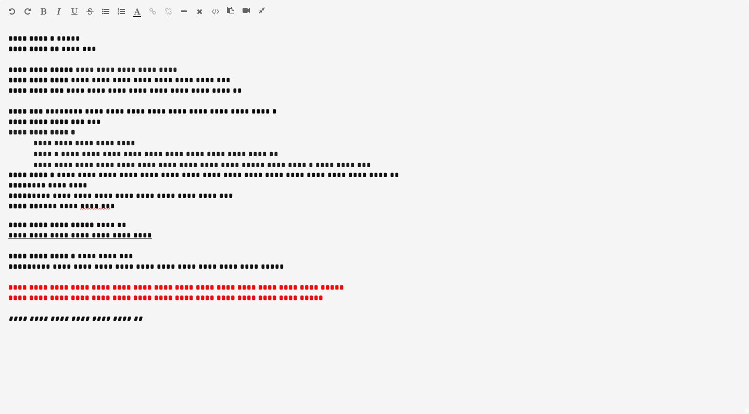
click at [261, 8] on icon "button" at bounding box center [262, 10] width 6 height 7
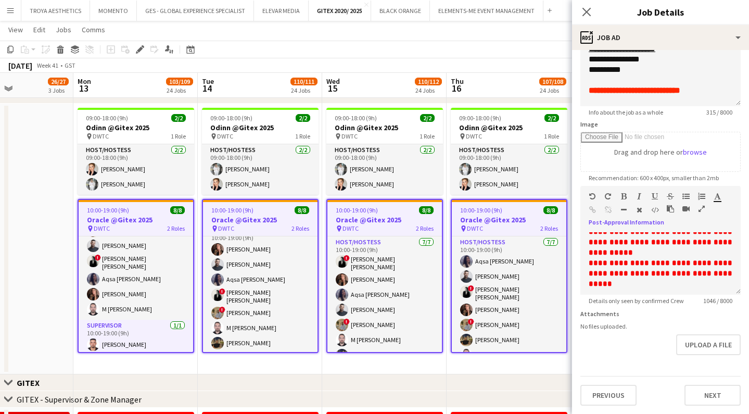
scroll to position [101, 0]
click at [703, 347] on button "Upload a file" at bounding box center [708, 344] width 65 height 21
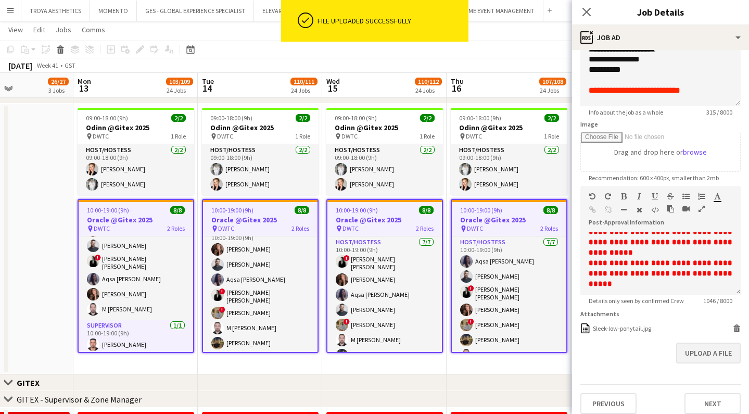
click at [689, 356] on button "Upload a file" at bounding box center [708, 353] width 65 height 21
click at [718, 368] on button "Upload a file" at bounding box center [708, 368] width 65 height 21
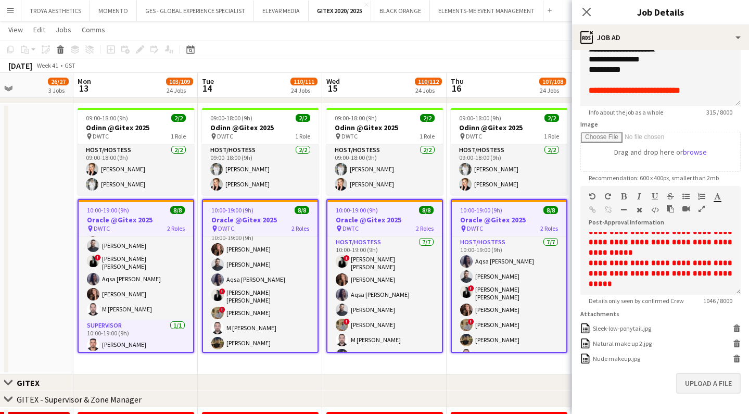
click at [705, 387] on button "Upload a file" at bounding box center [708, 383] width 65 height 21
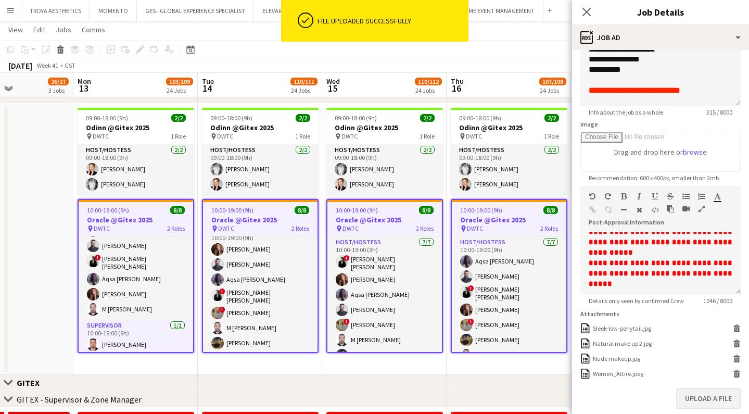
click at [711, 394] on button "Upload a file" at bounding box center [708, 398] width 65 height 21
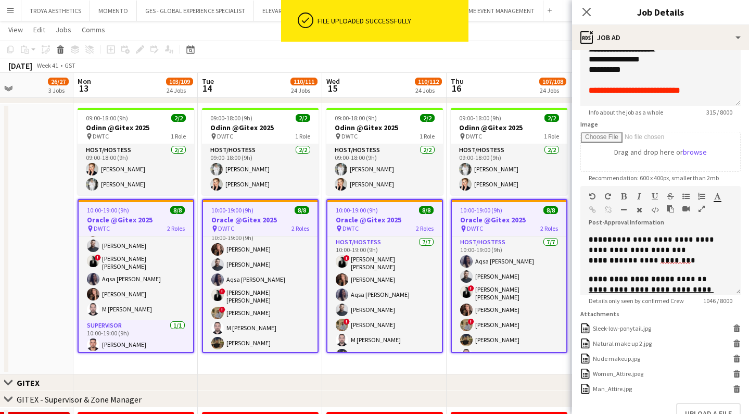
scroll to position [251, 0]
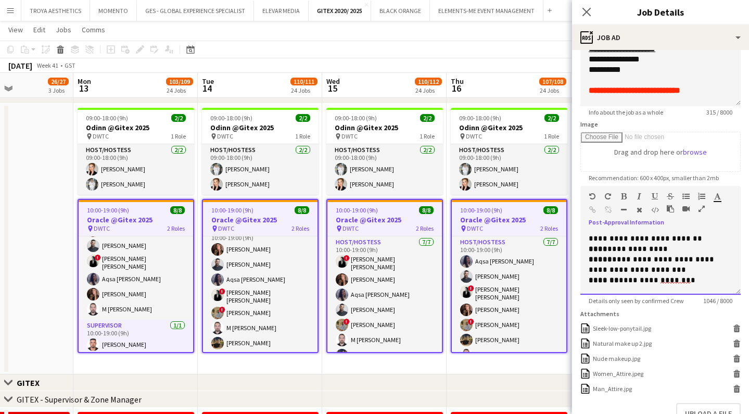
click at [692, 275] on p "******* ********* ******* *" at bounding box center [661, 280] width 144 height 10
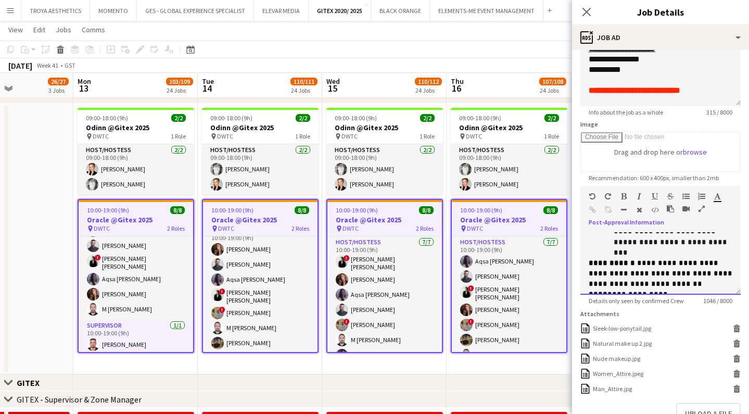
scroll to position [199, 0]
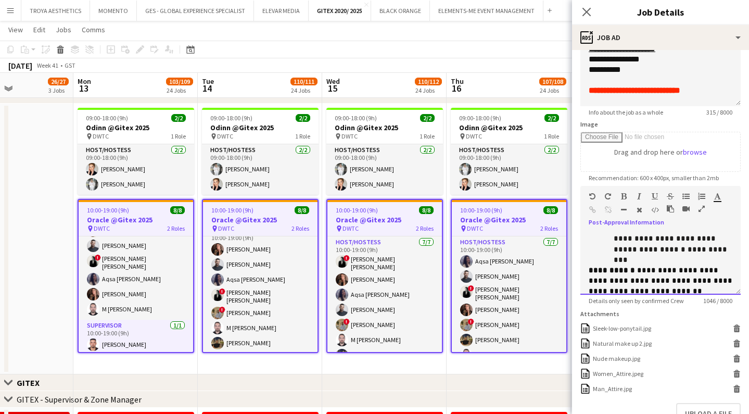
click at [661, 265] on p "**********" at bounding box center [661, 280] width 144 height 31
click at [646, 267] on span "**********" at bounding box center [662, 281] width 146 height 28
click at [693, 267] on span "**********" at bounding box center [662, 281] width 146 height 28
click at [609, 267] on span "**********" at bounding box center [662, 281] width 146 height 28
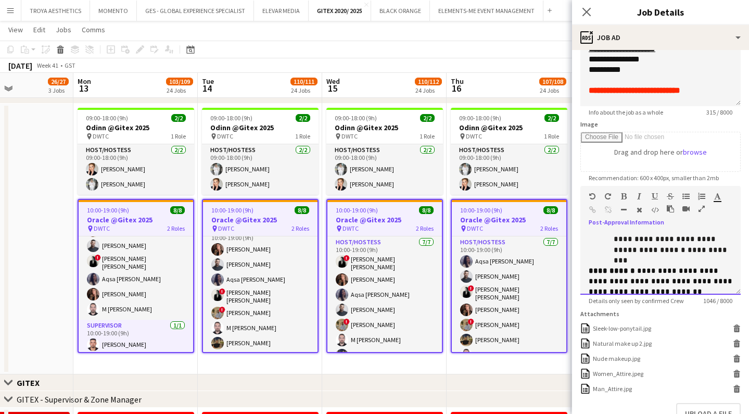
click at [663, 269] on p "**********" at bounding box center [661, 281] width 144 height 31
click at [676, 268] on p "**********" at bounding box center [661, 281] width 144 height 31
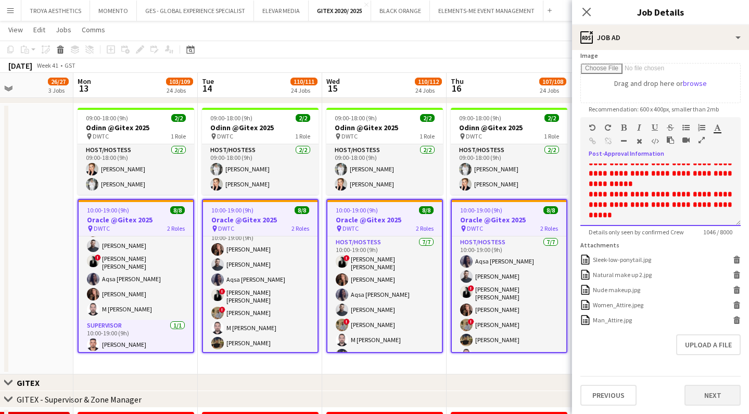
scroll to position [170, 0]
click at [704, 391] on button "Next" at bounding box center [713, 395] width 56 height 21
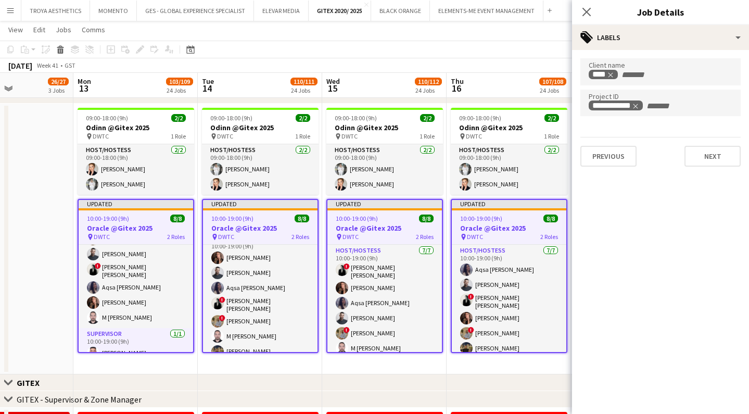
scroll to position [0, 0]
click at [588, 14] on icon at bounding box center [586, 12] width 10 height 10
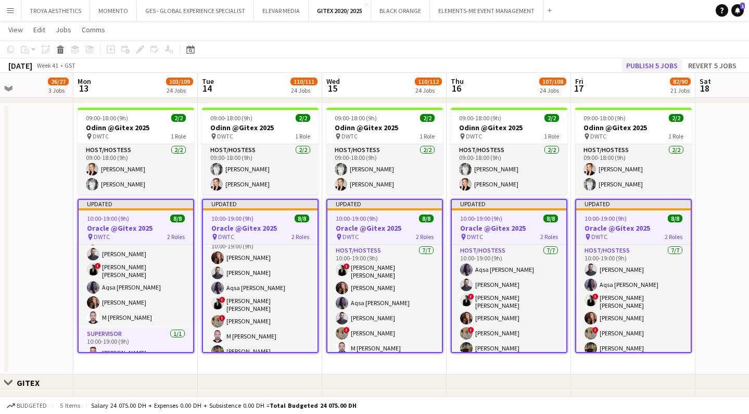
click at [666, 64] on button "Publish 5 jobs" at bounding box center [652, 66] width 60 height 14
